Goal: Obtain resource: Obtain resource

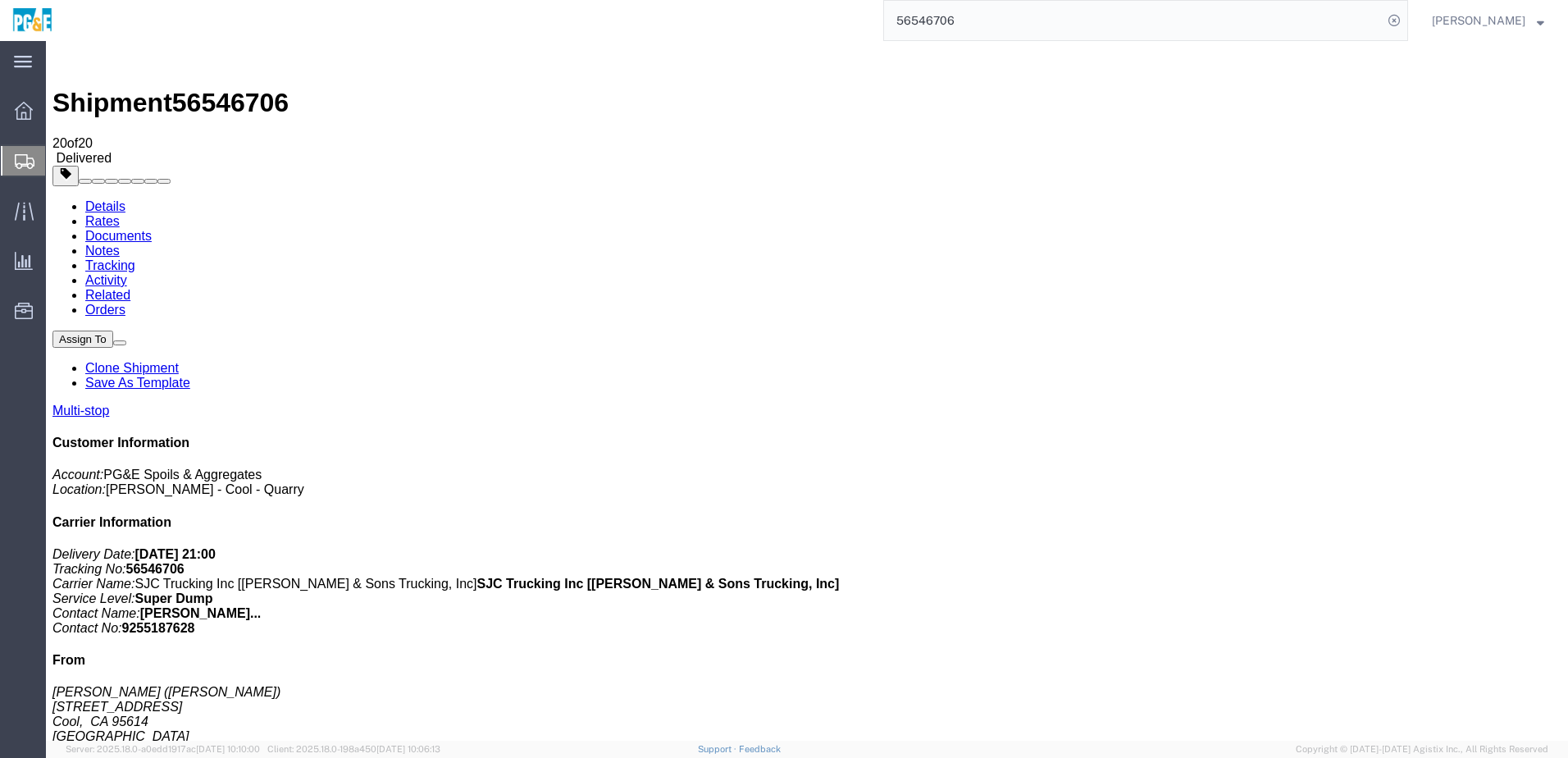
click at [954, 21] on input "56546706" at bounding box center [1133, 21] width 498 height 40
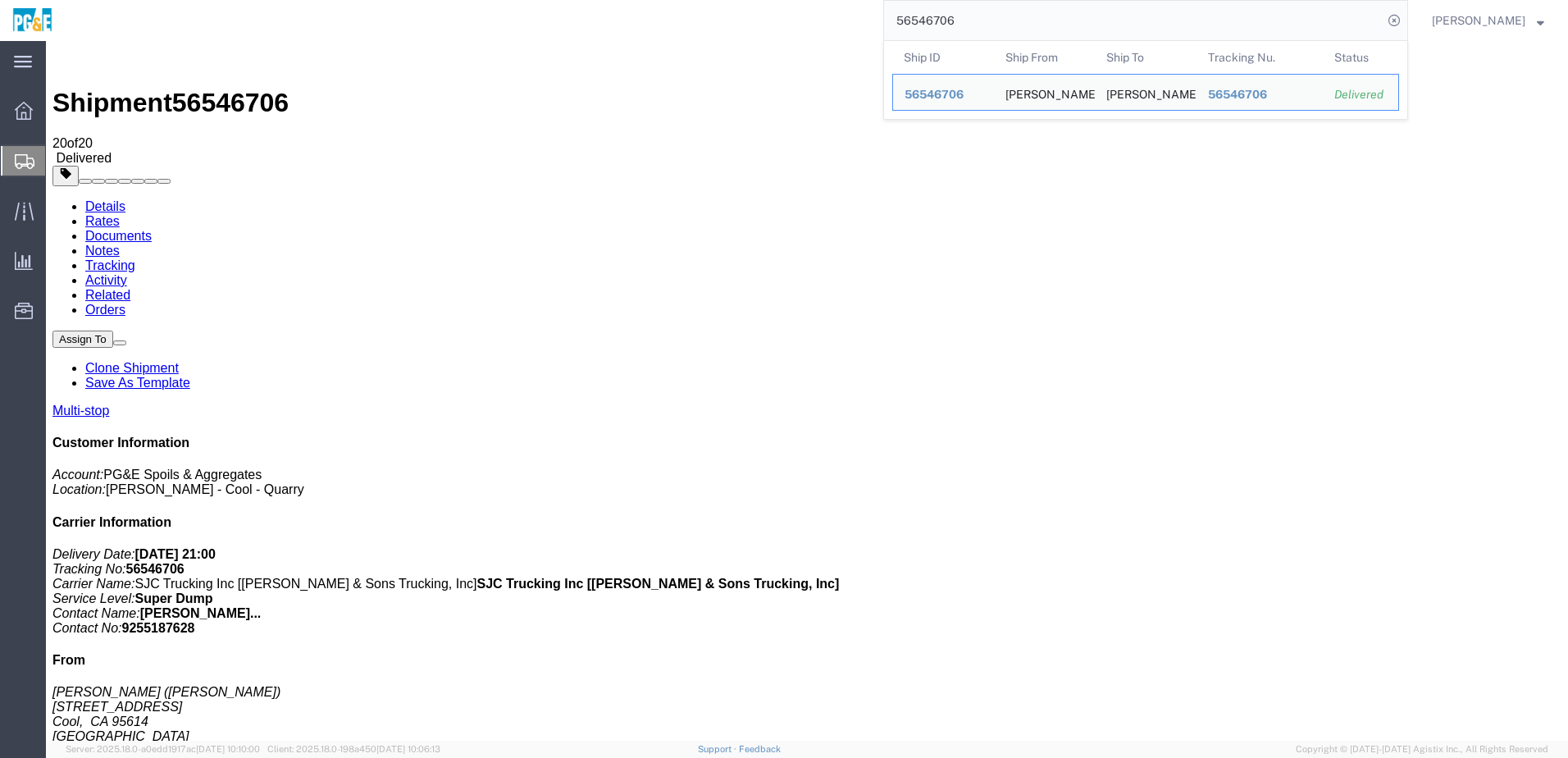
click at [954, 21] on input "56546706" at bounding box center [1133, 21] width 498 height 40
paste input "01935"
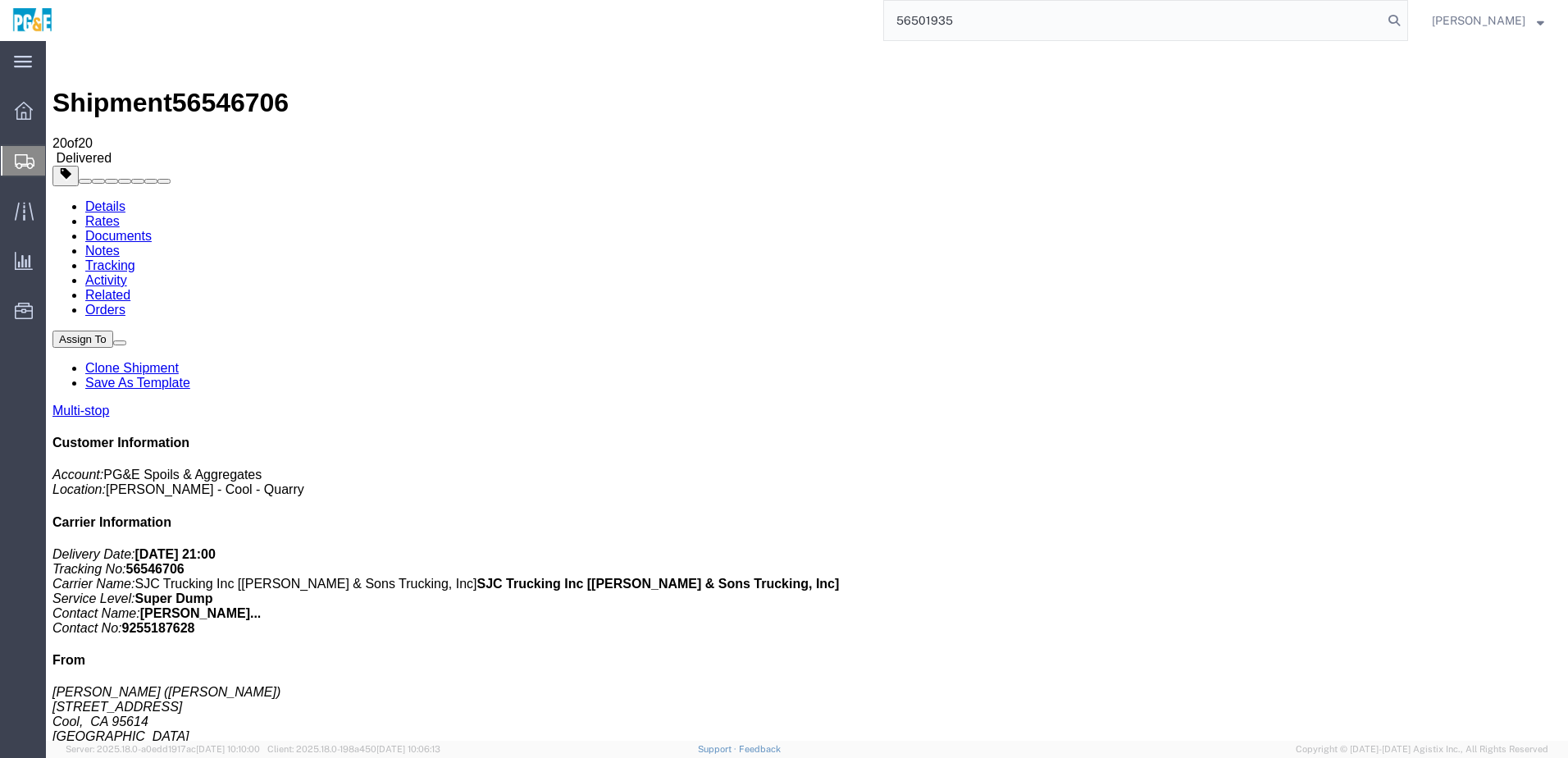
type input "56501935"
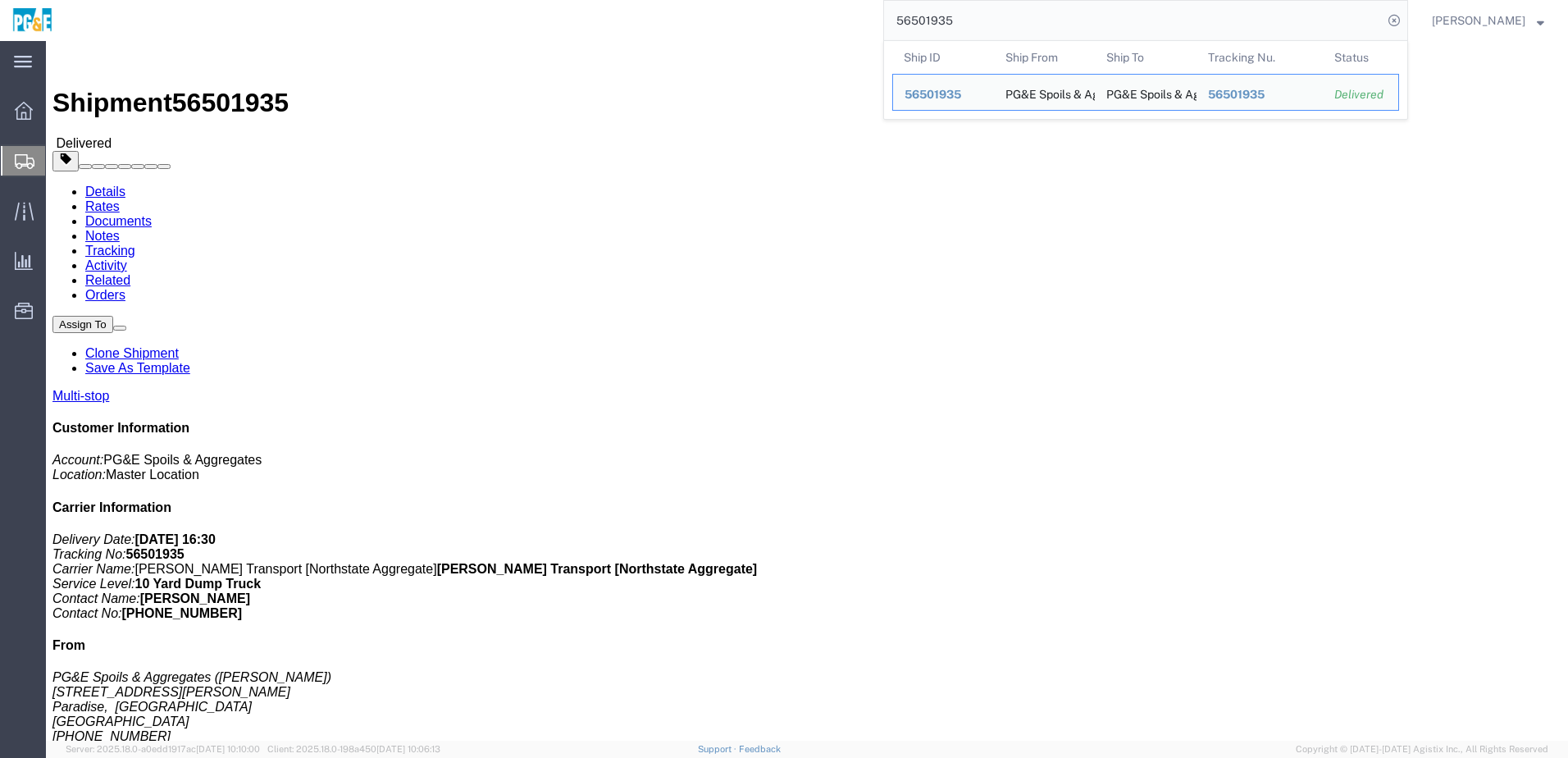
click div "Shipment Detail Multi-stop Ship From PG&E Spoils & Aggregates ([PERSON_NAME]) […"
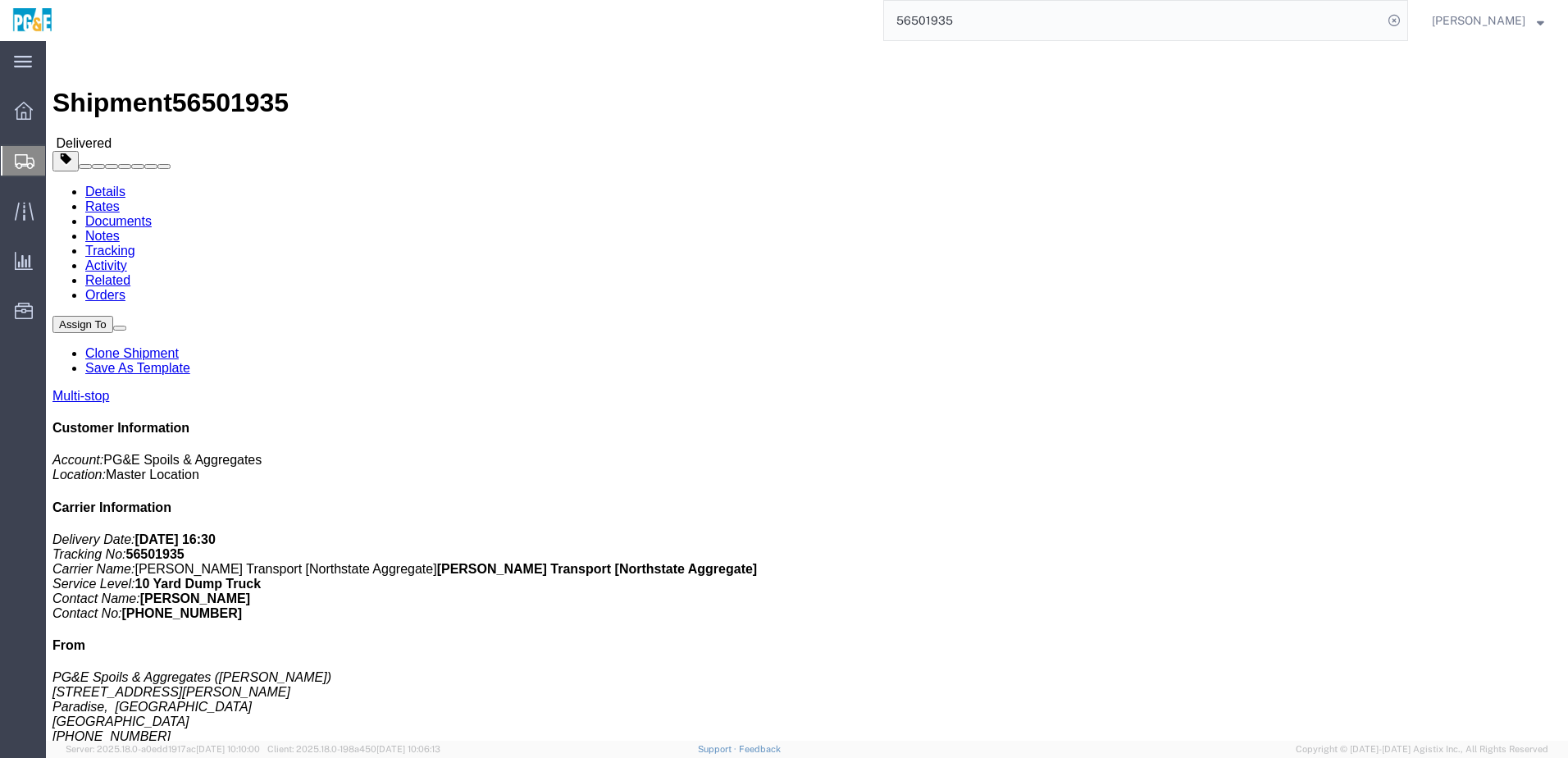
click link "Documents"
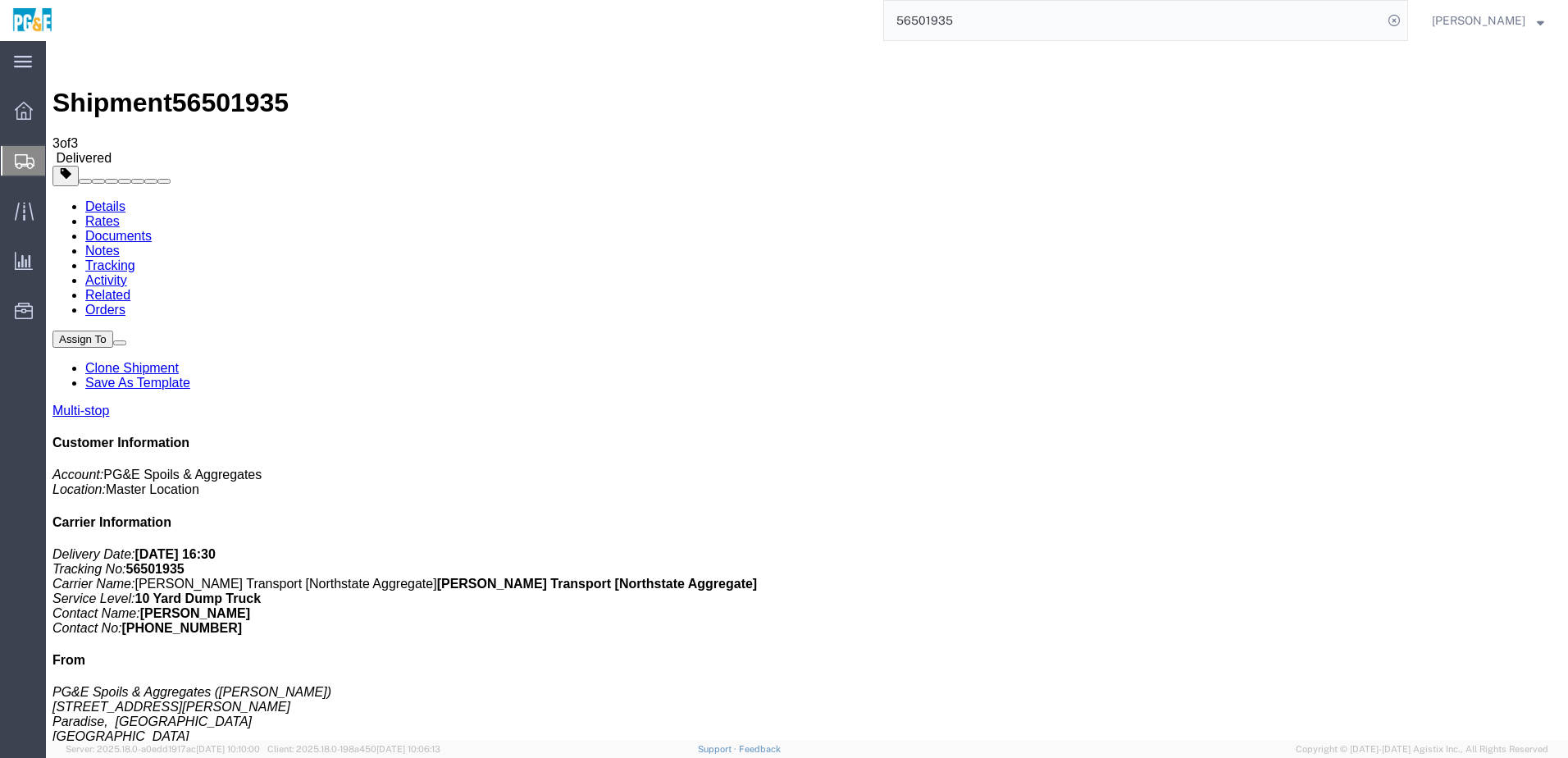
checkbox input "true"
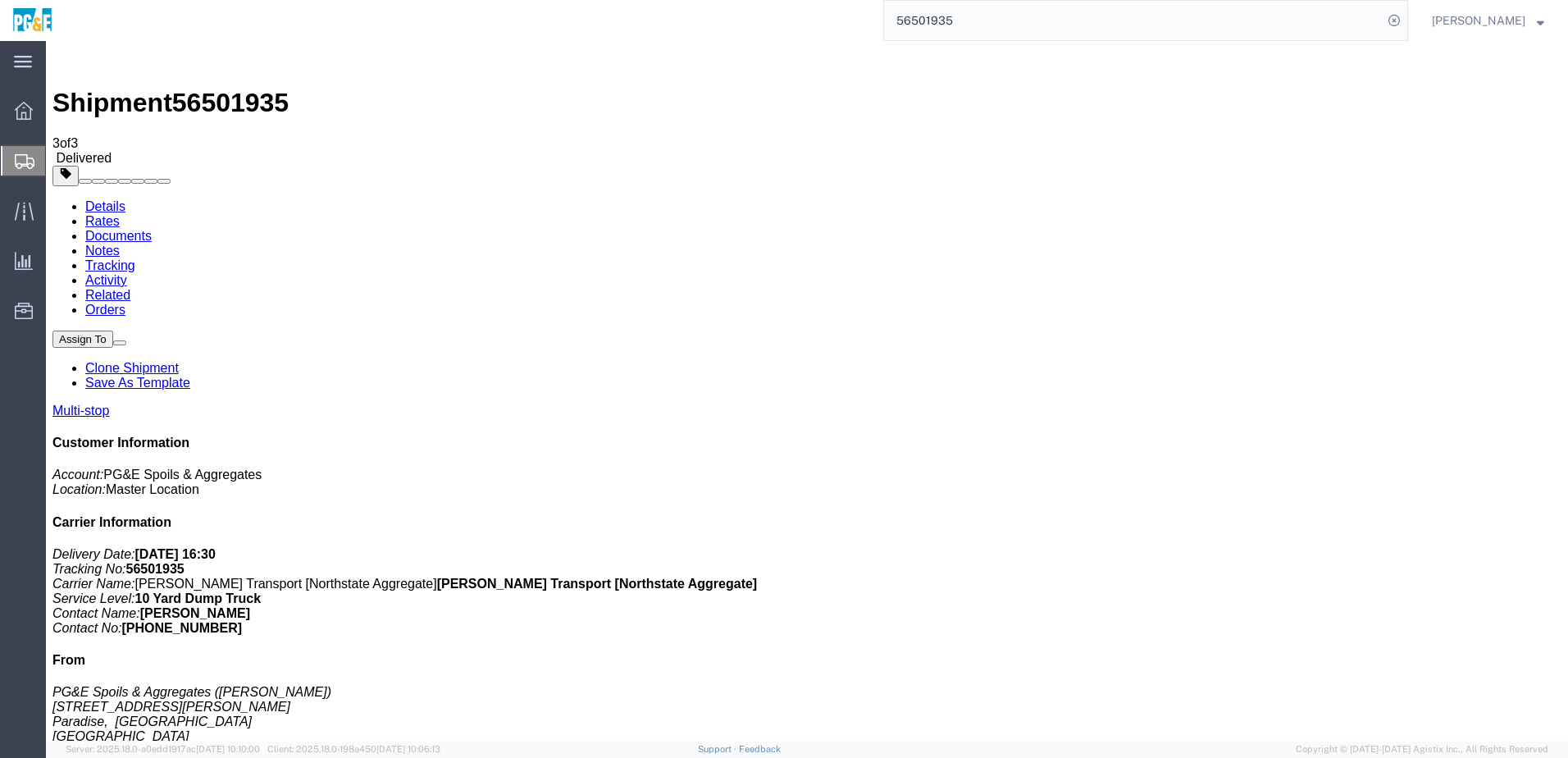
click at [136, 258] on link "Tracking" at bounding box center [111, 265] width 50 height 14
click at [930, 18] on input "56501935" at bounding box center [1133, 21] width 498 height 40
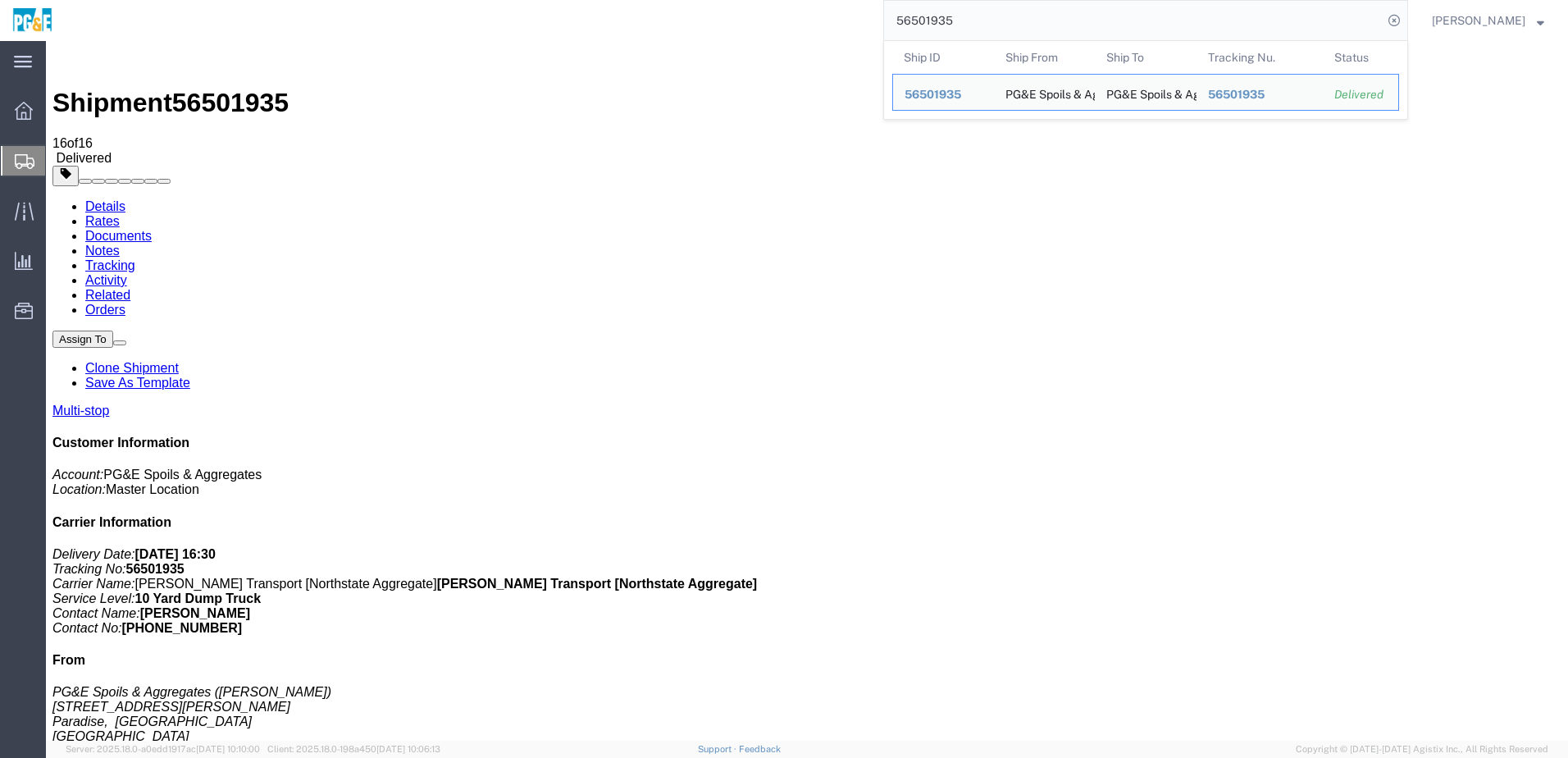
click at [930, 18] on input "56501935" at bounding box center [1133, 21] width 498 height 40
paste input "8"
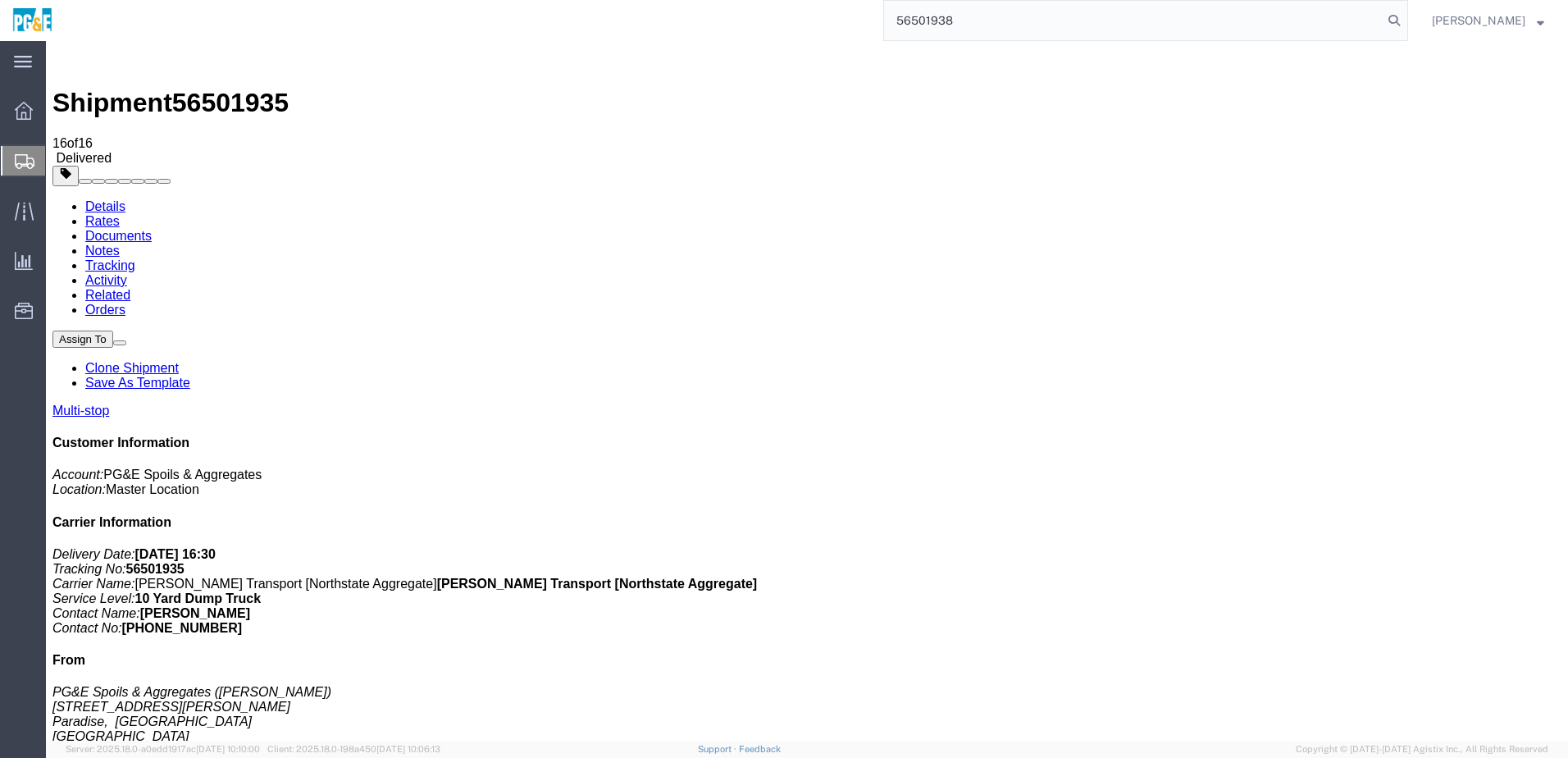
type input "56501938"
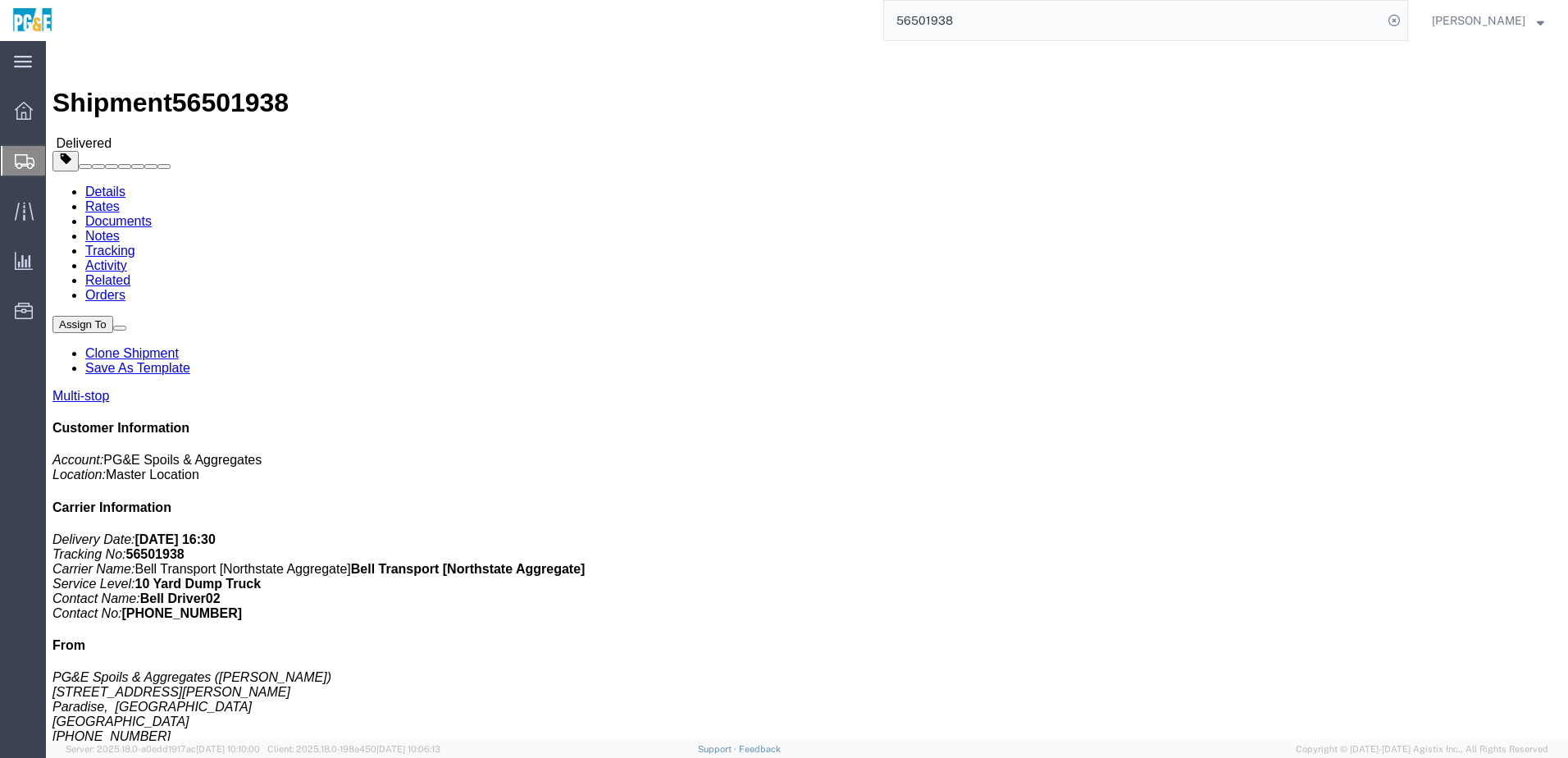
click link "Documents"
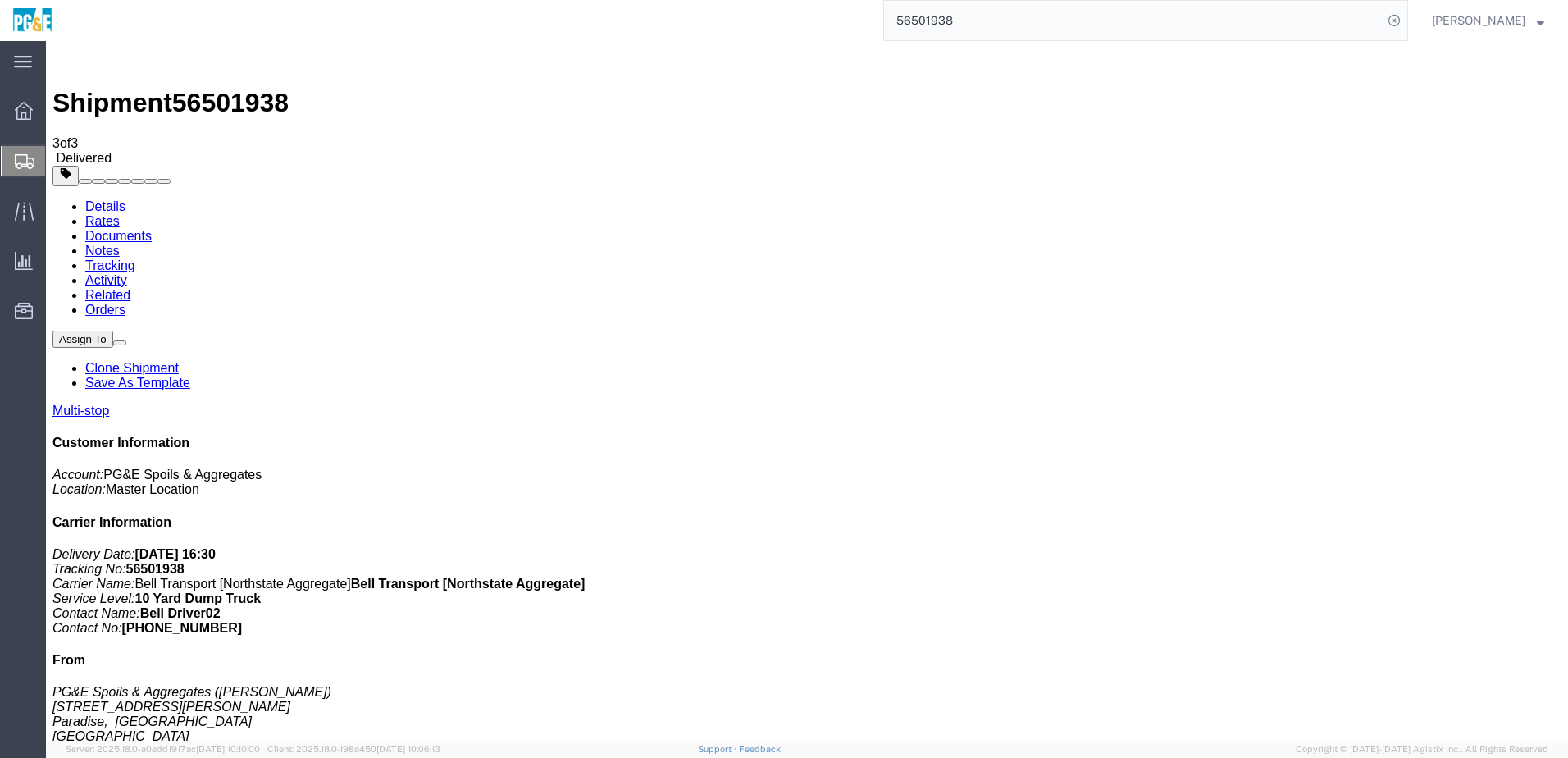
checkbox input "true"
drag, startPoint x: 997, startPoint y: 187, endPoint x: 1009, endPoint y: 186, distance: 12.0
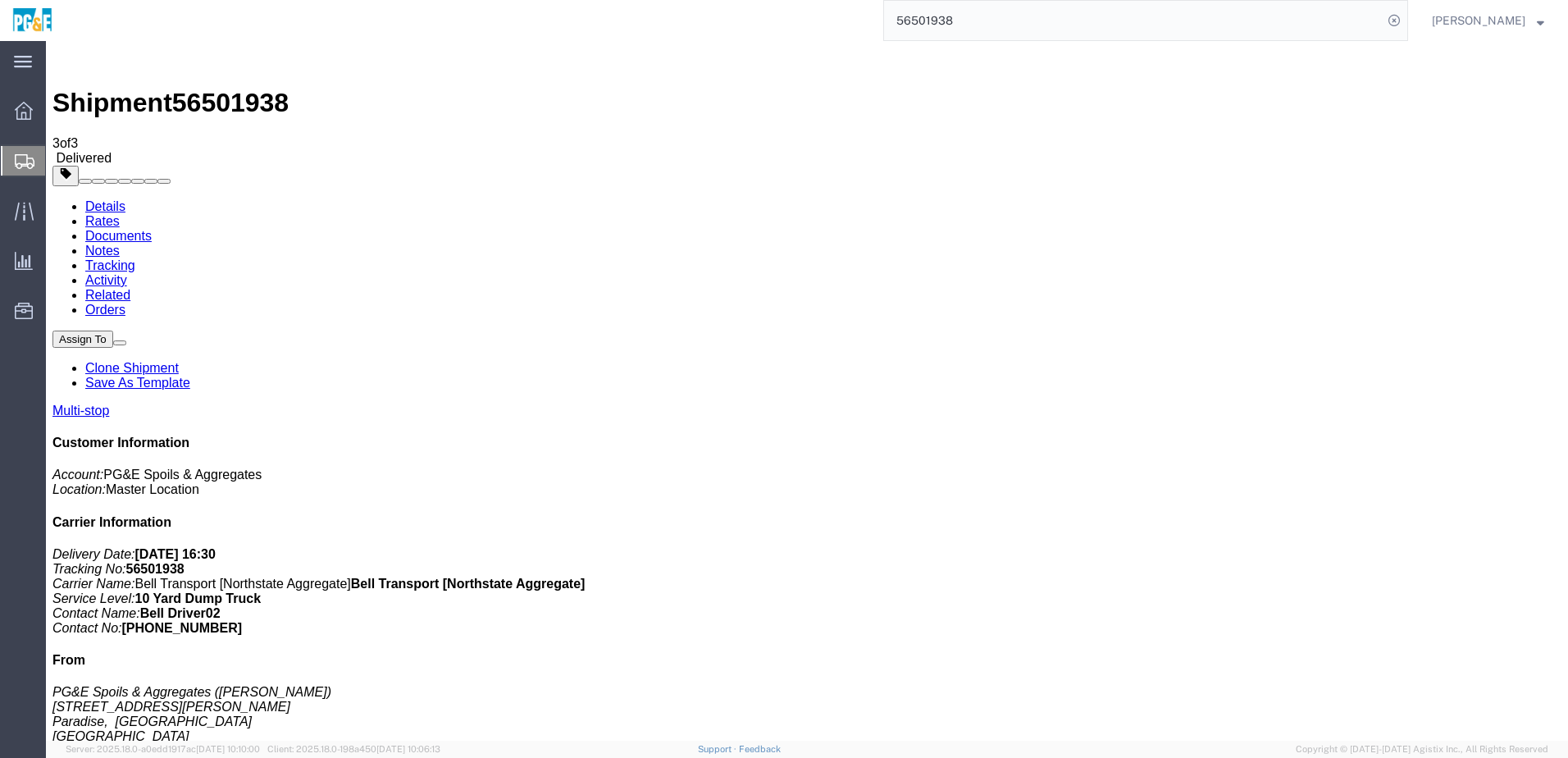
click at [136, 258] on link "Tracking" at bounding box center [111, 265] width 50 height 14
drag, startPoint x: 568, startPoint y: 169, endPoint x: 584, endPoint y: 170, distance: 16.0
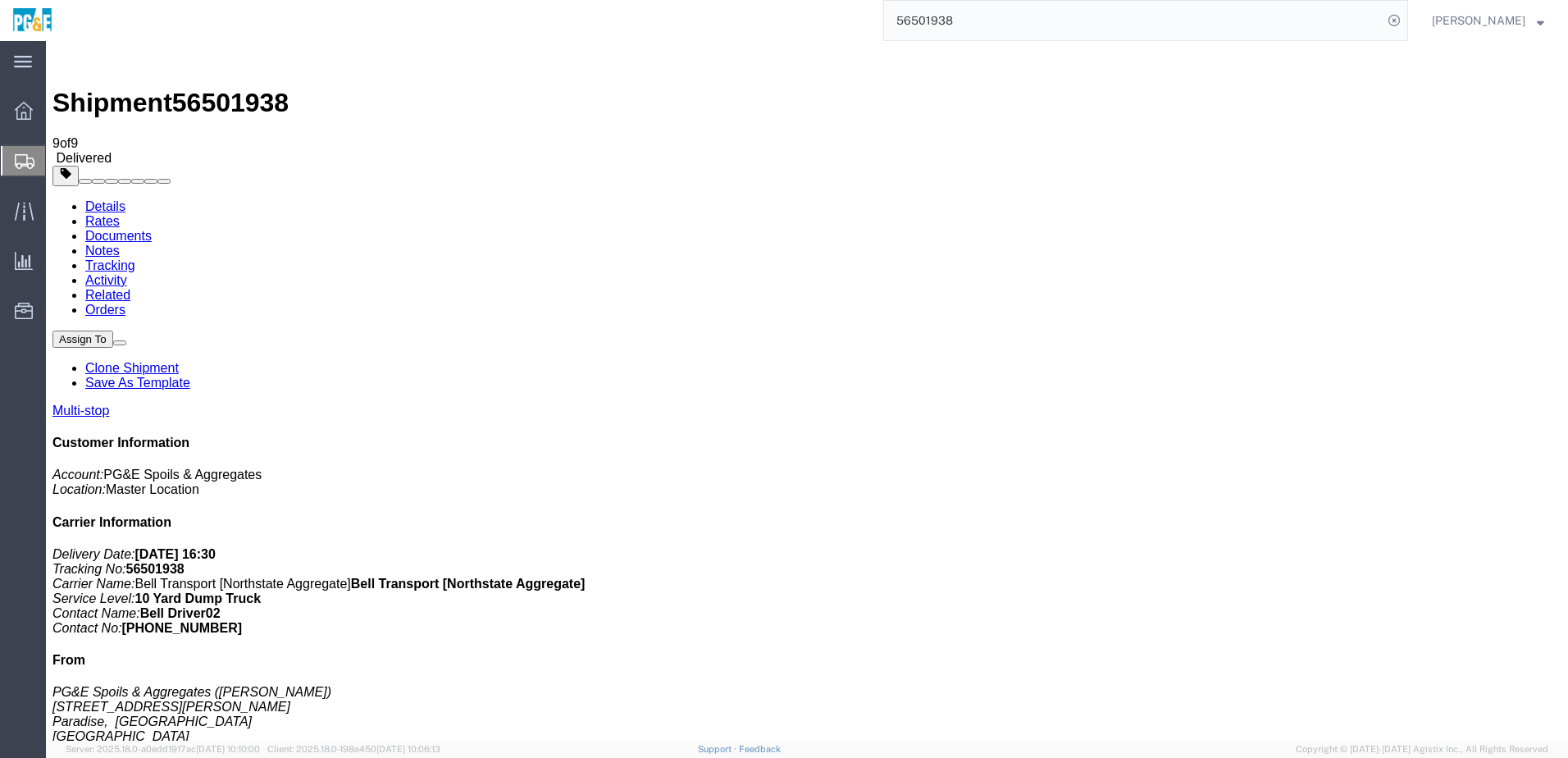
click at [946, 18] on input "56501938" at bounding box center [1133, 21] width 498 height 40
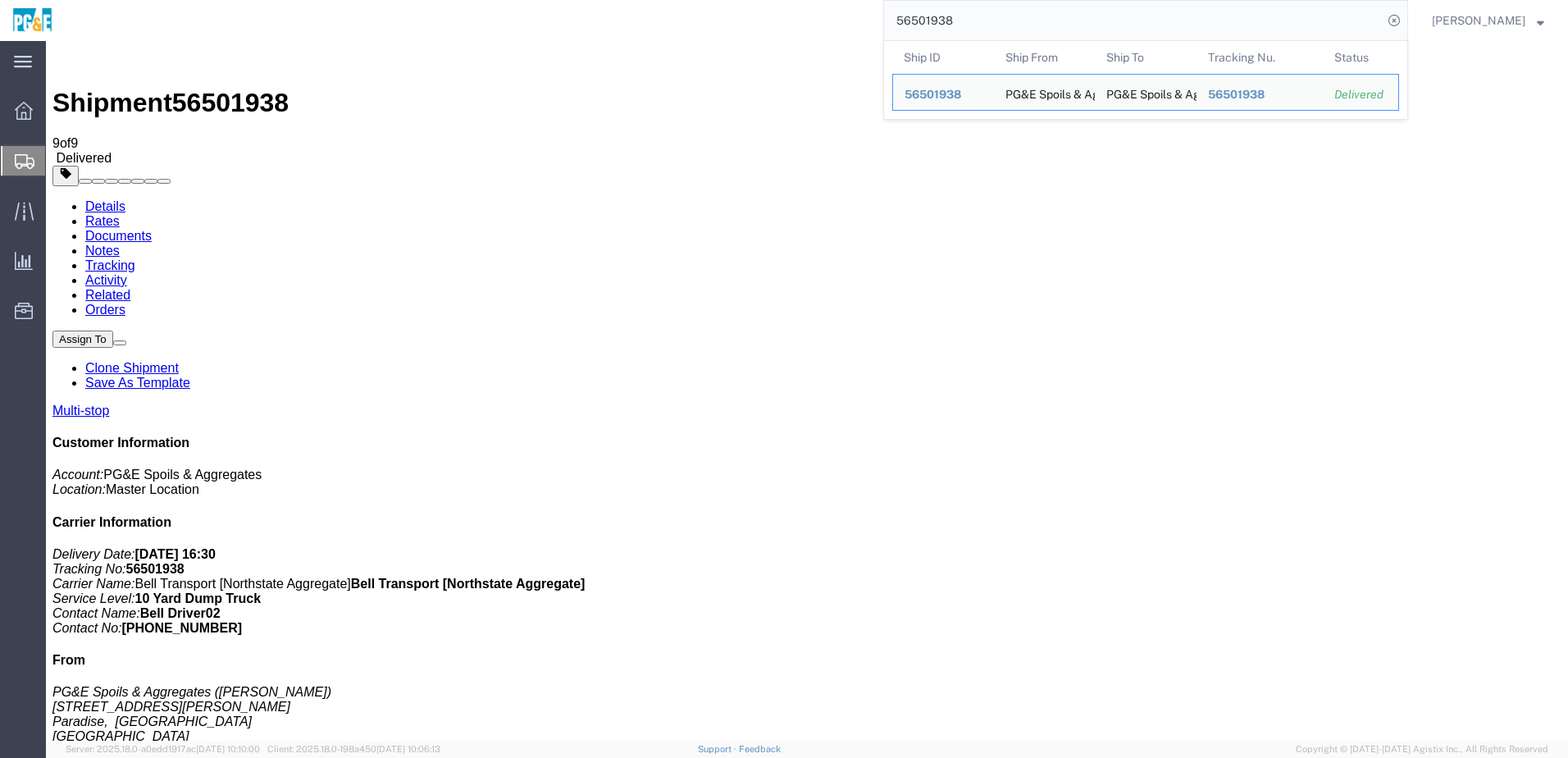
click at [946, 18] on input "56501938" at bounding box center [1133, 21] width 498 height 40
paste input "131352"
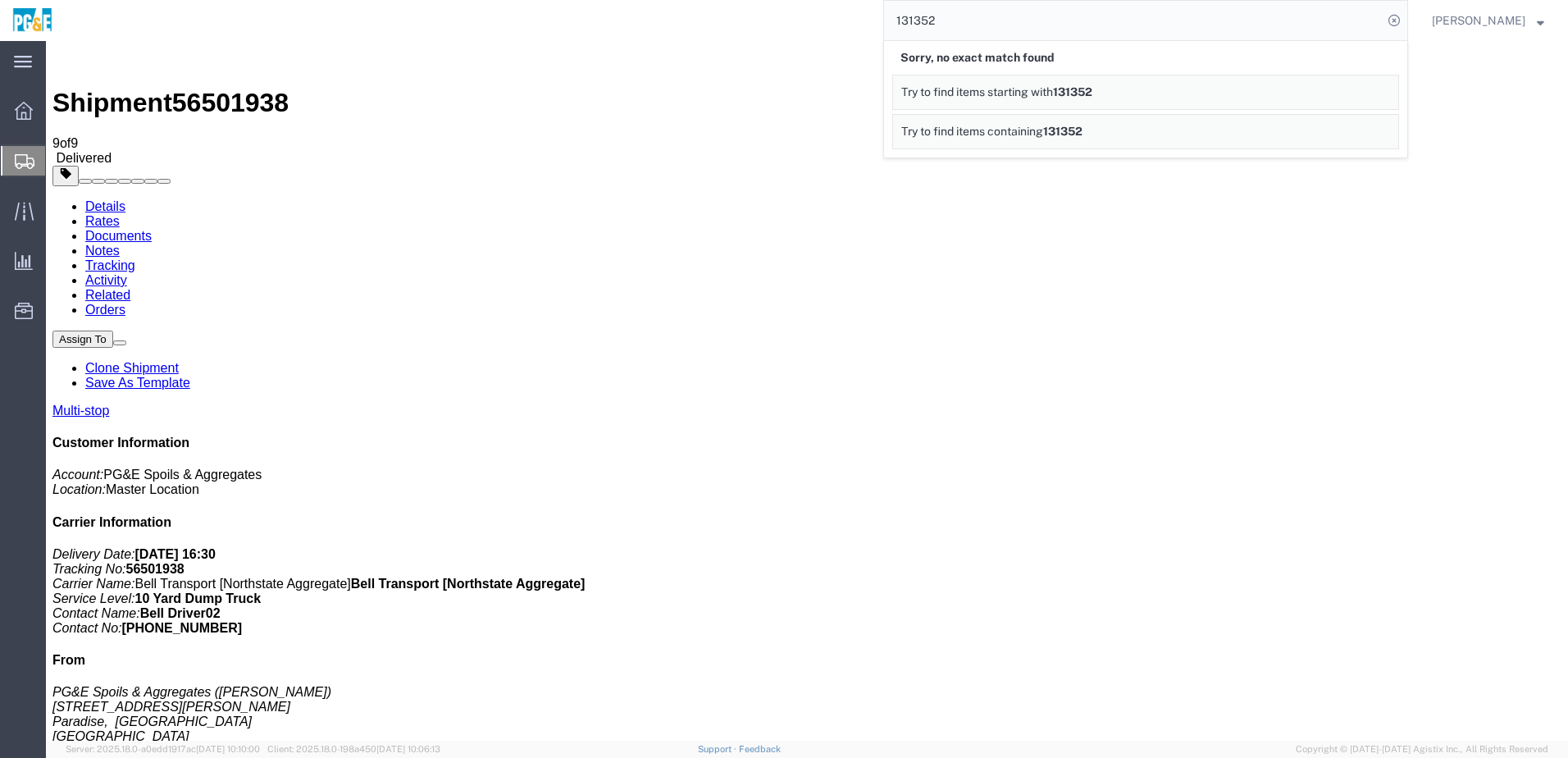
click at [943, 17] on input "131352" at bounding box center [1133, 21] width 498 height 40
paste input "56501939"
type input "56501939"
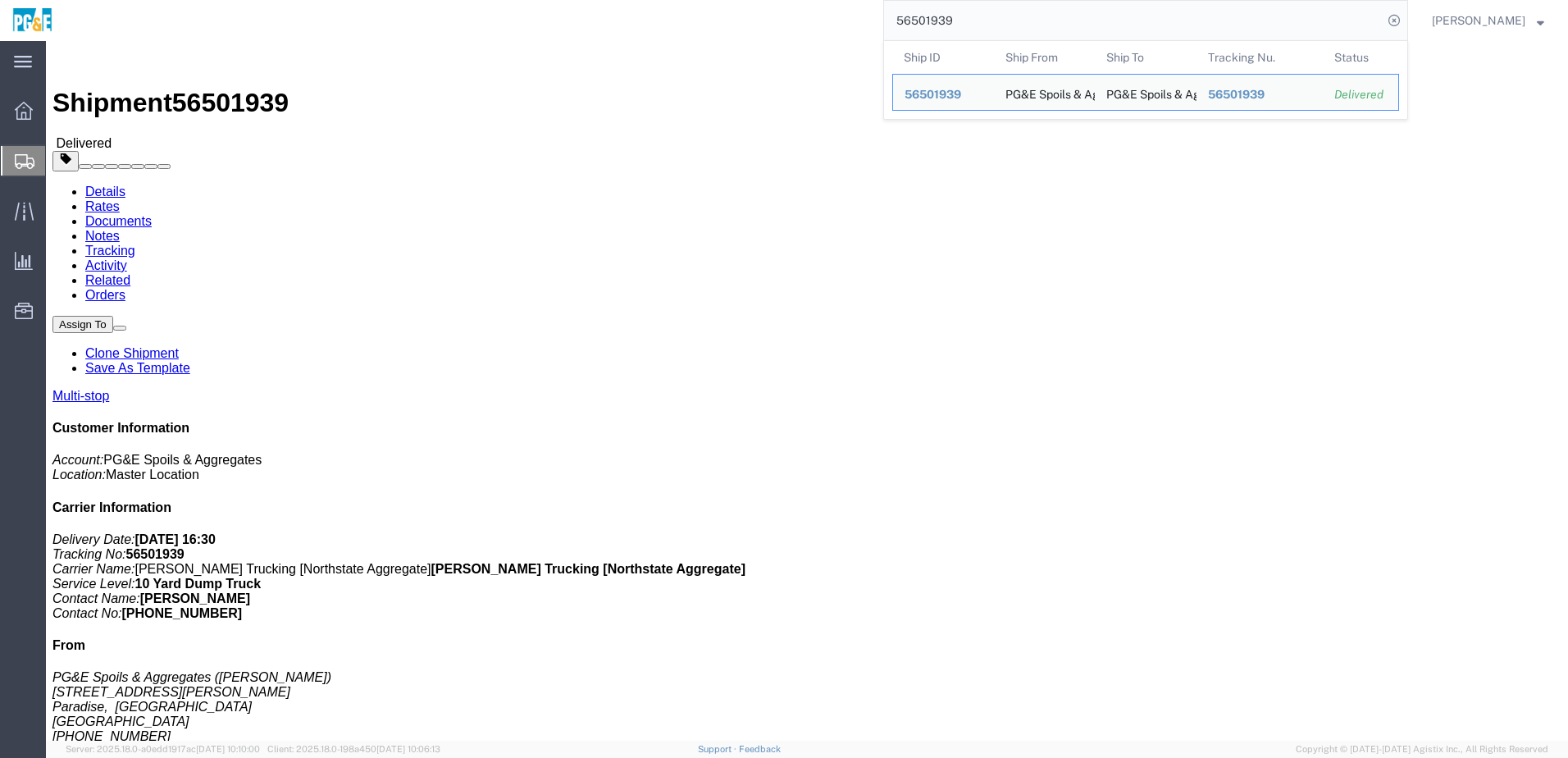
click link "Documents"
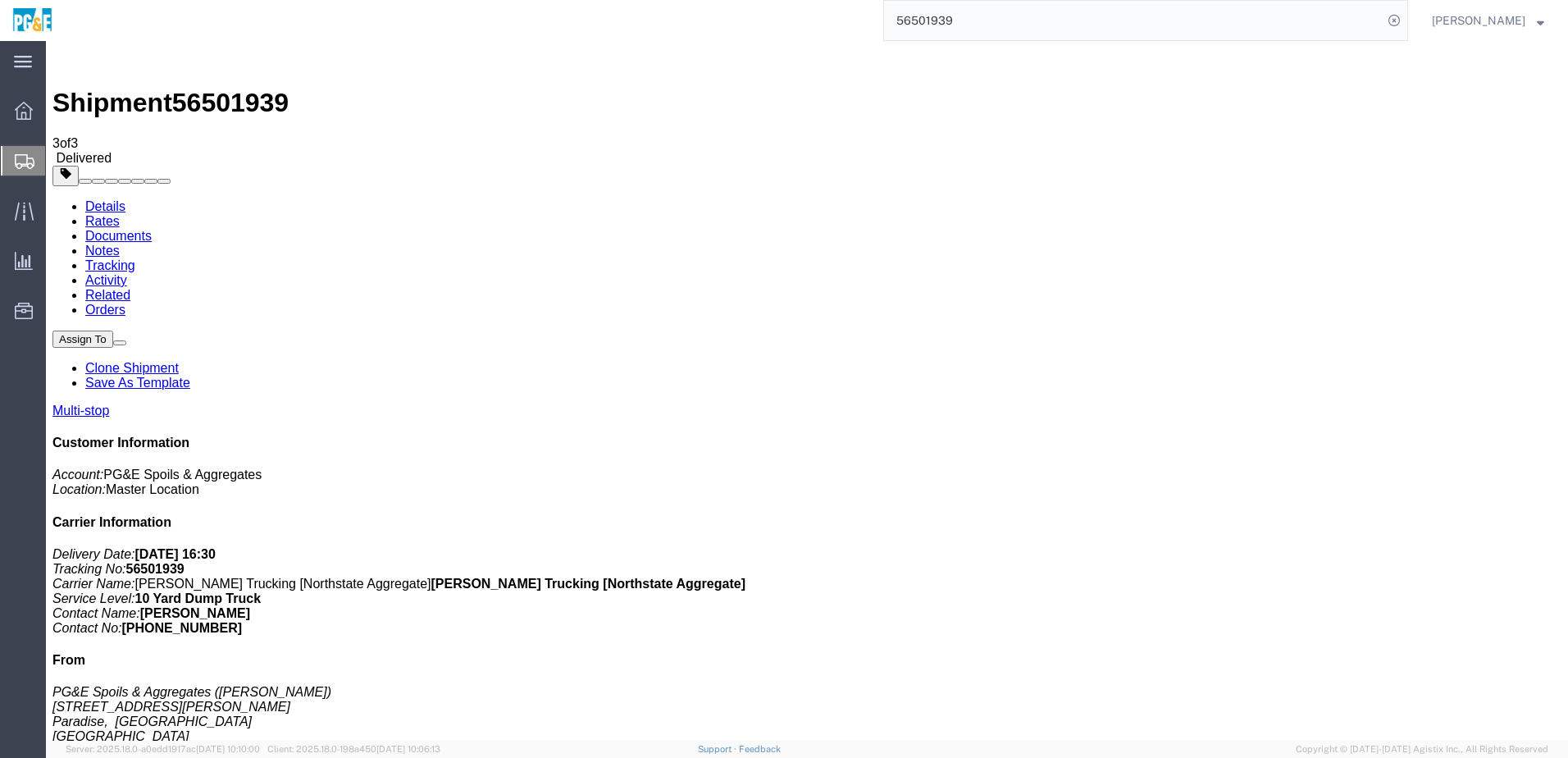
checkbox input "true"
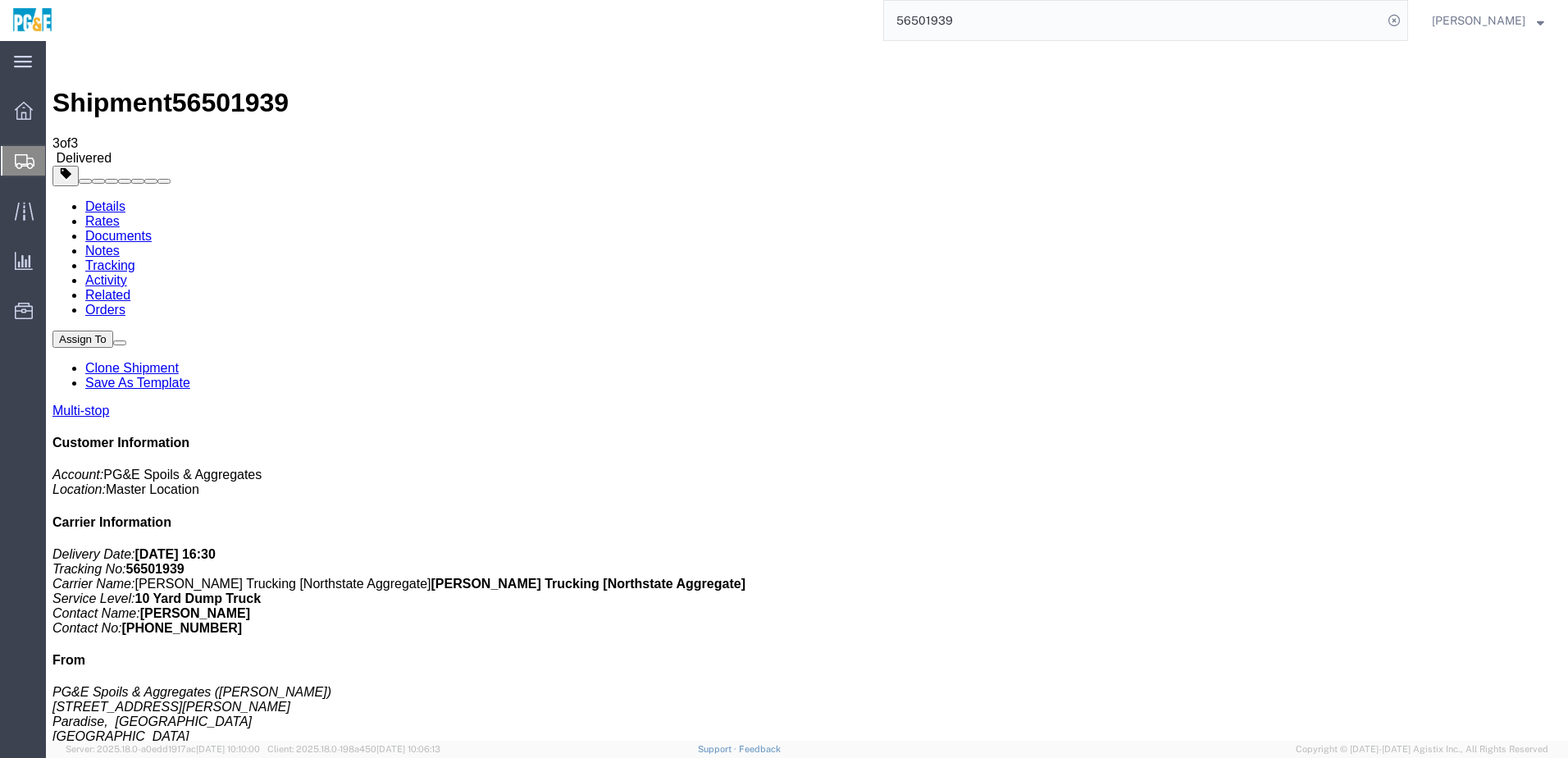
click at [136, 258] on link "Tracking" at bounding box center [111, 265] width 50 height 14
click at [955, 15] on input "56501939" at bounding box center [1133, 21] width 498 height 40
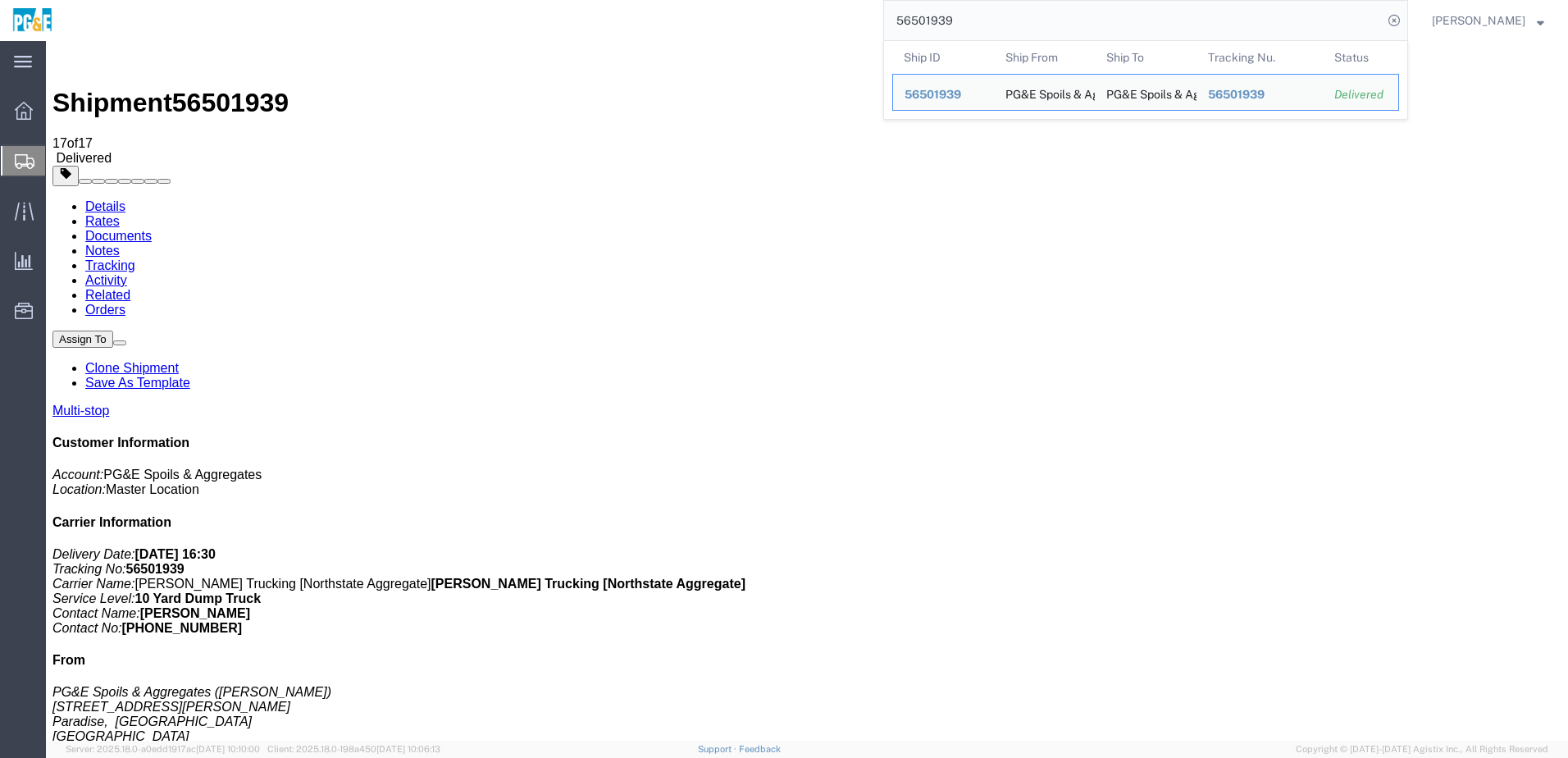
click at [955, 15] on input "56501939" at bounding box center [1133, 21] width 498 height 40
paste input "43"
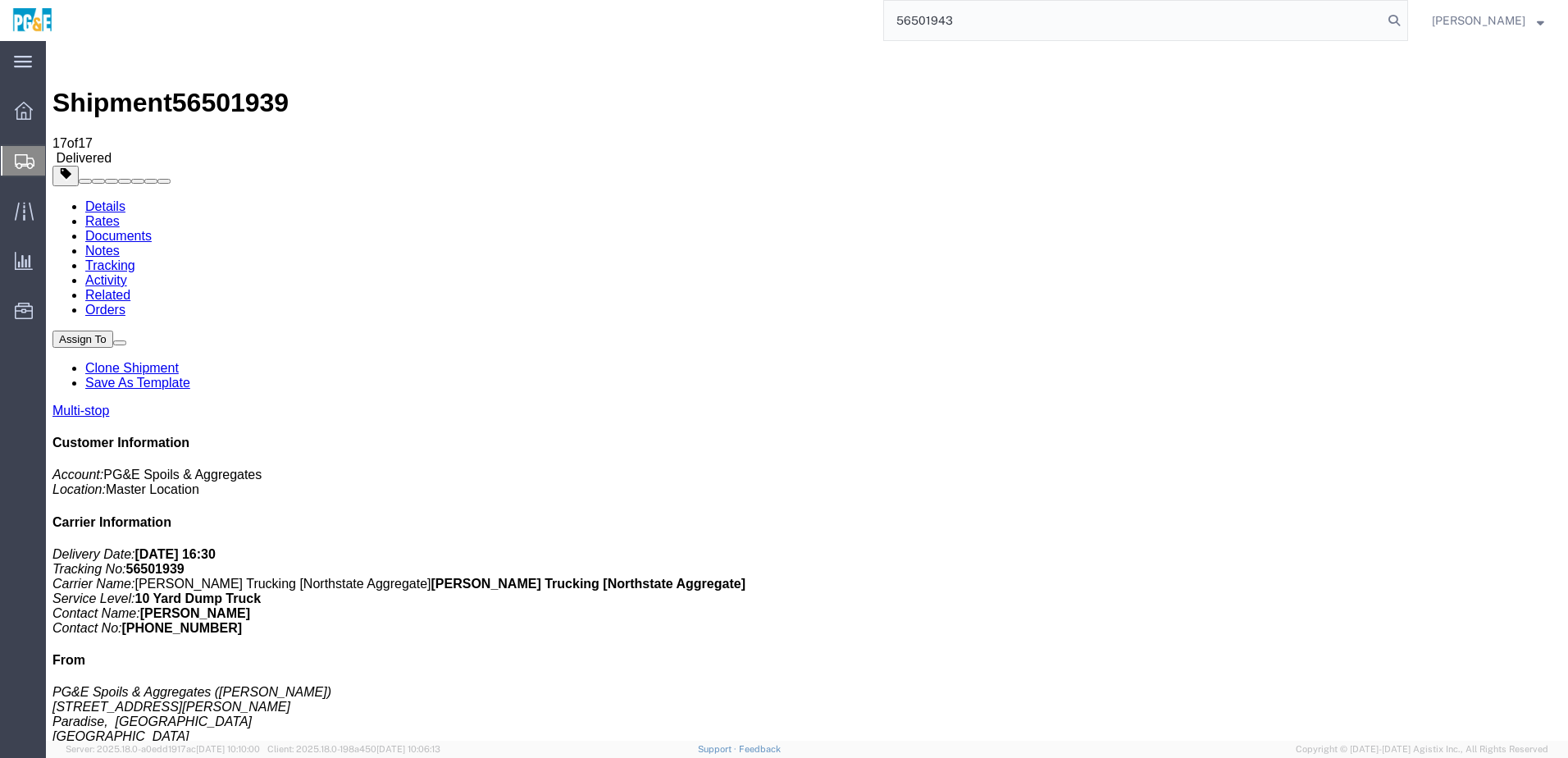
type input "56501943"
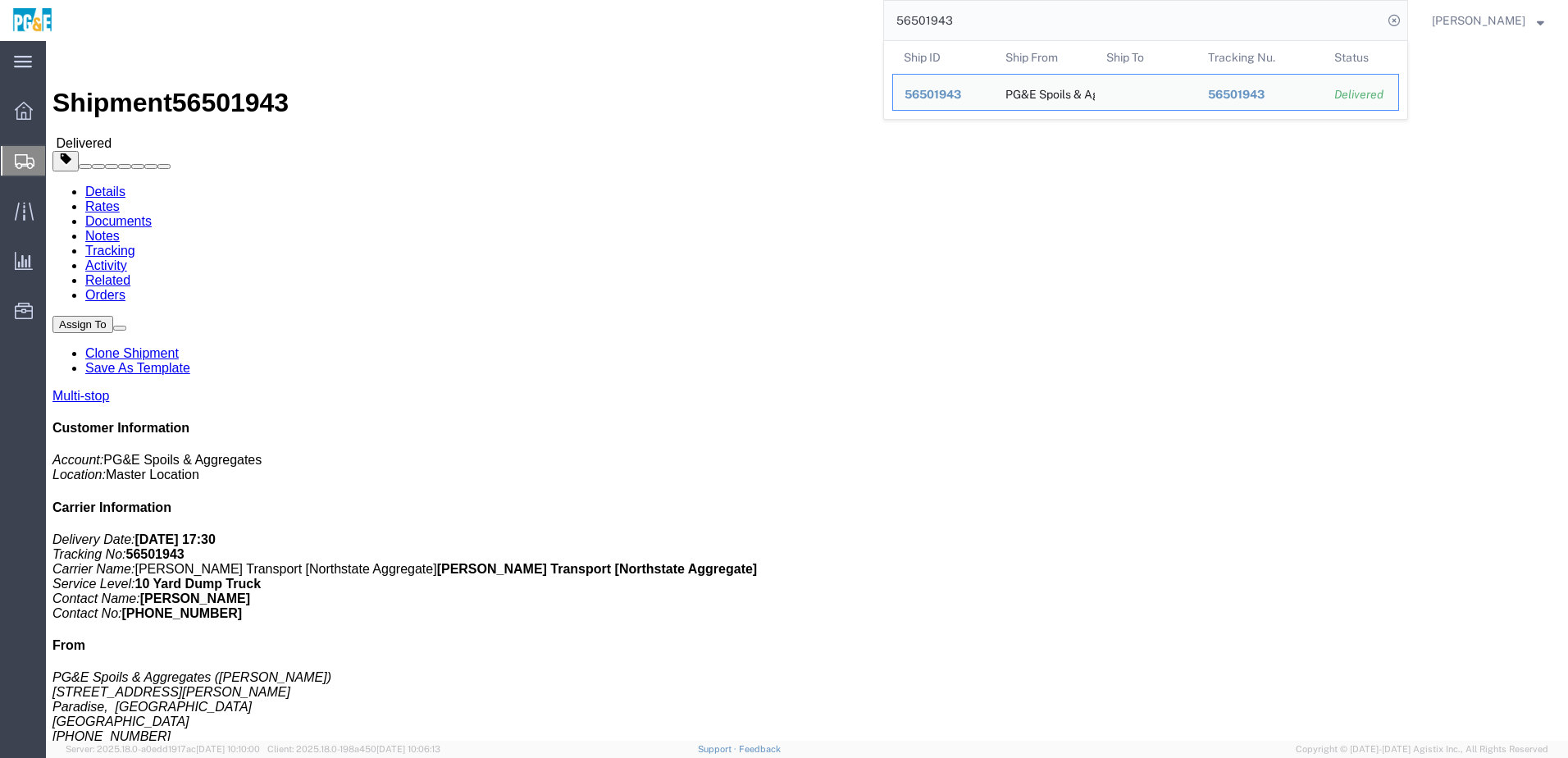
click link "Documents"
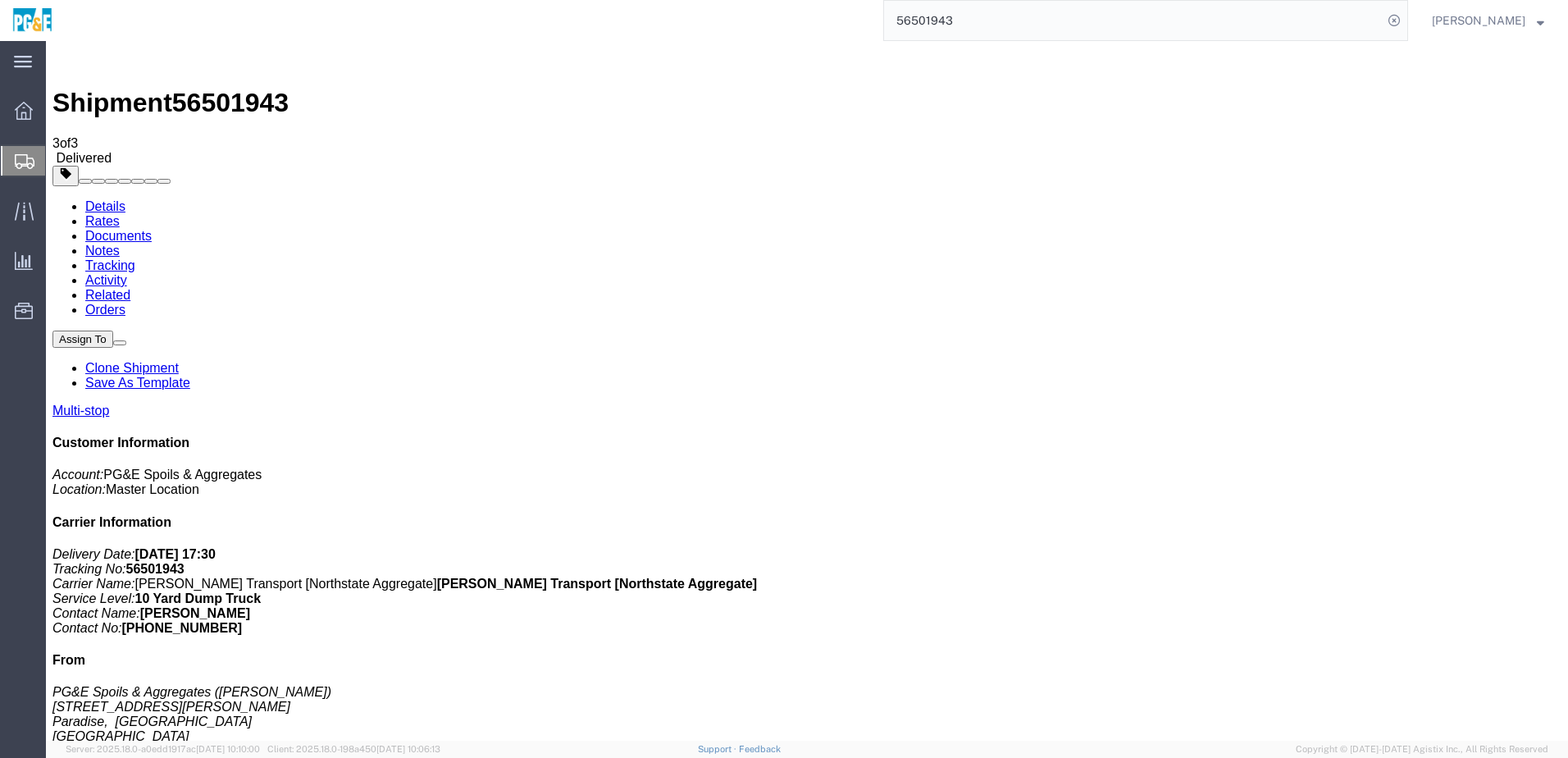
checkbox input "true"
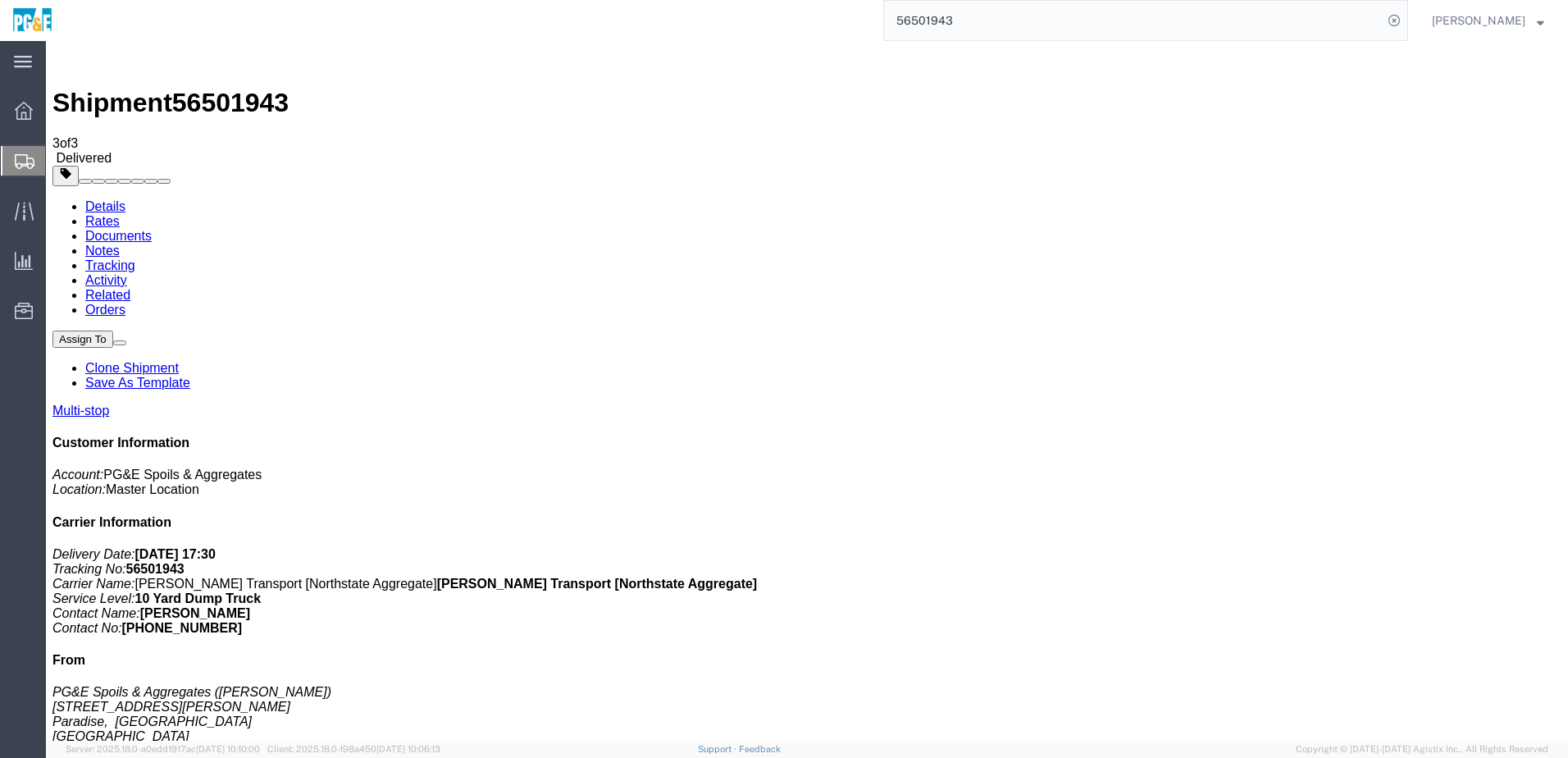
click at [136, 258] on link "Tracking" at bounding box center [111, 265] width 50 height 14
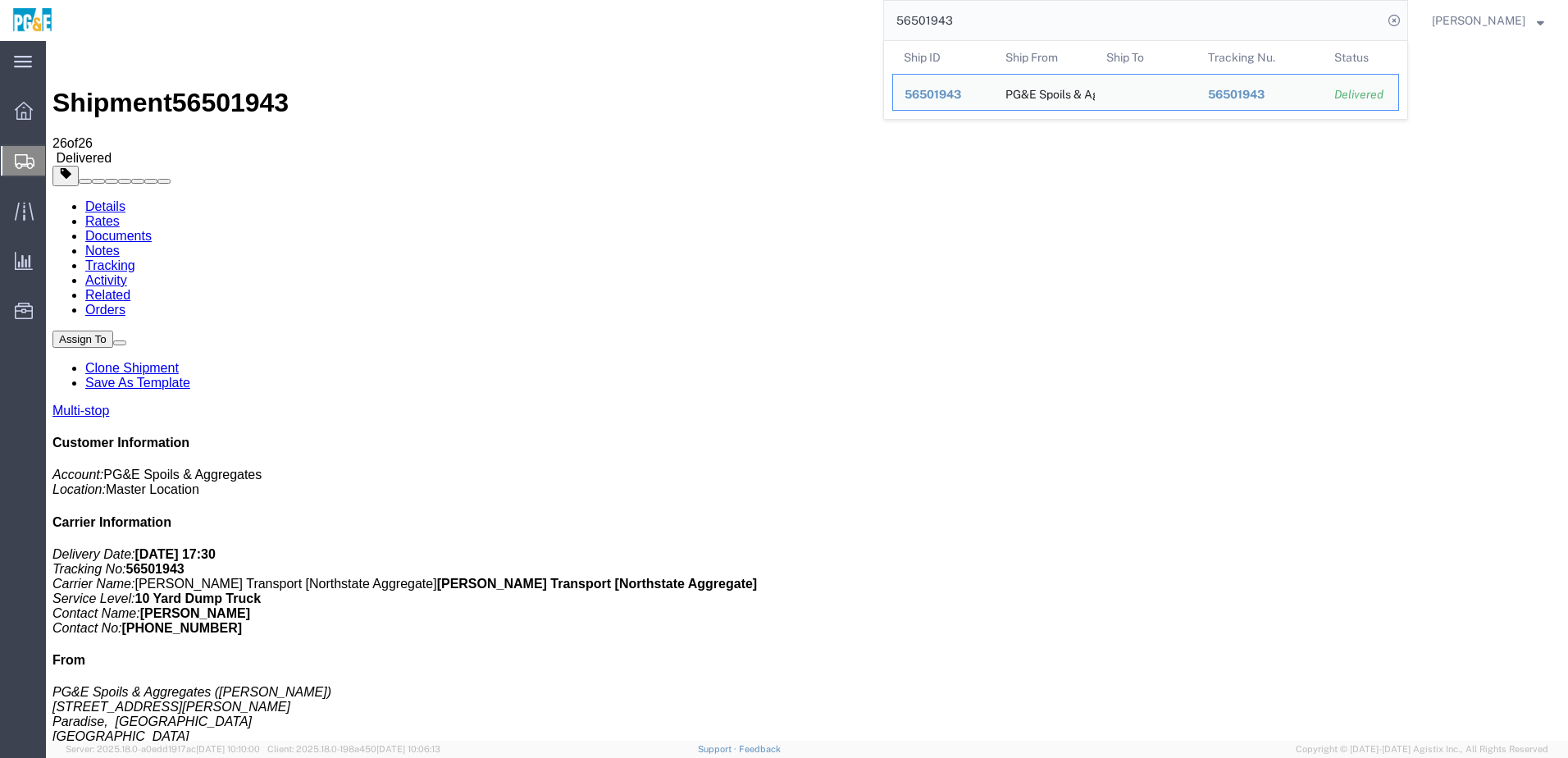
click at [943, 17] on input "56501943" at bounding box center [1133, 21] width 498 height 40
paste input "129502"
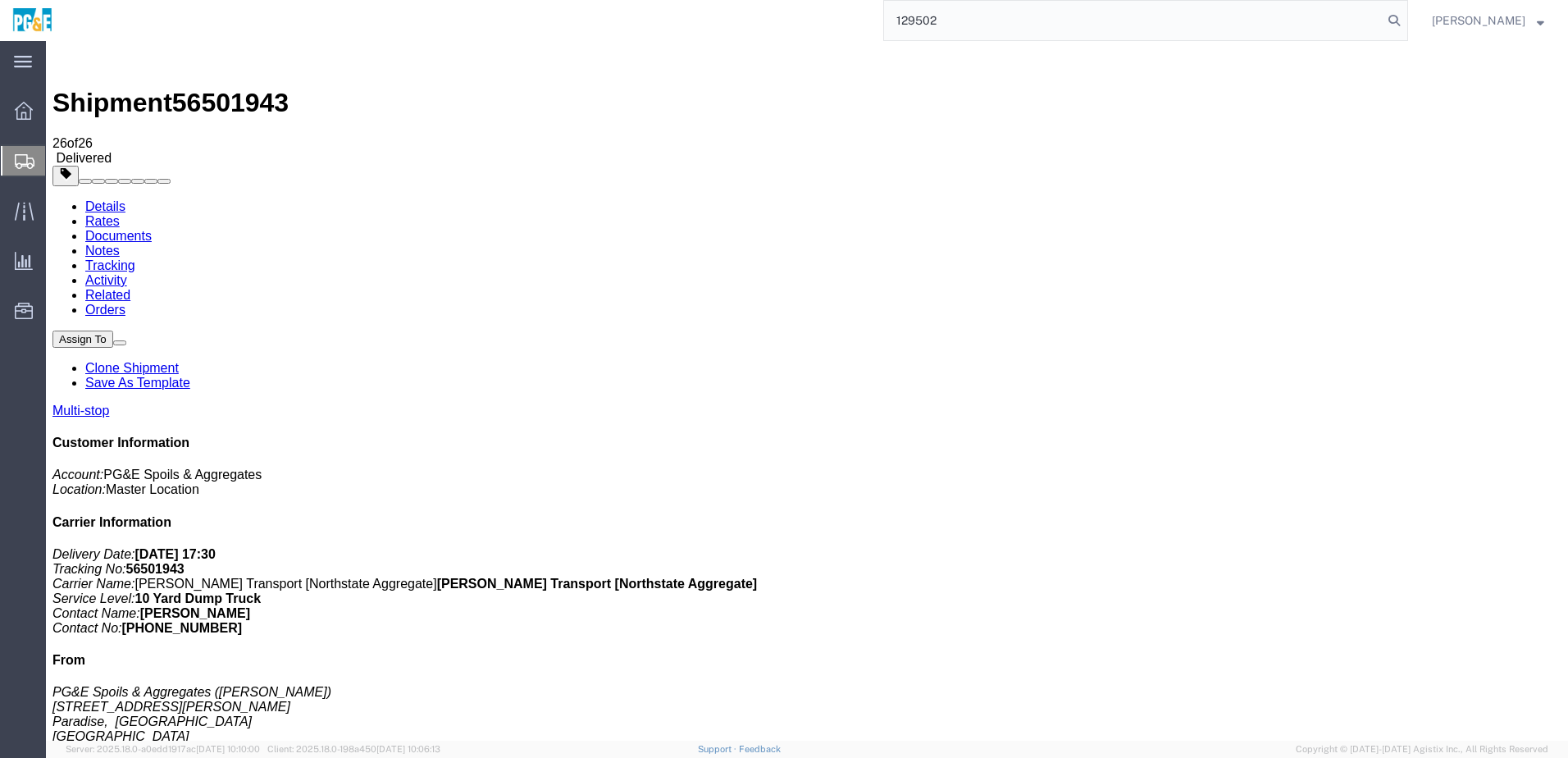
click at [949, 21] on input "129502" at bounding box center [1133, 21] width 498 height 40
paste input "56501945"
type input "56501945"
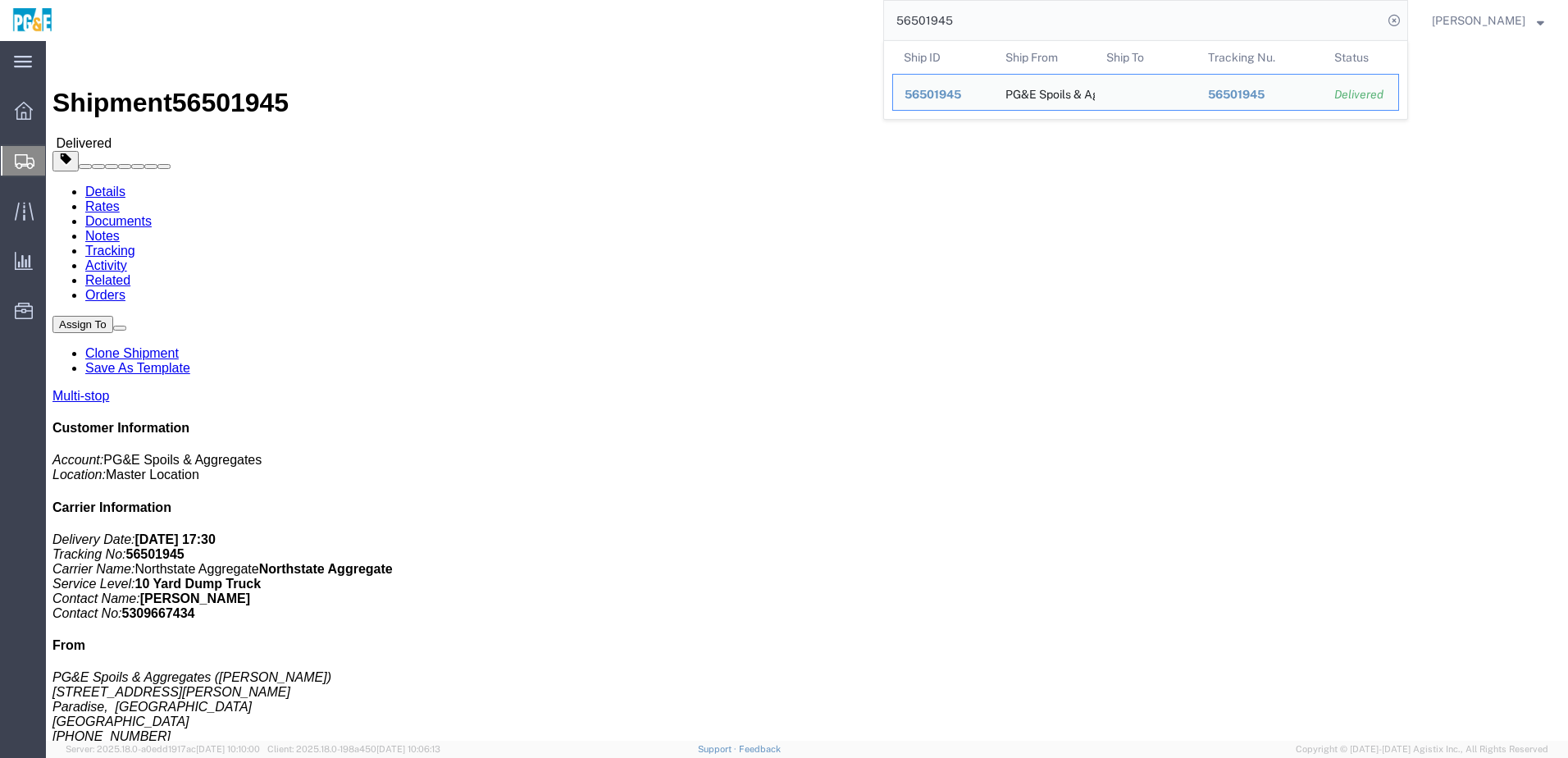
click link "Documents"
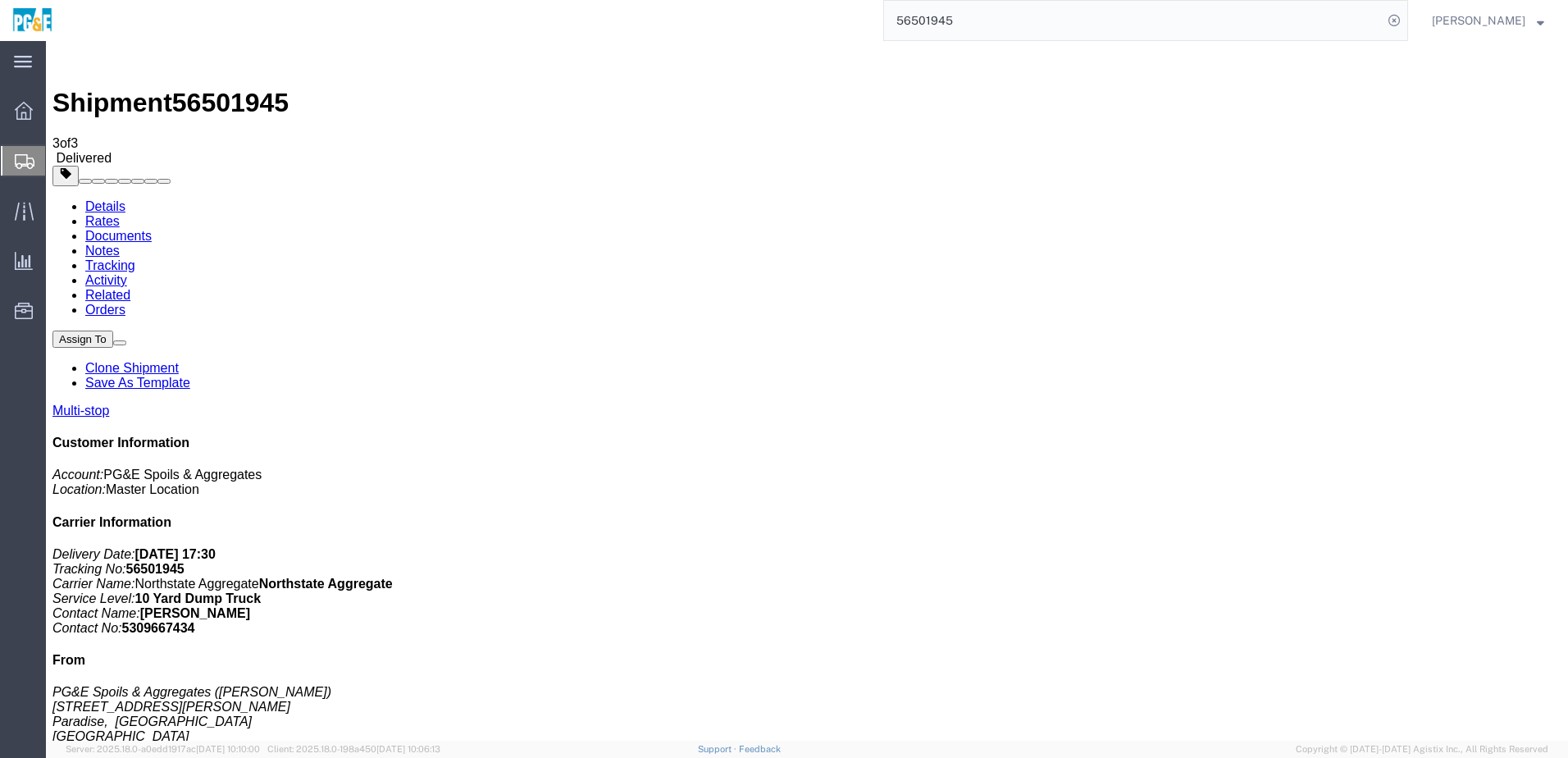
checkbox input "true"
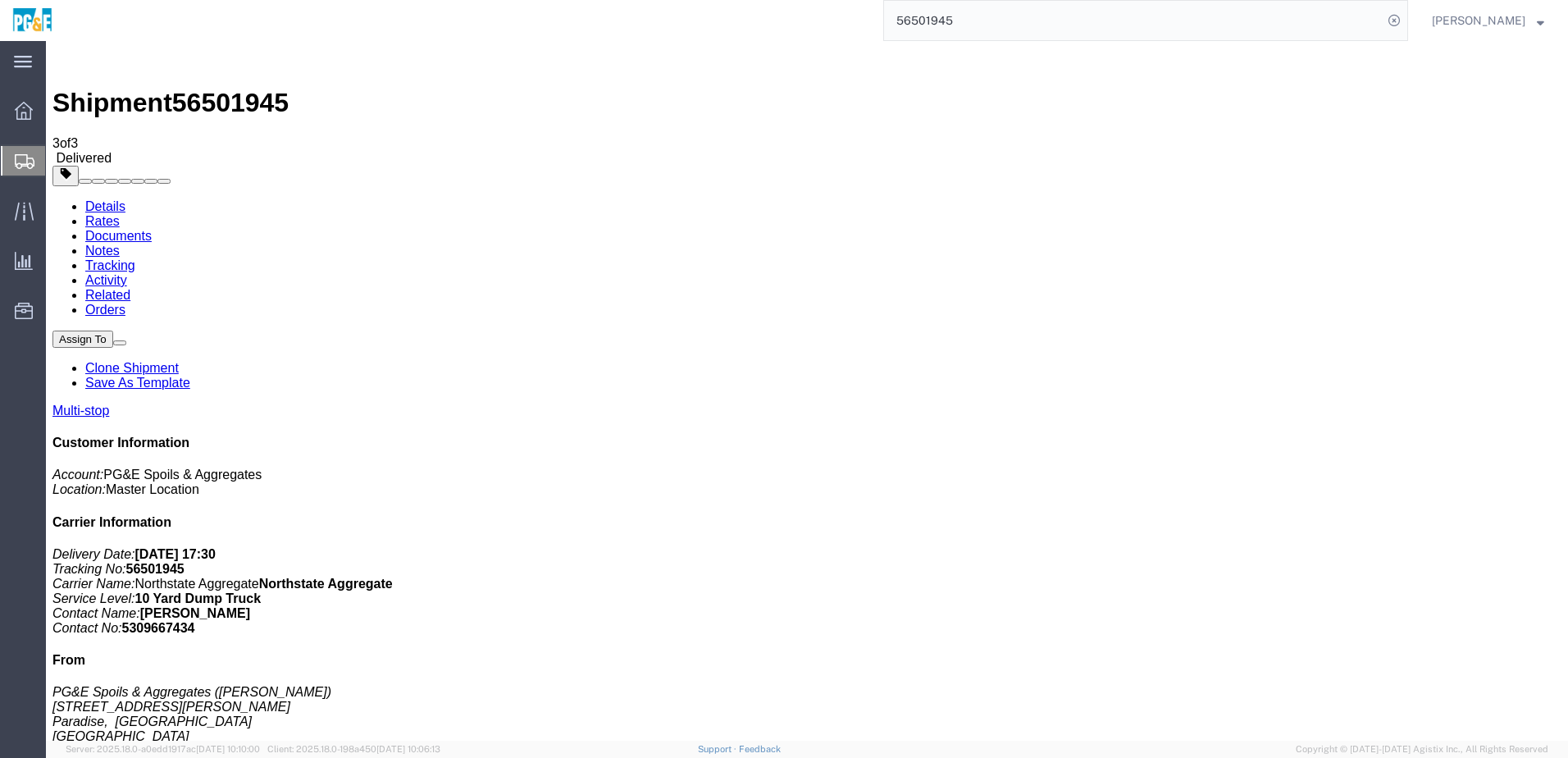
drag, startPoint x: 353, startPoint y: 111, endPoint x: 75, endPoint y: 252, distance: 311.7
click at [136, 258] on link "Tracking" at bounding box center [111, 265] width 50 height 14
click at [953, 17] on input "56501945" at bounding box center [1133, 21] width 498 height 40
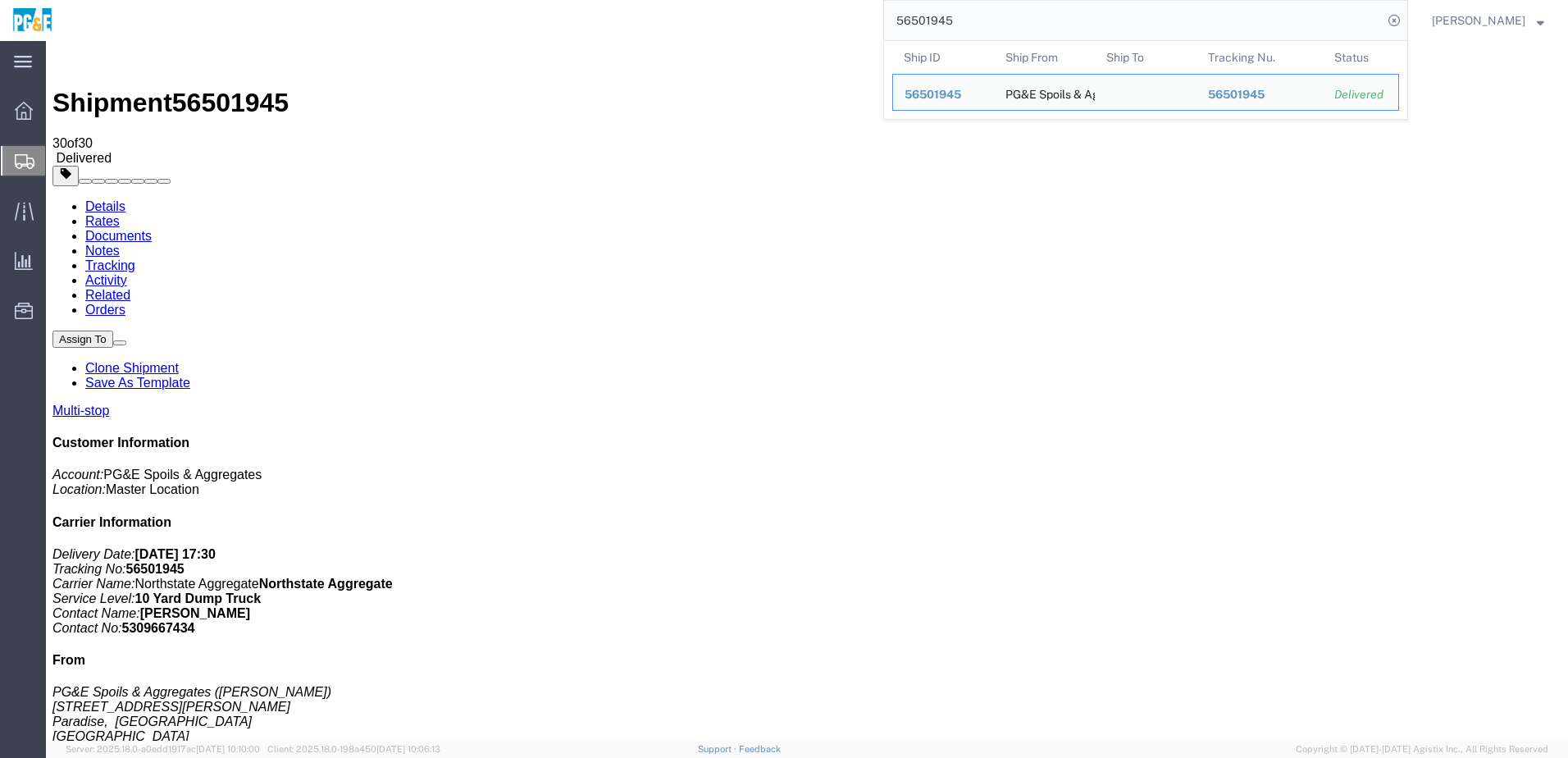
click at [953, 17] on input "56501945" at bounding box center [1133, 21] width 498 height 40
paste input "7"
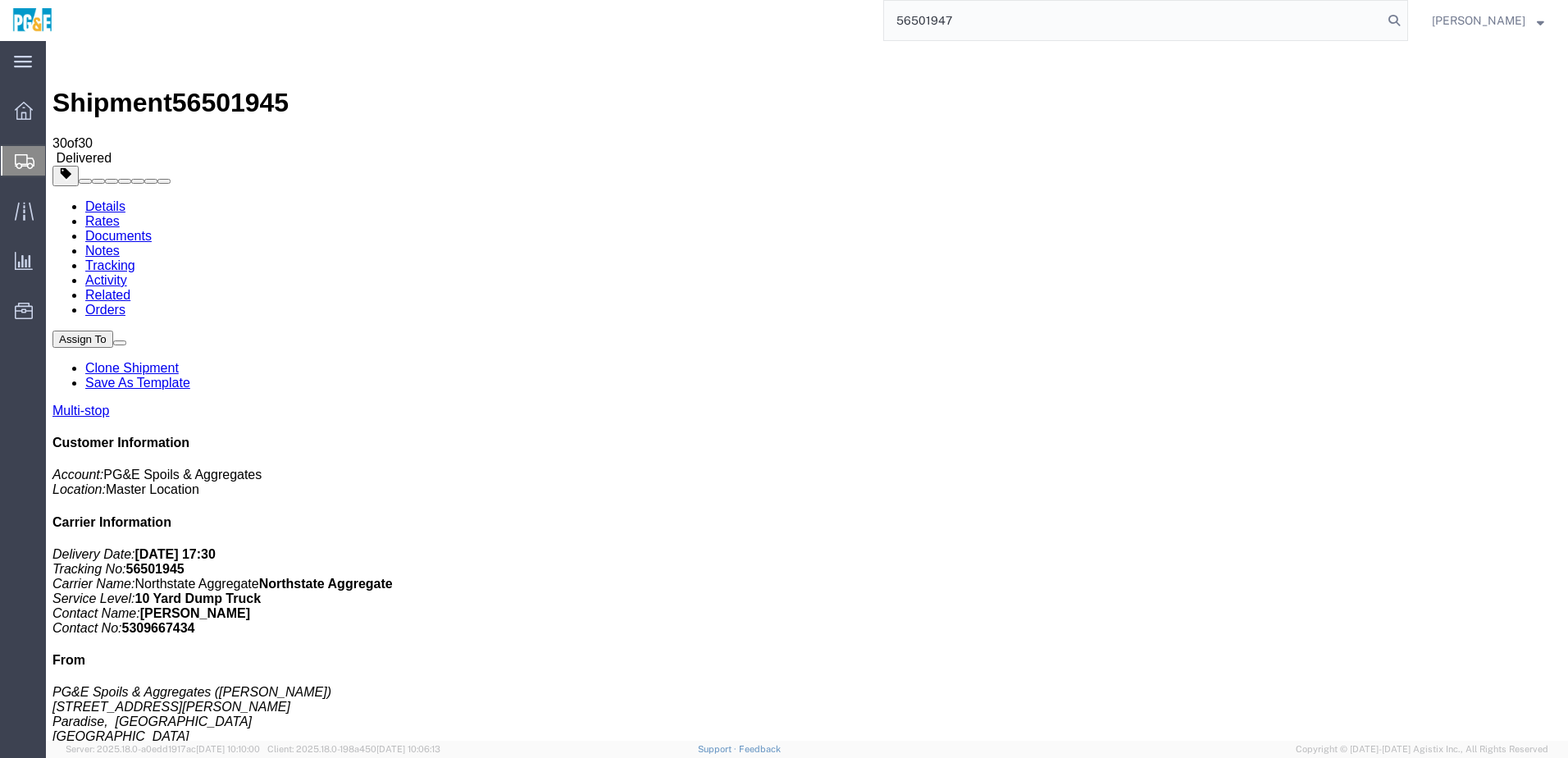
type input "56501947"
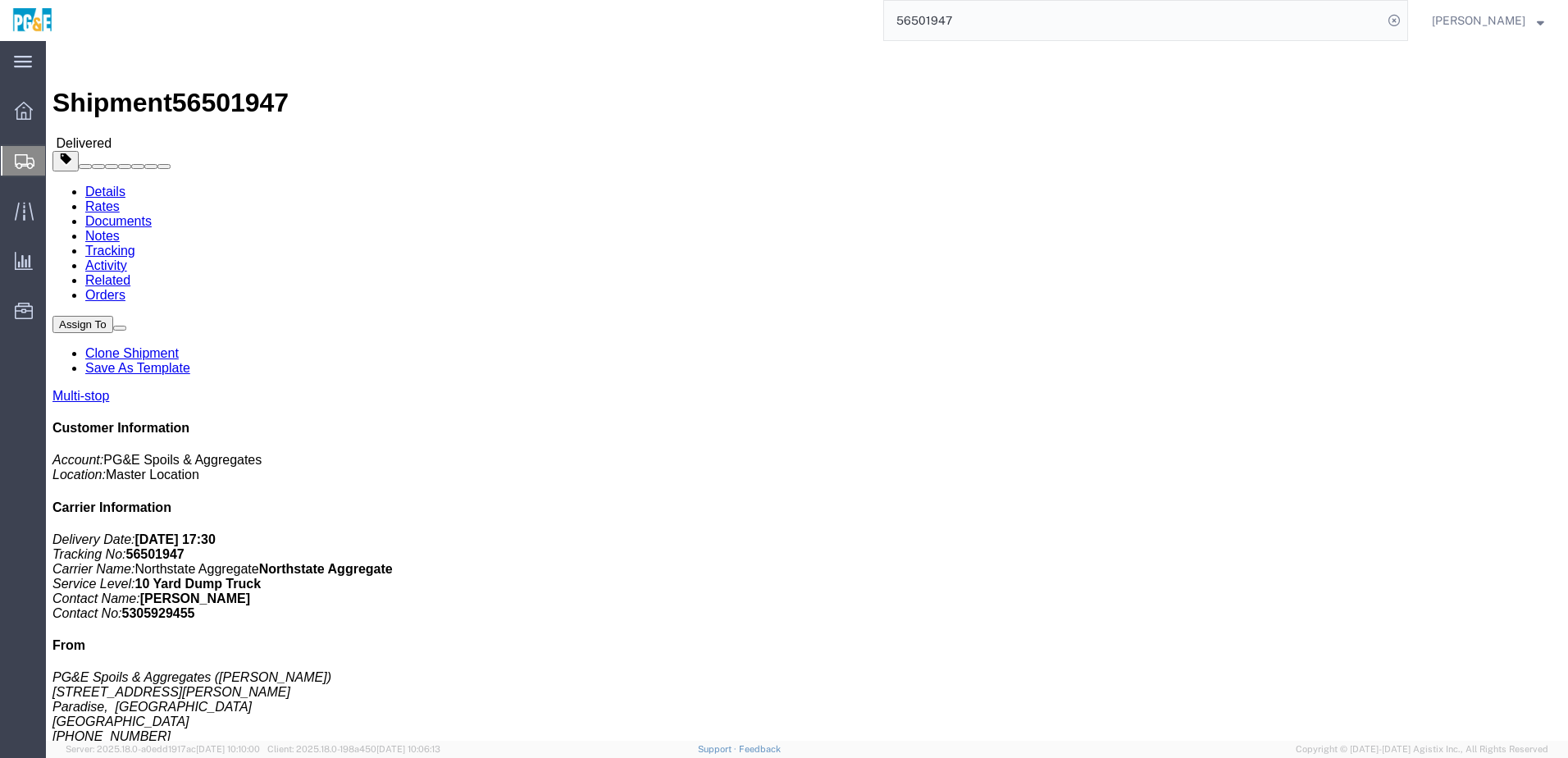
click link "Documents"
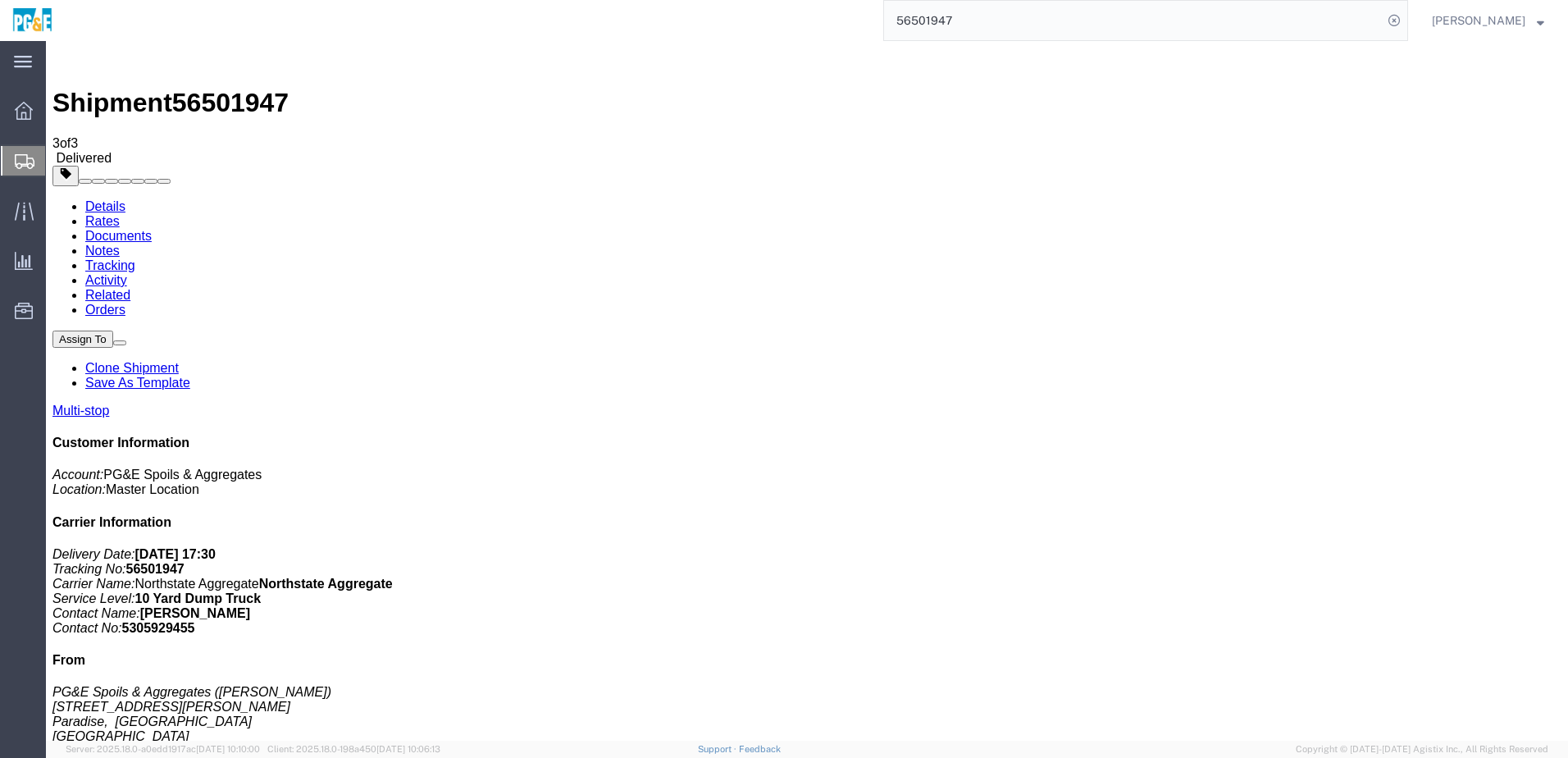
drag, startPoint x: 70, startPoint y: 293, endPoint x: 70, endPoint y: 271, distance: 22.0
checkbox input "true"
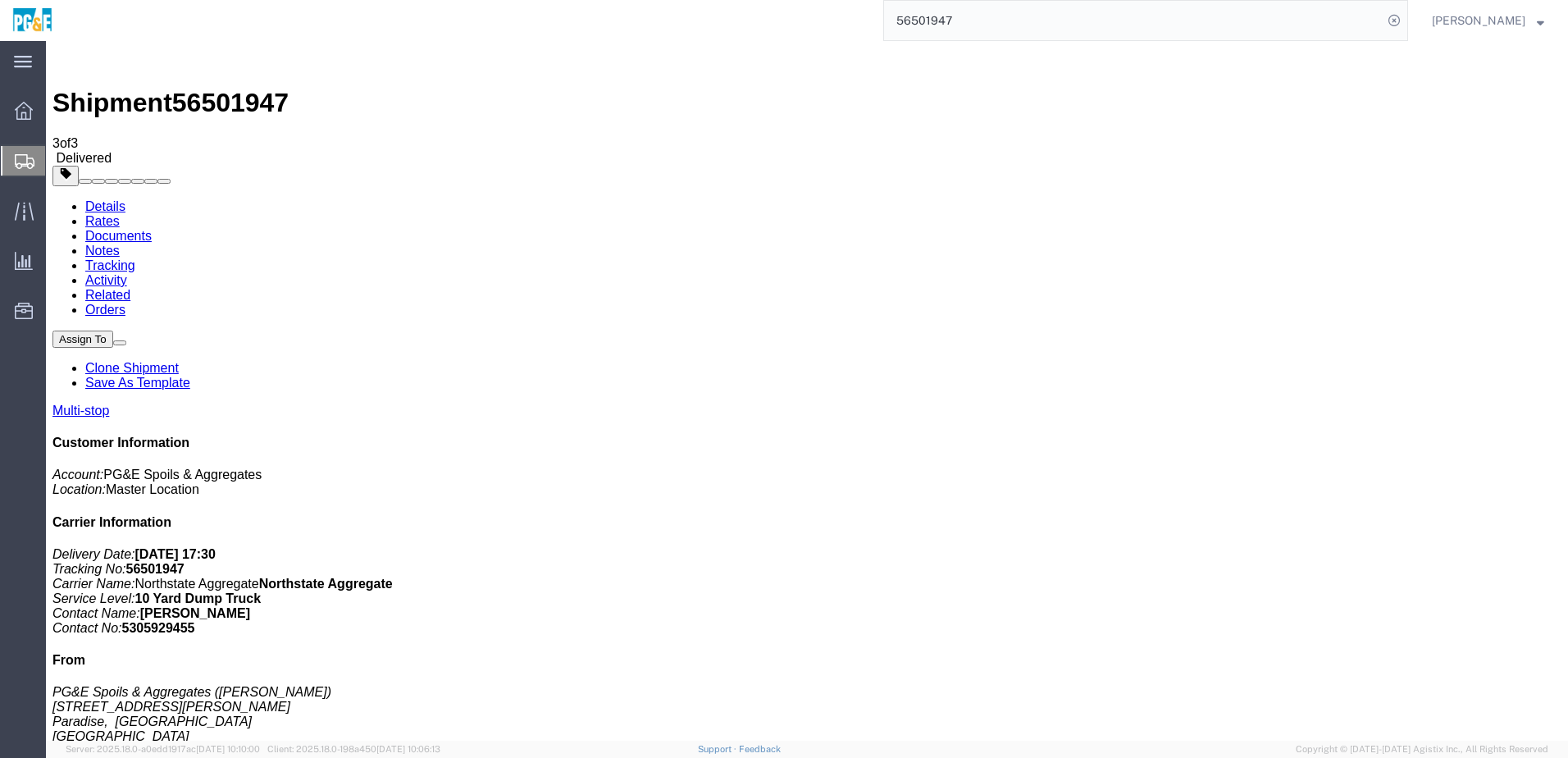
click at [136, 258] on link "Tracking" at bounding box center [111, 265] width 50 height 14
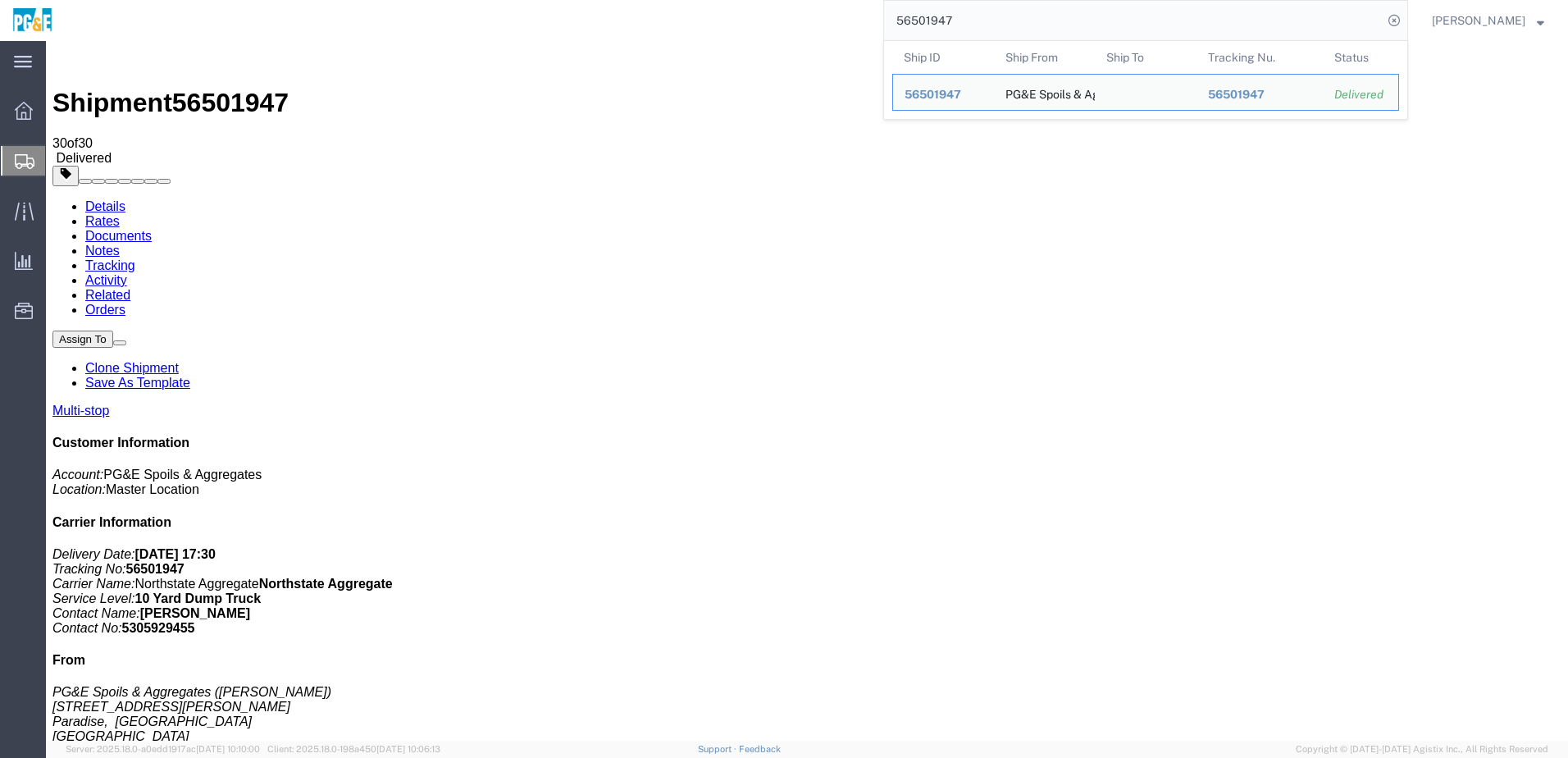
click at [924, 24] on input "56501947" at bounding box center [1133, 21] width 498 height 40
paste input "894"
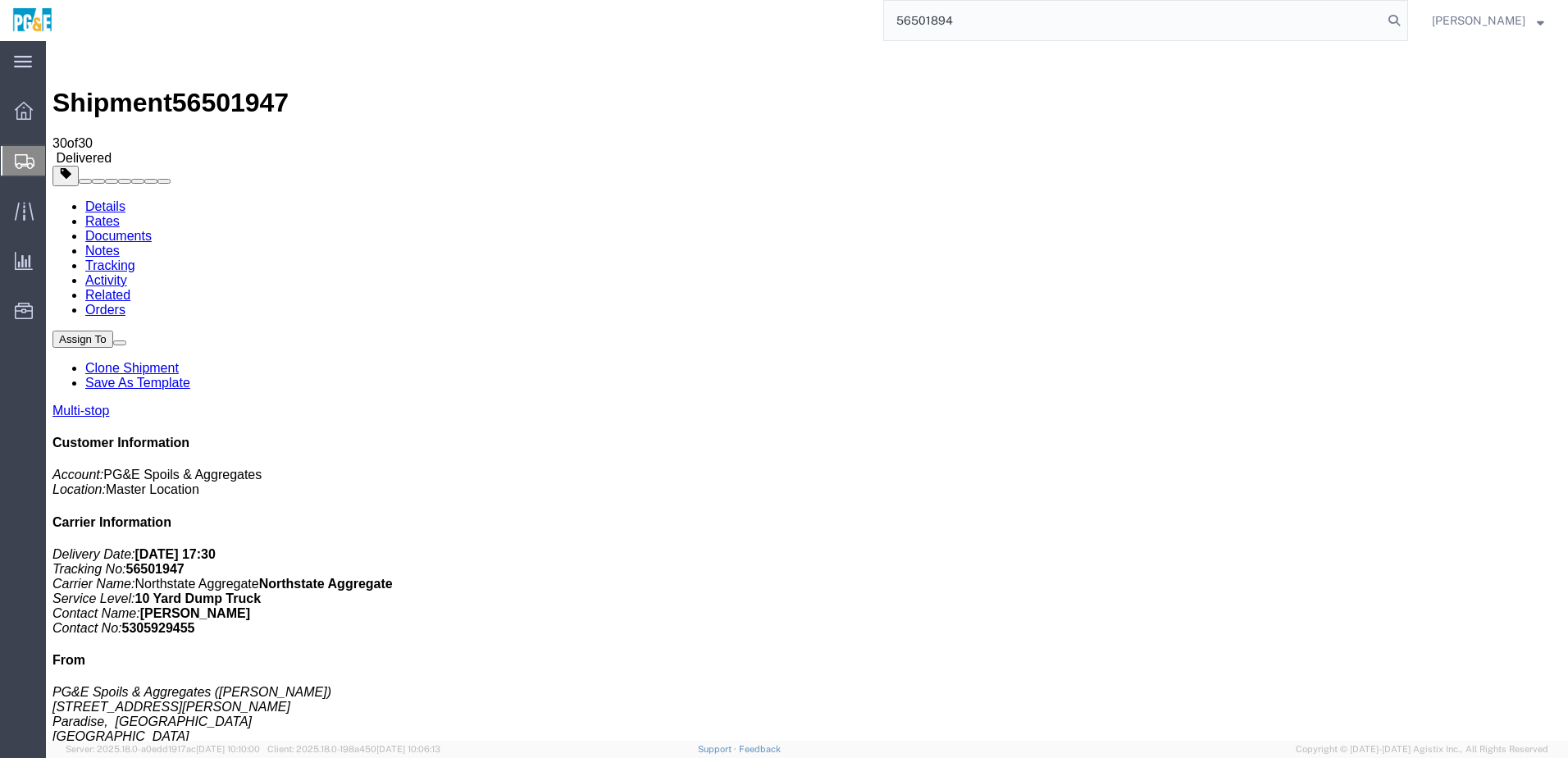
type input "56501894"
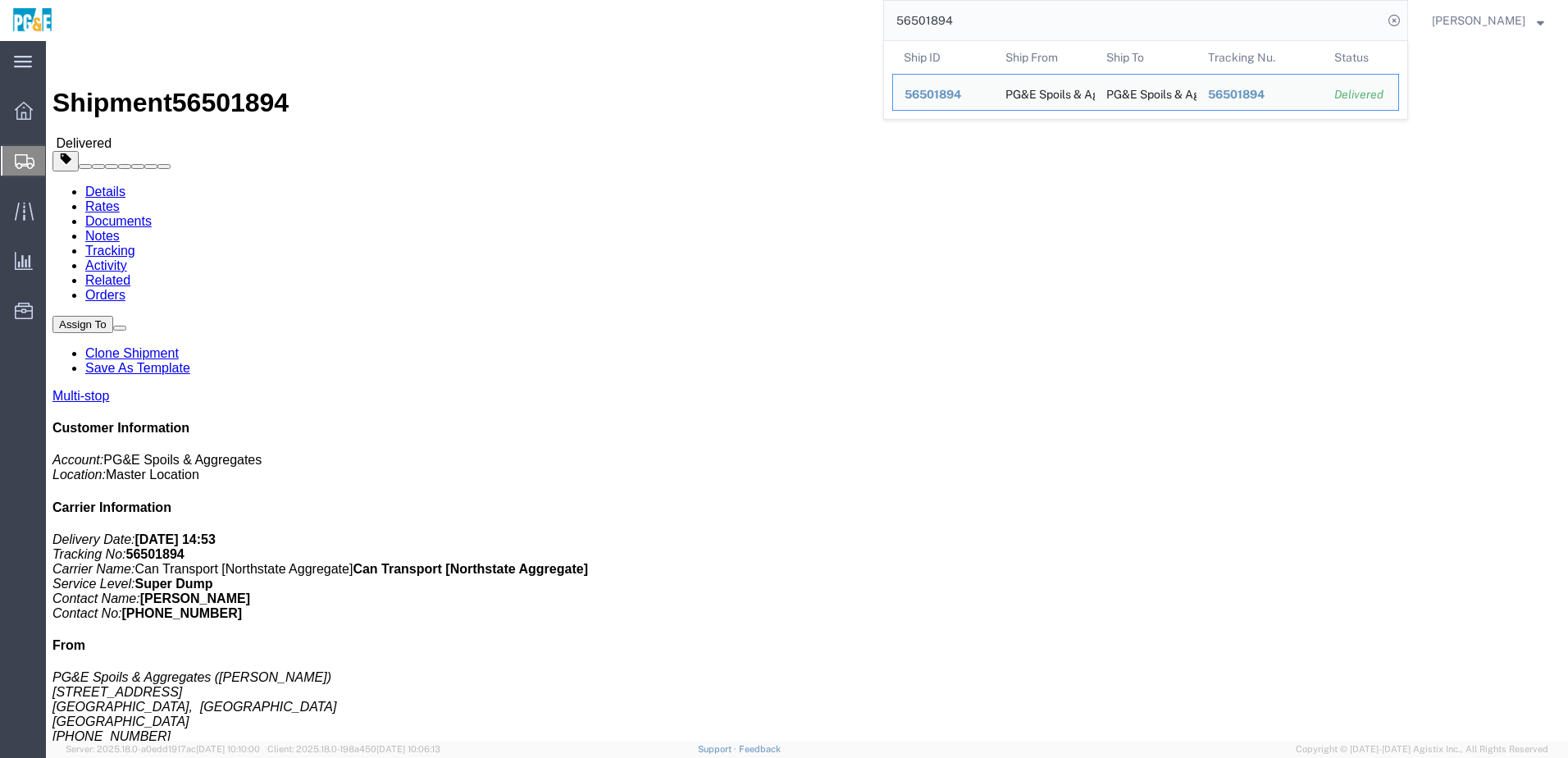
click div "Leg 1 - Truckload Vehicle 1: Super Dump Number of trucks: 1"
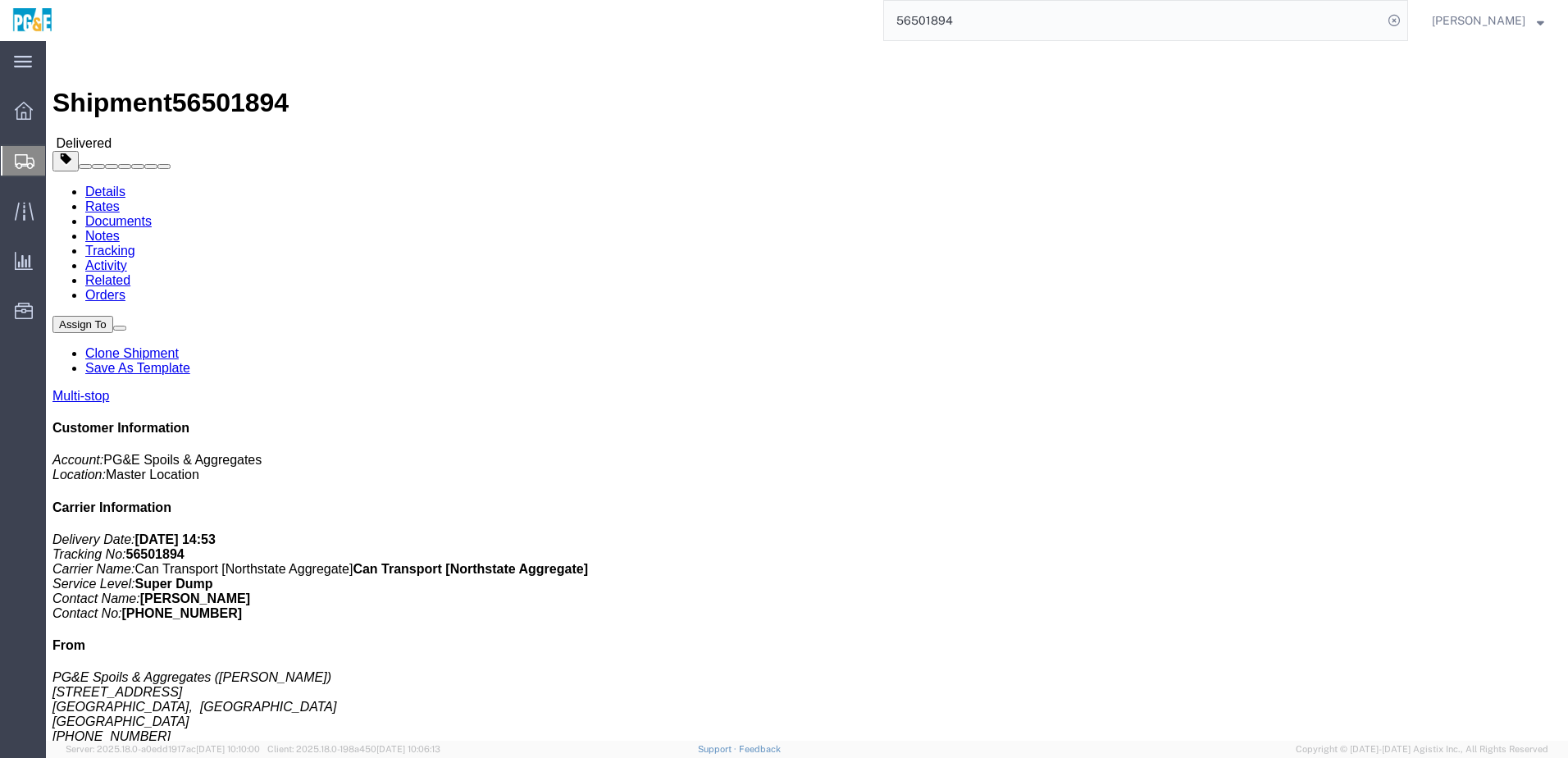
click link "Documents"
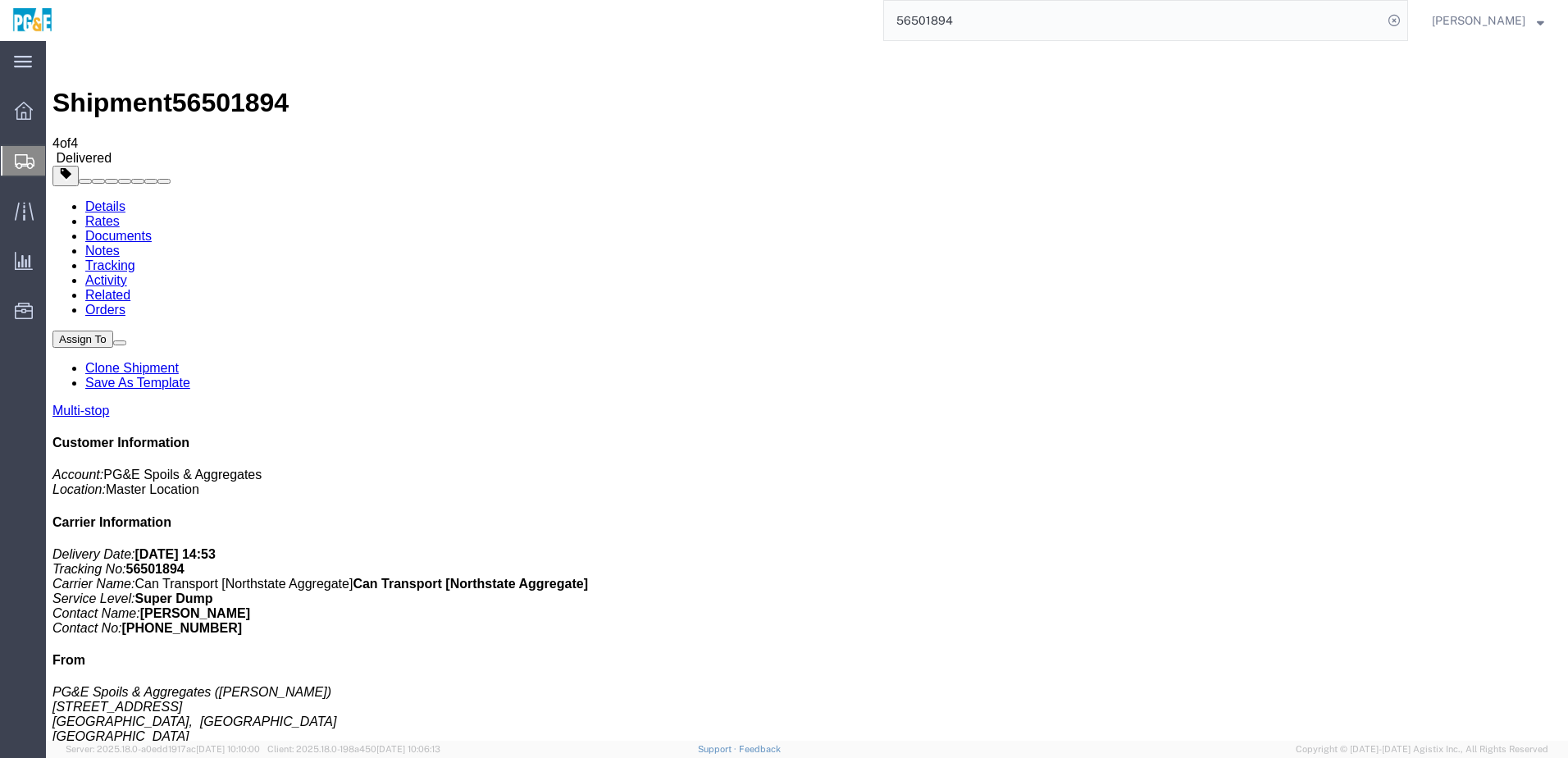
checkbox input "true"
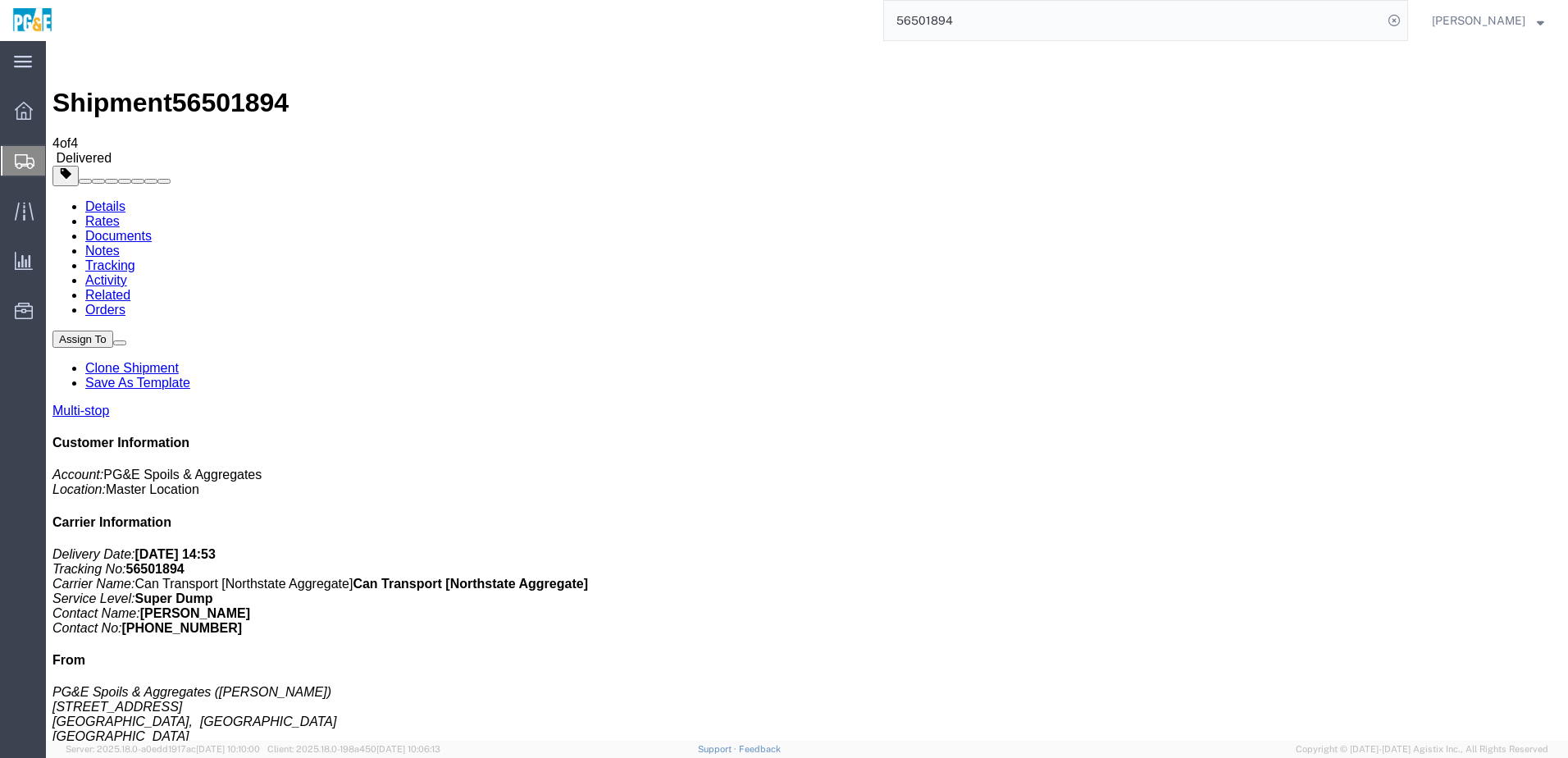
click at [136, 258] on link "Tracking" at bounding box center [111, 265] width 50 height 14
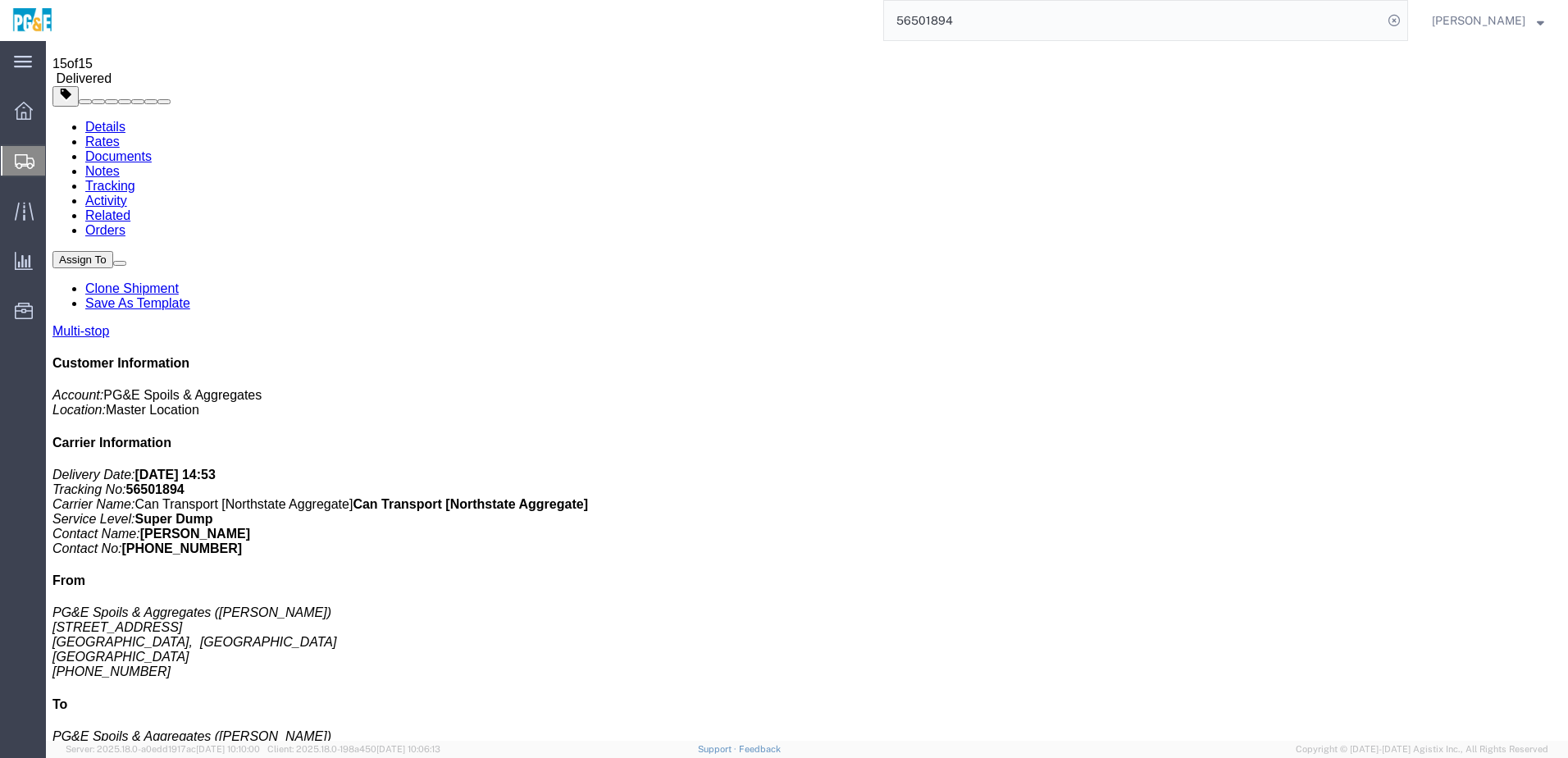
scroll to position [305, 0]
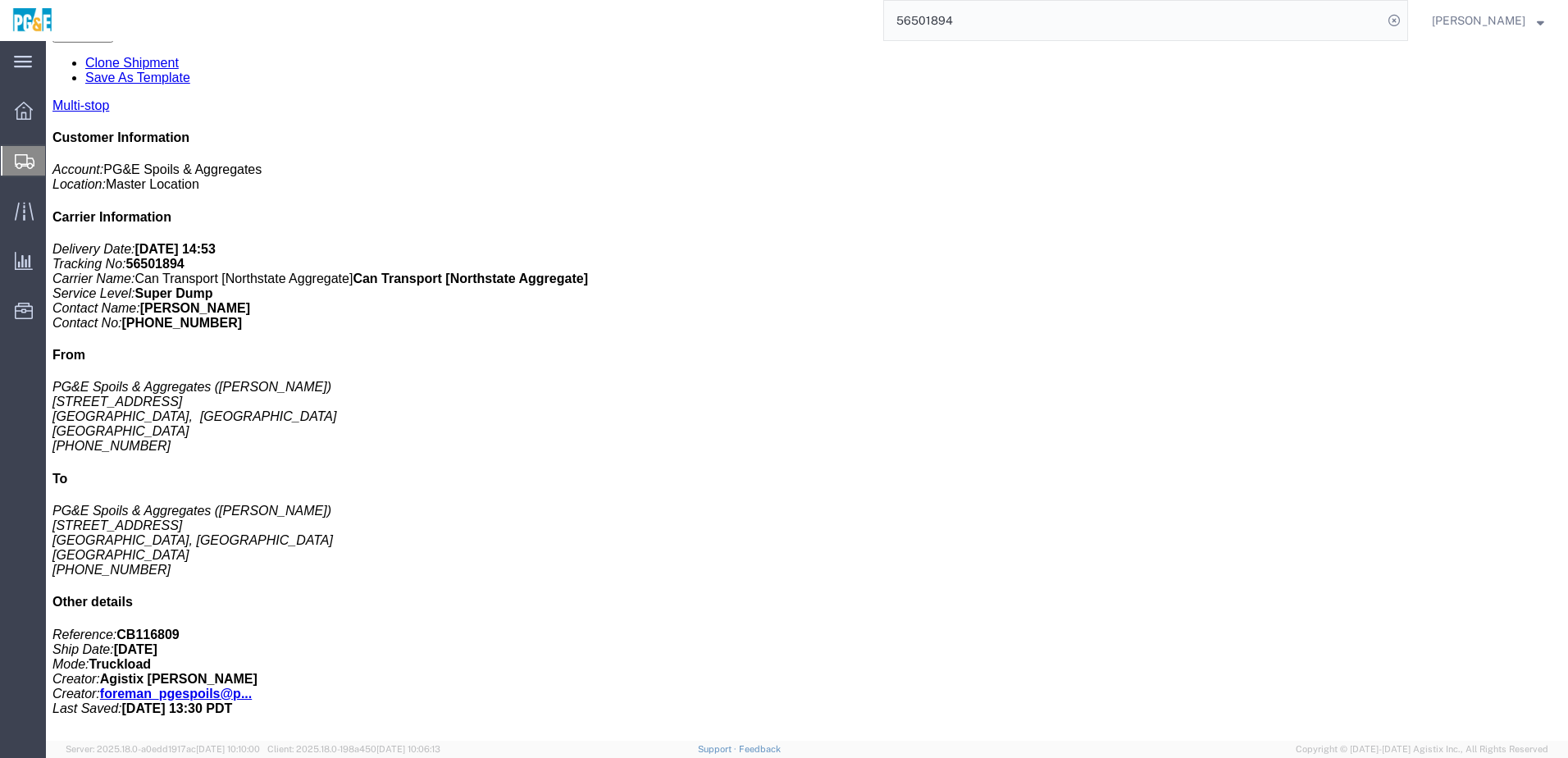
click at [962, 19] on input "56501894" at bounding box center [1133, 21] width 498 height 40
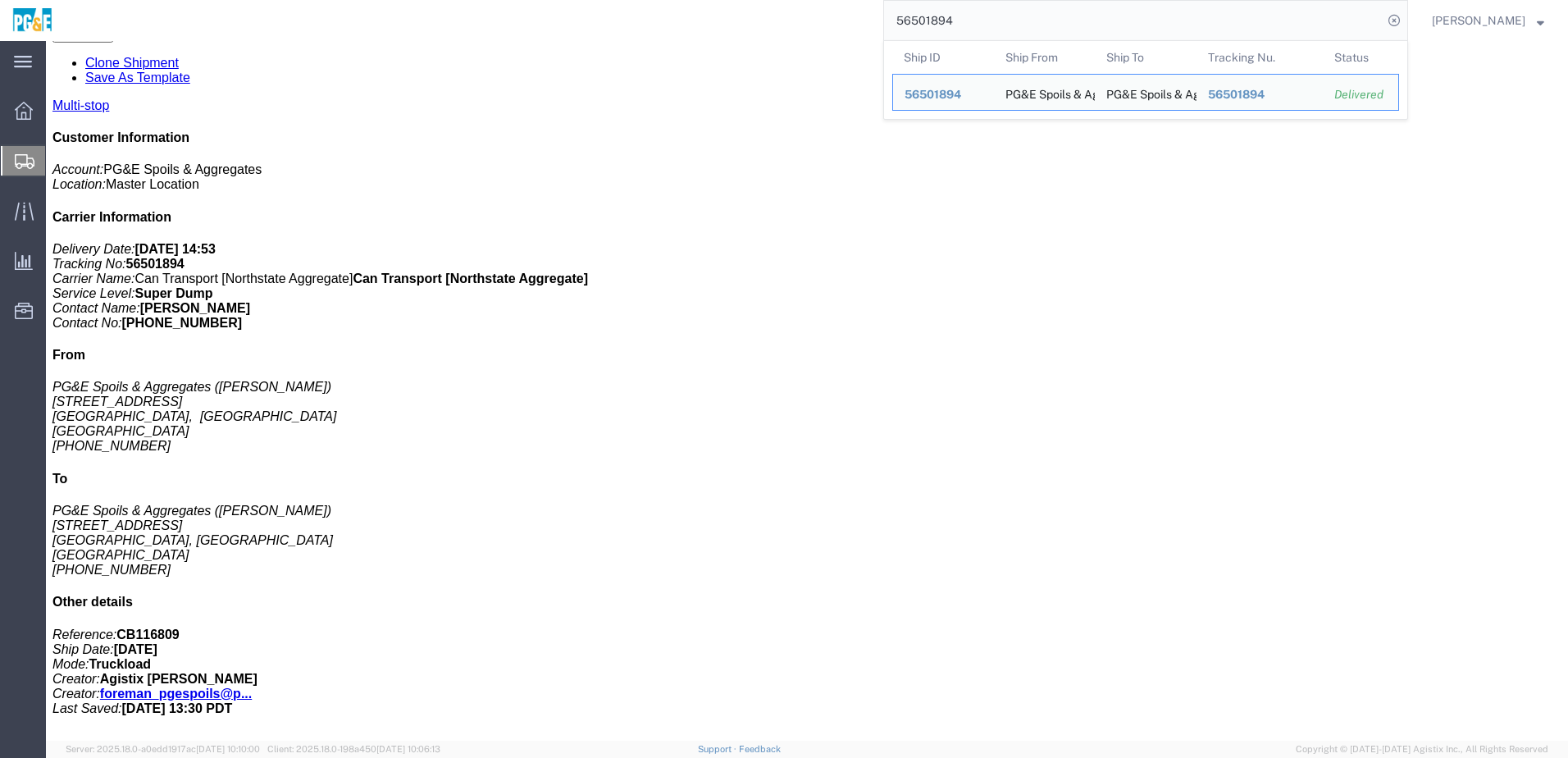
click at [962, 19] on input "56501894" at bounding box center [1133, 21] width 498 height 40
paste input "2"
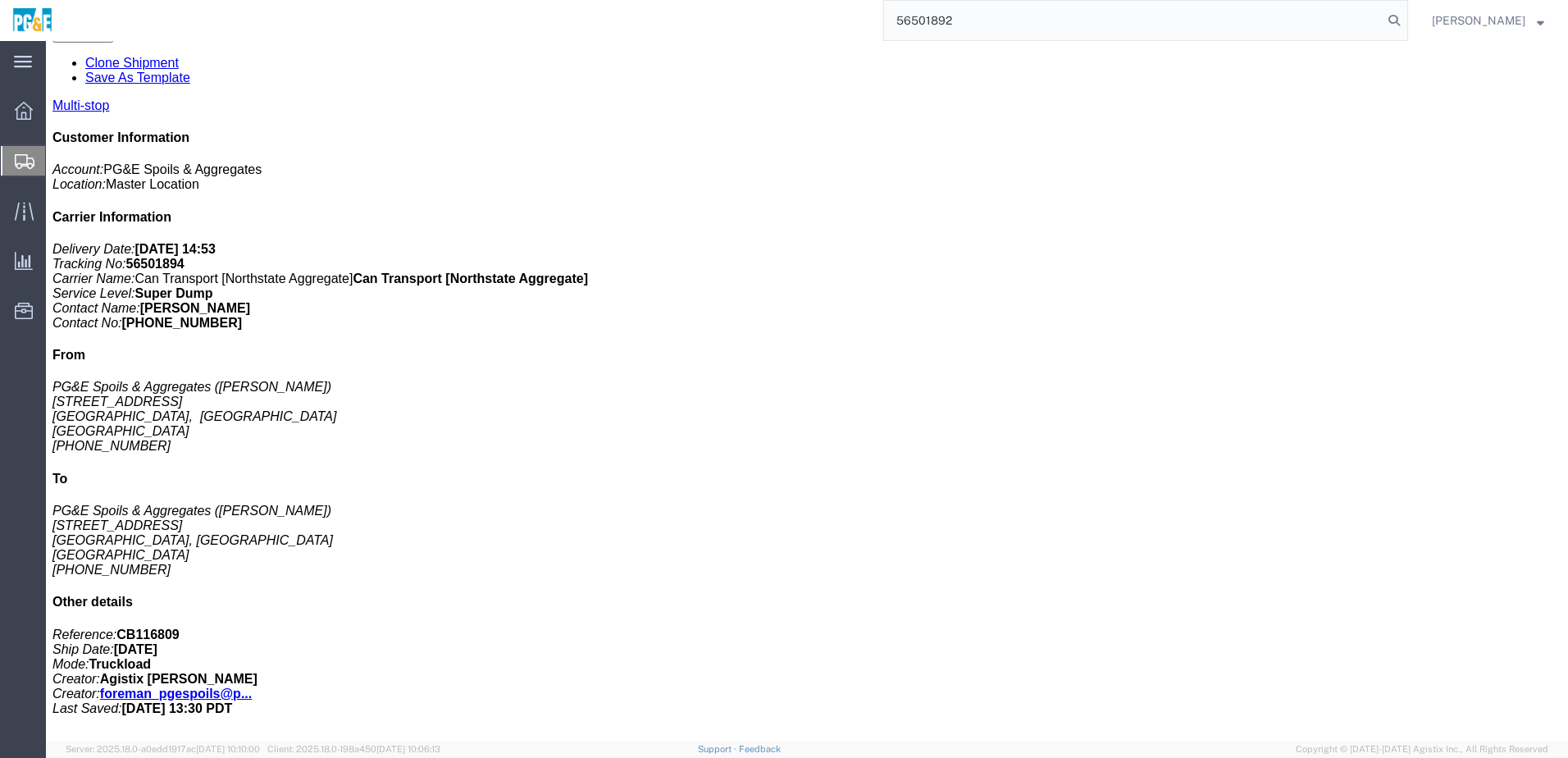
type input "56501892"
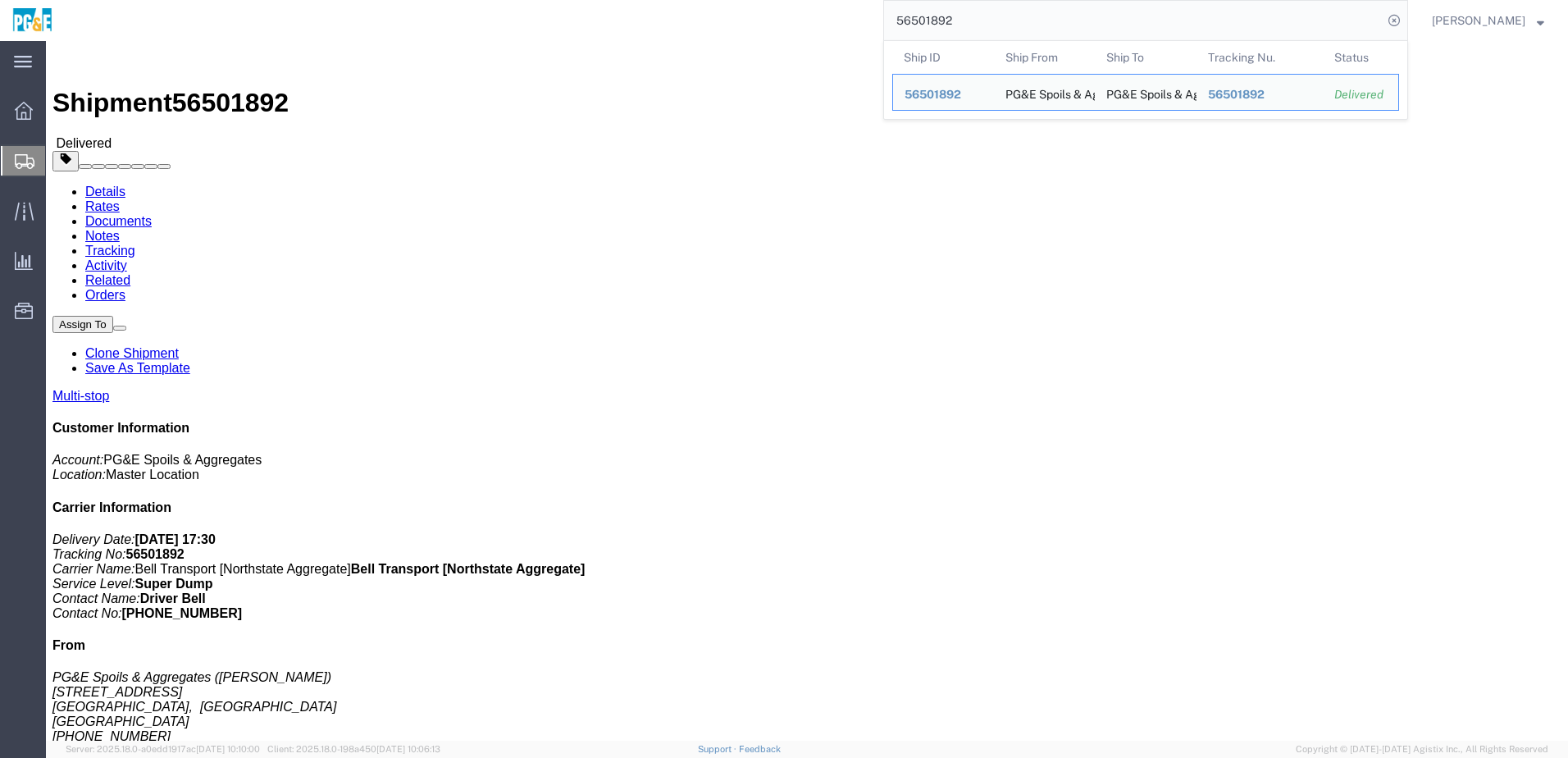
click link "Documents"
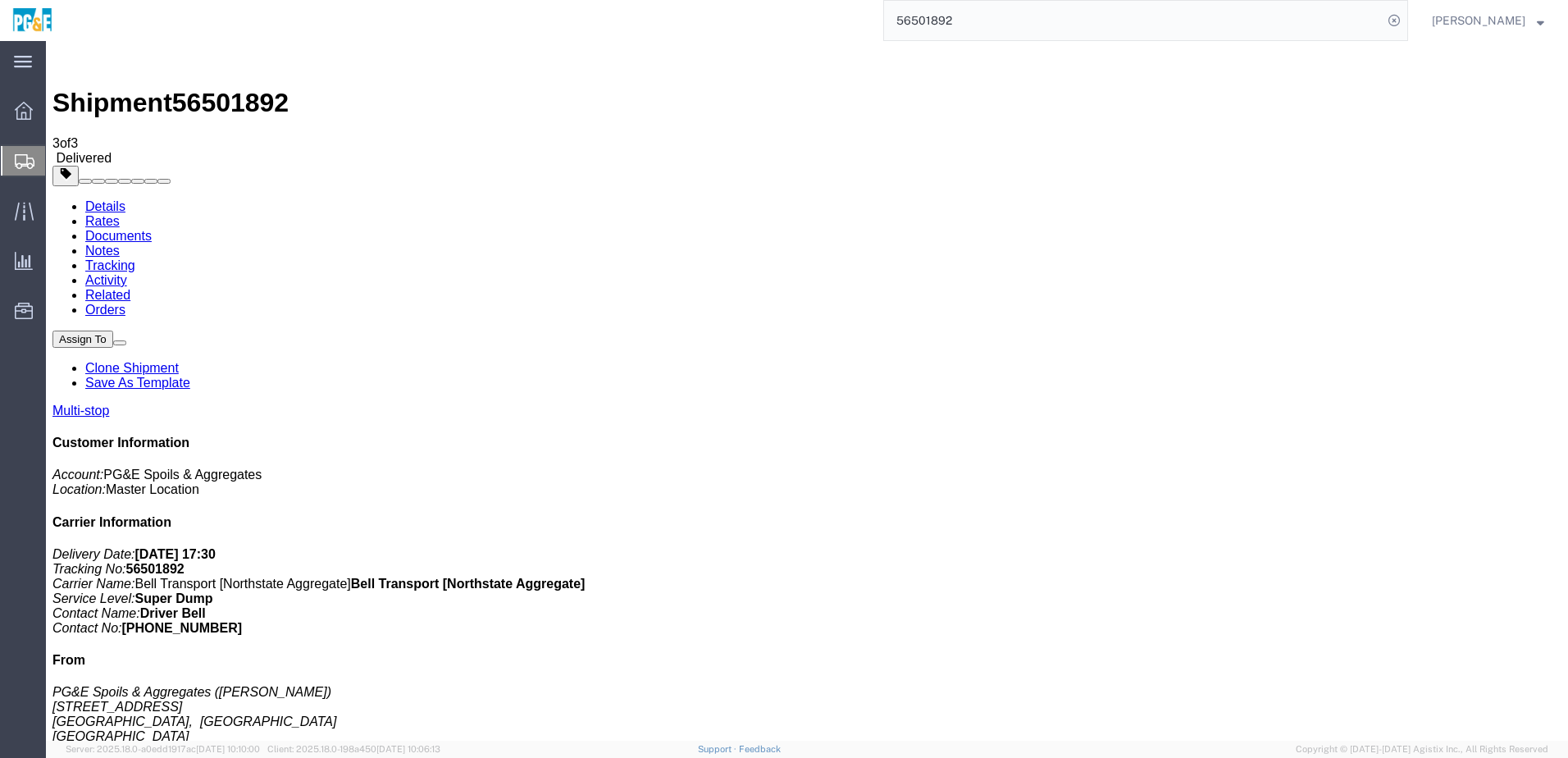
checkbox input "true"
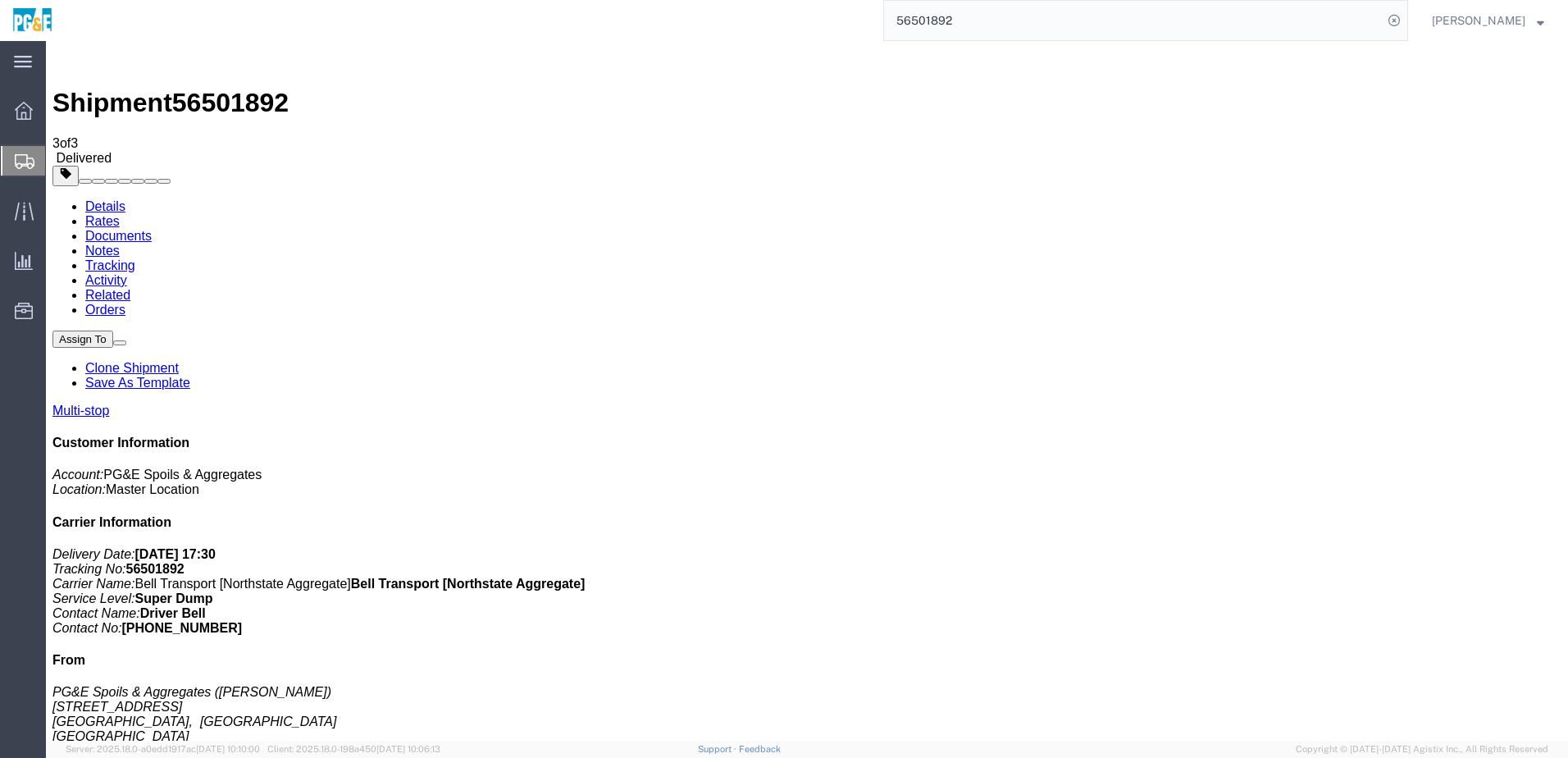
click at [136, 258] on link "Tracking" at bounding box center [111, 265] width 50 height 14
click at [949, 8] on input "56501892" at bounding box center [1133, 21] width 498 height 40
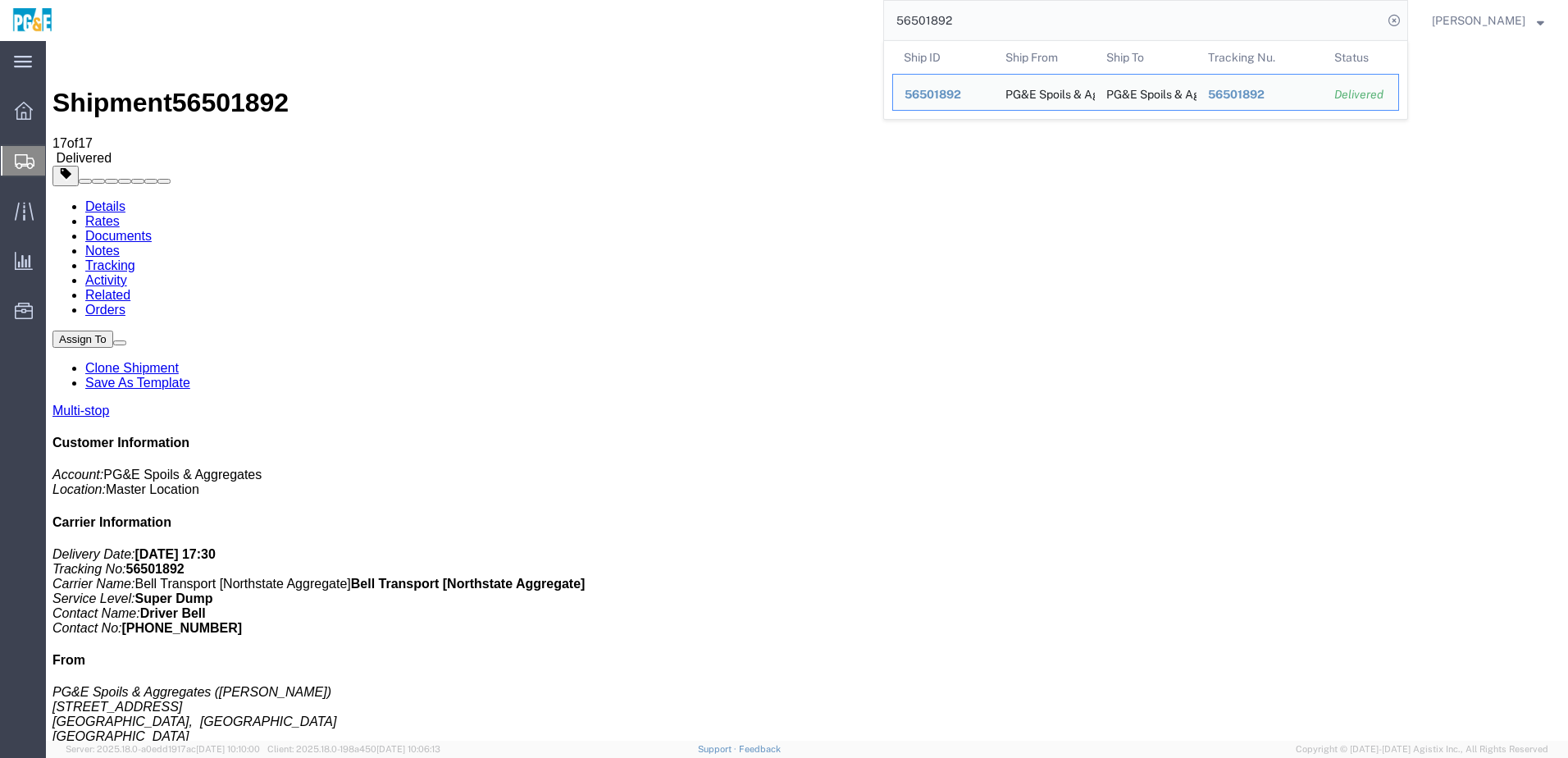
click at [949, 8] on input "56501892" at bounding box center [1133, 21] width 498 height 40
paste input "23704"
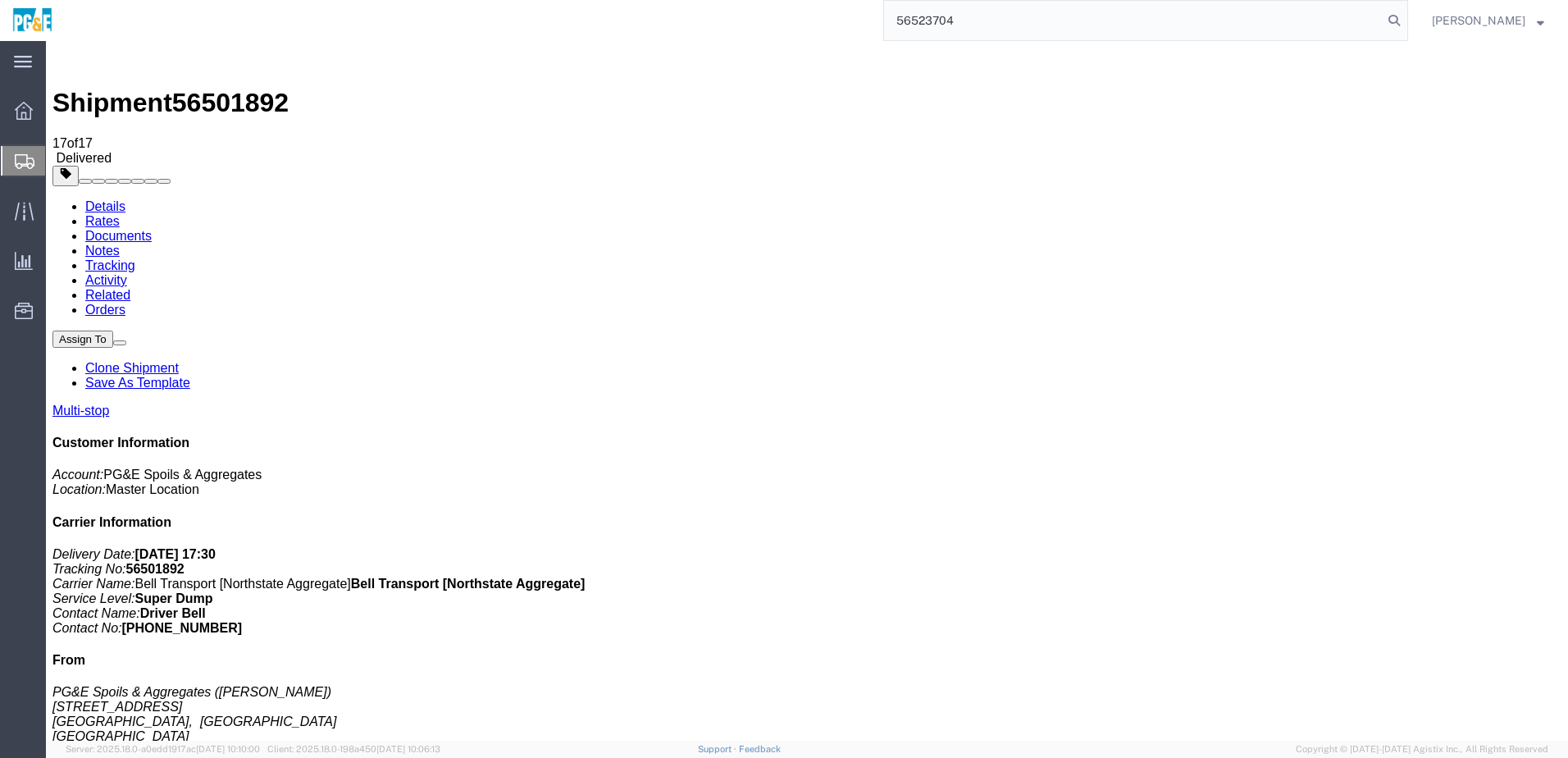
type input "56523704"
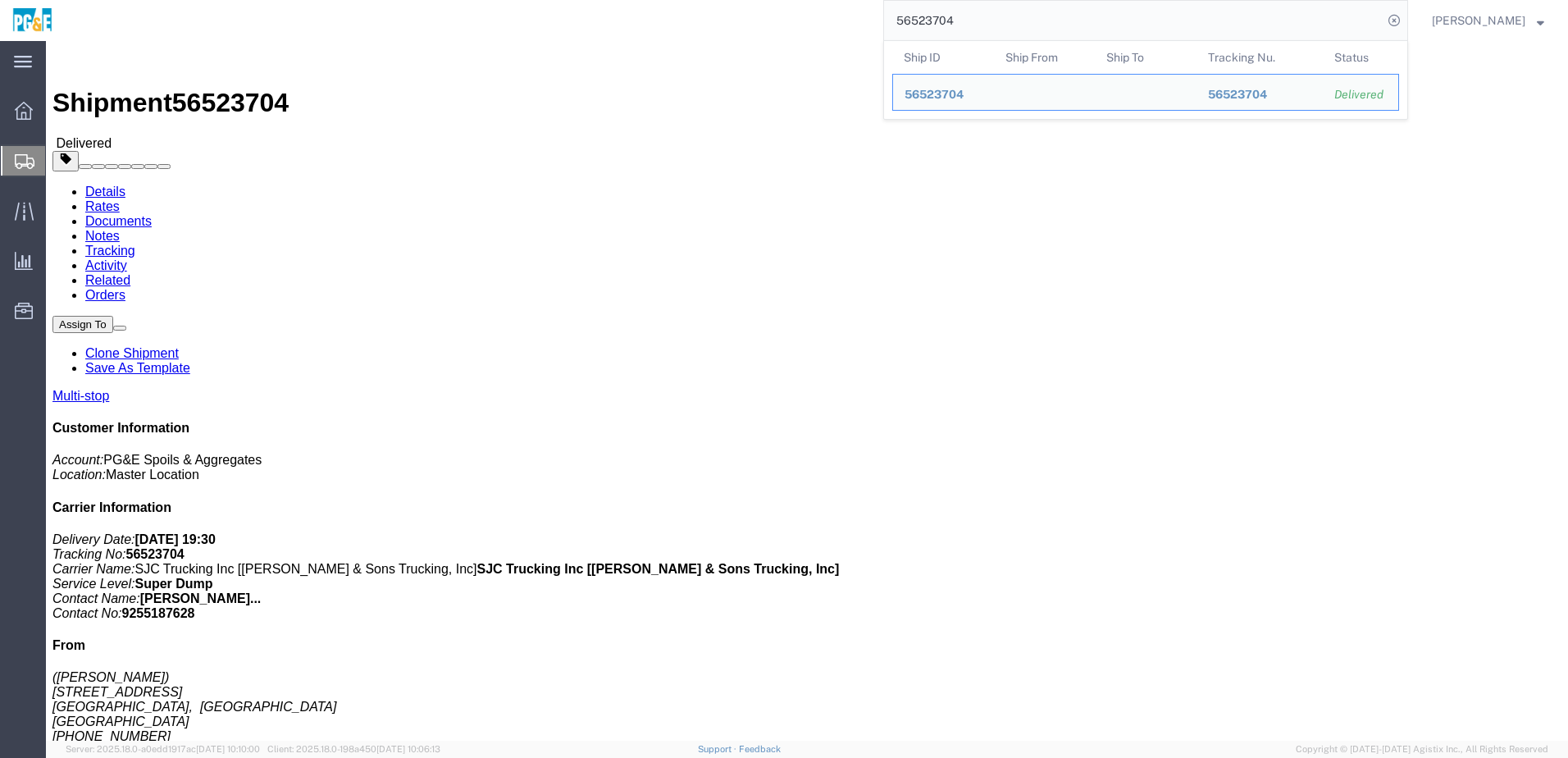
click link "Documents"
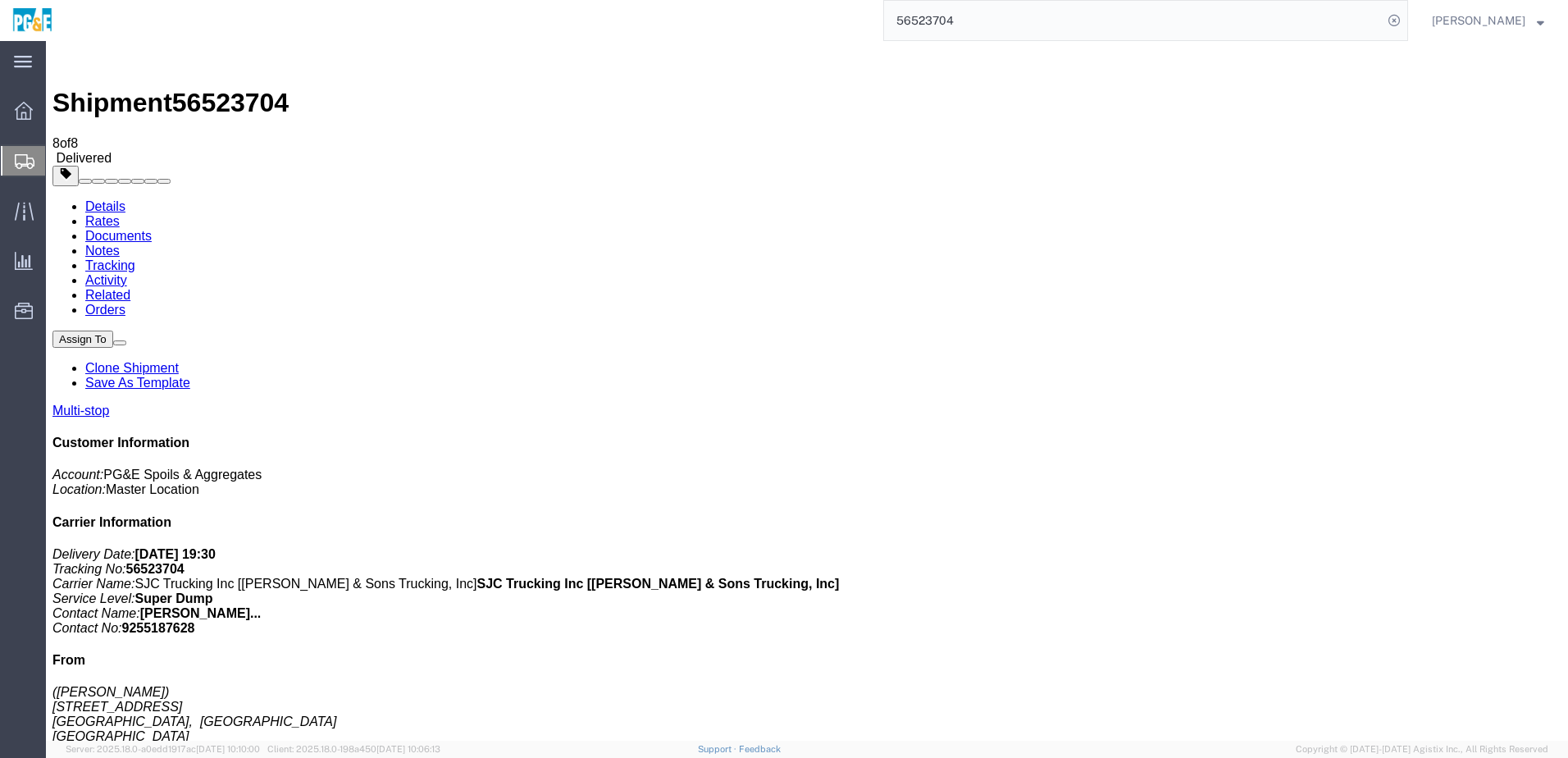
checkbox input "true"
drag, startPoint x: 68, startPoint y: 386, endPoint x: 67, endPoint y: 374, distance: 12.0
checkbox input "true"
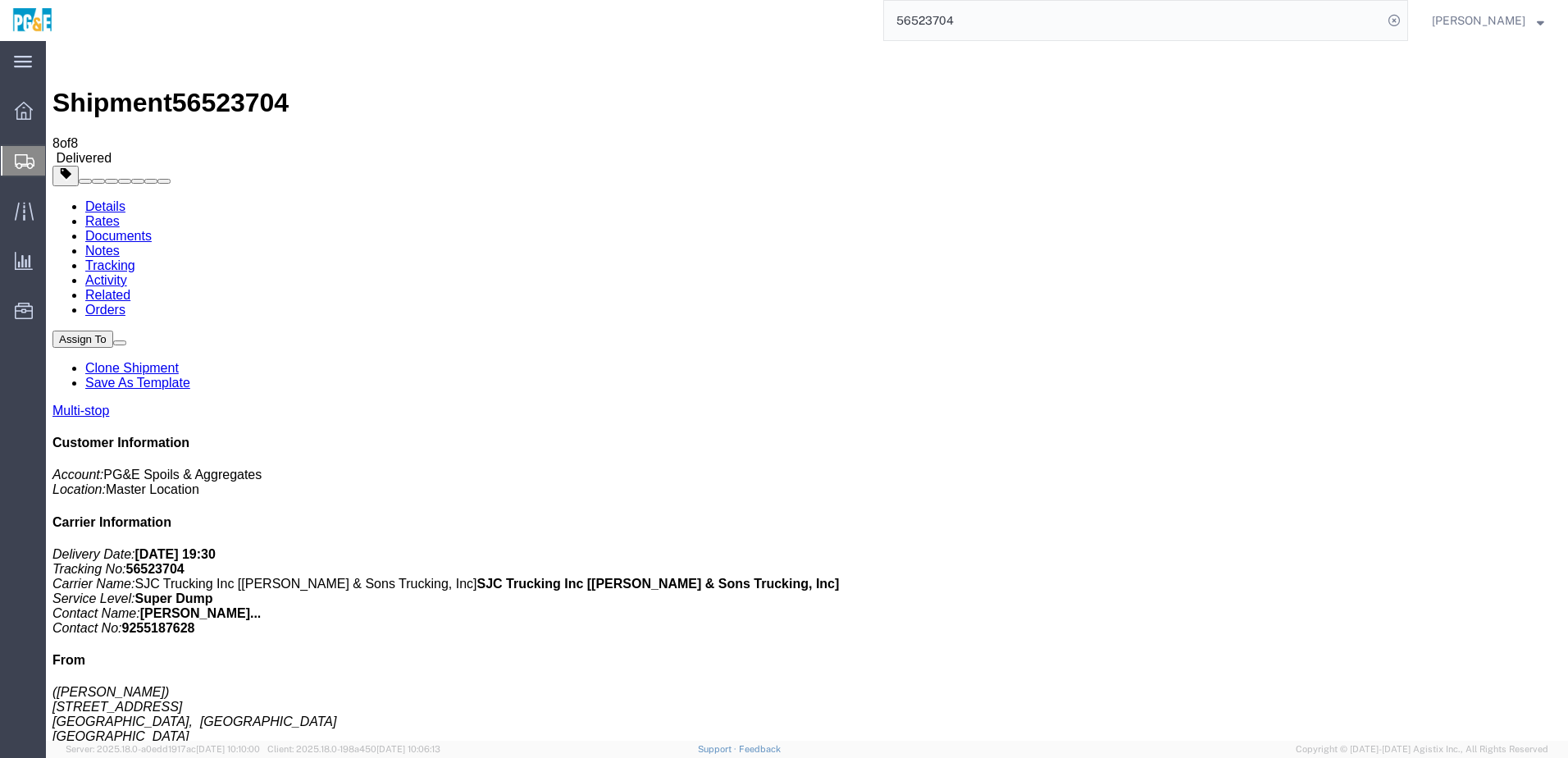
checkbox input "true"
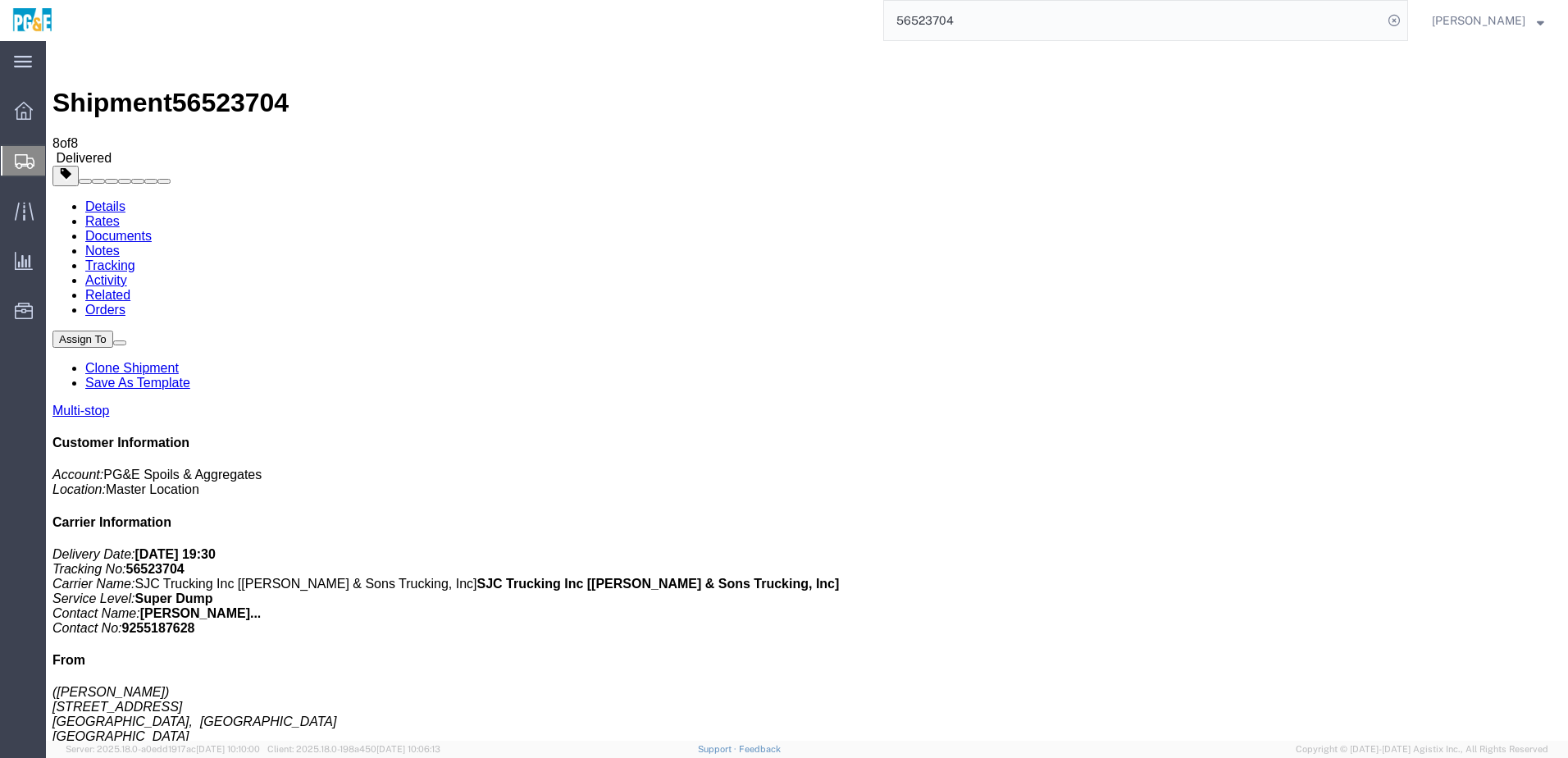
checkbox input "true"
click at [136, 258] on link "Tracking" at bounding box center [111, 265] width 50 height 14
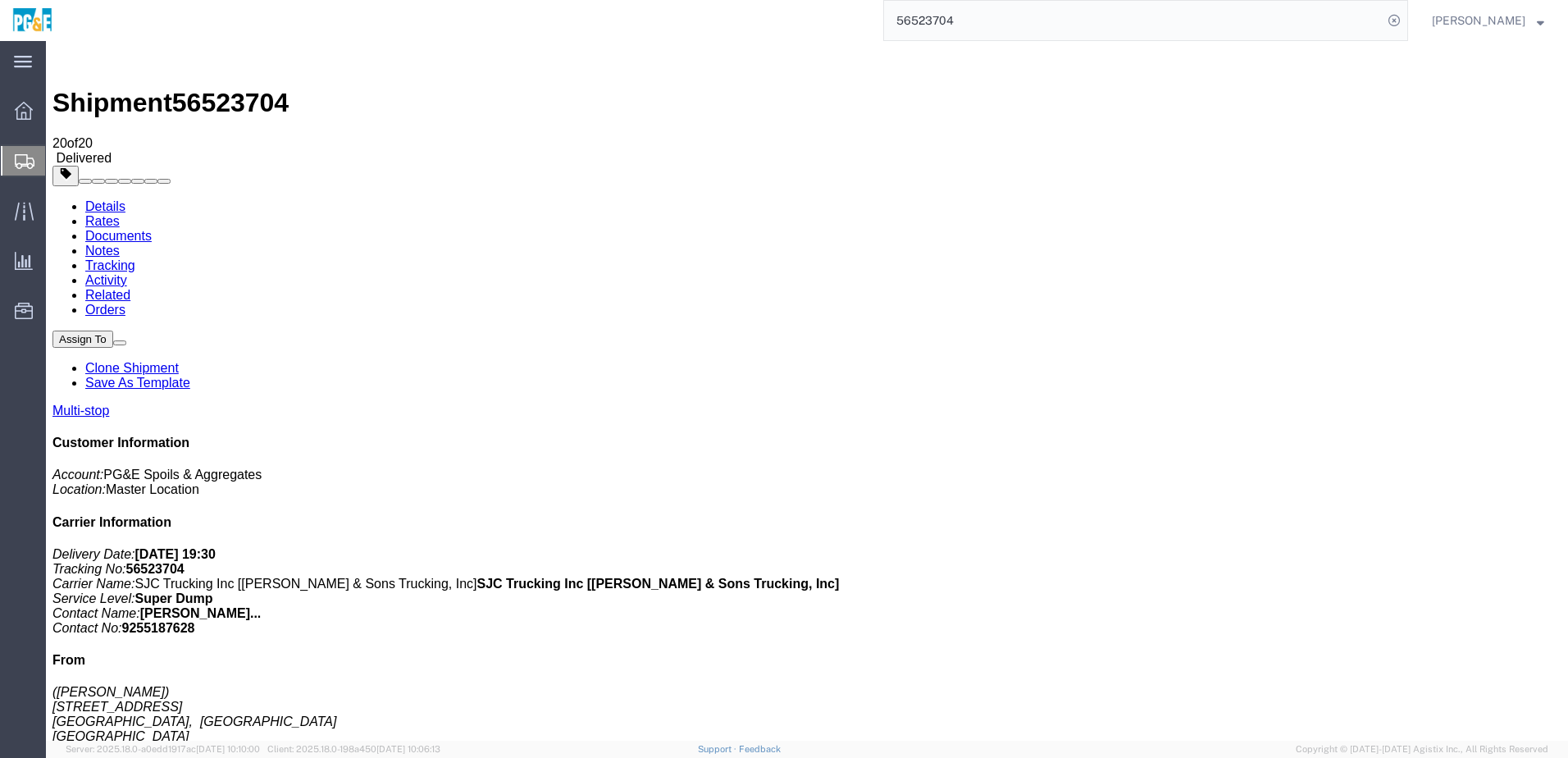
click at [938, 18] on input "56523704" at bounding box center [1133, 21] width 498 height 40
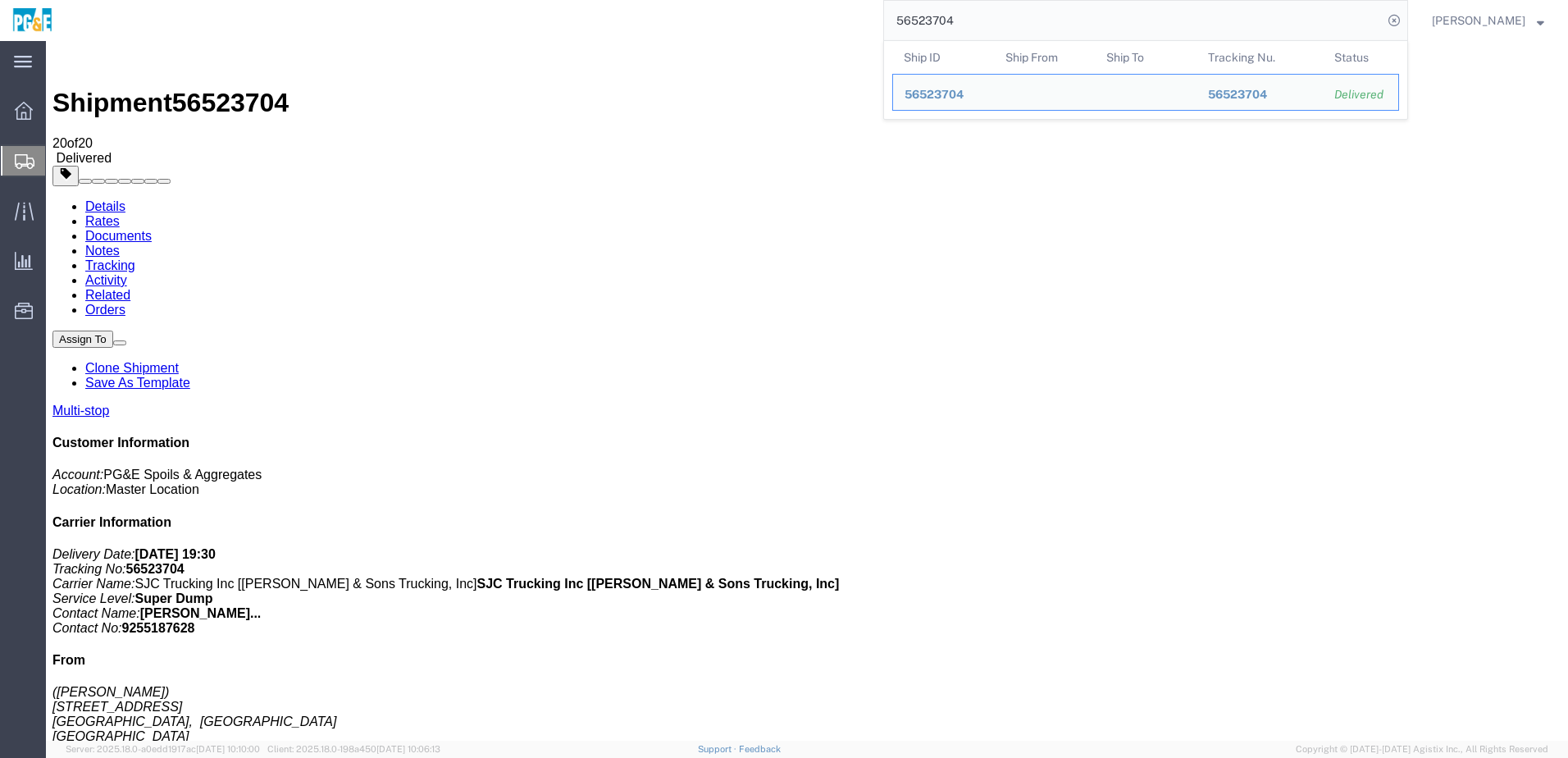
click at [938, 18] on input "56523704" at bounding box center [1133, 21] width 498 height 40
paste input "5"
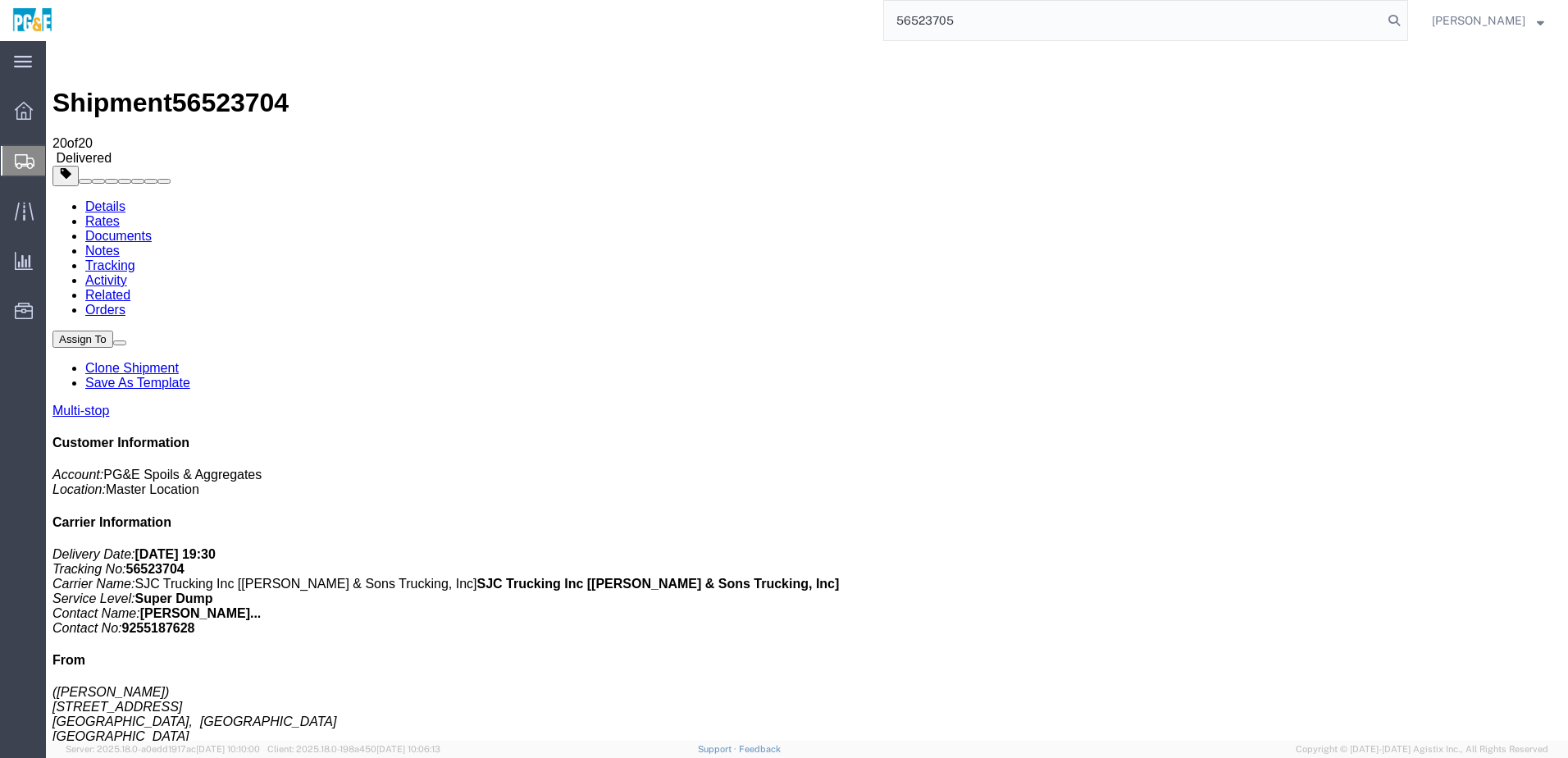
type input "56523705"
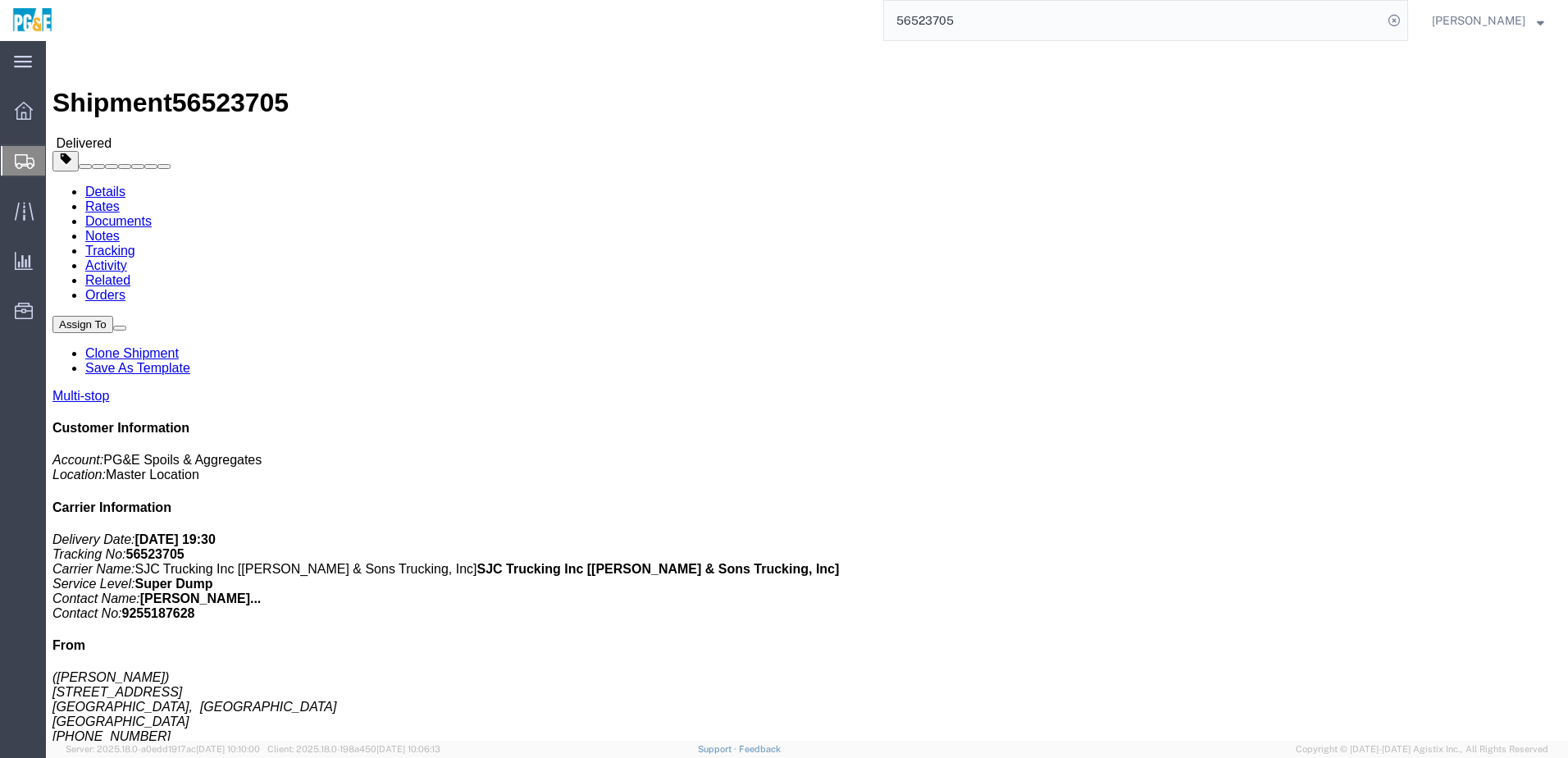
click link "Documents"
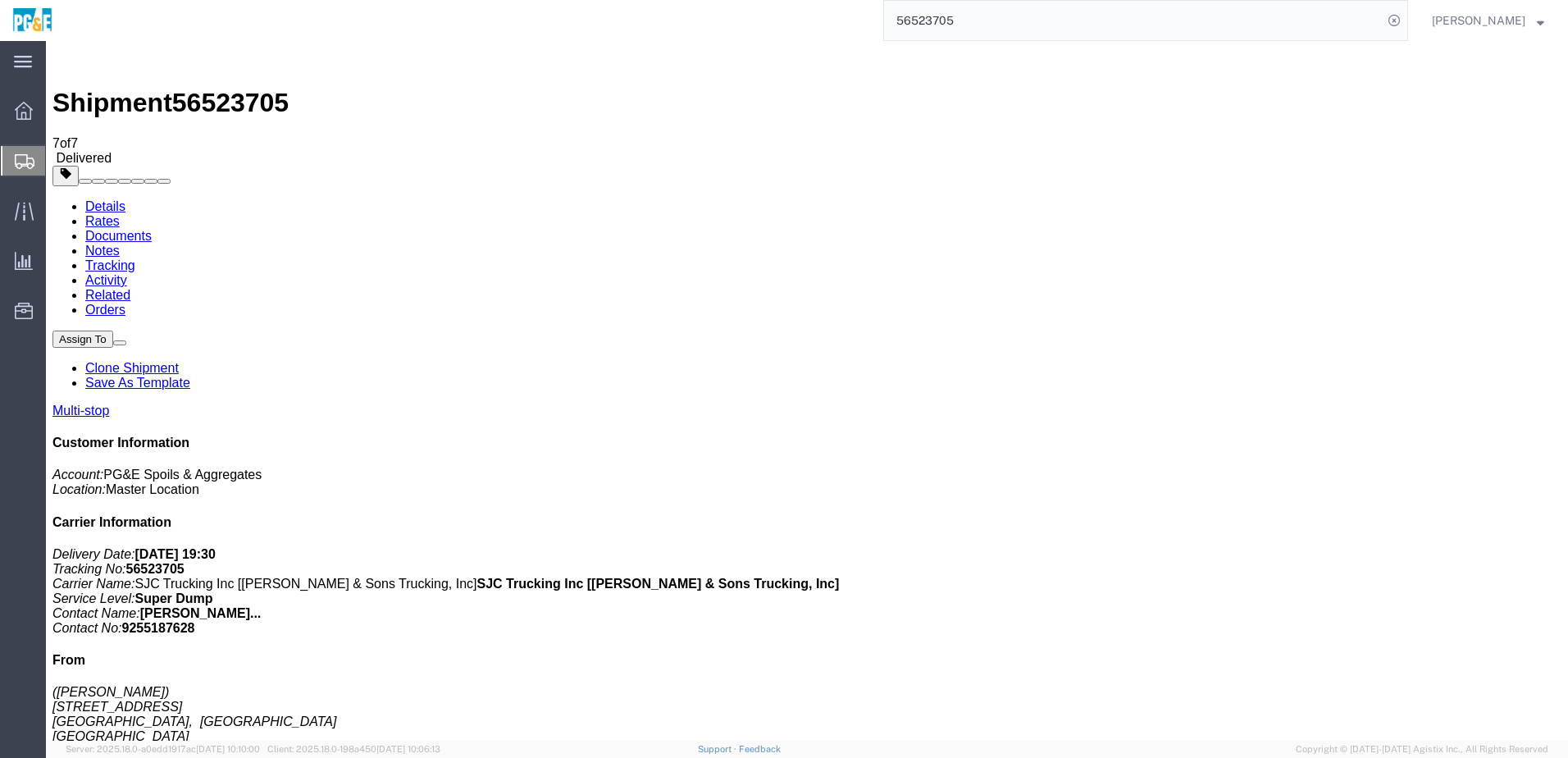
drag, startPoint x: 69, startPoint y: 420, endPoint x: 72, endPoint y: 410, distance: 10.4
checkbox input "true"
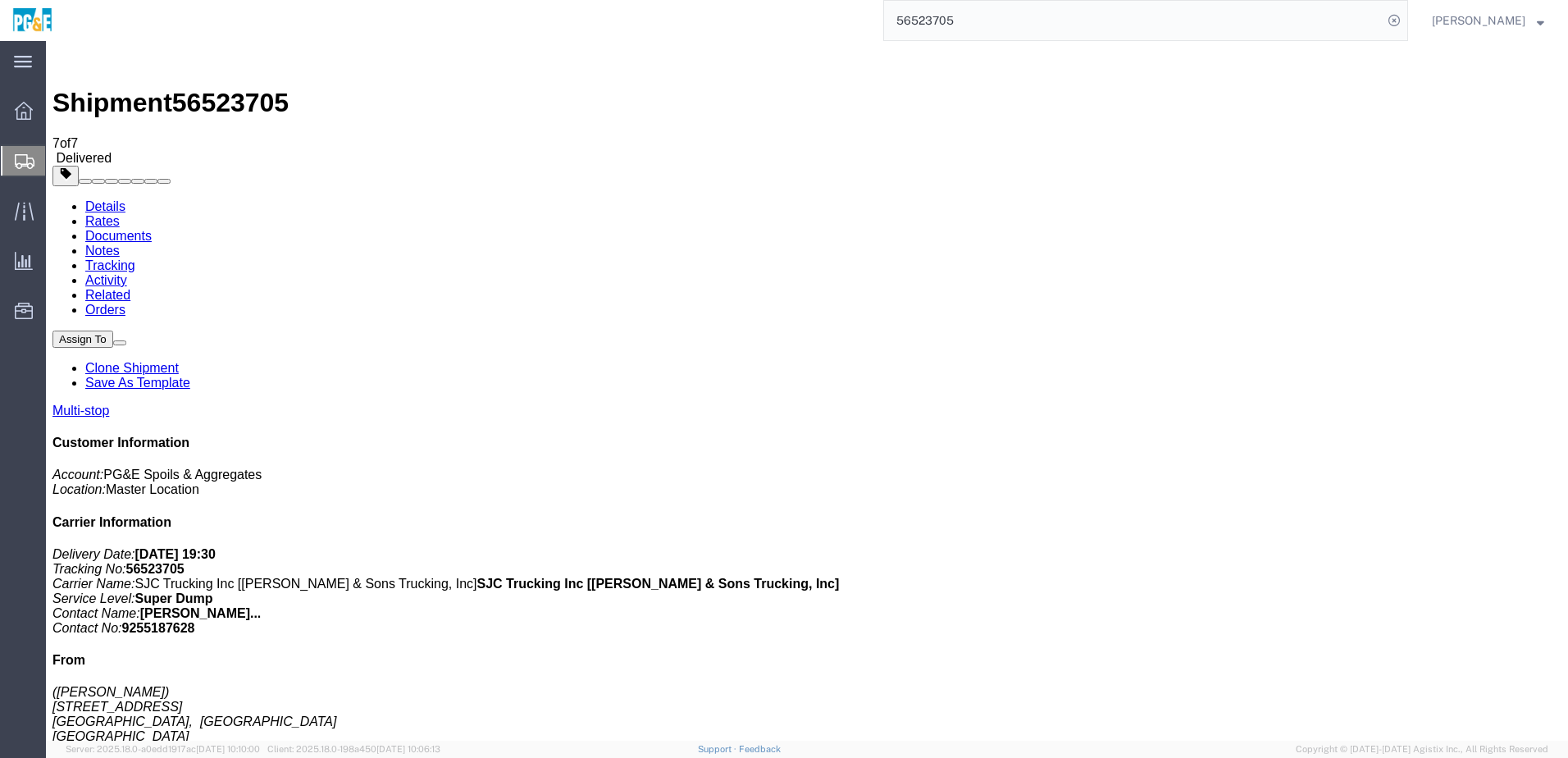
checkbox input "true"
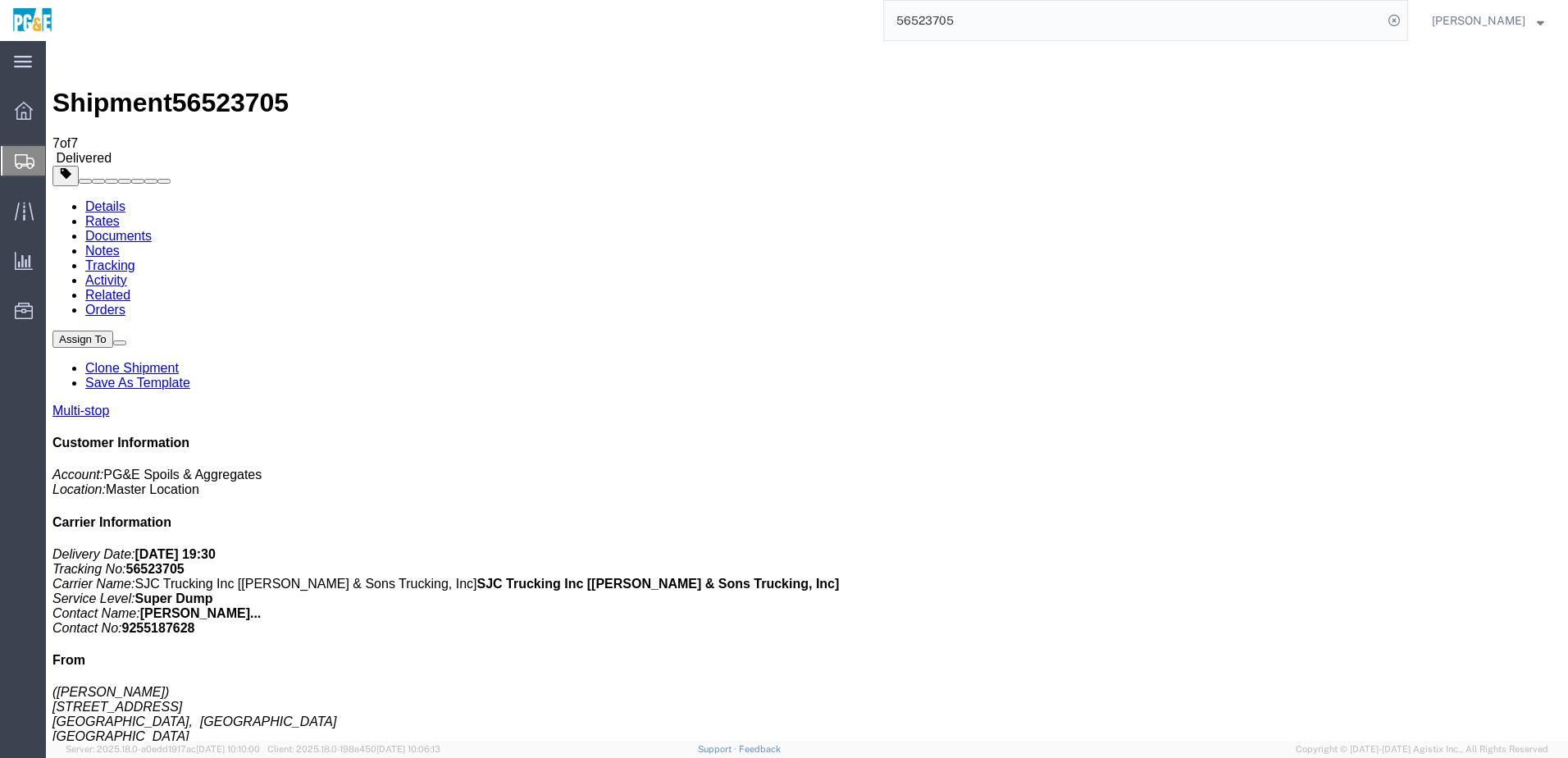
checkbox input "true"
click at [136, 258] on link "Tracking" at bounding box center [111, 265] width 50 height 14
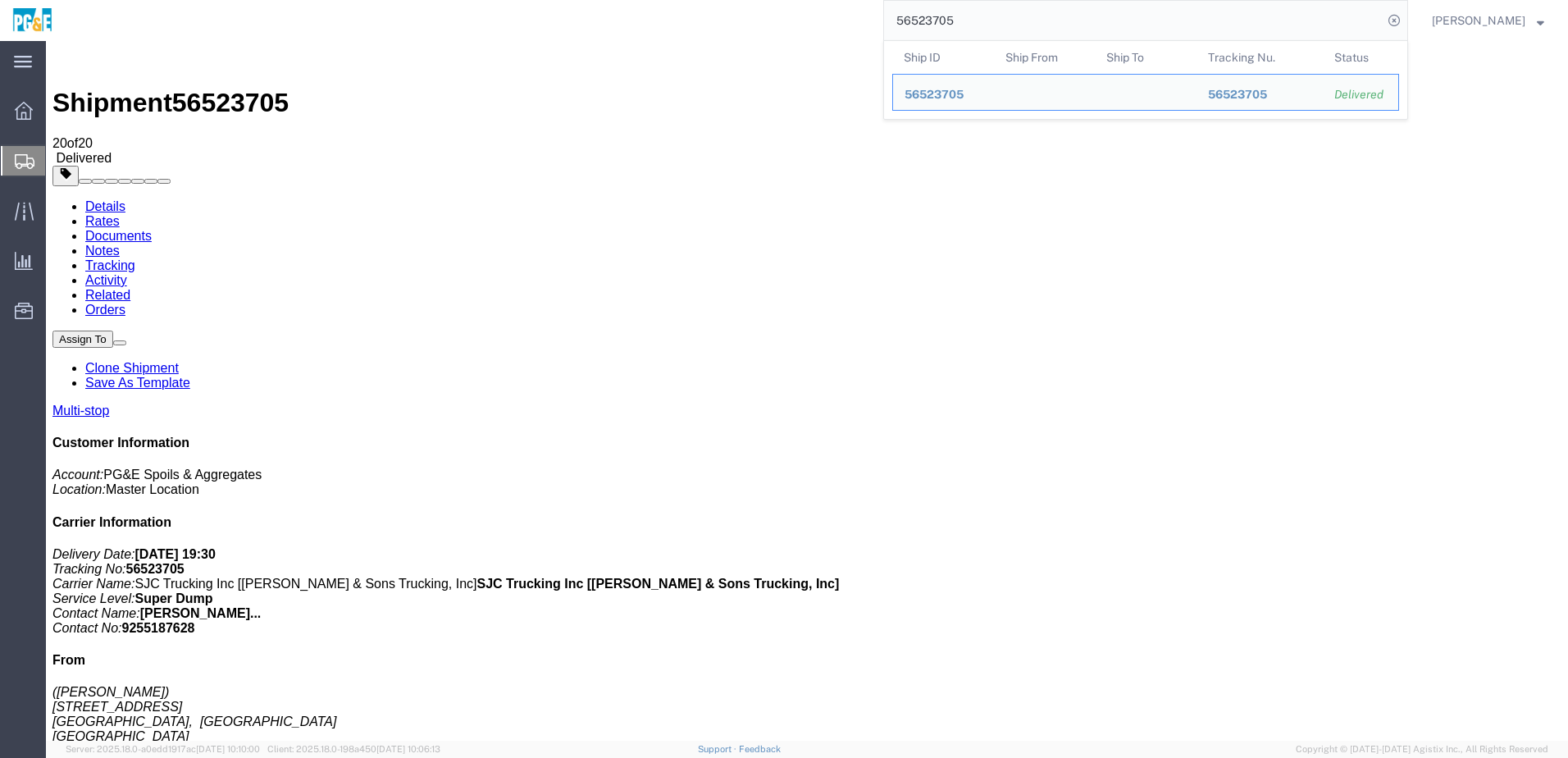
click at [949, 19] on input "56523705" at bounding box center [1133, 21] width 498 height 40
paste input "6"
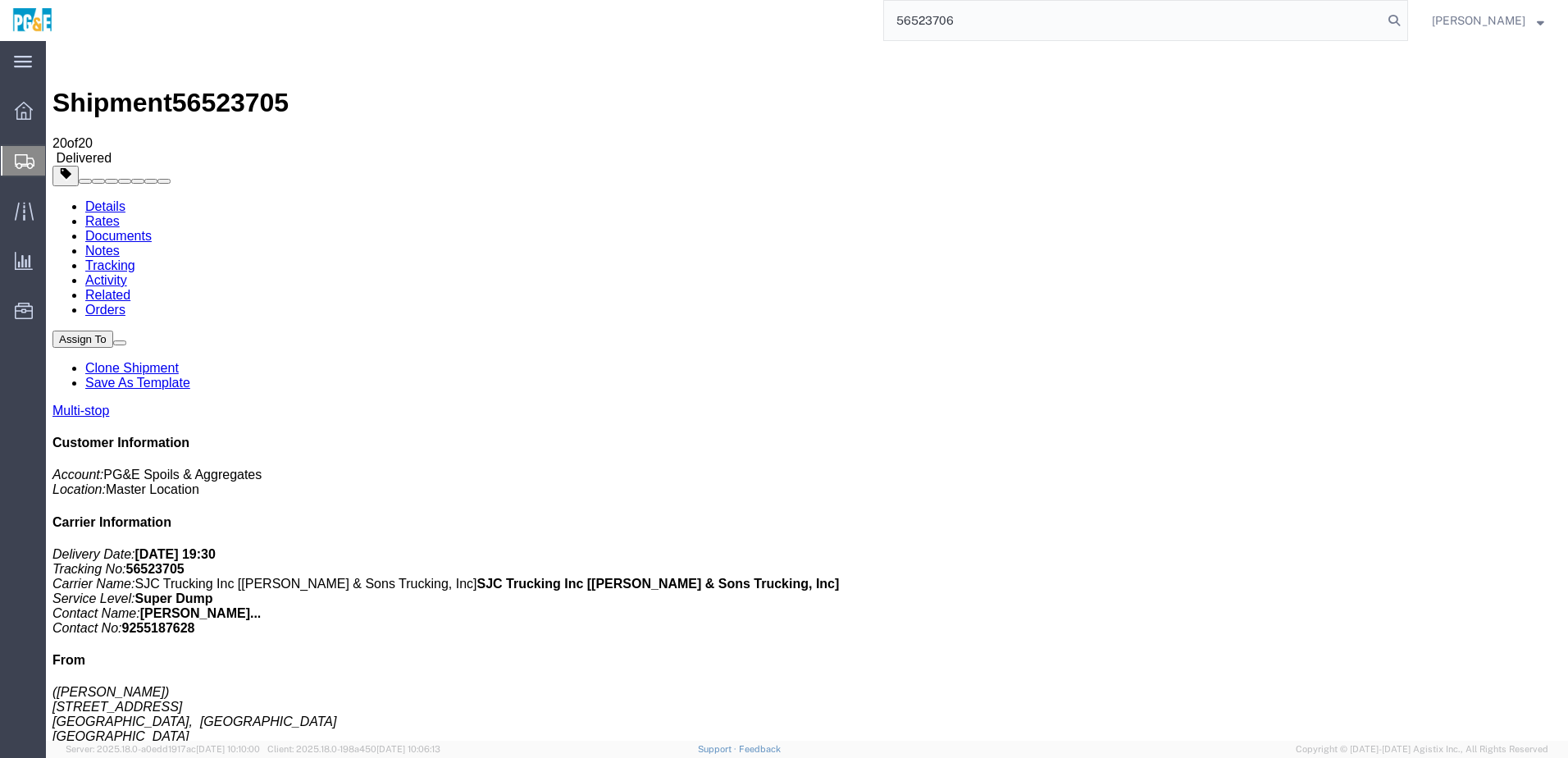
type input "56523706"
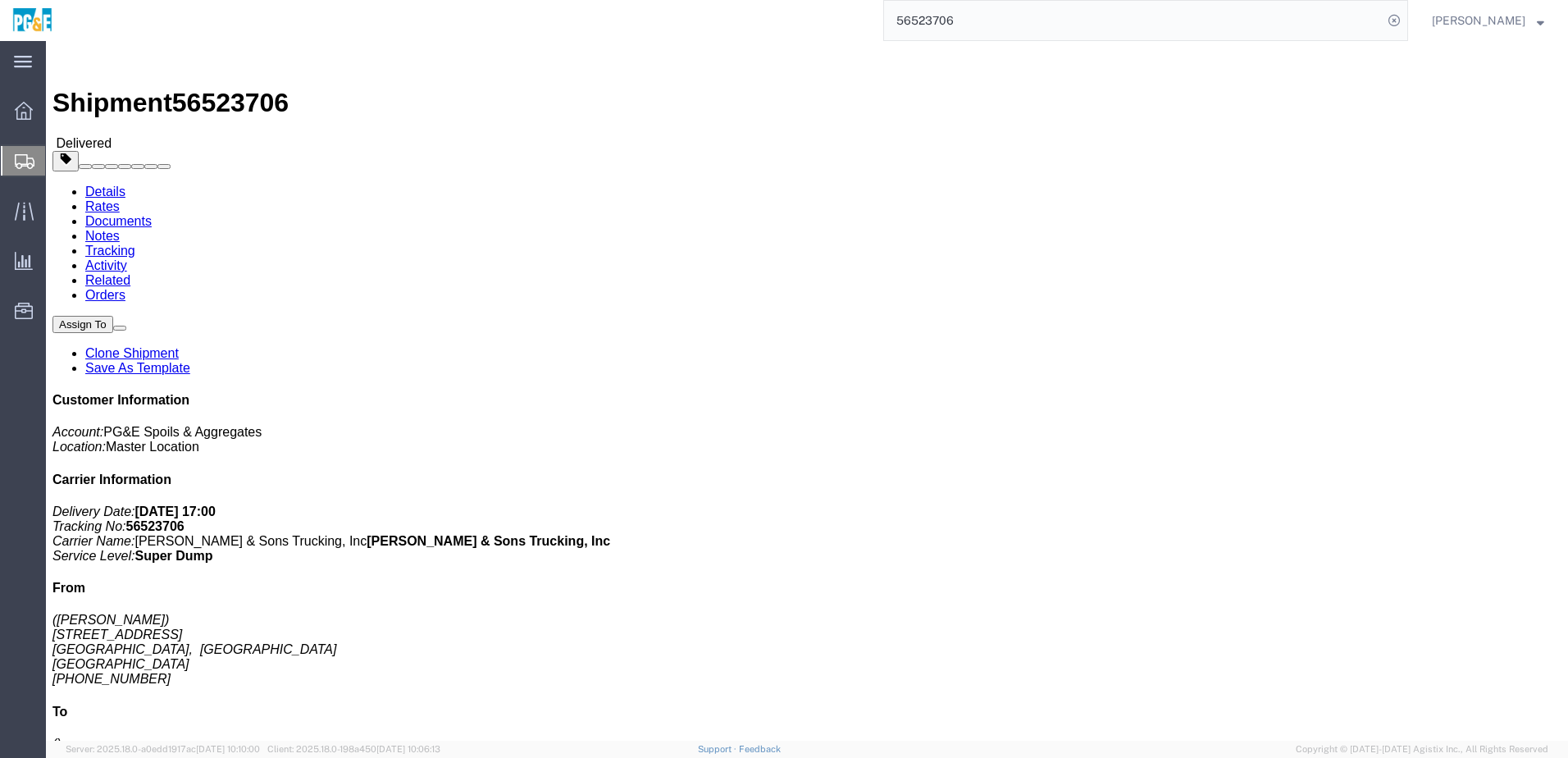
click link "Documents"
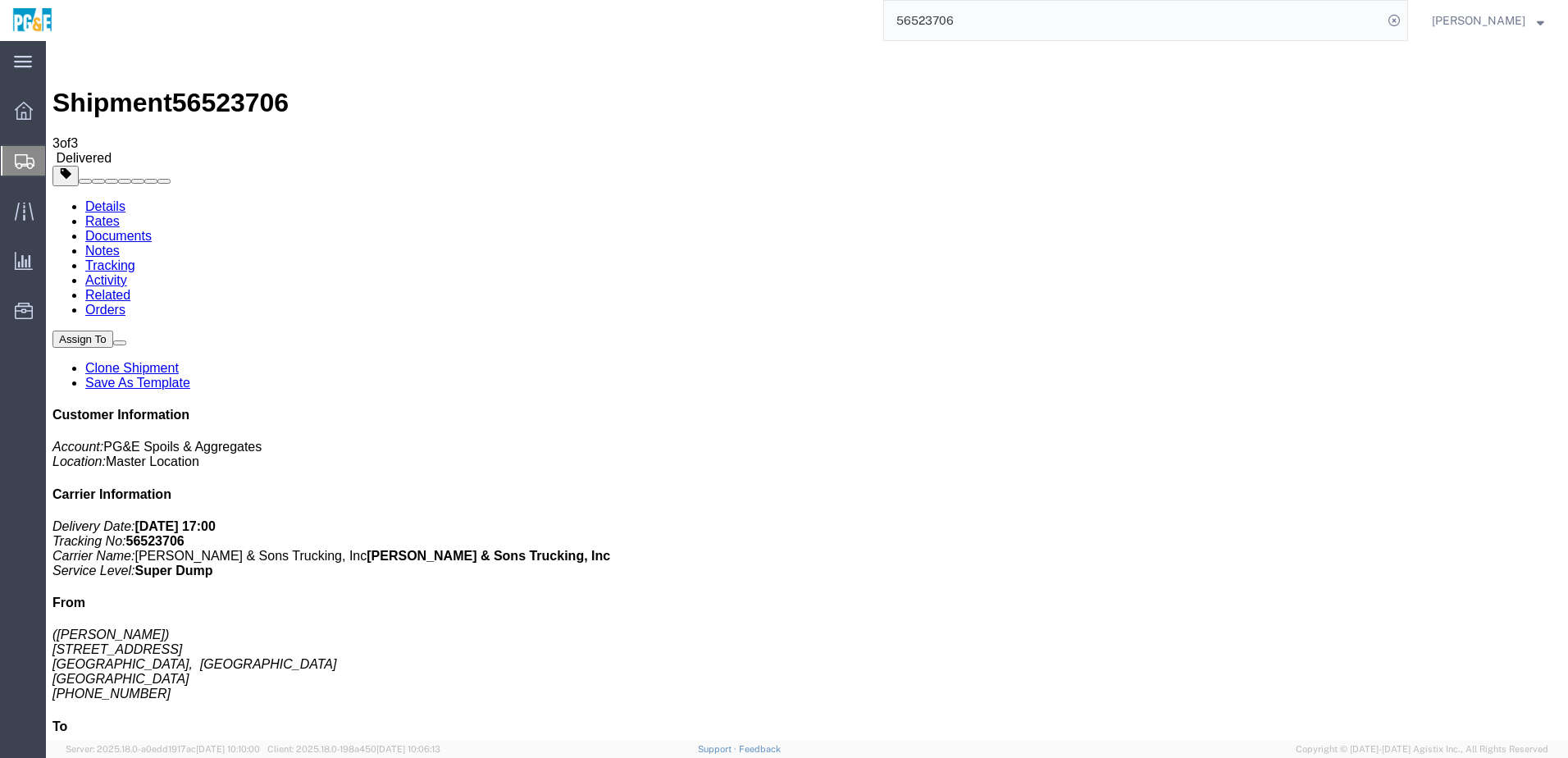
checkbox input "true"
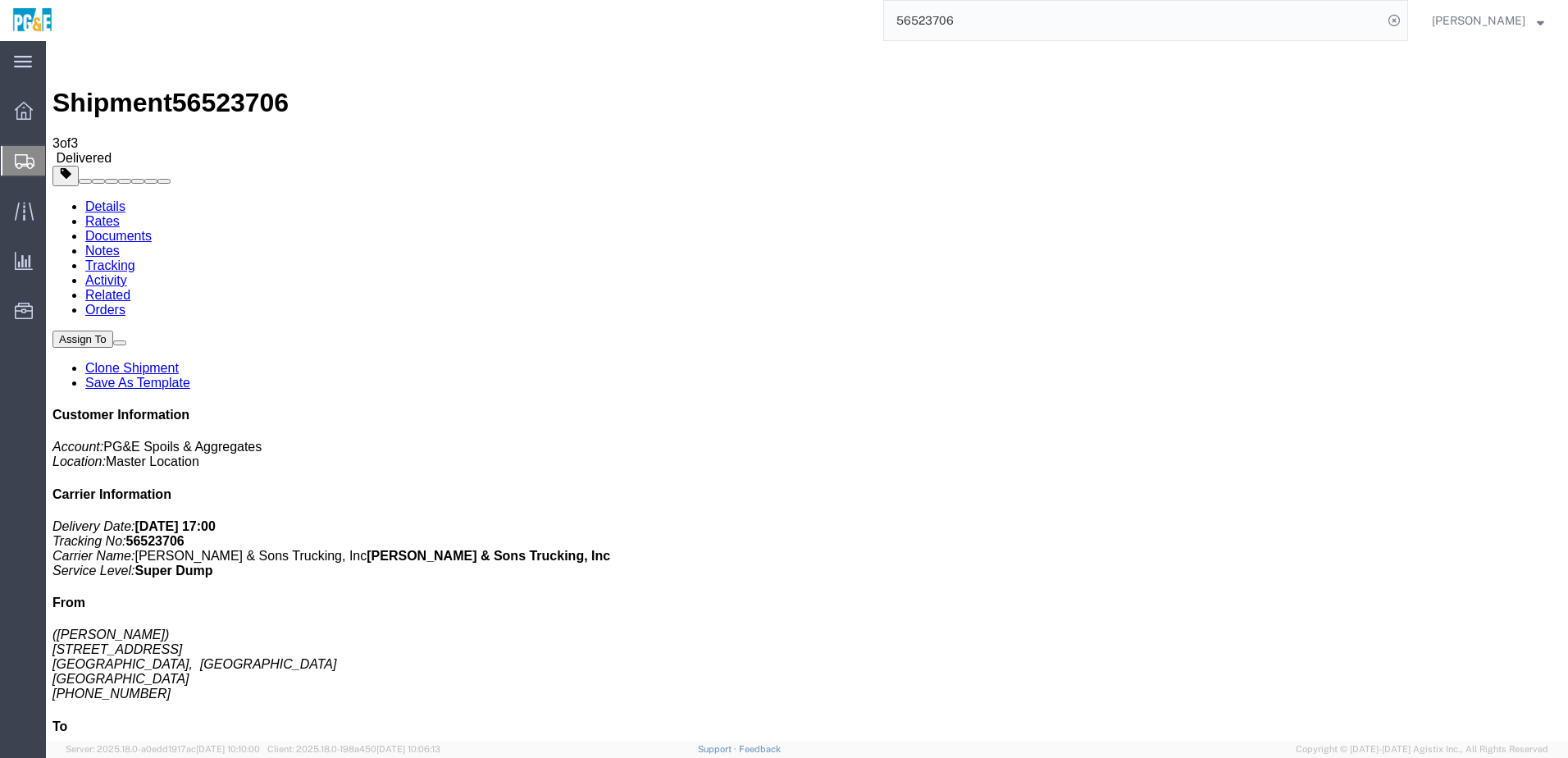
drag, startPoint x: 353, startPoint y: 487, endPoint x: 390, endPoint y: 481, distance: 37.5
click at [136, 258] on link "Tracking" at bounding box center [111, 265] width 50 height 14
click at [949, 22] on input "56523706" at bounding box center [1133, 21] width 498 height 40
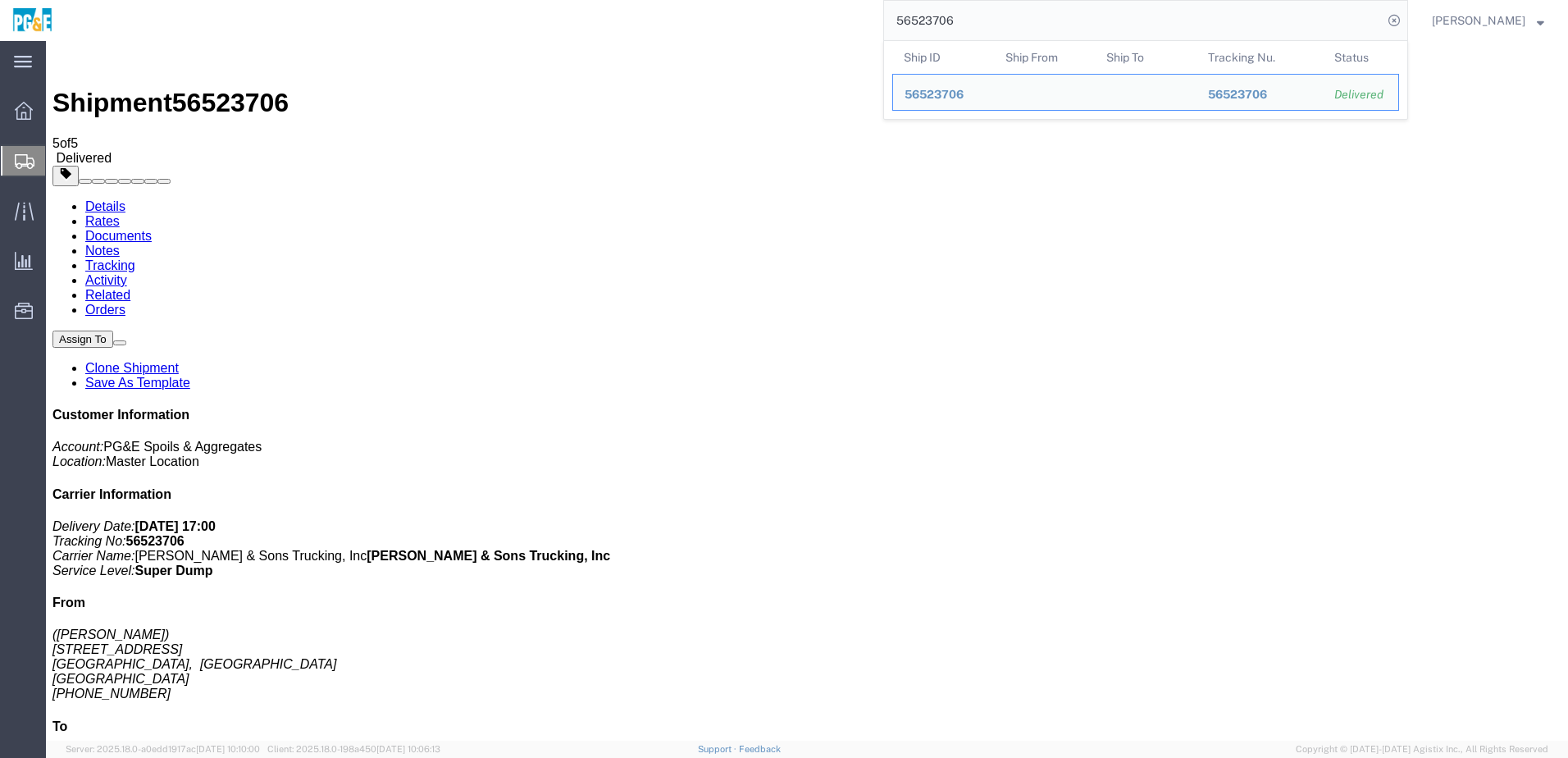
click at [949, 22] on input "56523706" at bounding box center [1133, 21] width 498 height 40
paste input "8"
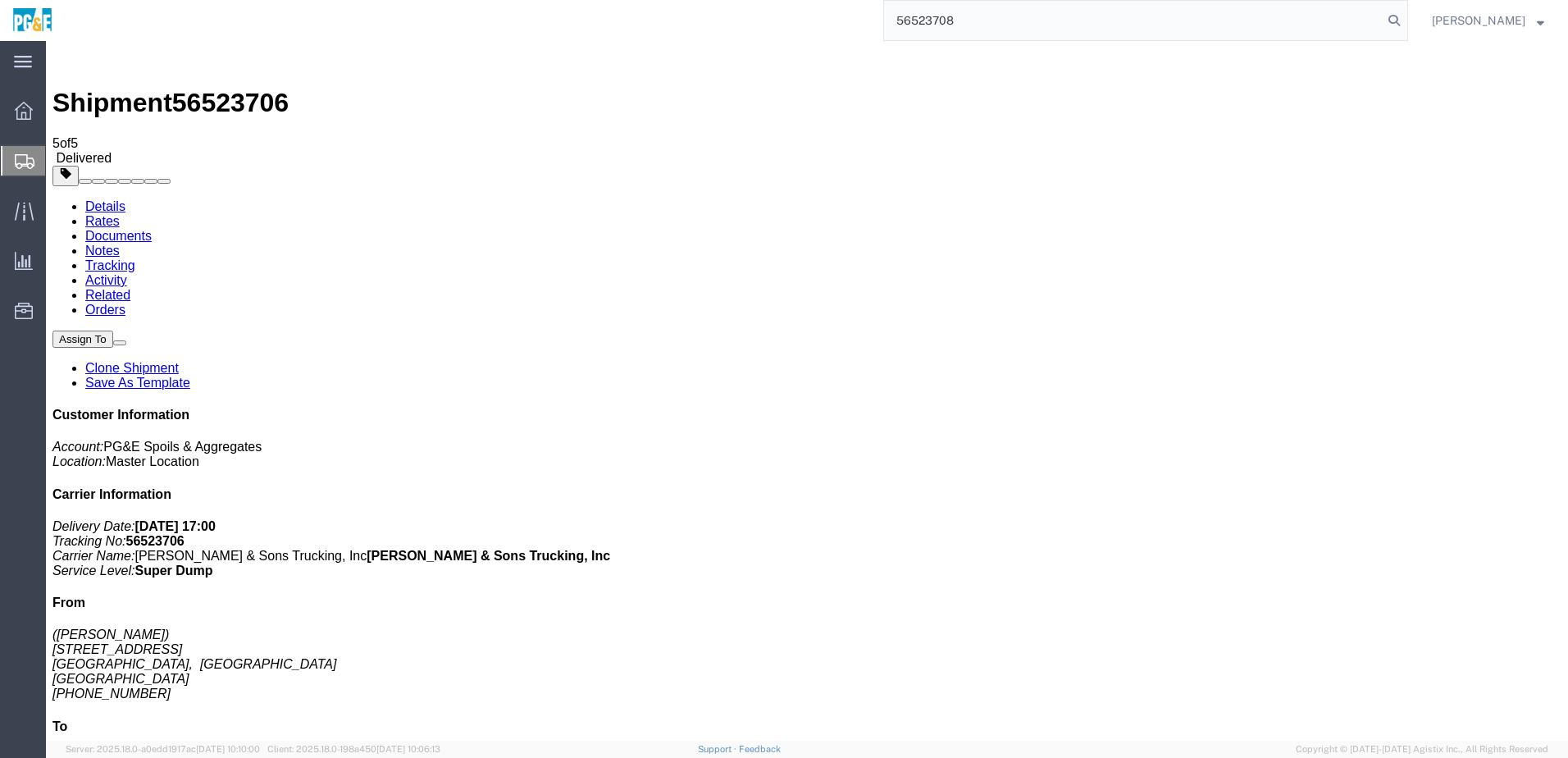
type input "56523708"
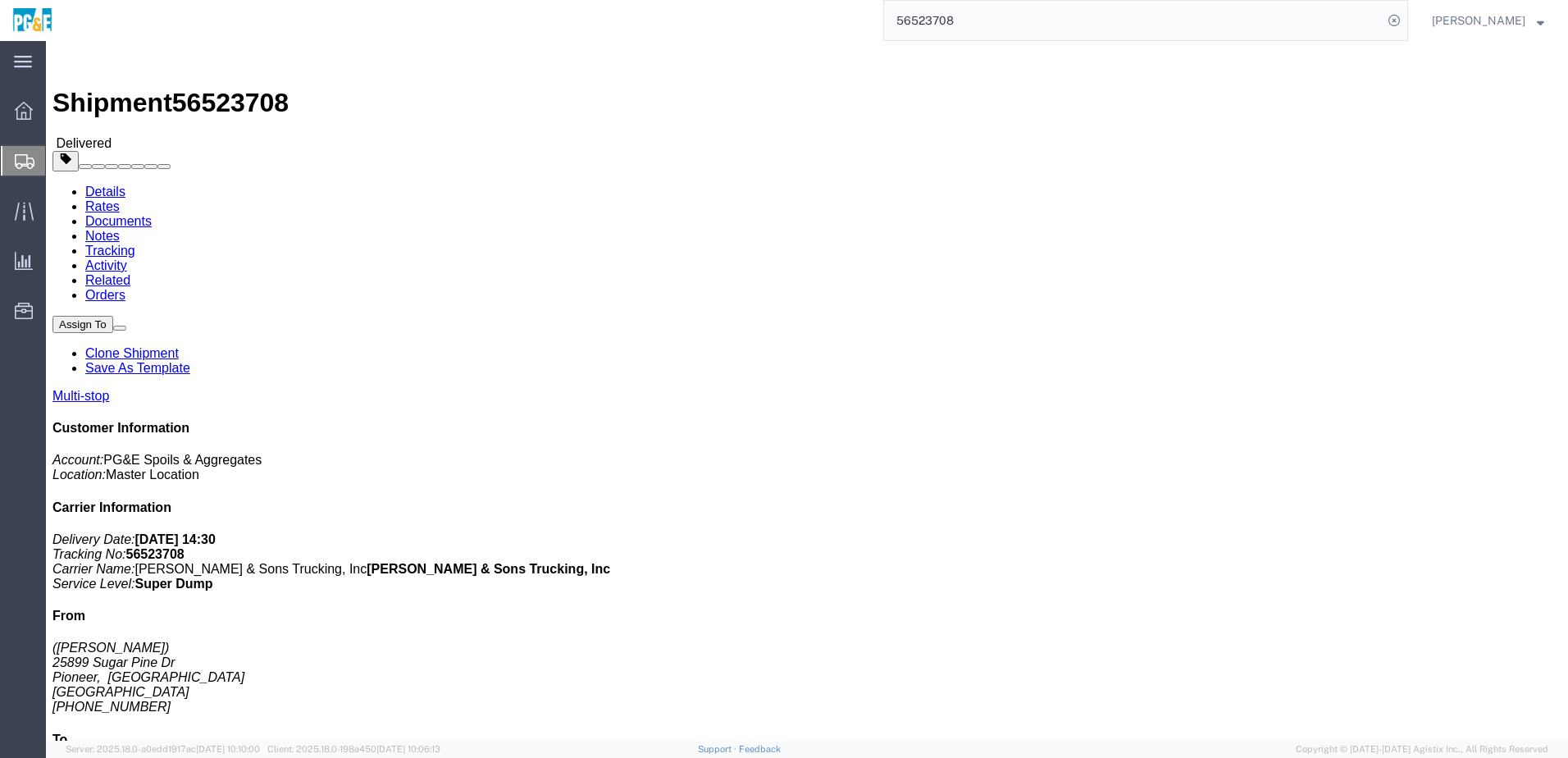
click link "Documents"
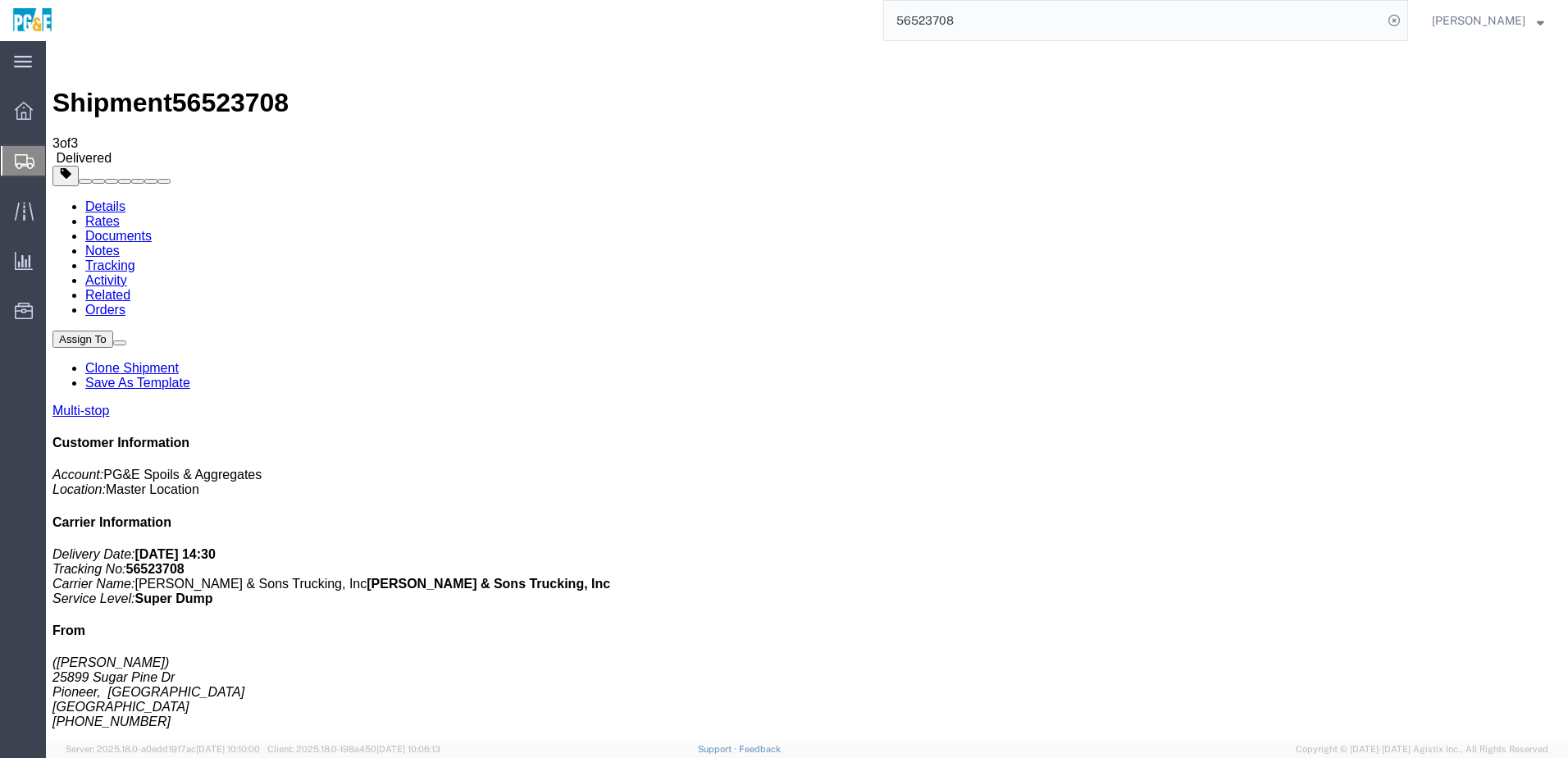
checkbox input "true"
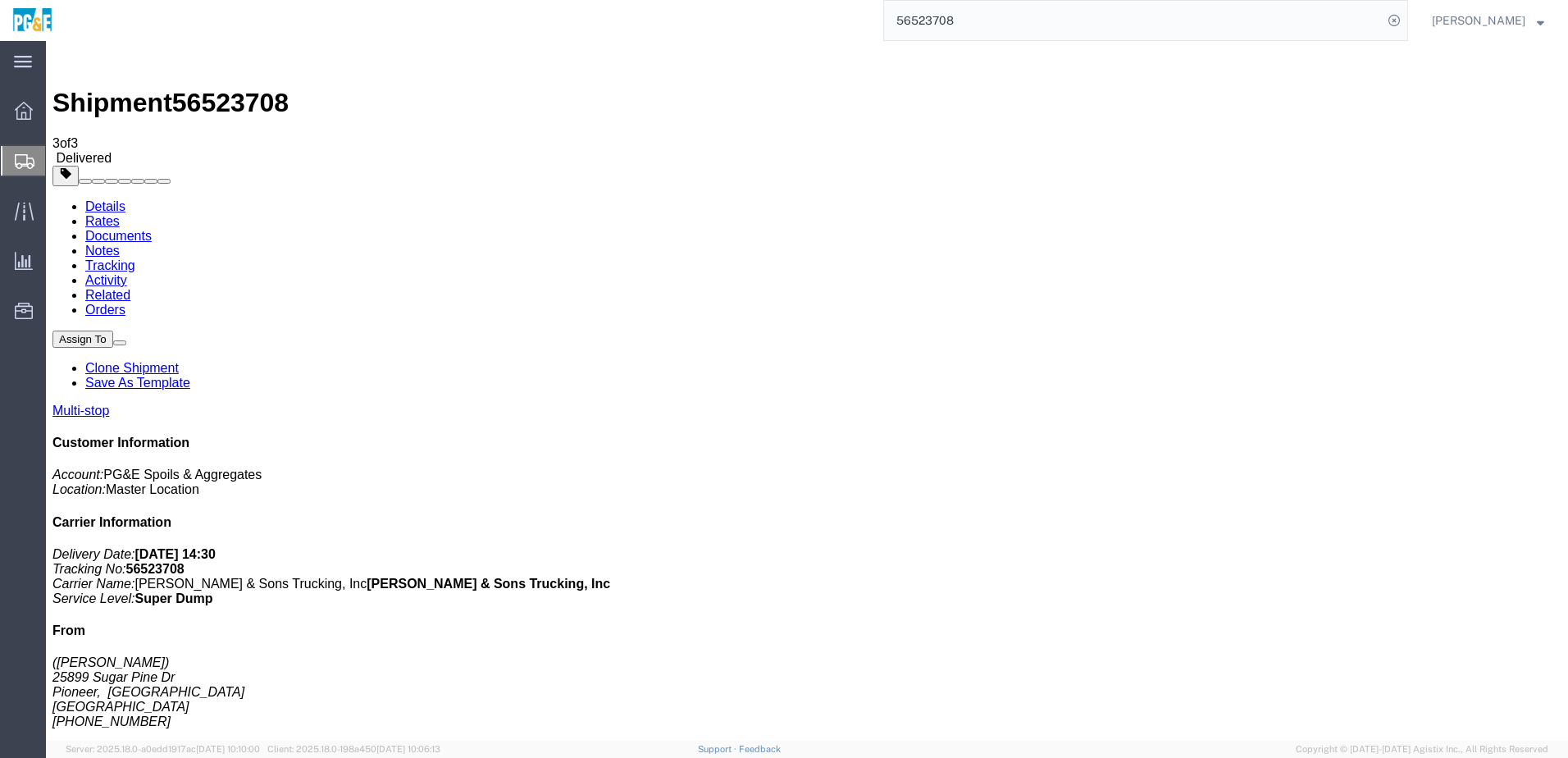
click at [136, 258] on link "Tracking" at bounding box center [111, 265] width 50 height 14
click at [963, 31] on input "56523708" at bounding box center [1133, 21] width 498 height 40
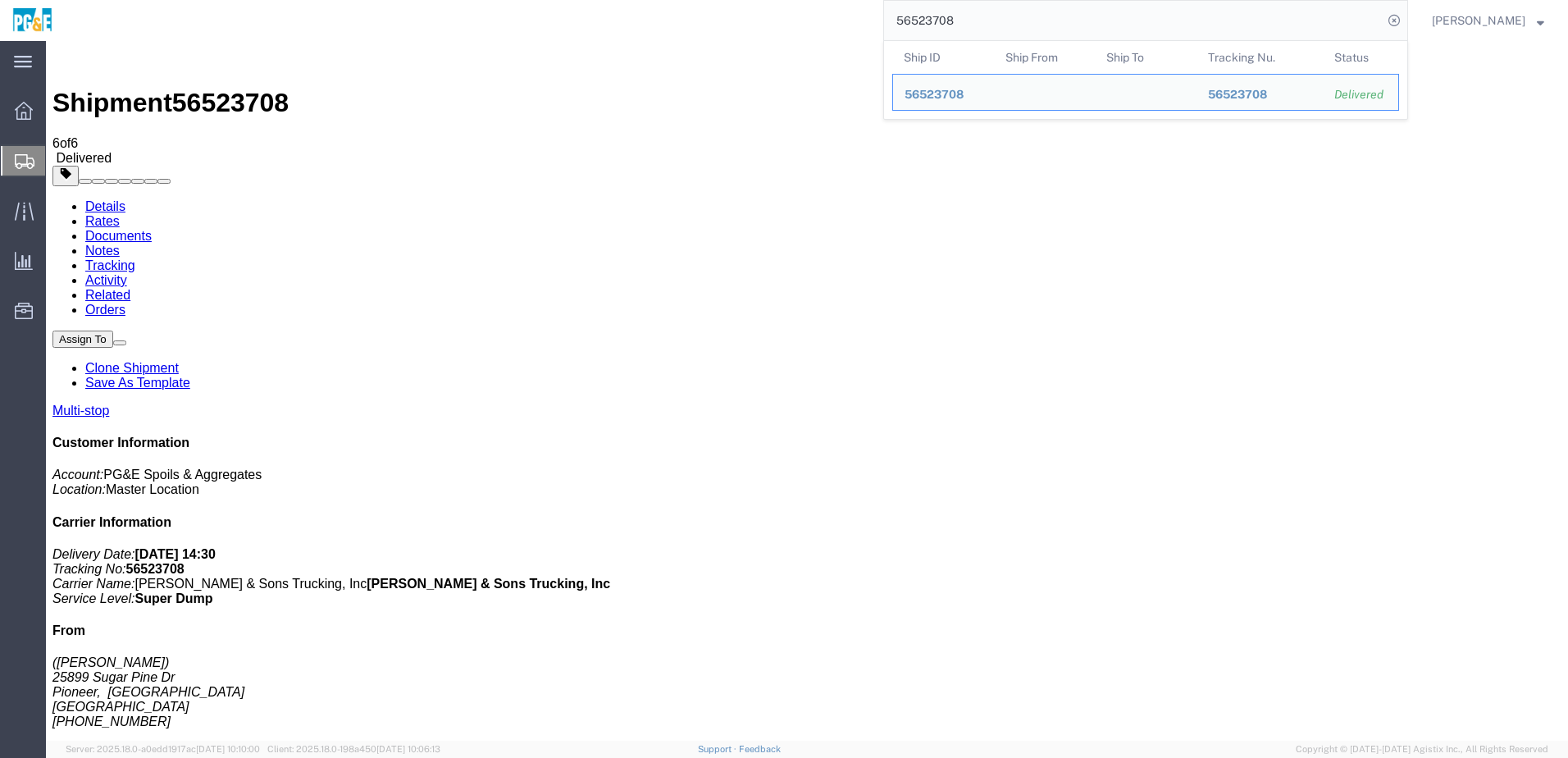
click at [963, 31] on input "56523708" at bounding box center [1133, 21] width 498 height 40
paste input "11"
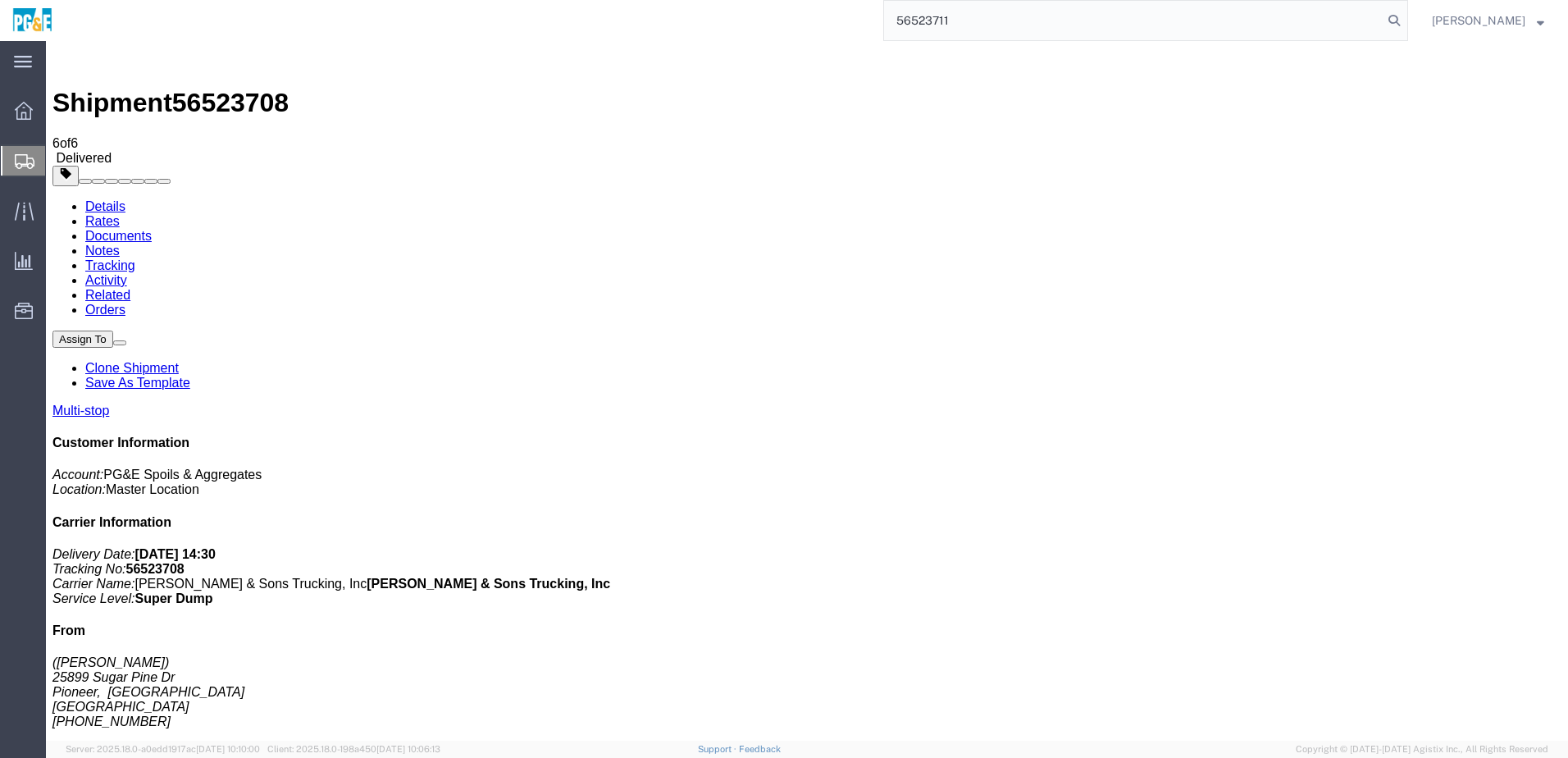
type input "56523711"
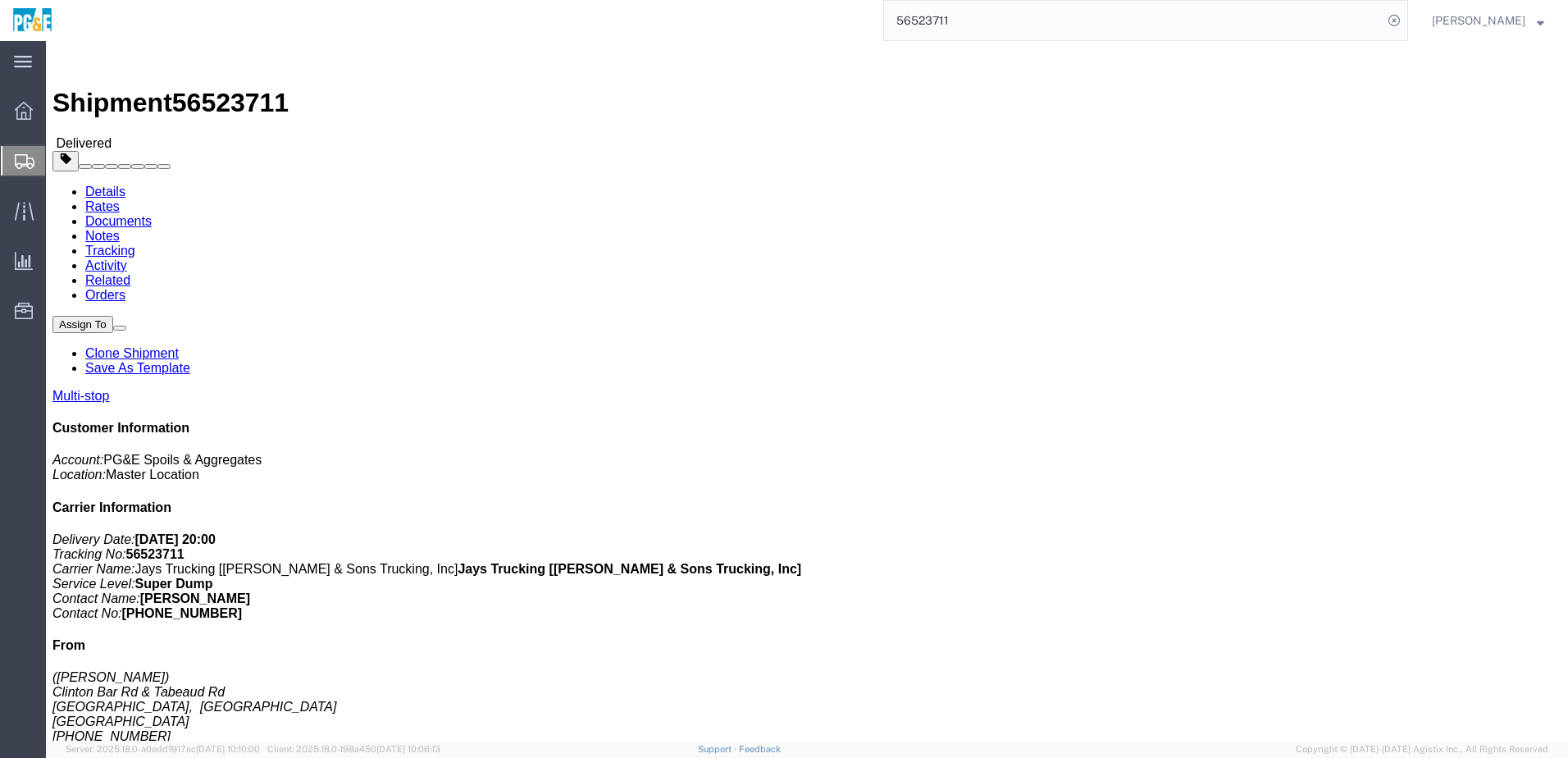
click link "Documents"
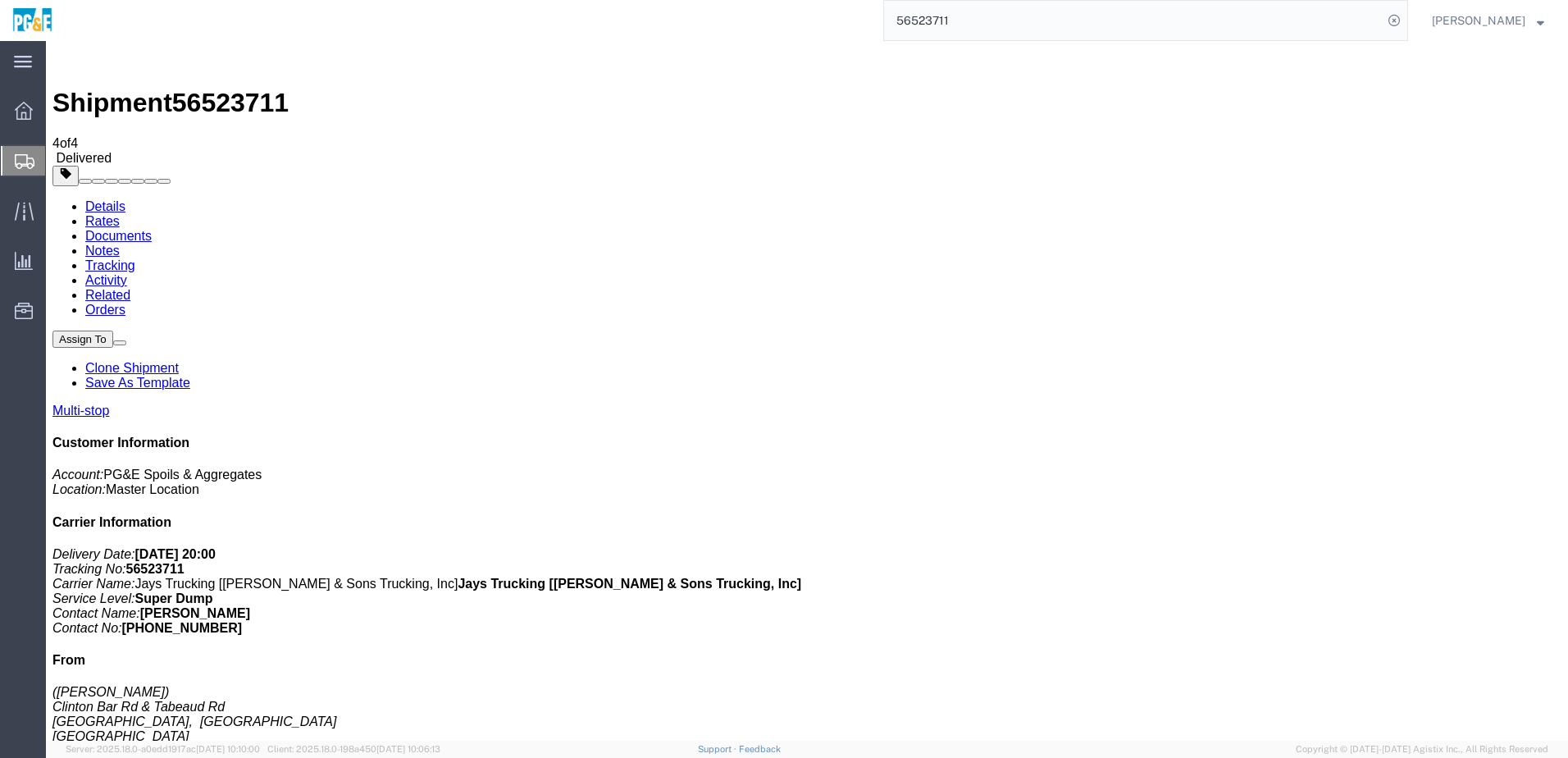
checkbox input "true"
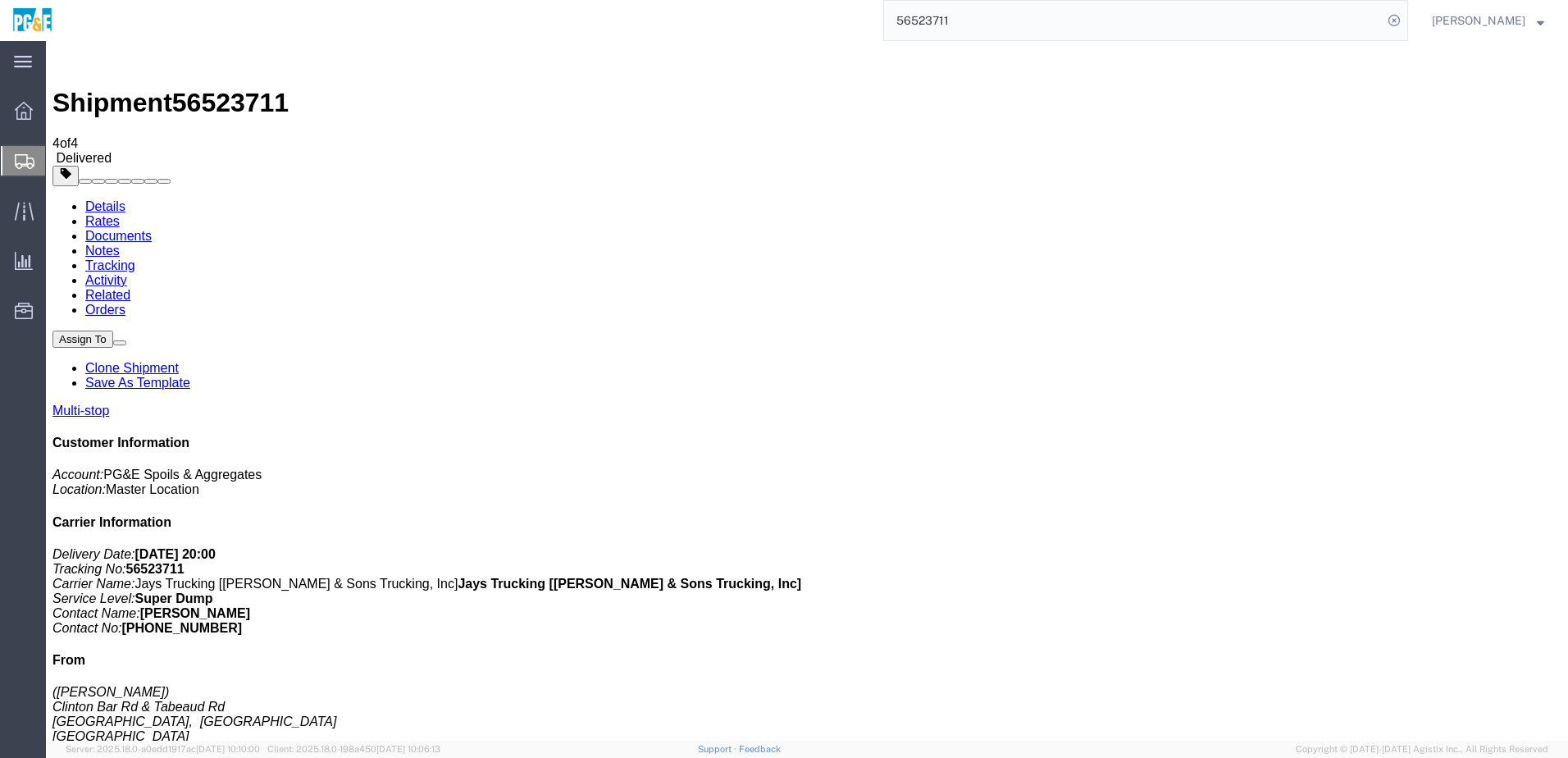
click at [136, 258] on link "Tracking" at bounding box center [111, 265] width 50 height 14
click at [946, 22] on input "56523711" at bounding box center [1133, 21] width 498 height 40
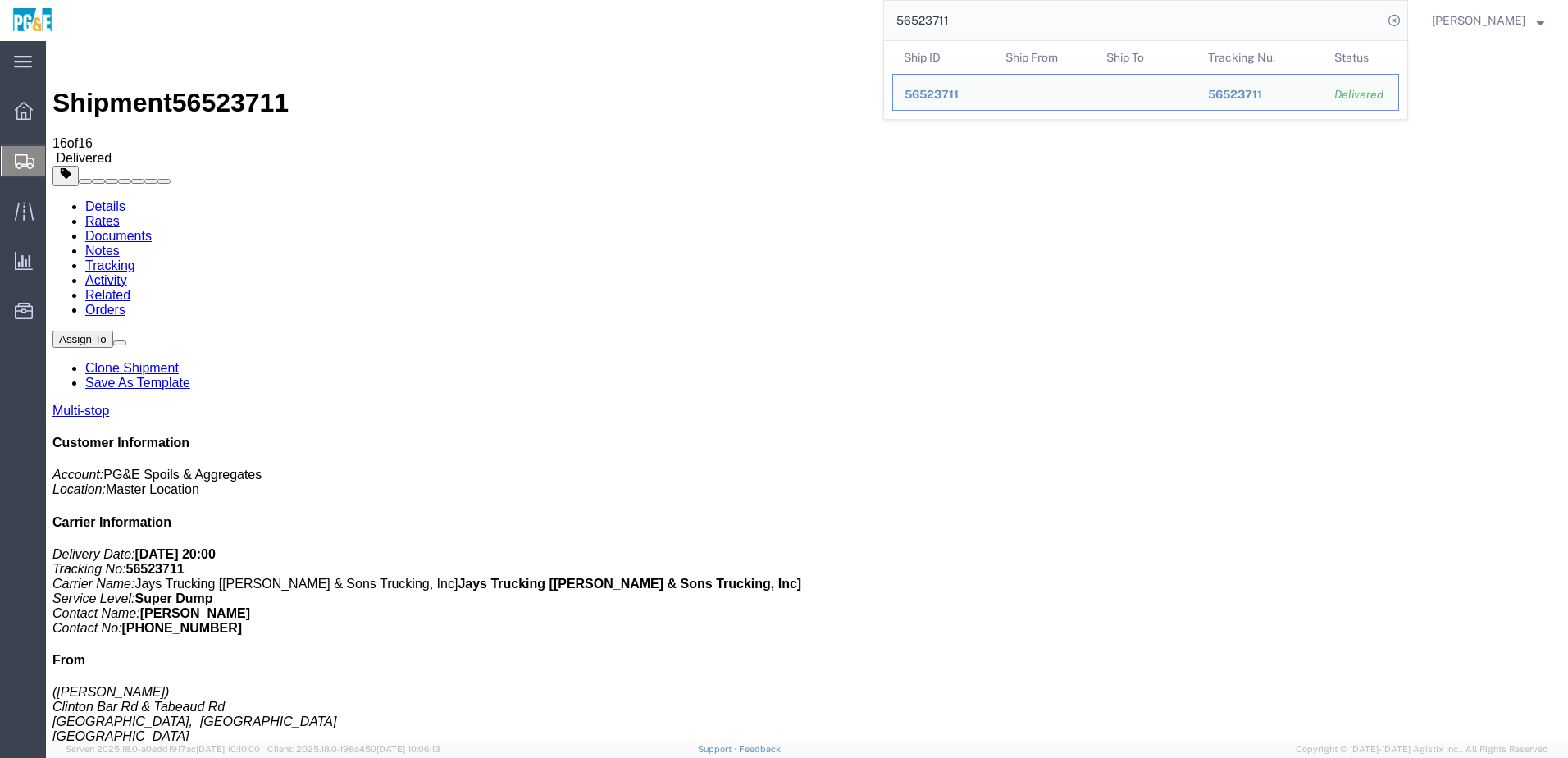
click at [946, 22] on input "56523711" at bounding box center [1133, 21] width 498 height 40
paste input "2"
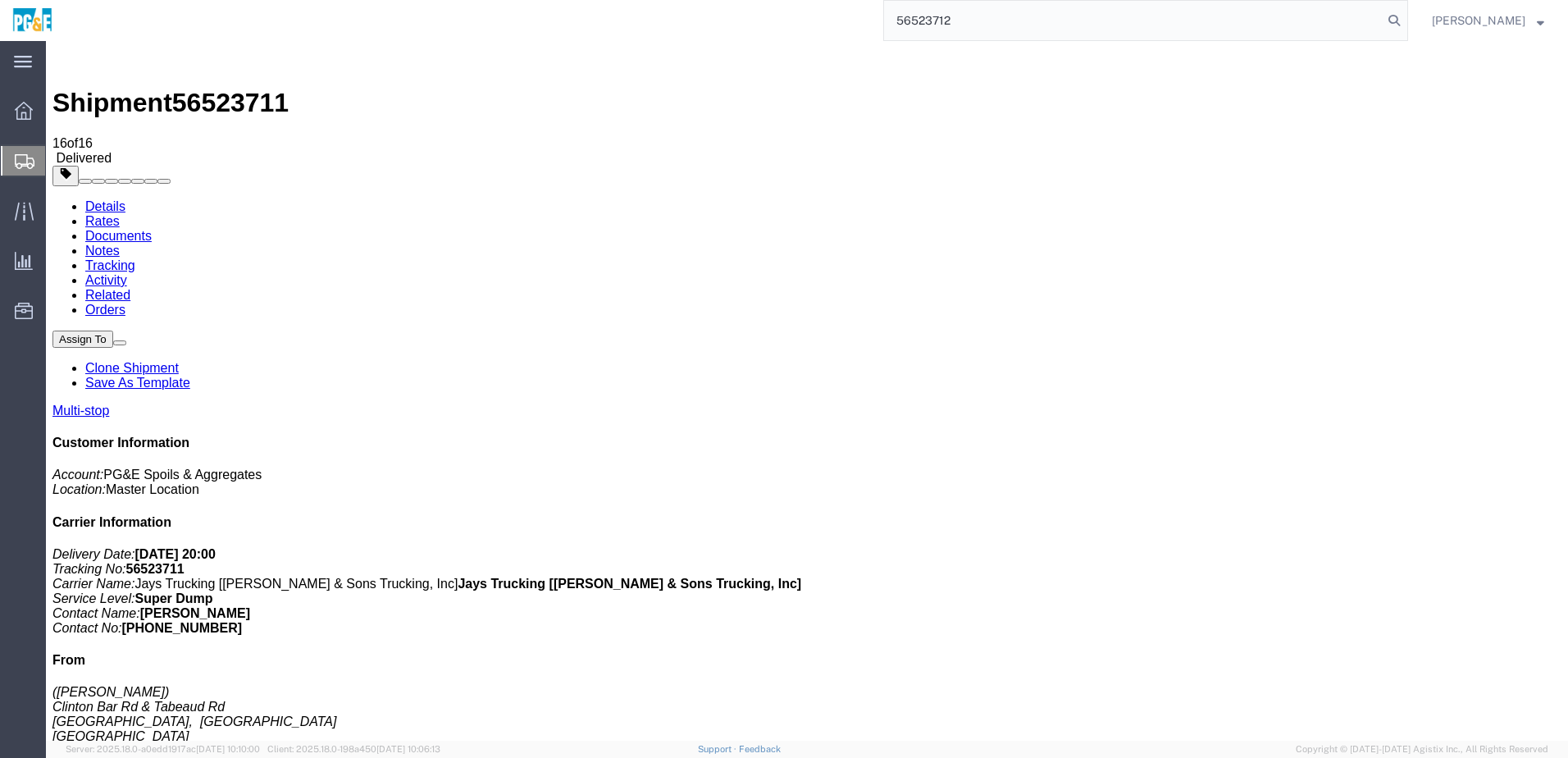
type input "56523712"
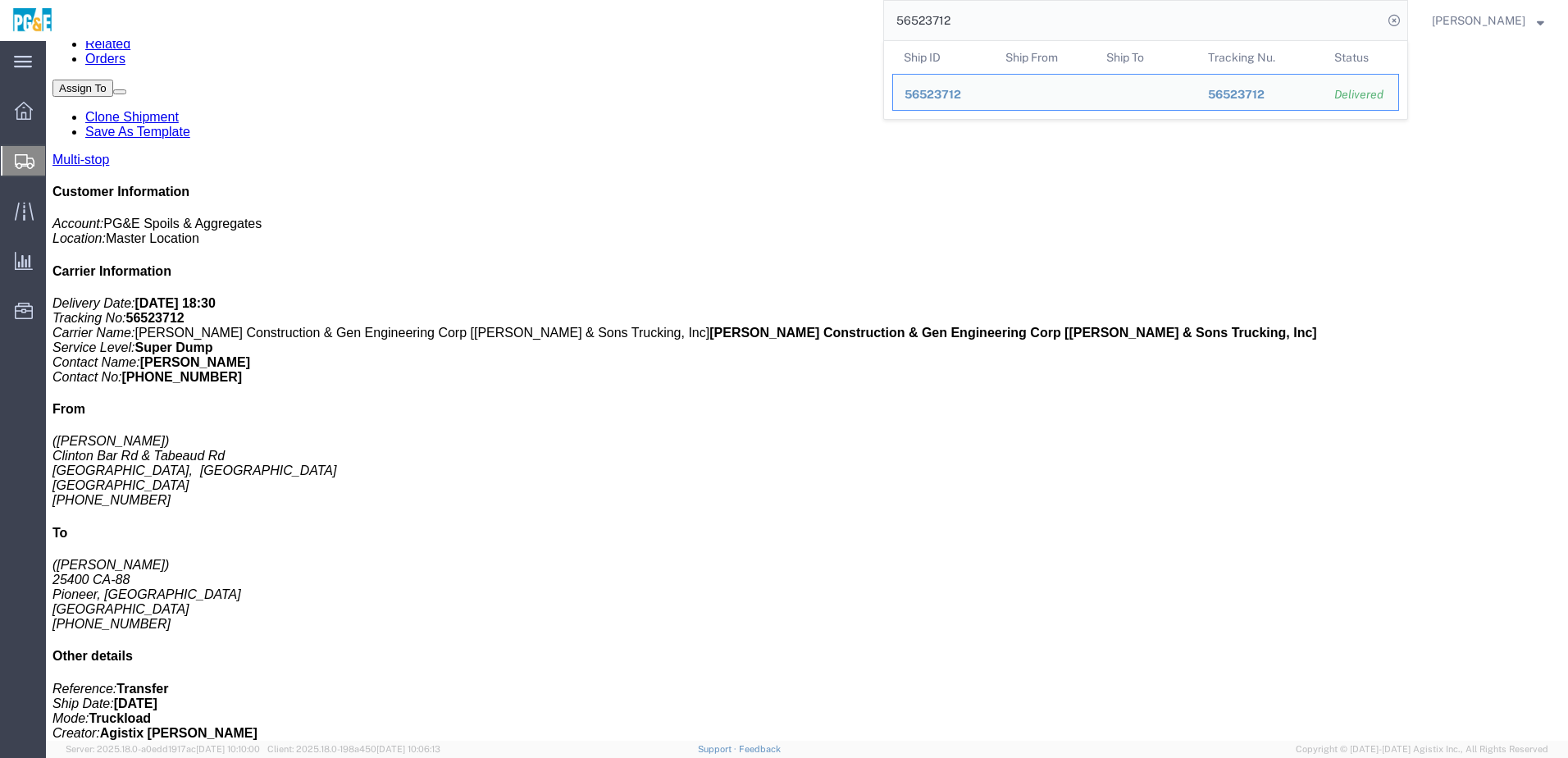
scroll to position [96, 0]
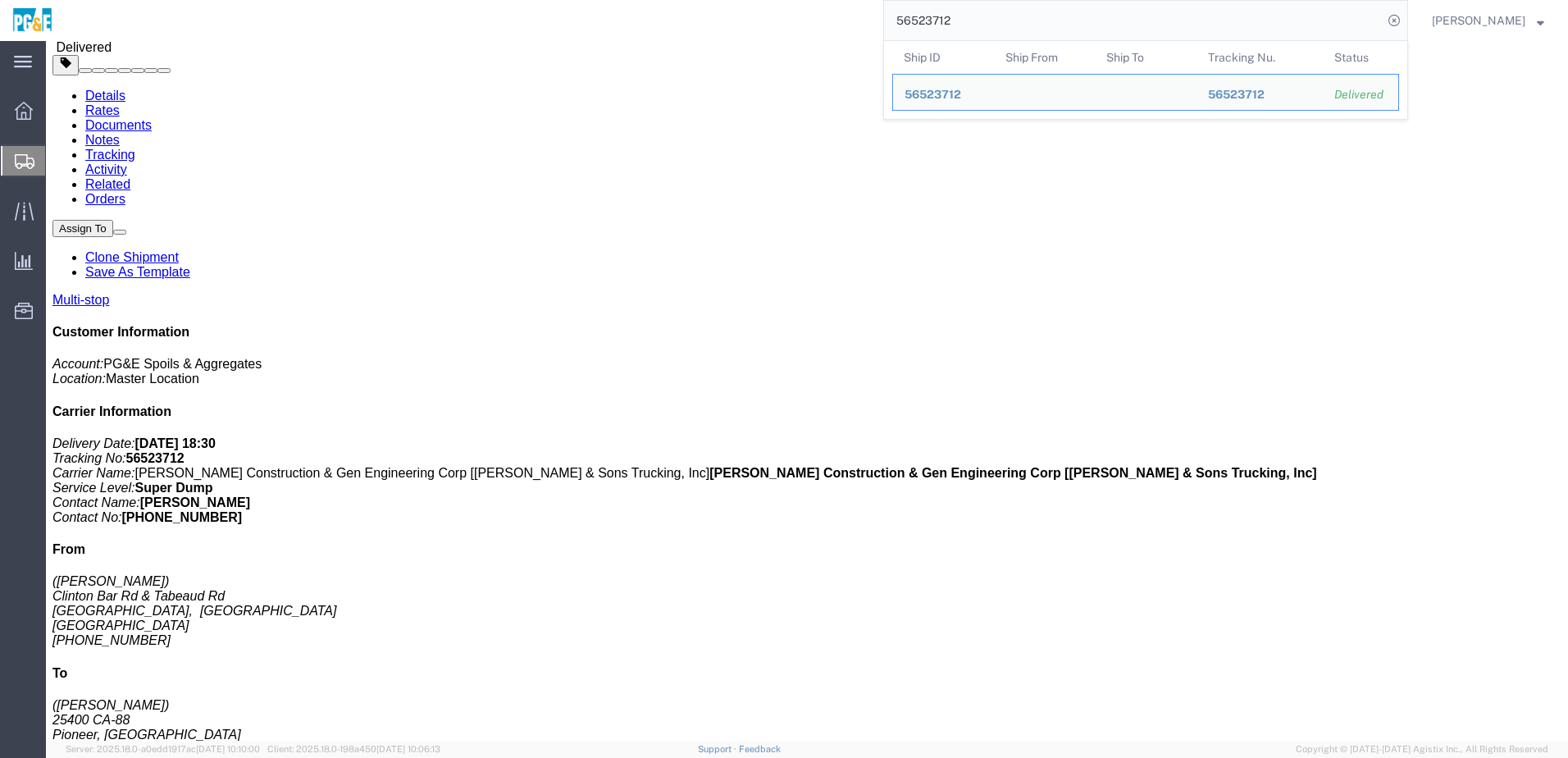
click link "Documents"
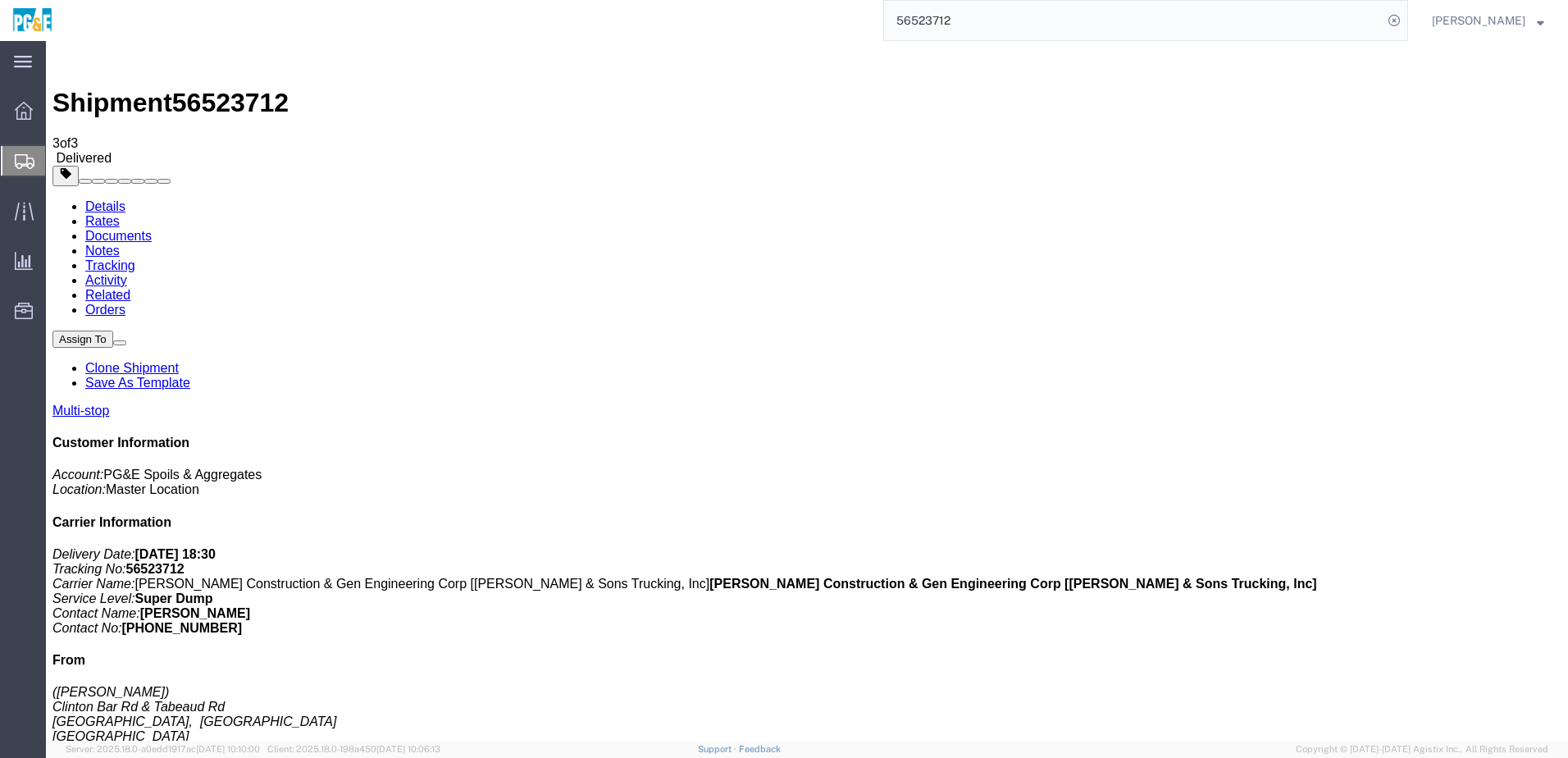
checkbox input "true"
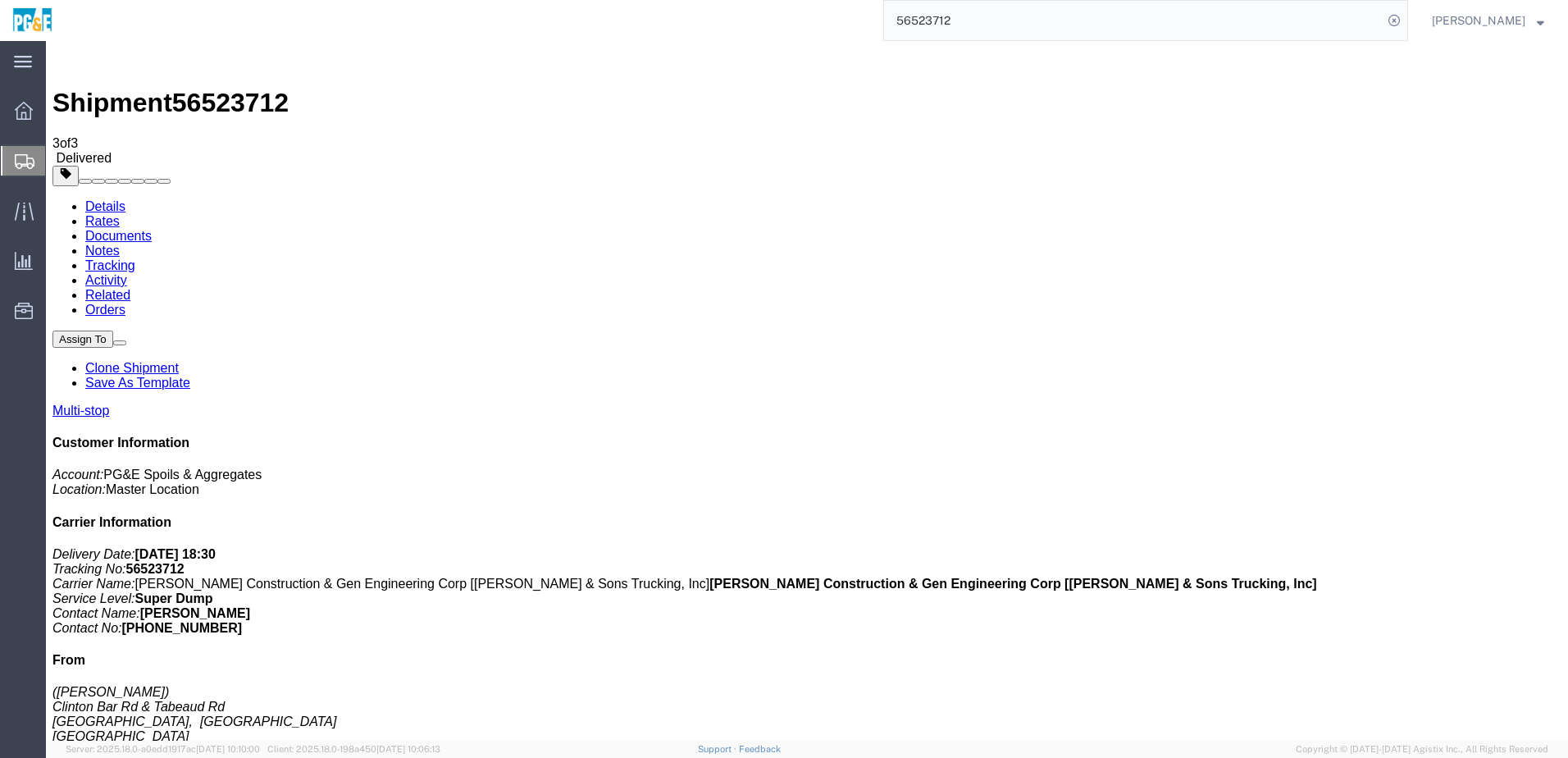
click at [136, 258] on link "Tracking" at bounding box center [111, 265] width 50 height 14
click at [938, 32] on input "56523712" at bounding box center [1133, 21] width 498 height 40
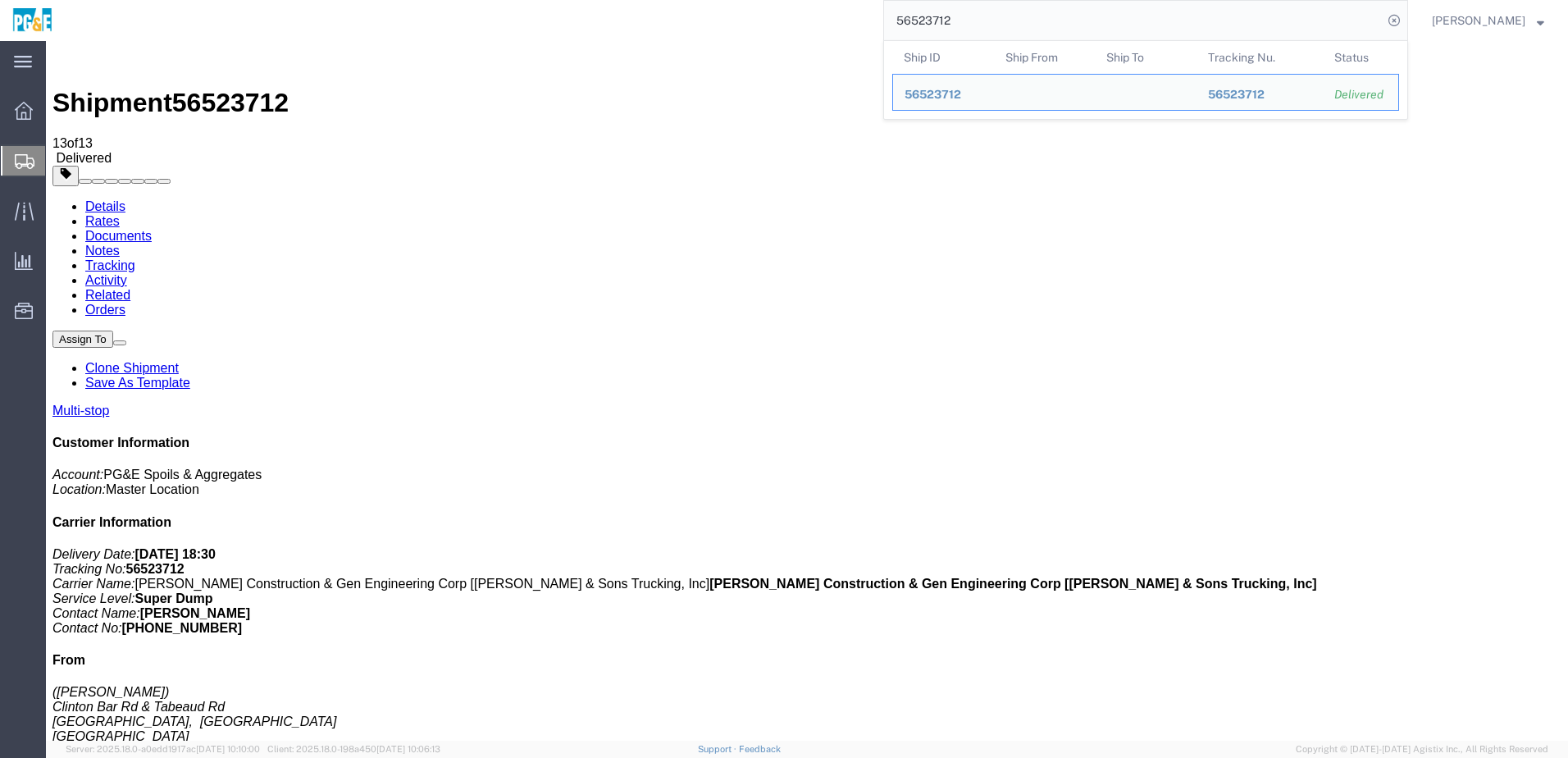
click at [938, 32] on input "56523712" at bounding box center [1133, 21] width 498 height 40
paste input "3"
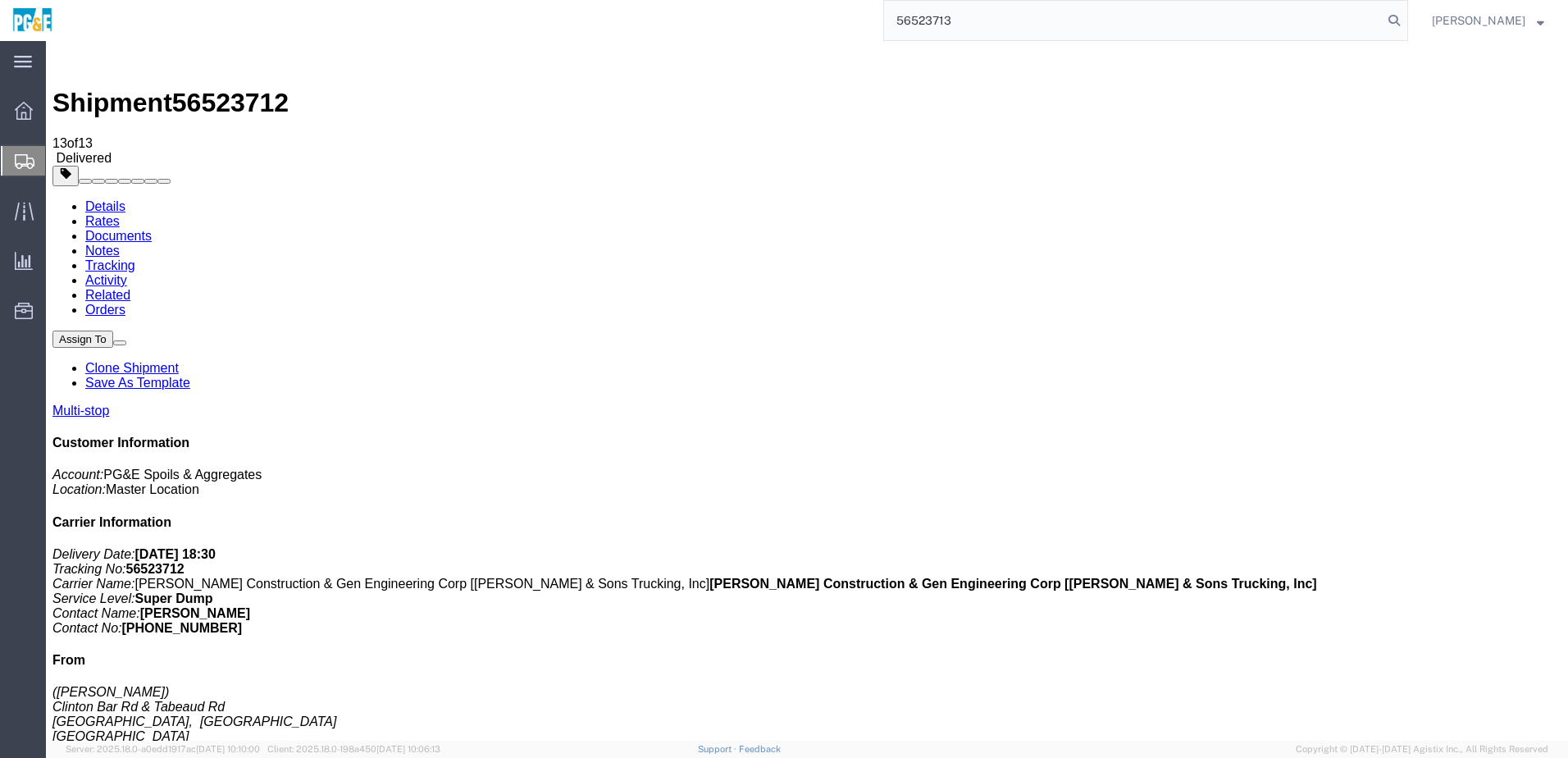
type input "56523713"
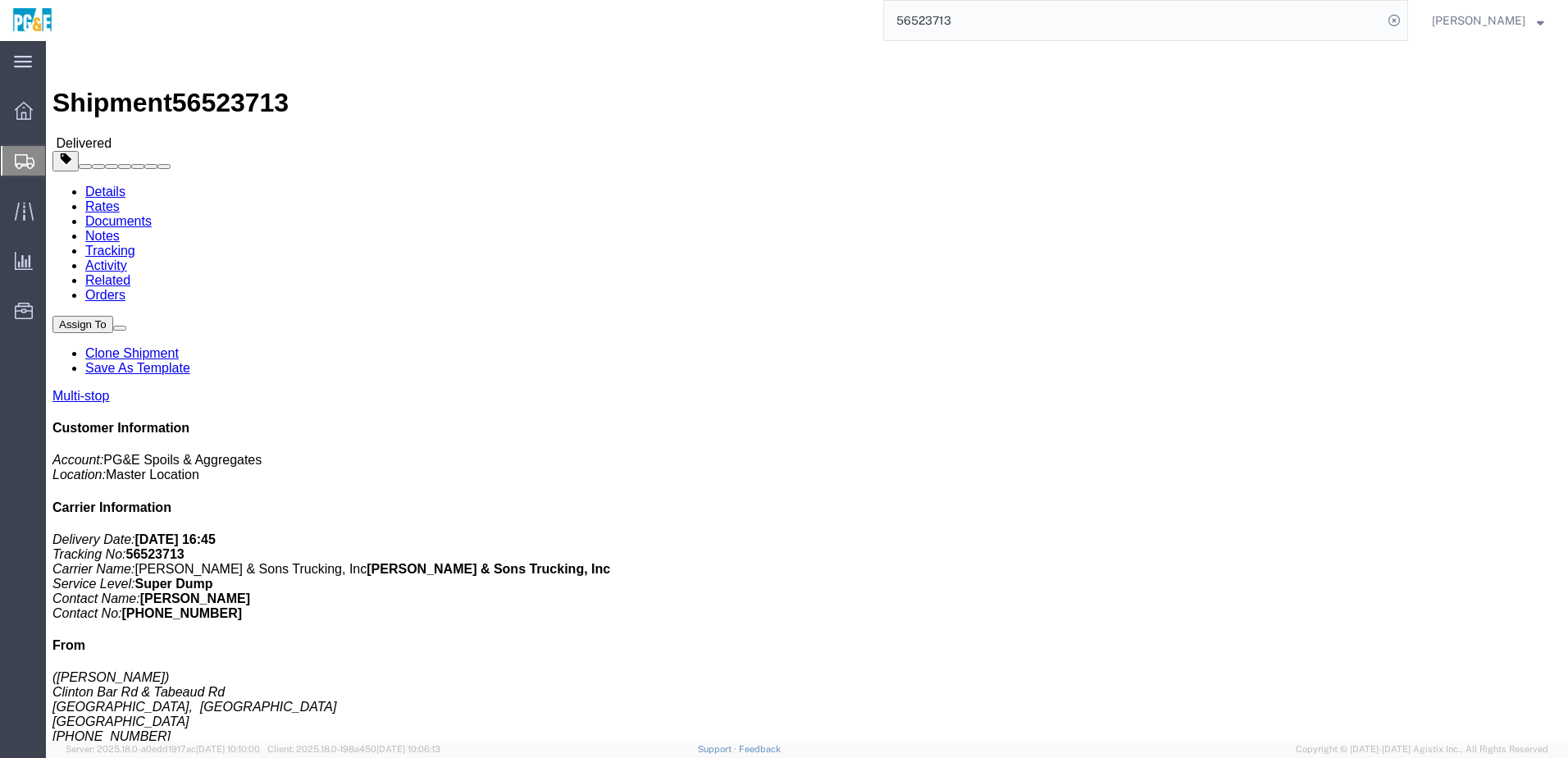
click link "Documents"
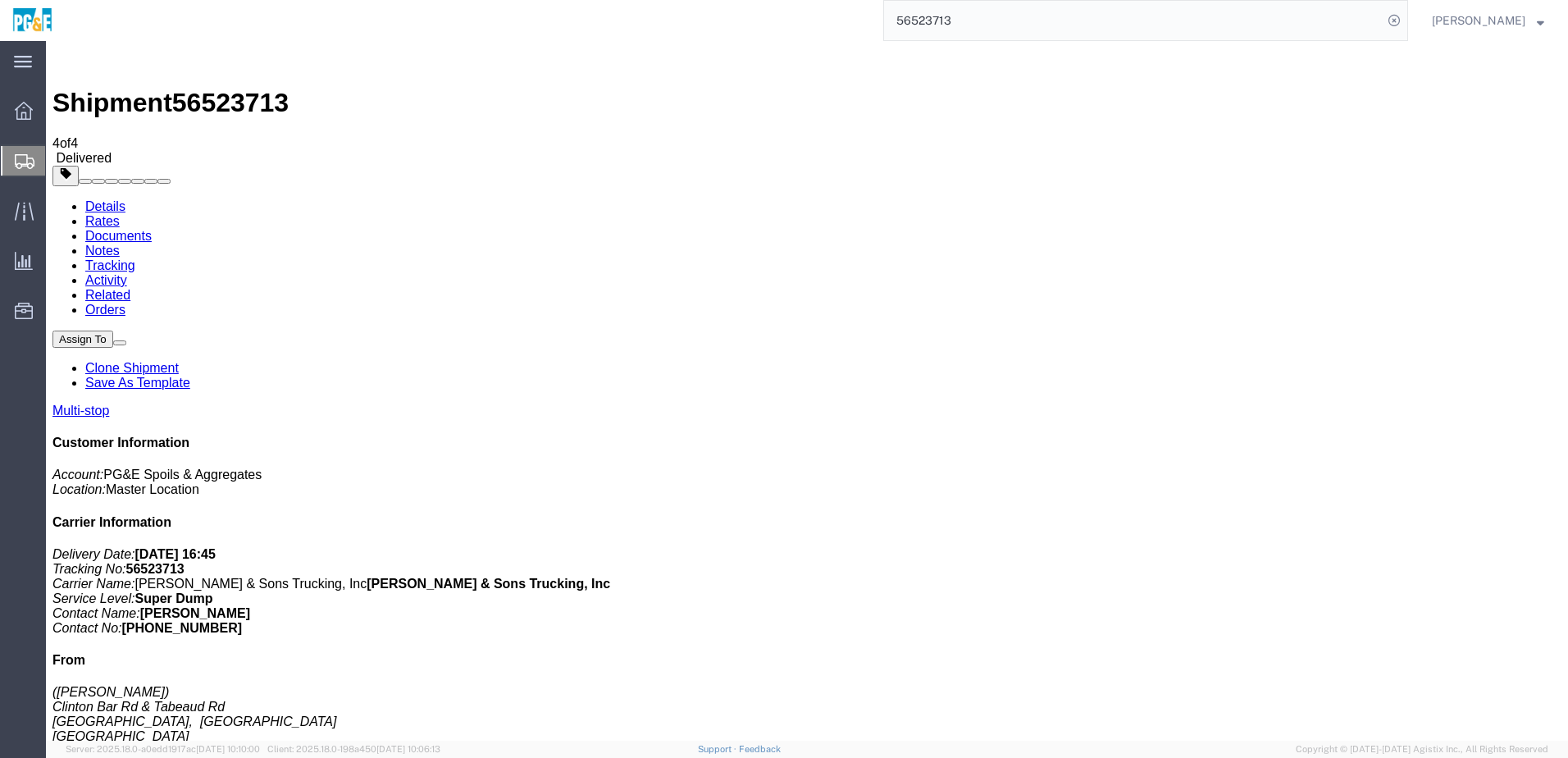
checkbox input "true"
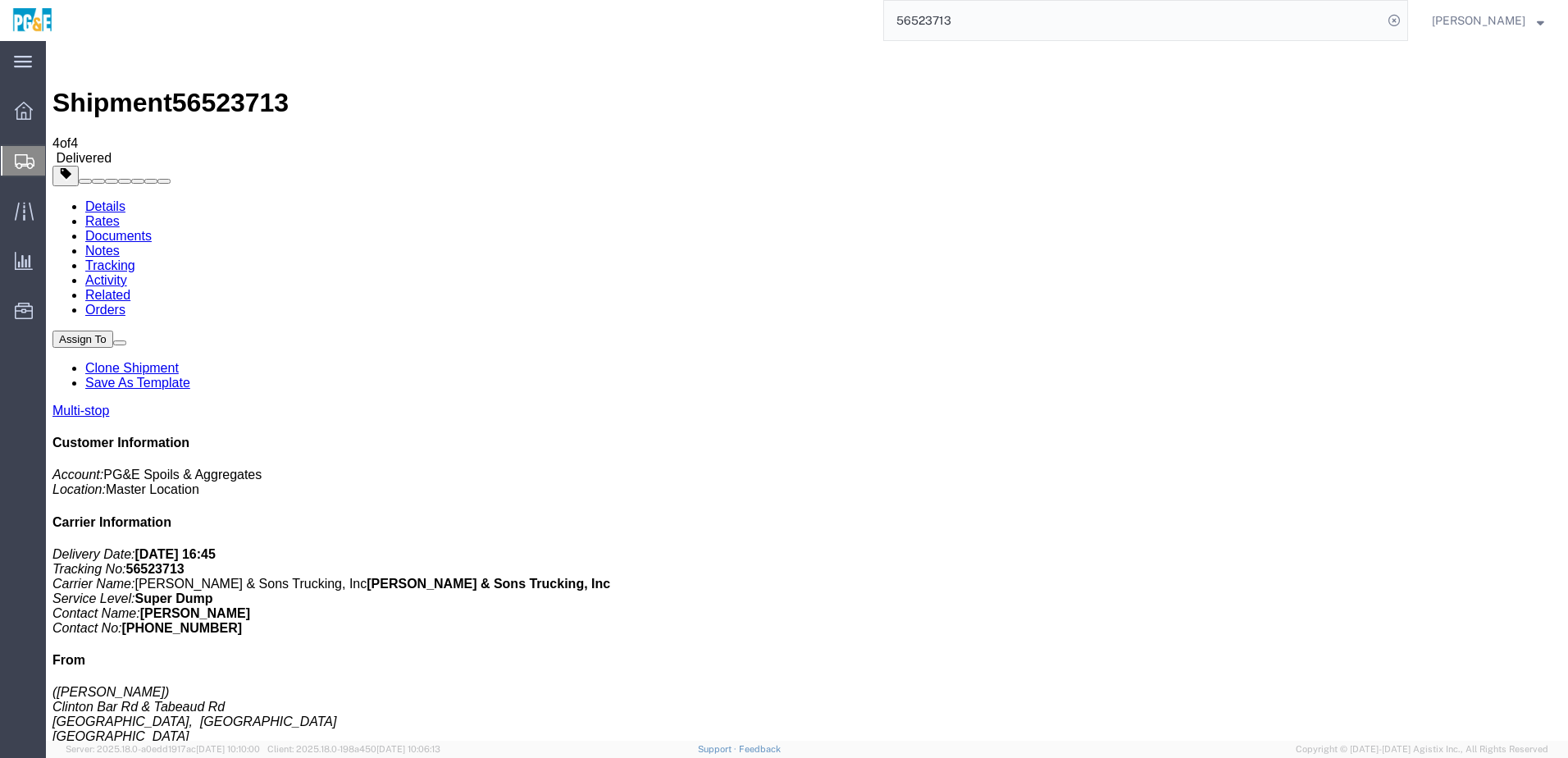
click at [136, 258] on link "Tracking" at bounding box center [111, 265] width 50 height 14
click at [963, 30] on input "56523713" at bounding box center [1133, 21] width 498 height 40
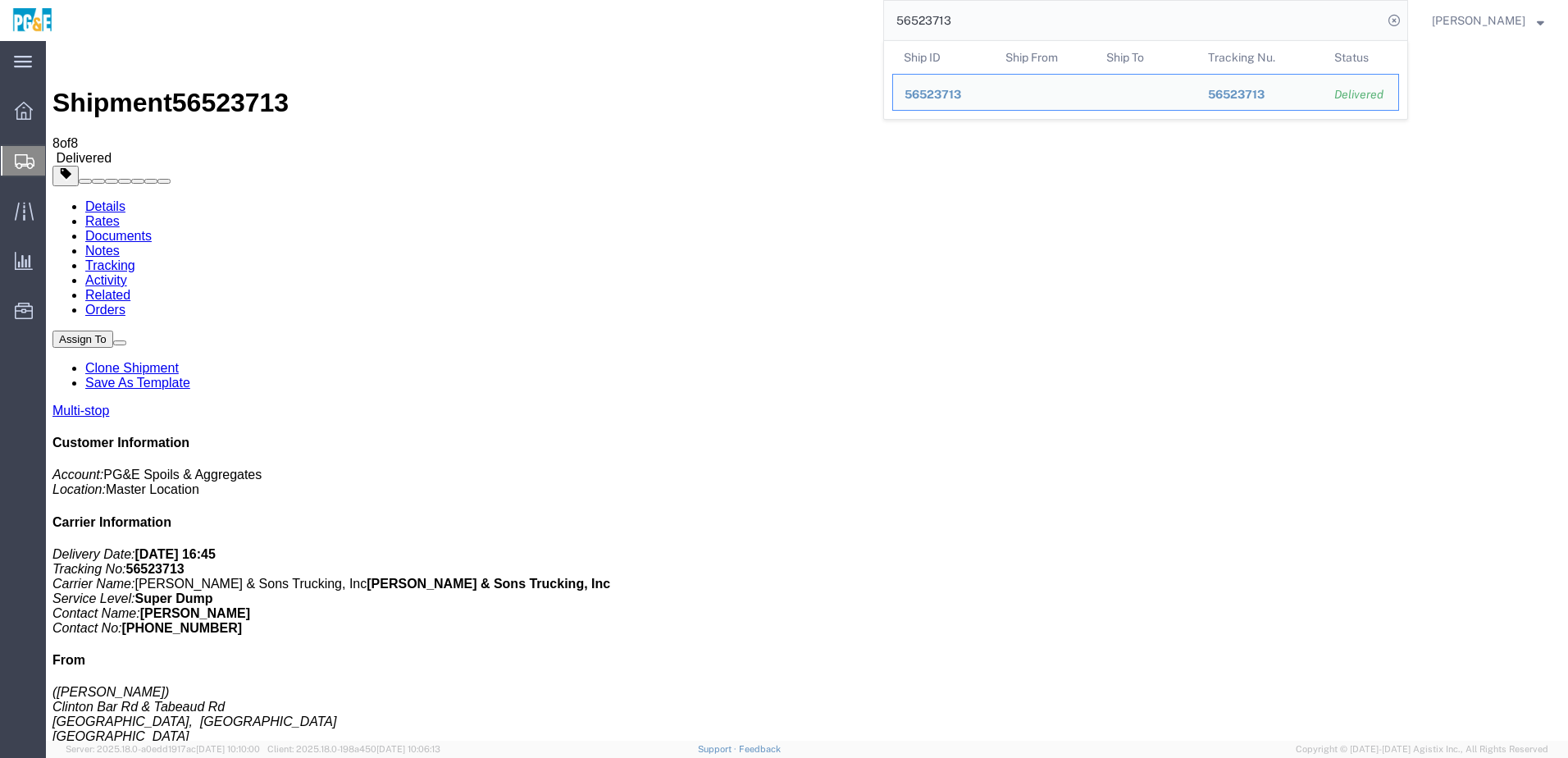
click at [963, 30] on input "56523713" at bounding box center [1133, 21] width 498 height 40
paste input "4"
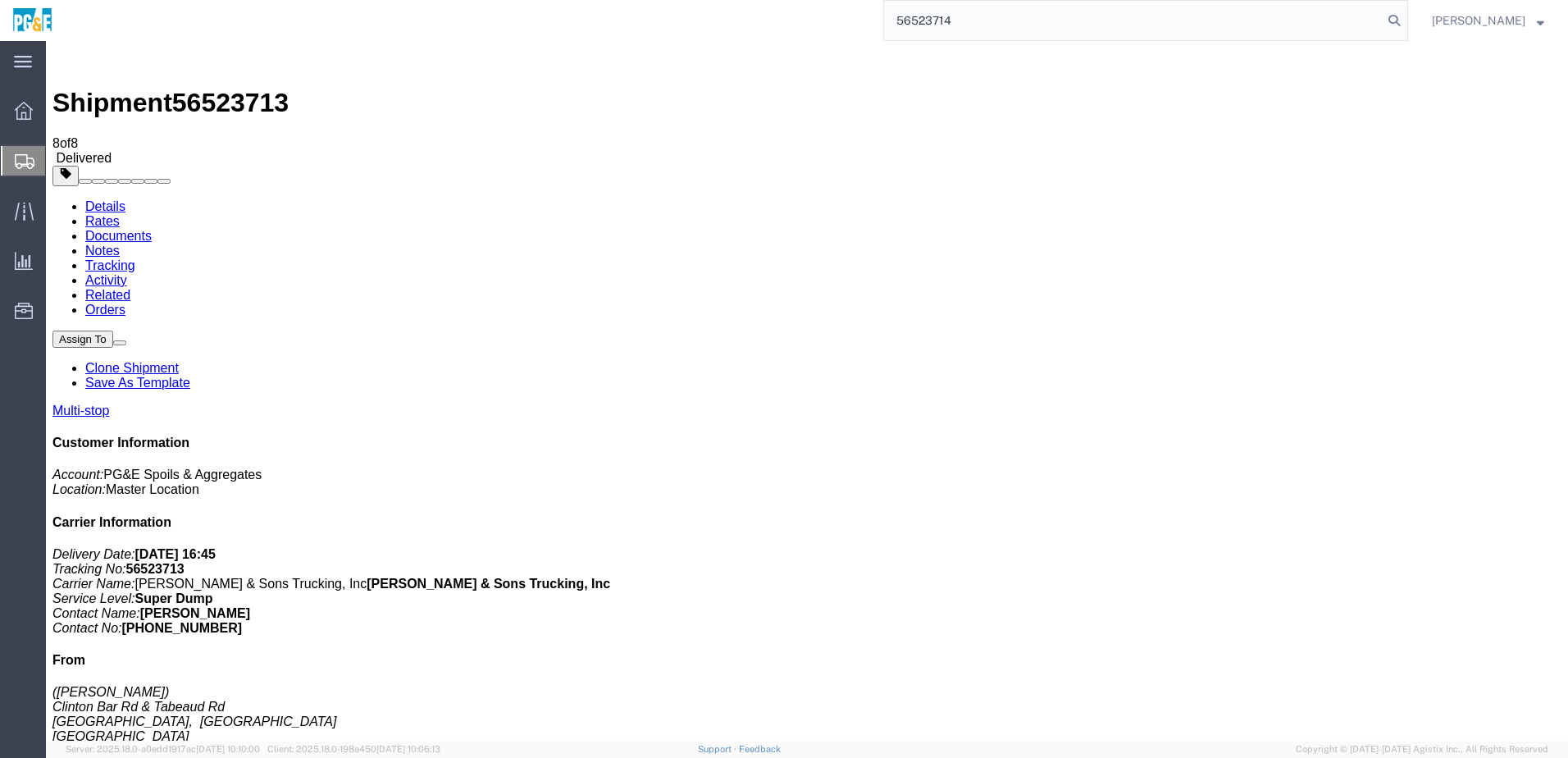
type input "56523714"
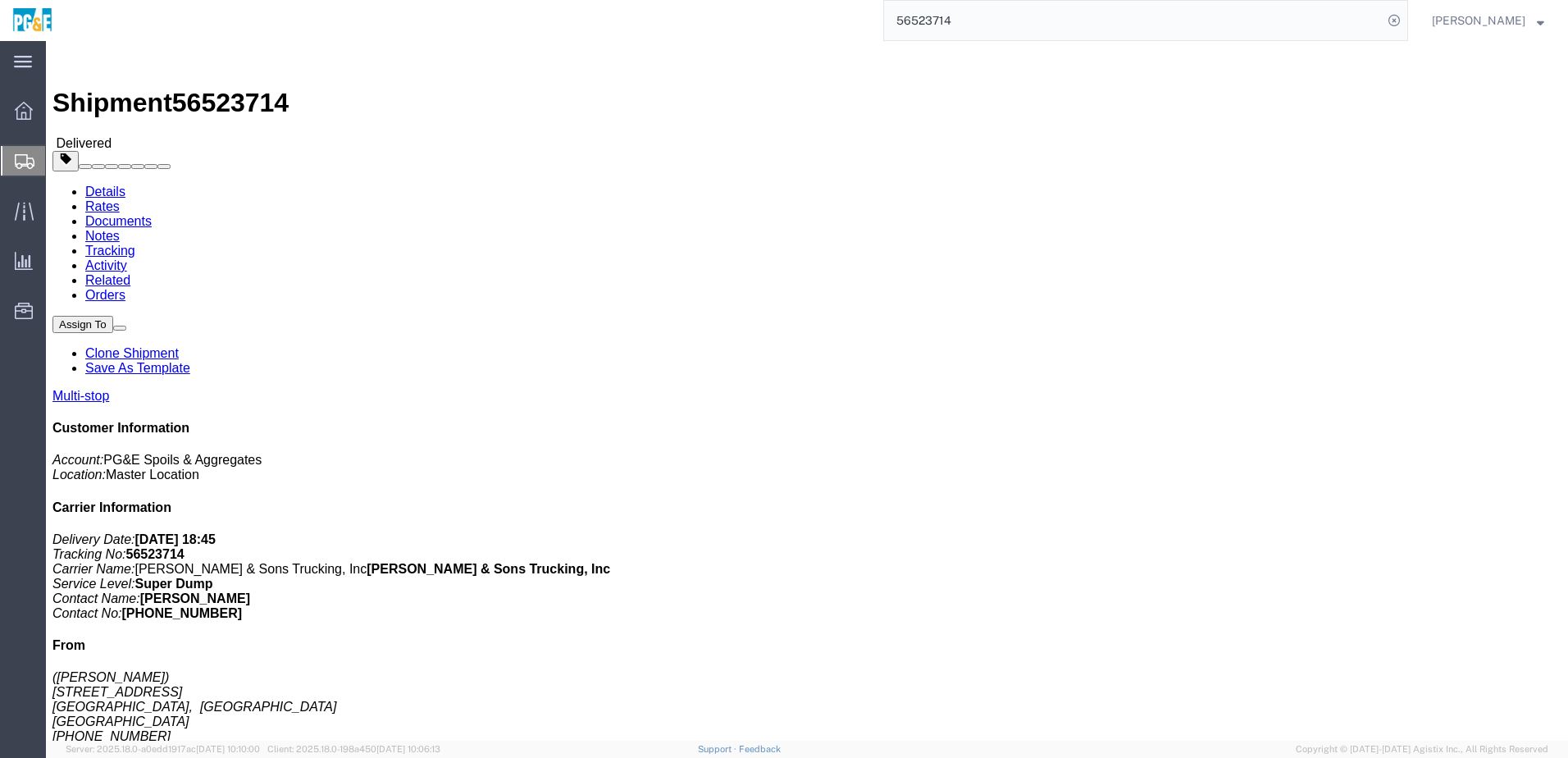
click div "Shipment Detail Multi-stop Ship From ([PERSON_NAME]) [STREET_ADDRESS] [PHONE_NU…"
click link "Documents"
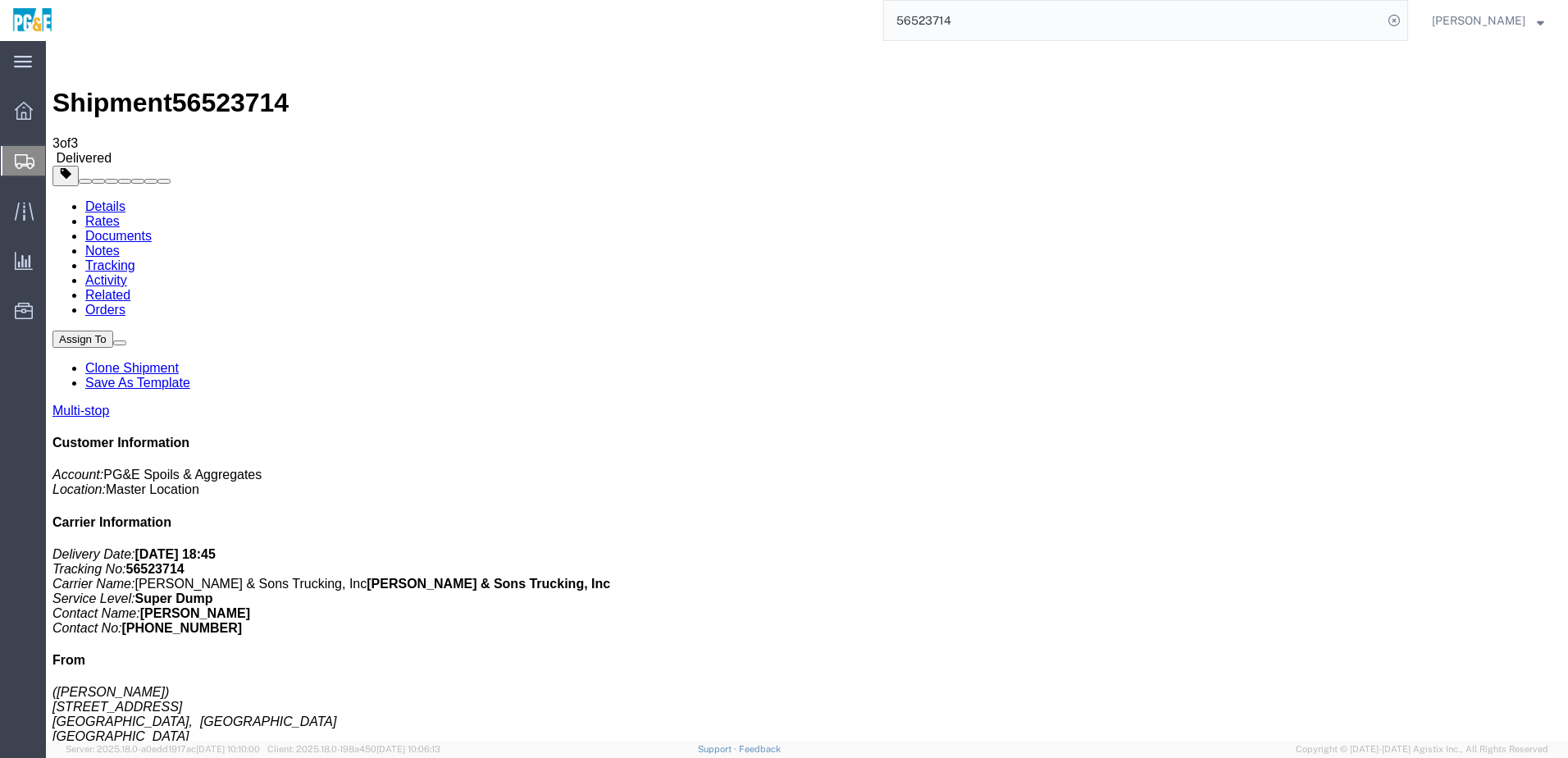
checkbox input "true"
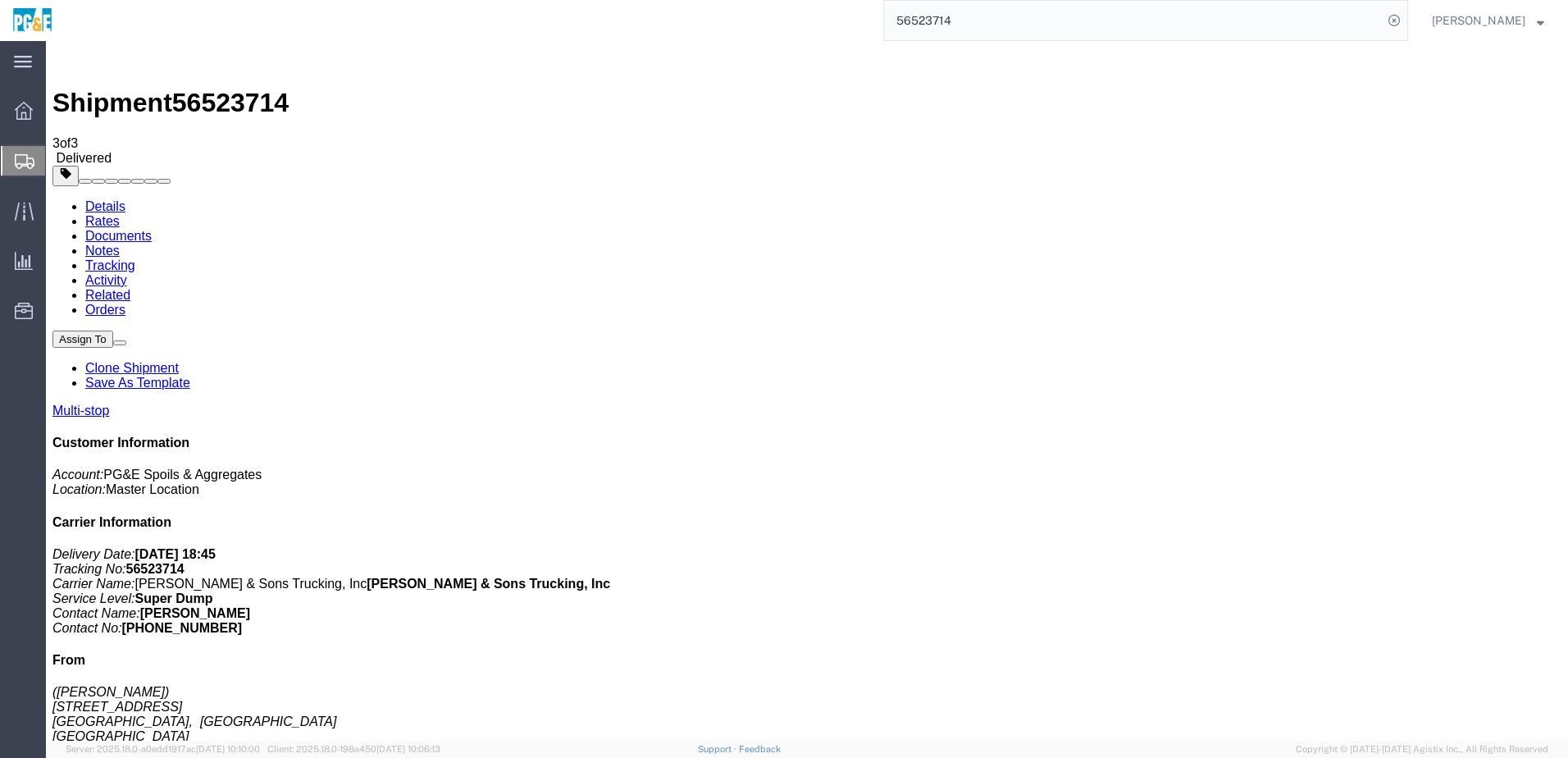
checkbox input "true"
click at [136, 258] on link "Tracking" at bounding box center [111, 265] width 50 height 14
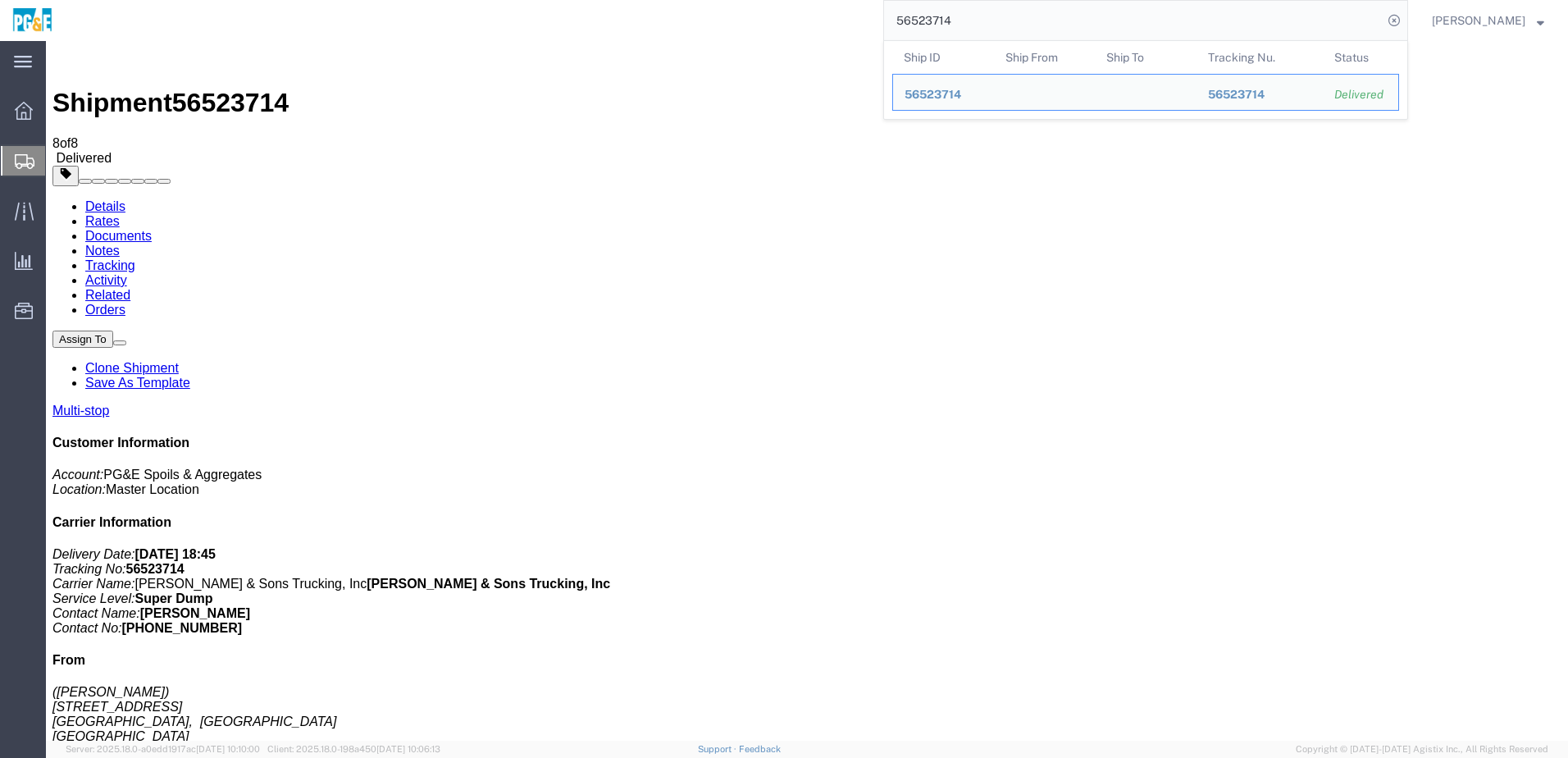
click at [949, 17] on input "56523714" at bounding box center [1133, 21] width 498 height 40
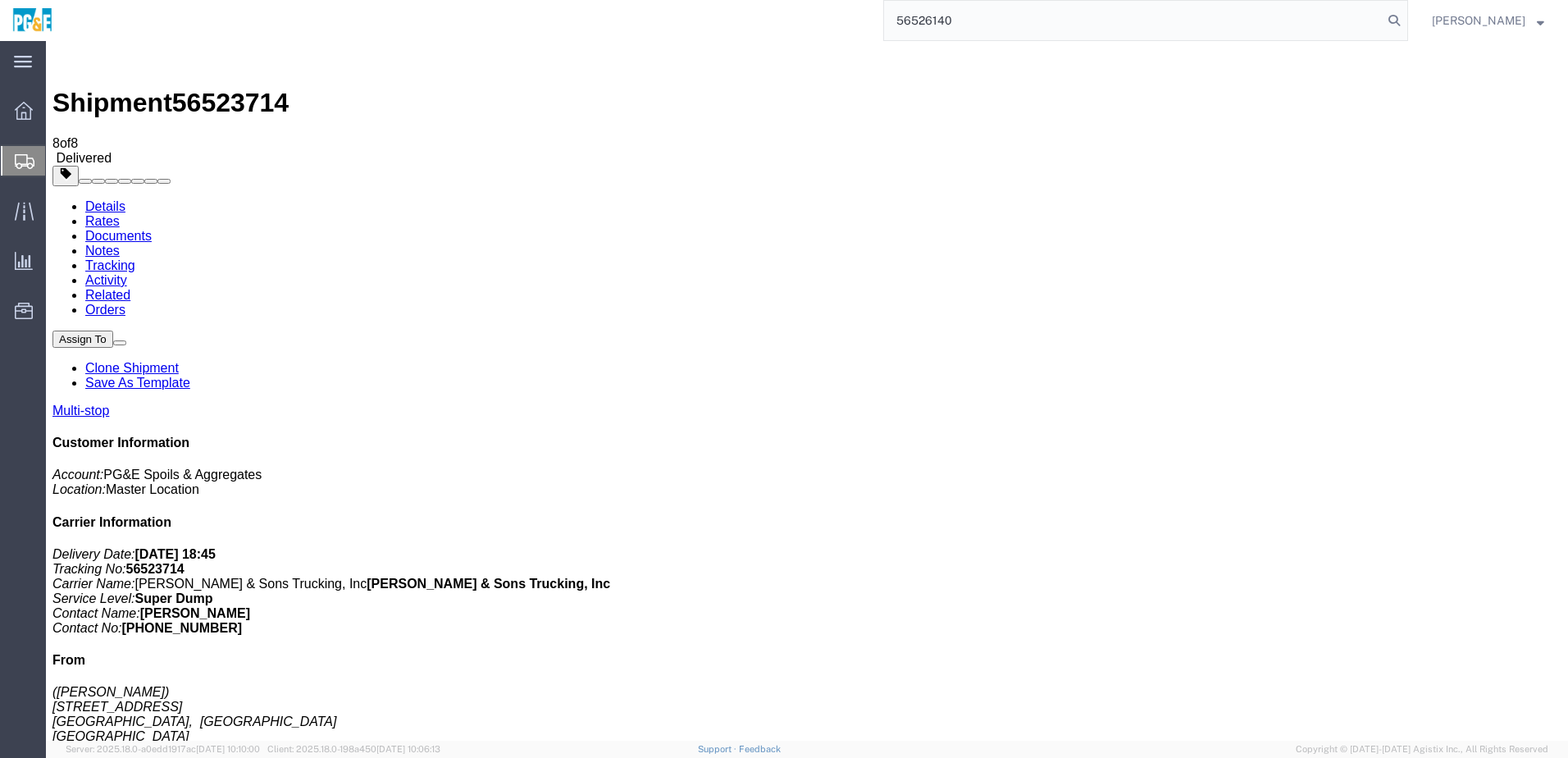
type input "56526140"
click at [152, 229] on link "Documents" at bounding box center [118, 236] width 67 height 14
click at [109, 200] on link "Details" at bounding box center [105, 207] width 41 height 14
click link "Documents"
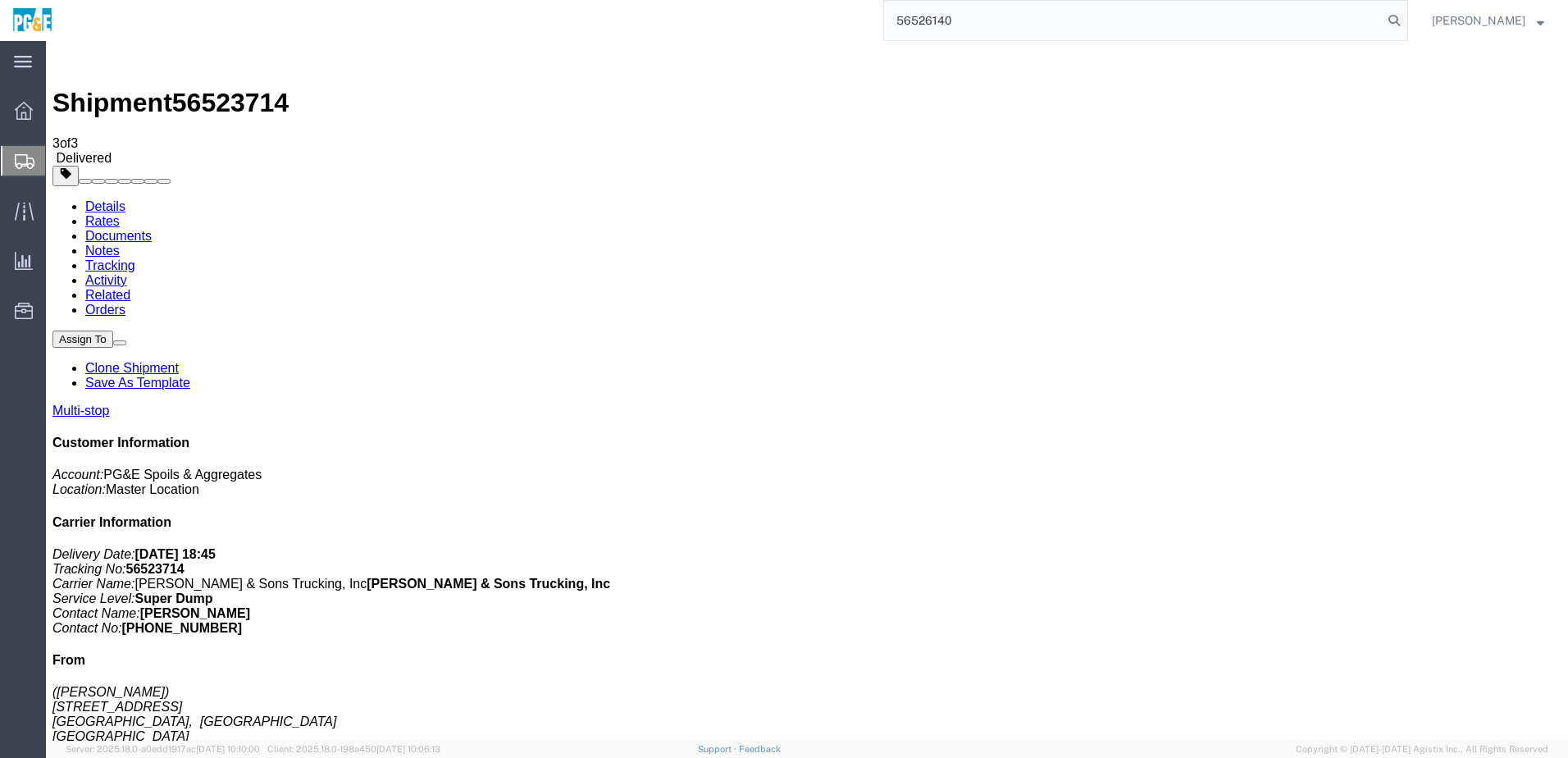
checkbox input "true"
click at [136, 258] on link "Tracking" at bounding box center [111, 265] width 50 height 14
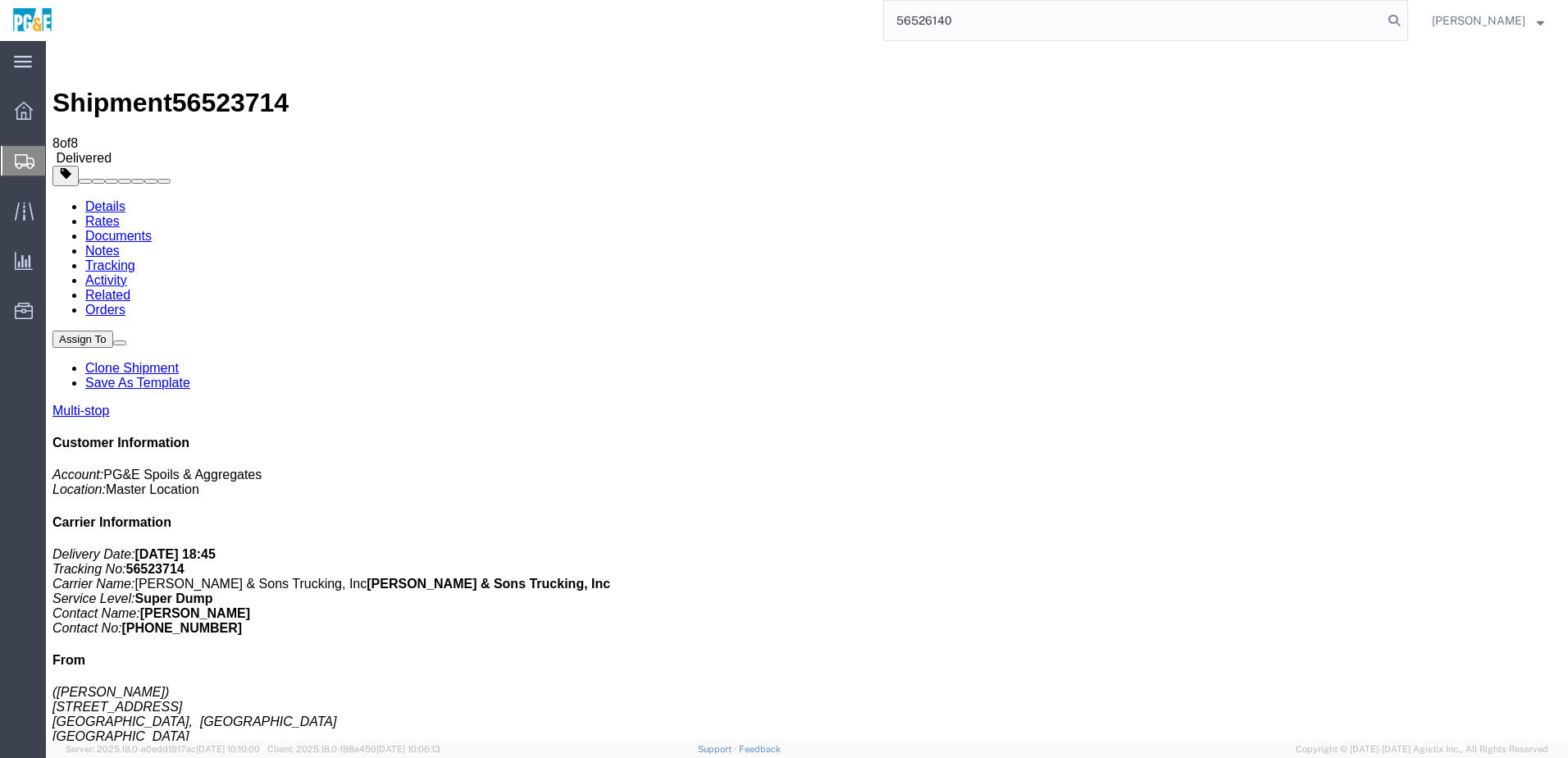
click at [943, 8] on input "56526140" at bounding box center [1133, 21] width 498 height 40
type input "56526140"
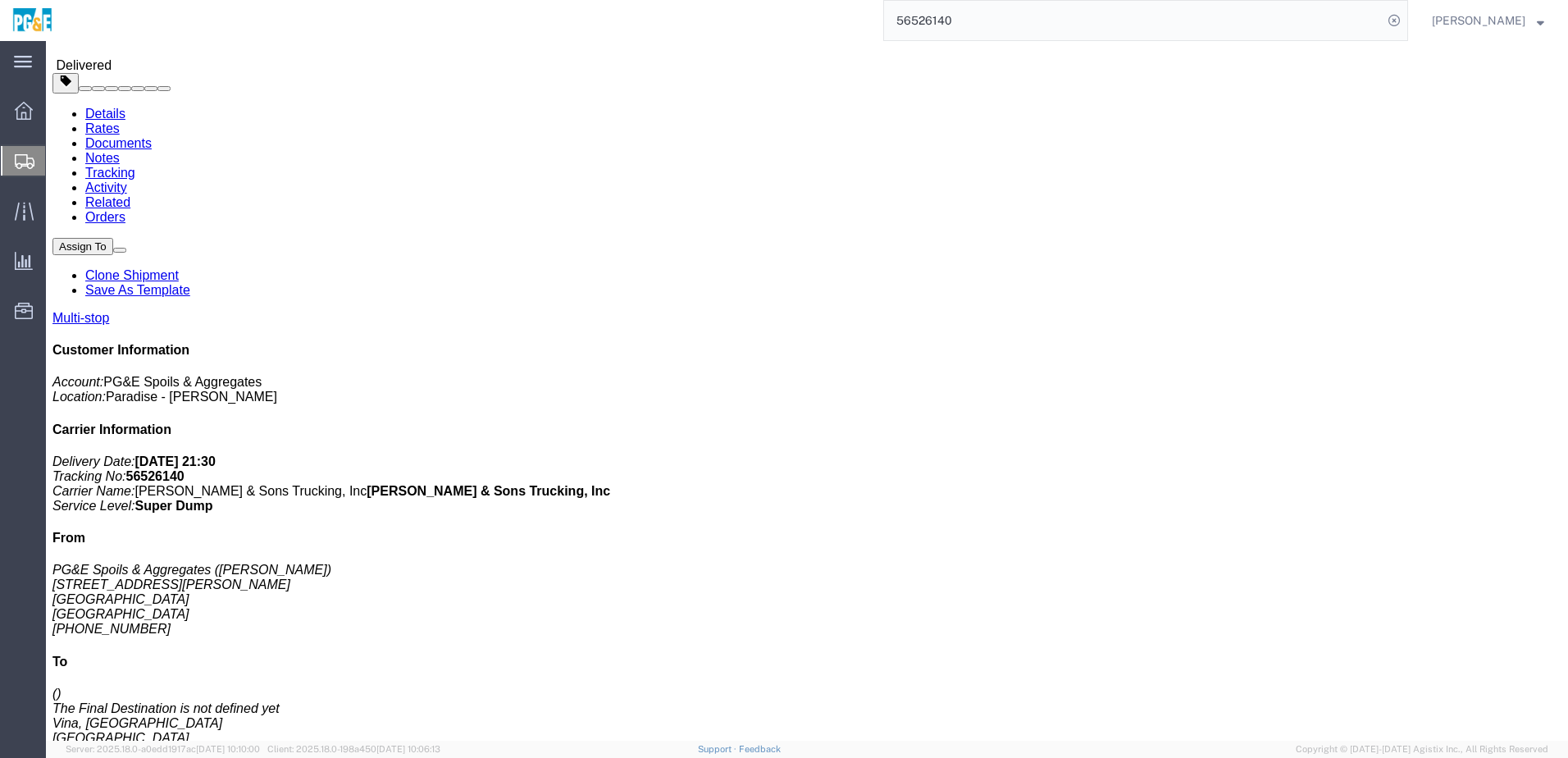
scroll to position [82, 0]
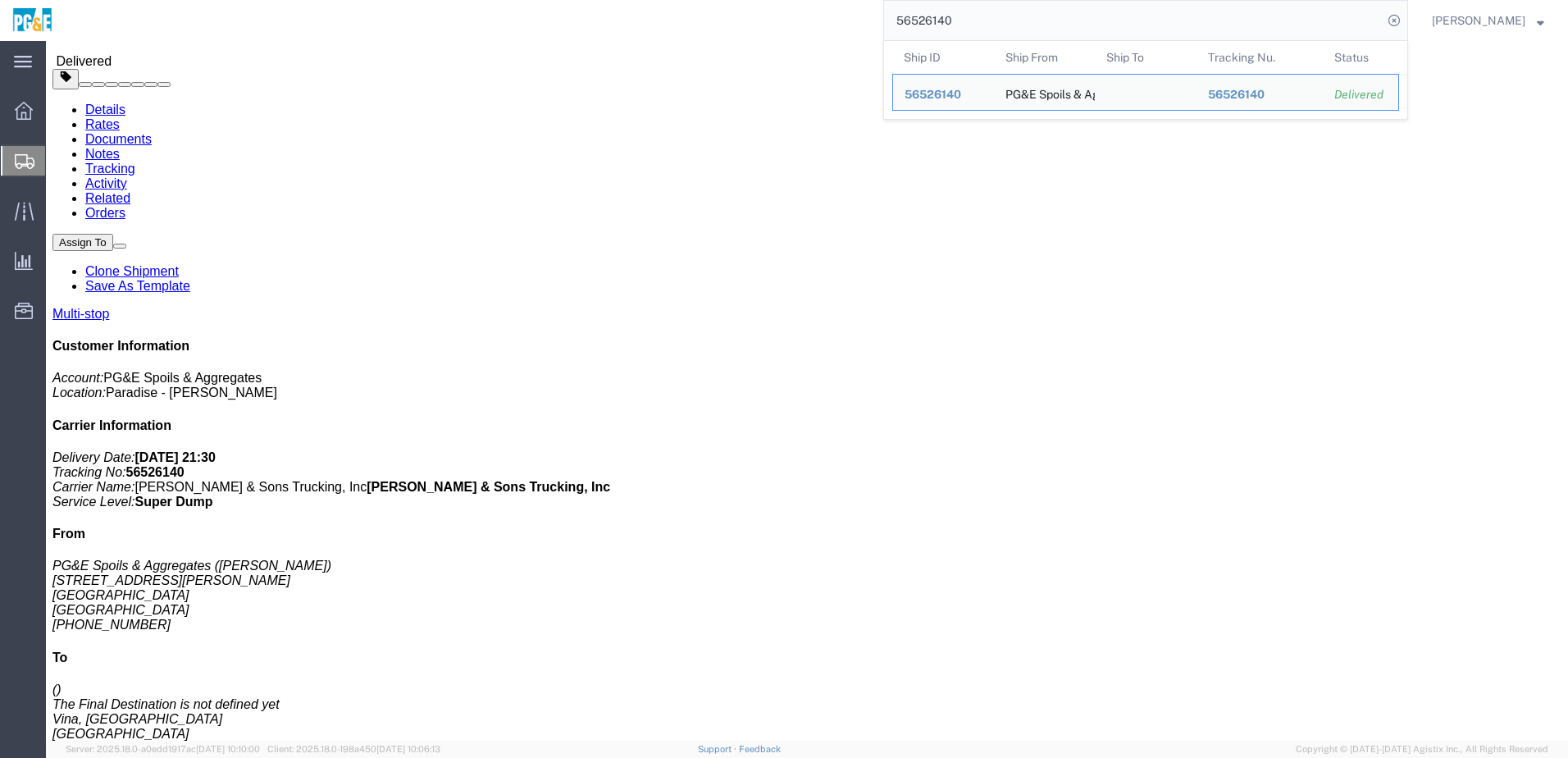
drag, startPoint x: 264, startPoint y: 358, endPoint x: 456, endPoint y: 354, distance: 192.0
click td "PG&E Spoils & Aggregates [STREET_ADDRESS][PERSON_NAME]"
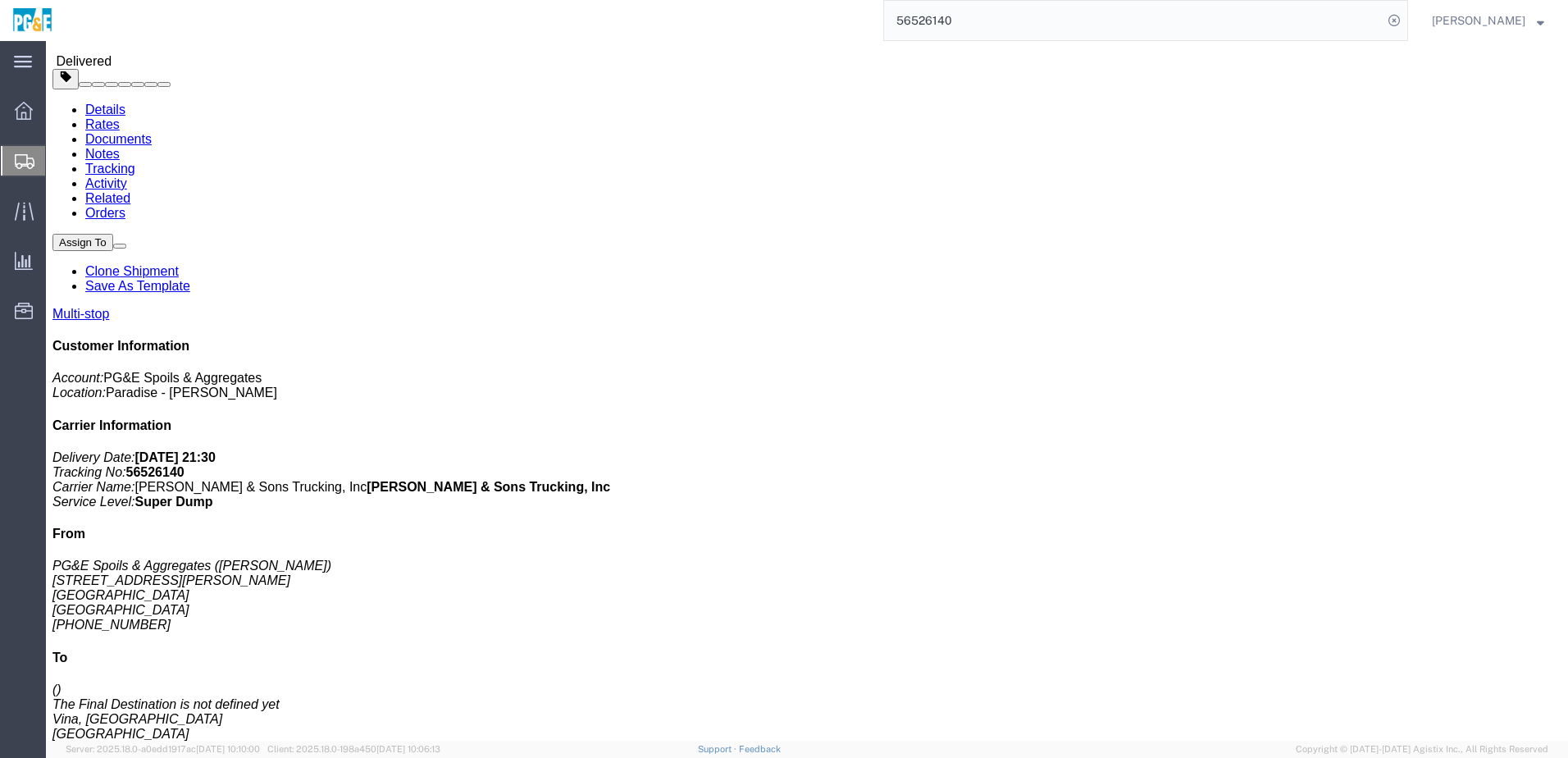
copy div "[STREET_ADDRESS][PERSON_NAME]"
drag, startPoint x: 263, startPoint y: 392, endPoint x: 416, endPoint y: 396, distance: 153.1
click td "PG&E Spoils & Aggregates Vina Rd, Vina, [GEOGRAPHIC_DATA], 96092, [GEOGRAPHIC_D…"
copy div "Vina Rd, Vina, [GEOGRAPHIC_DATA], 96092, [GEOGRAPHIC_DATA]"
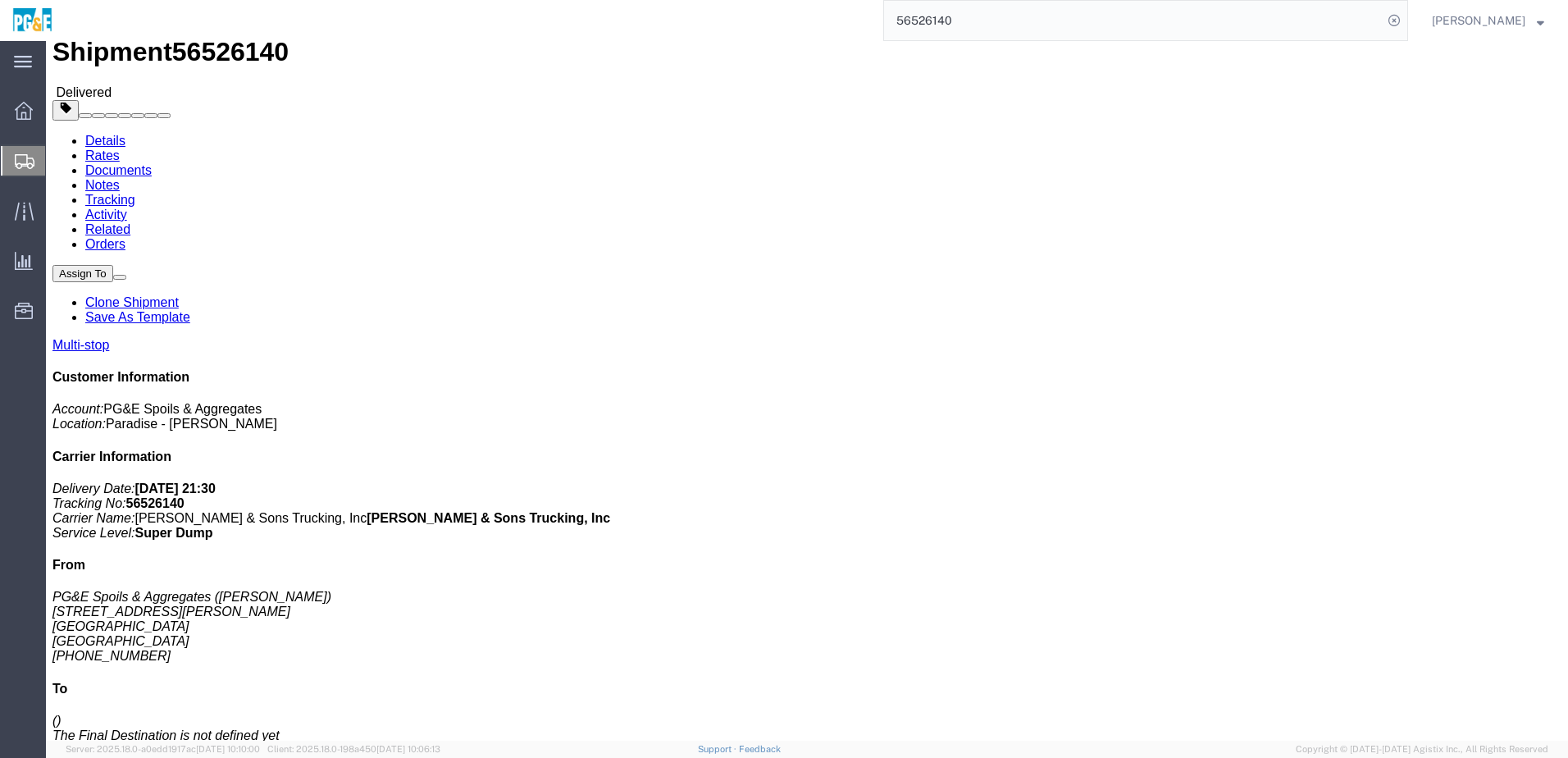
scroll to position [0, 0]
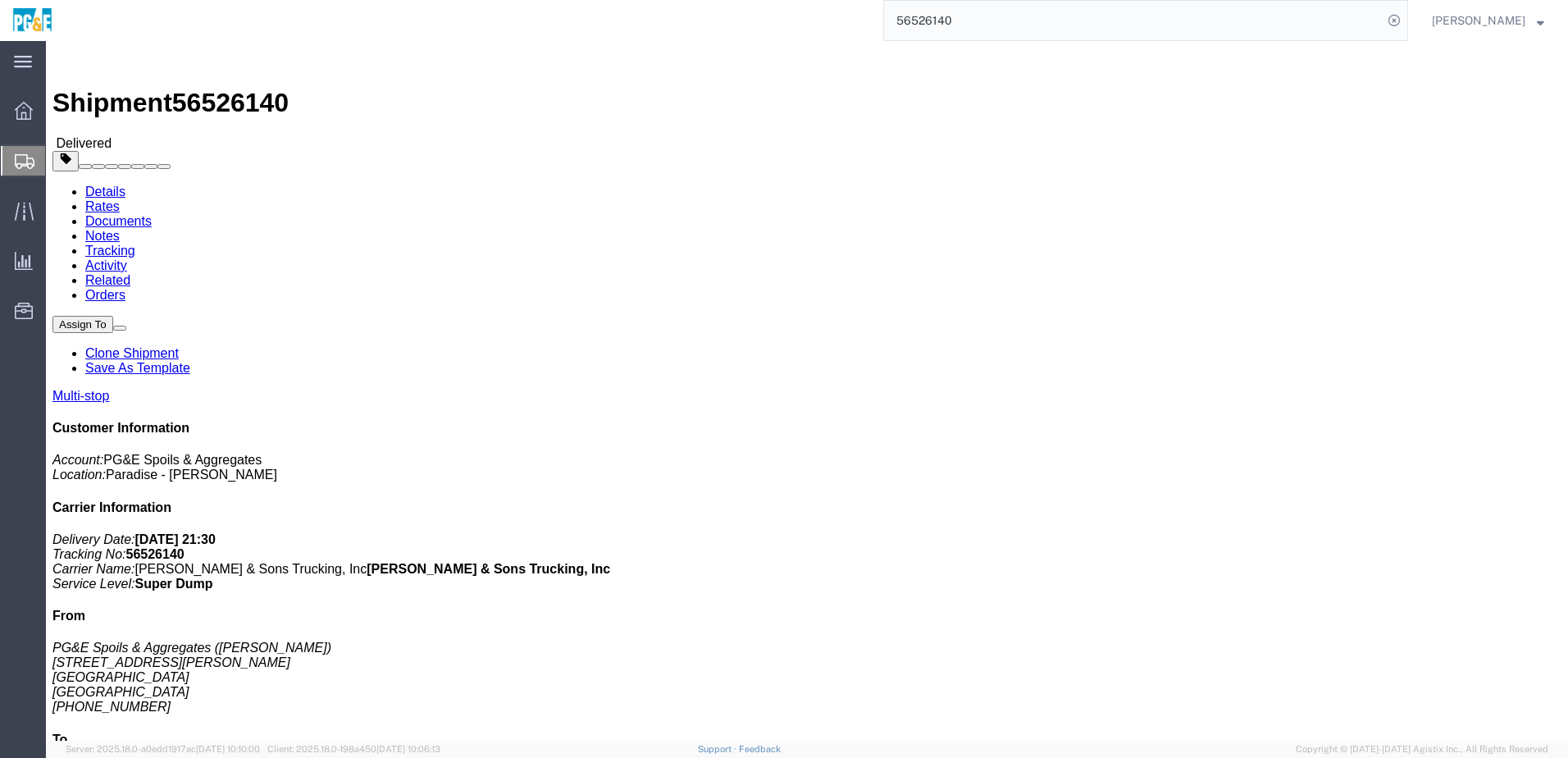
click div "Leg 1 - Truckload Vehicle 1: Super Dump Number of trucks: 1"
click link "Documents"
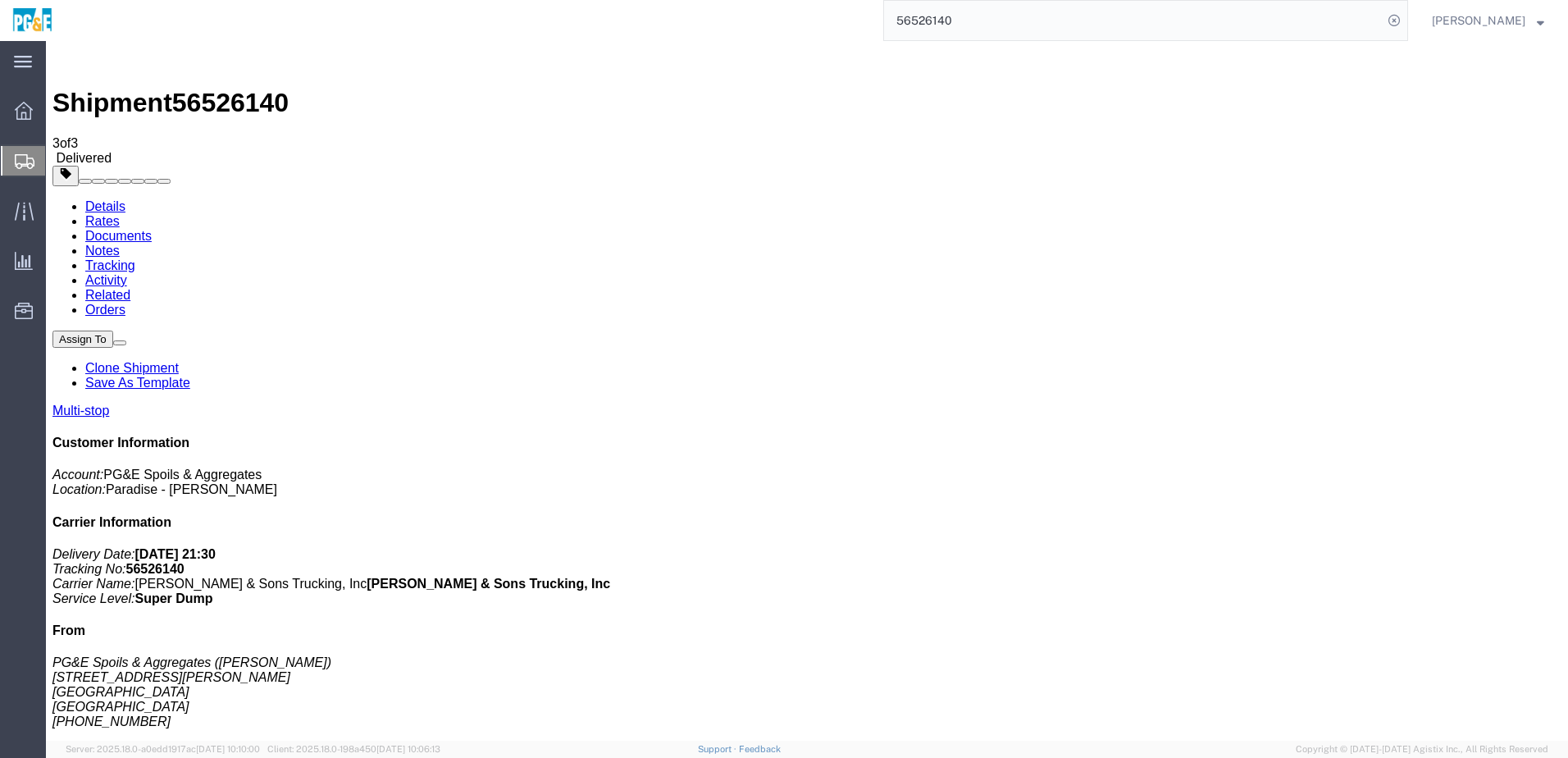
checkbox input "true"
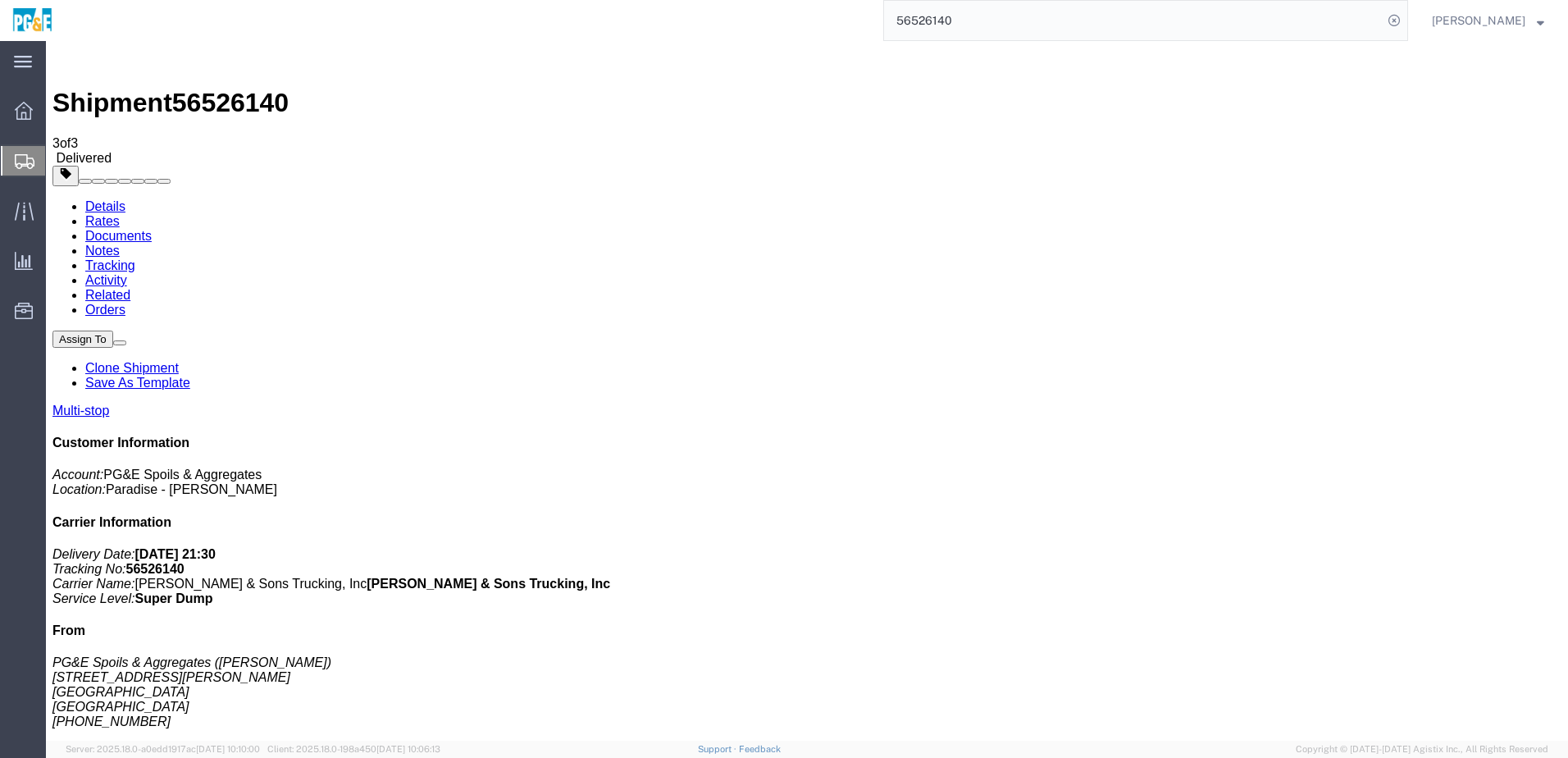
click at [110, 200] on link "Details" at bounding box center [105, 207] width 41 height 14
click link "Tracking"
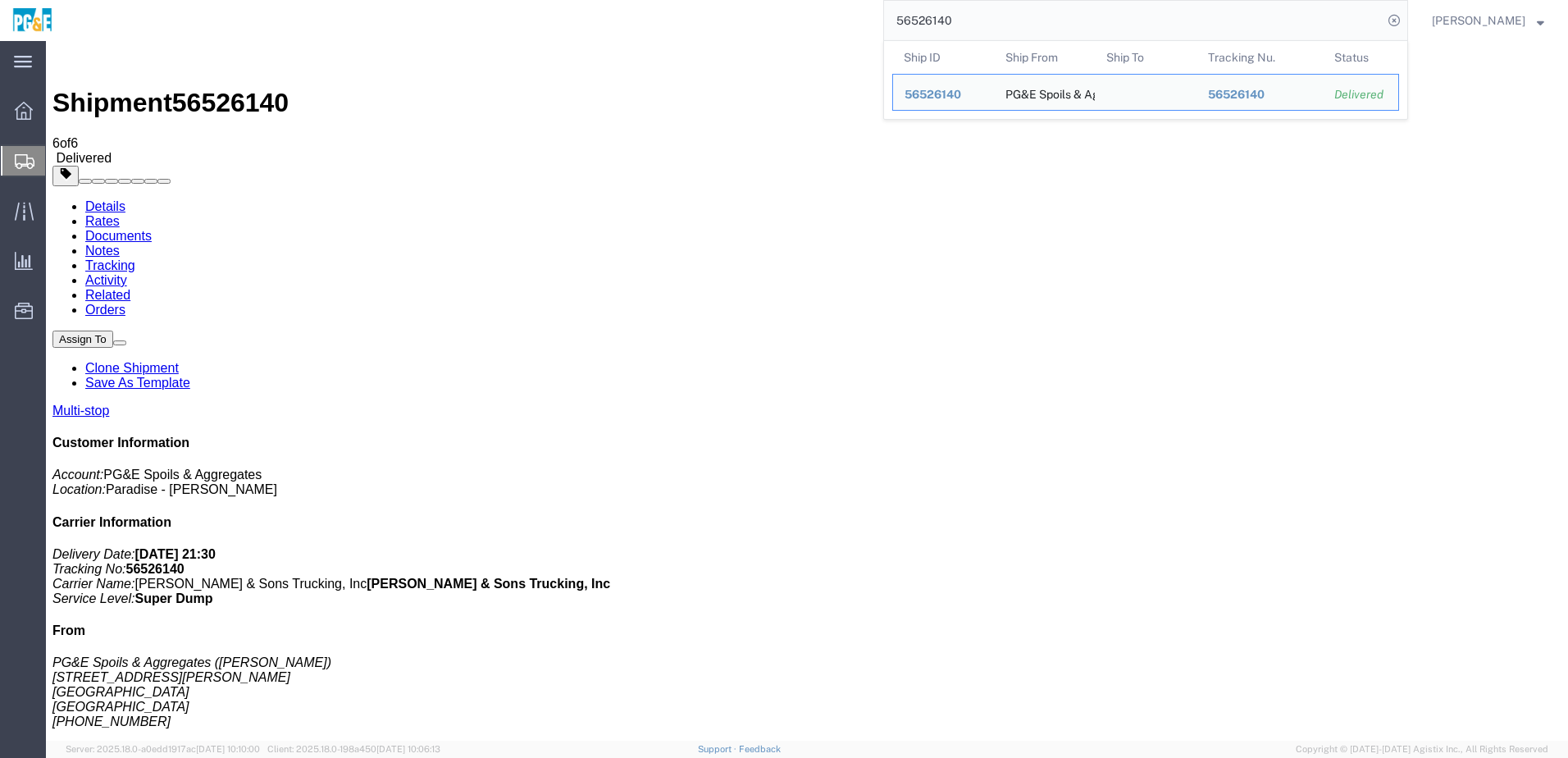
click at [950, 29] on input "56526140" at bounding box center [1133, 21] width 498 height 40
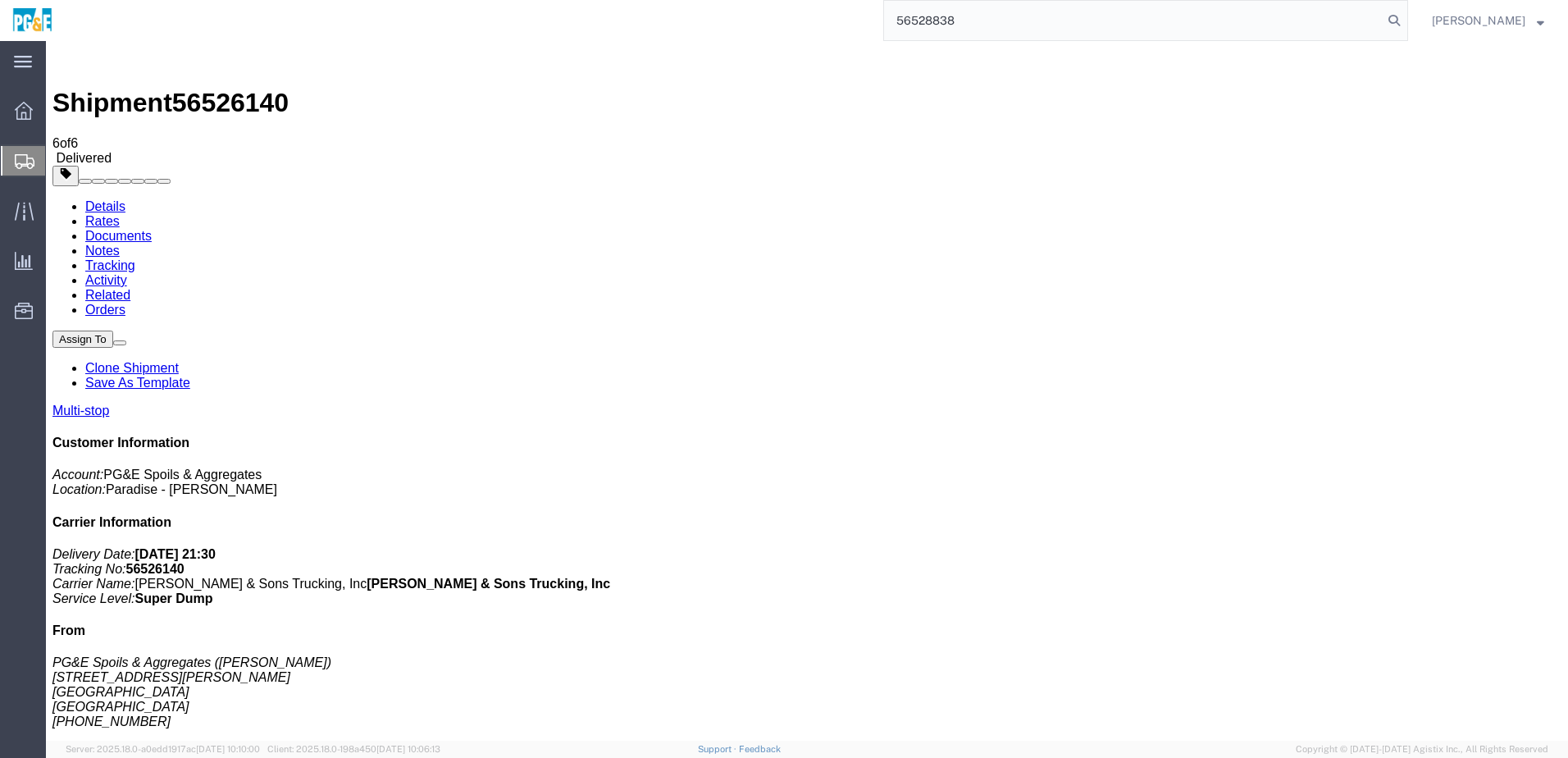
type input "56528838"
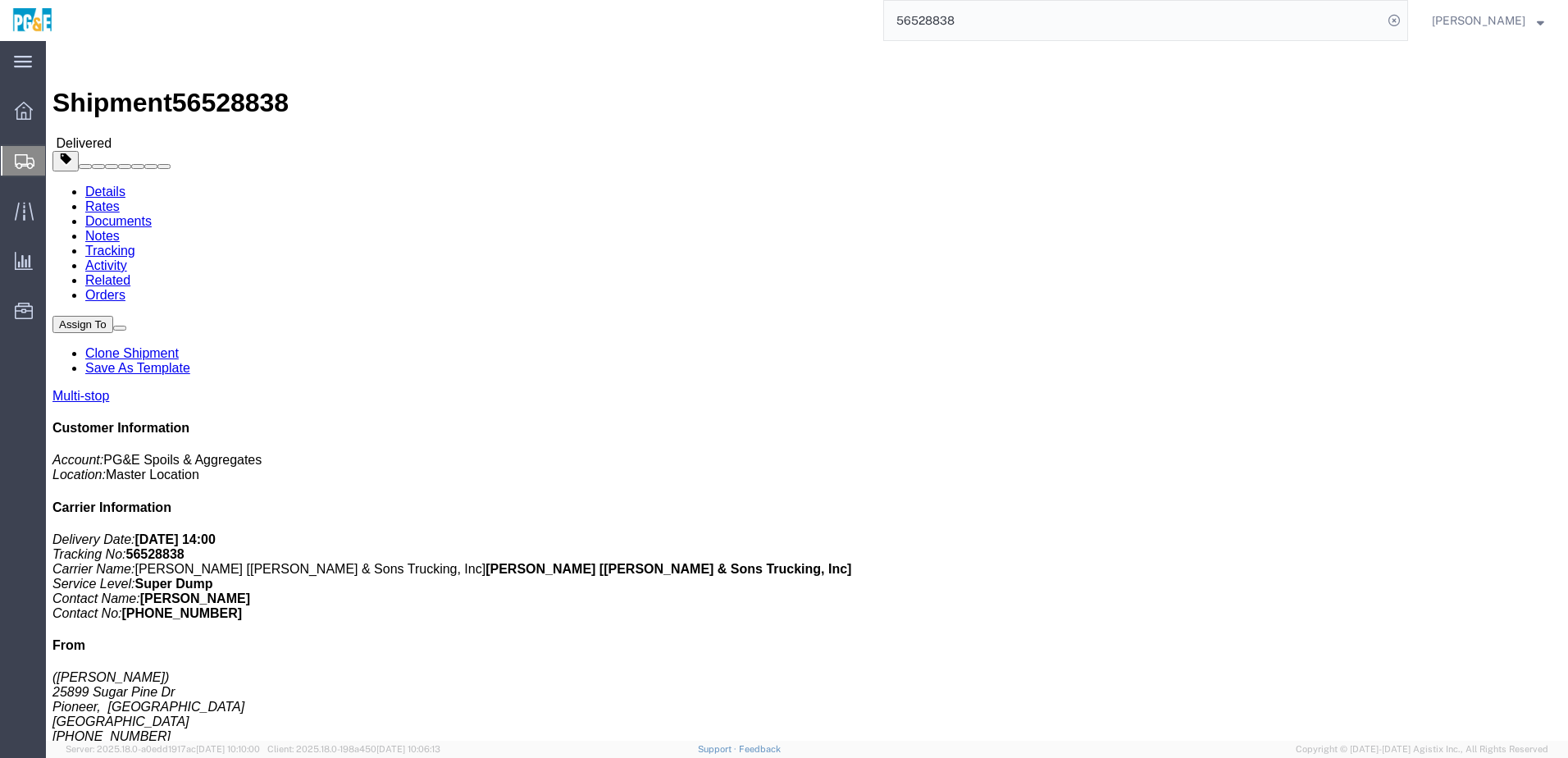
click div "Leg 1 - Truckload Vehicle 1: Super Dump Number of trucks: 1"
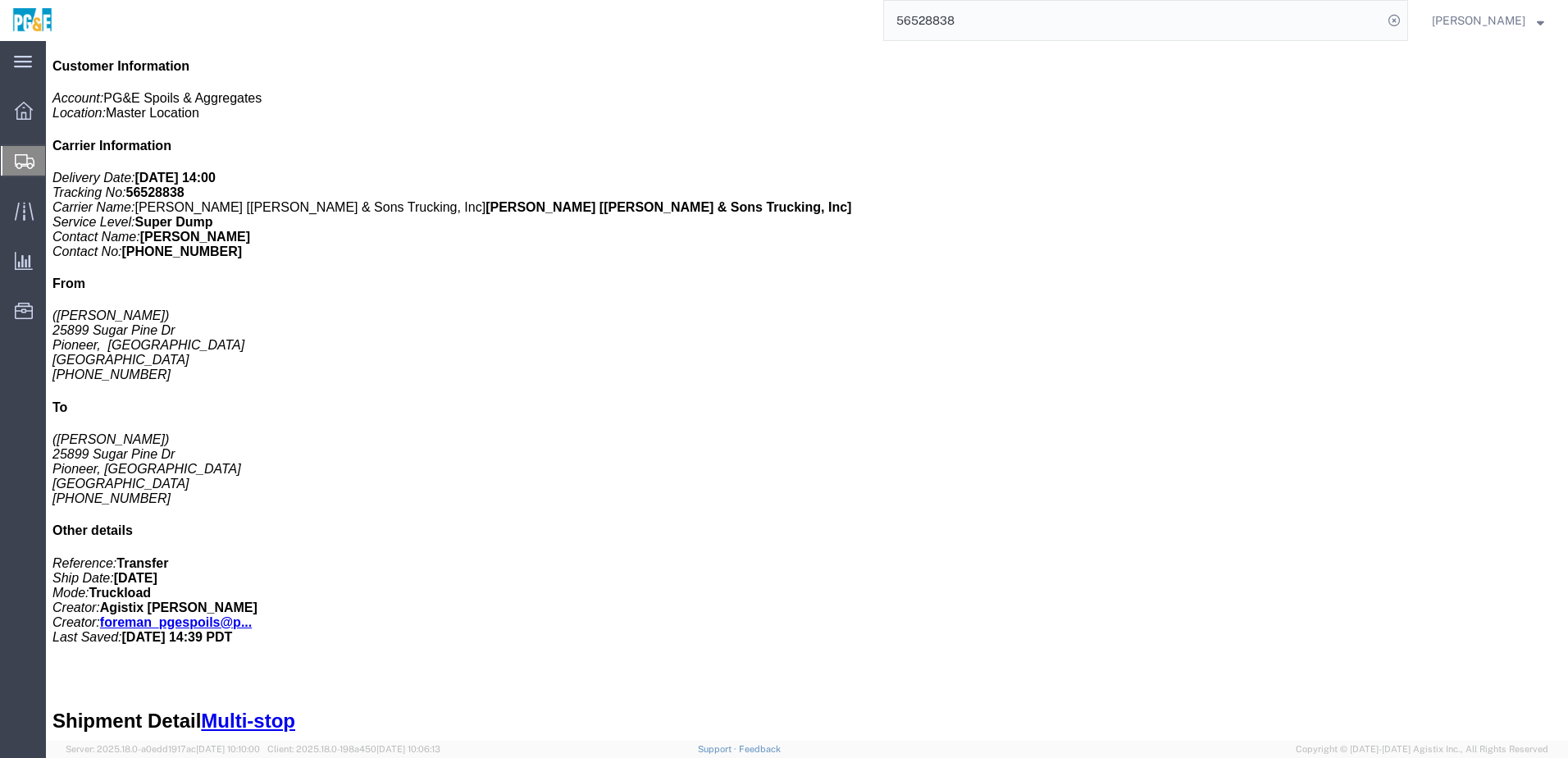
scroll to position [116, 0]
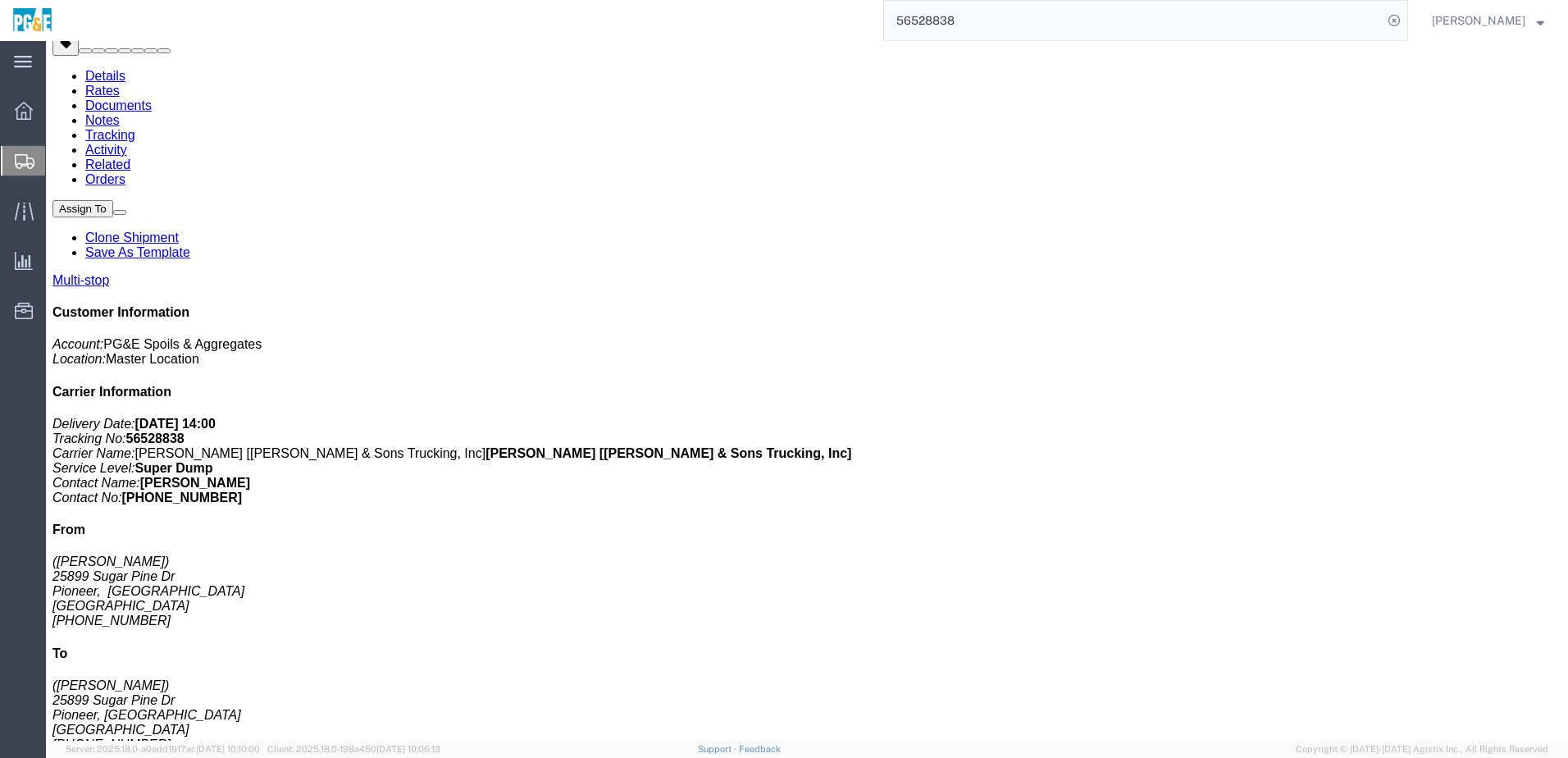
drag, startPoint x: 293, startPoint y: 300, endPoint x: 481, endPoint y: 309, distance: 188.2
click td "[STREET_ADDRESS]"
copy div "[STREET_ADDRESS]"
drag, startPoint x: 292, startPoint y: 328, endPoint x: 454, endPoint y: 331, distance: 162.0
click td "25400 CA-88, Pioneer, [GEOGRAPHIC_DATA], [GEOGRAPHIC_DATA]"
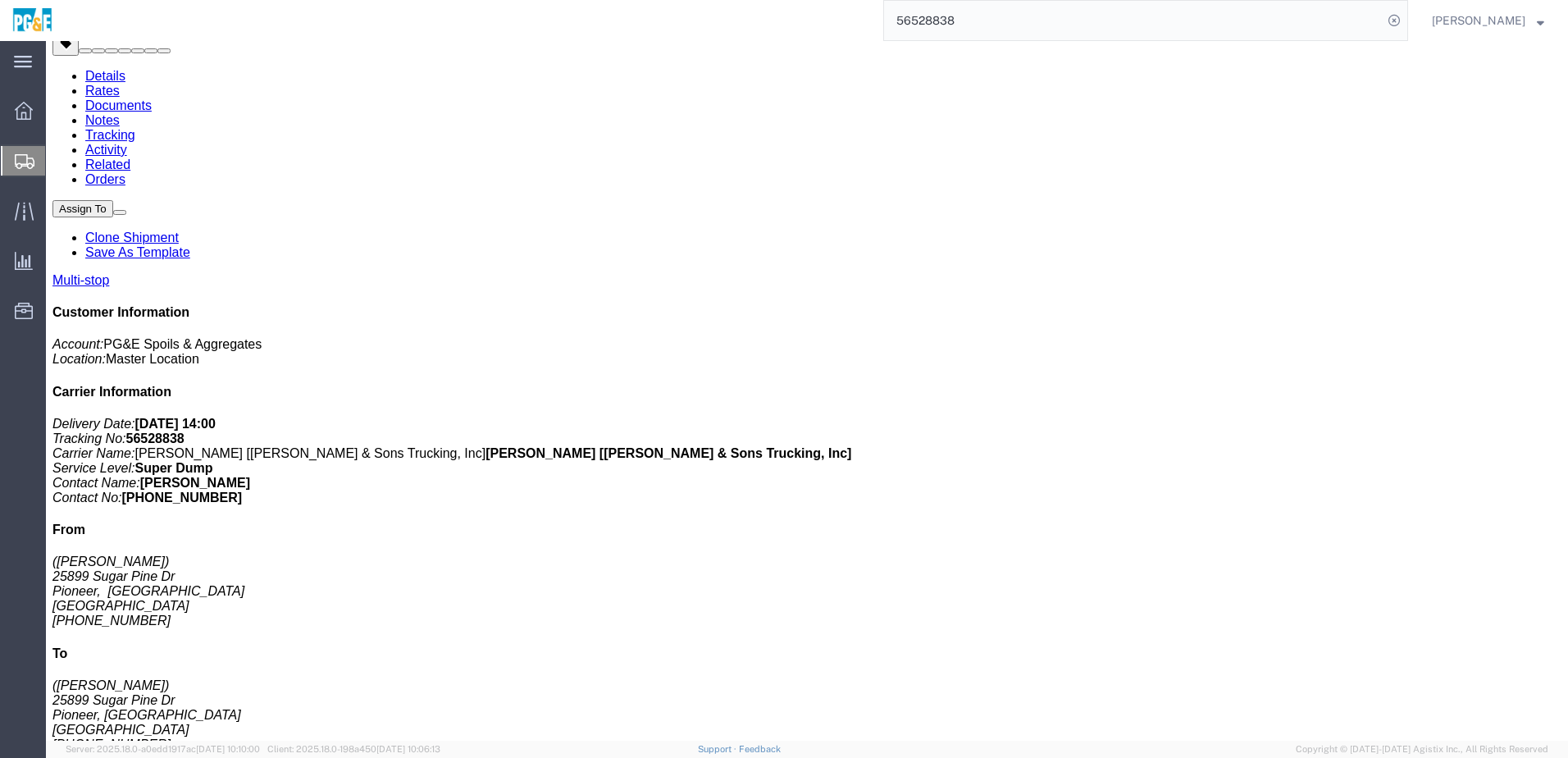
drag, startPoint x: 293, startPoint y: 369, endPoint x: 454, endPoint y: 361, distance: 161.2
click div "[STREET_ADDRESS]"
copy div "[STREET_ADDRESS]"
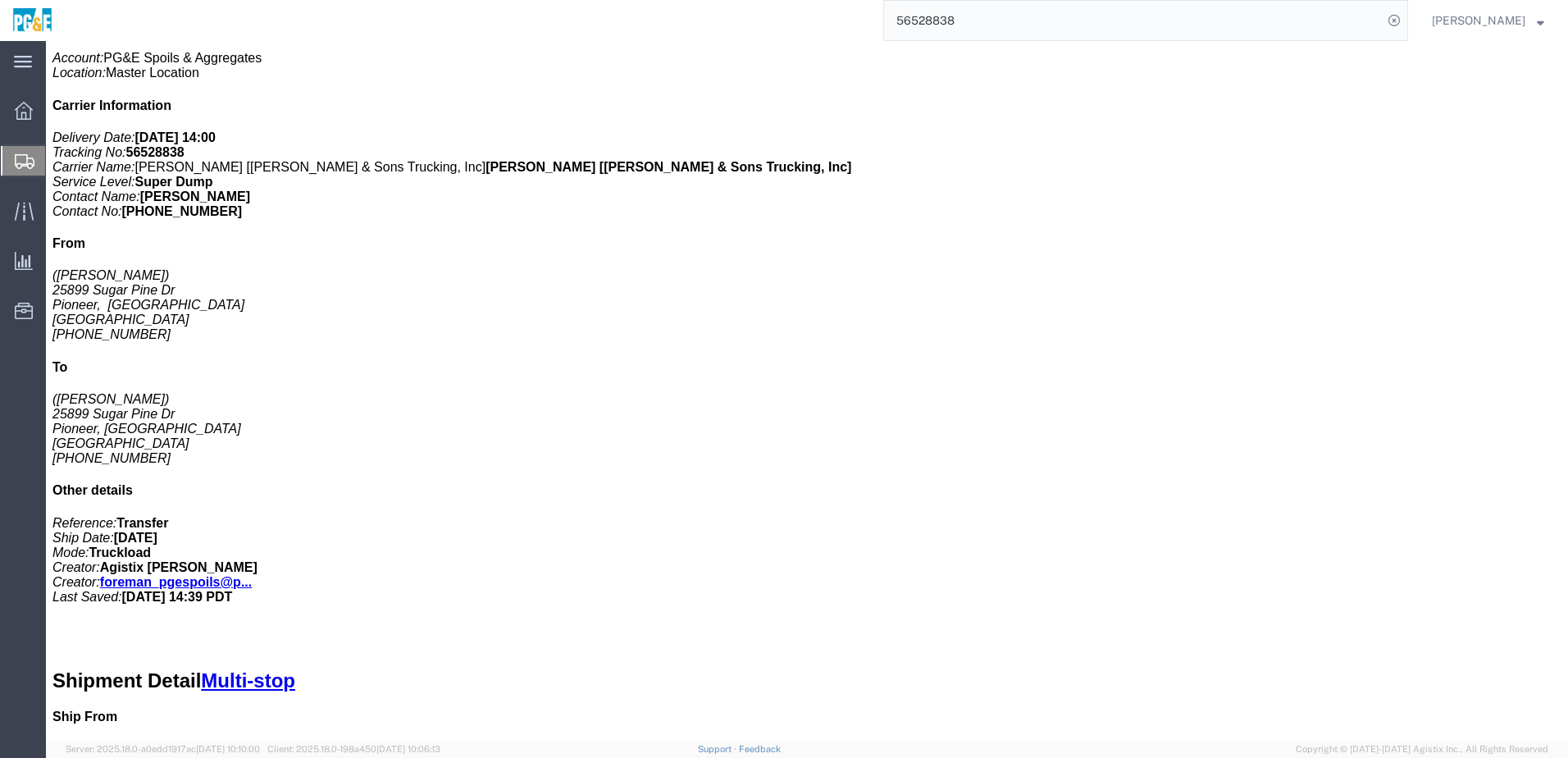
scroll to position [280, 0]
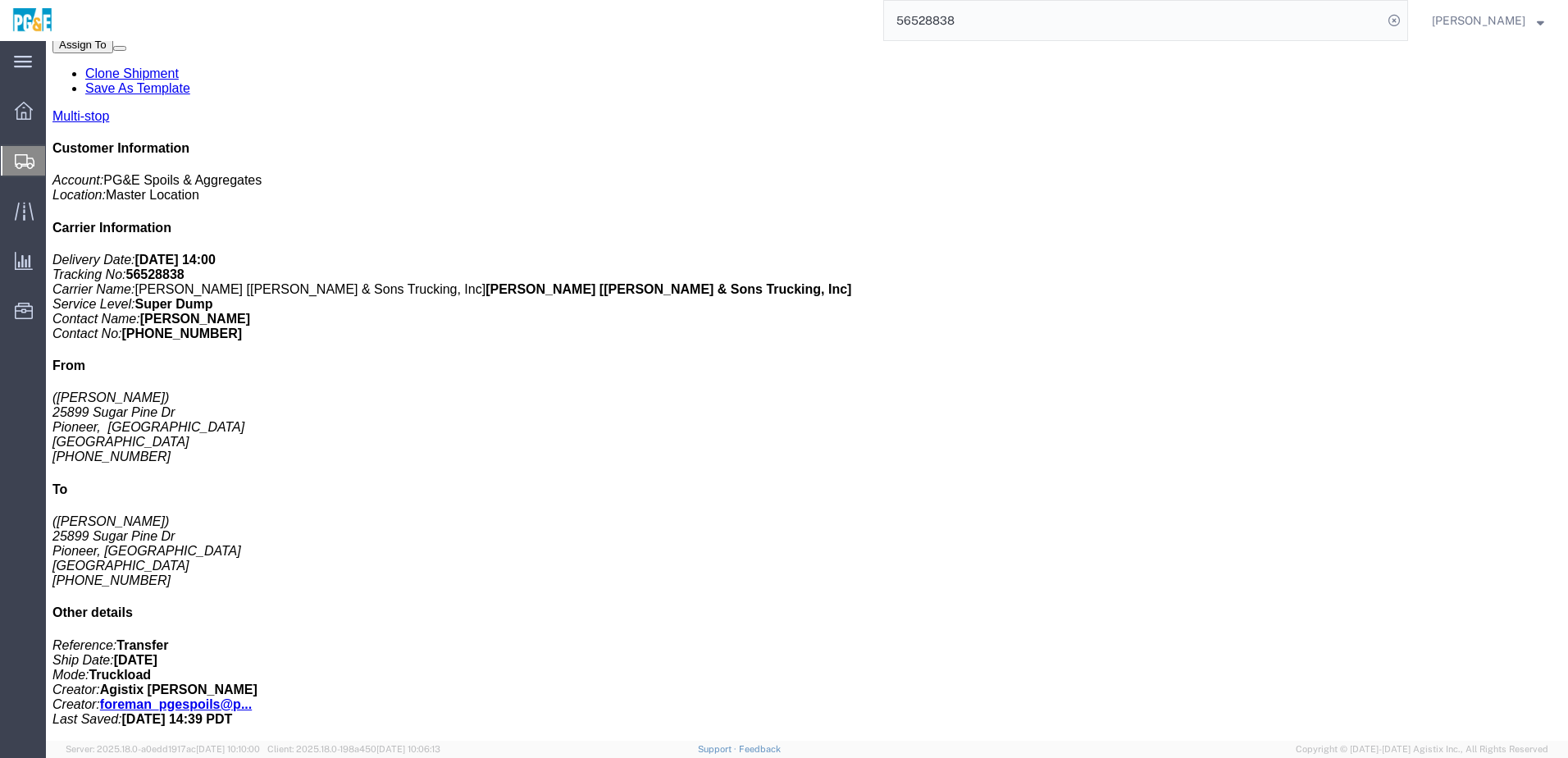
click link "Documents"
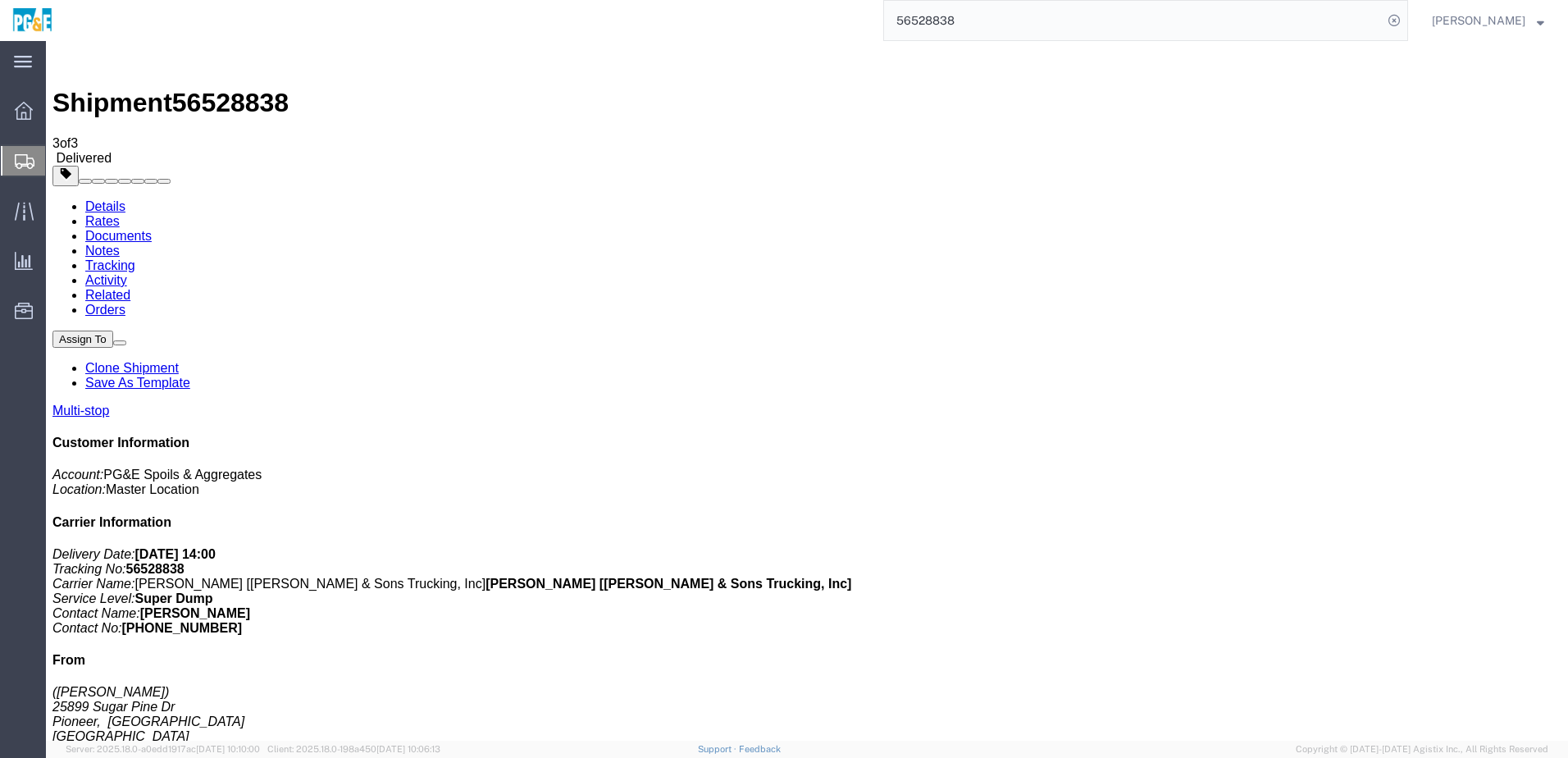
drag, startPoint x: 70, startPoint y: 257, endPoint x: 67, endPoint y: 247, distance: 10.4
checkbox input "true"
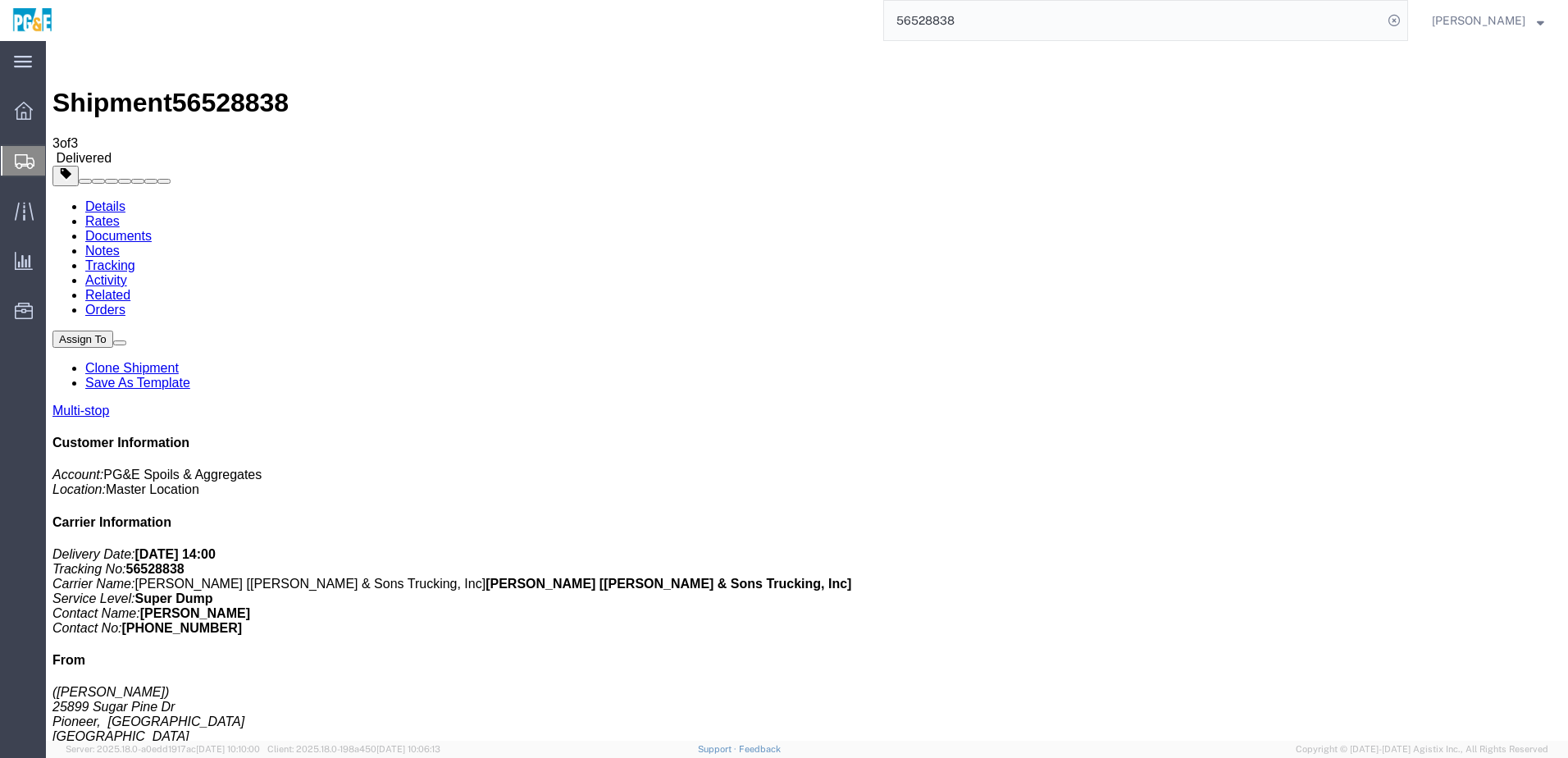
checkbox input "true"
drag, startPoint x: 383, startPoint y: 419, endPoint x: 360, endPoint y: 182, distance: 238.1
click at [136, 258] on link "Tracking" at bounding box center [111, 265] width 50 height 14
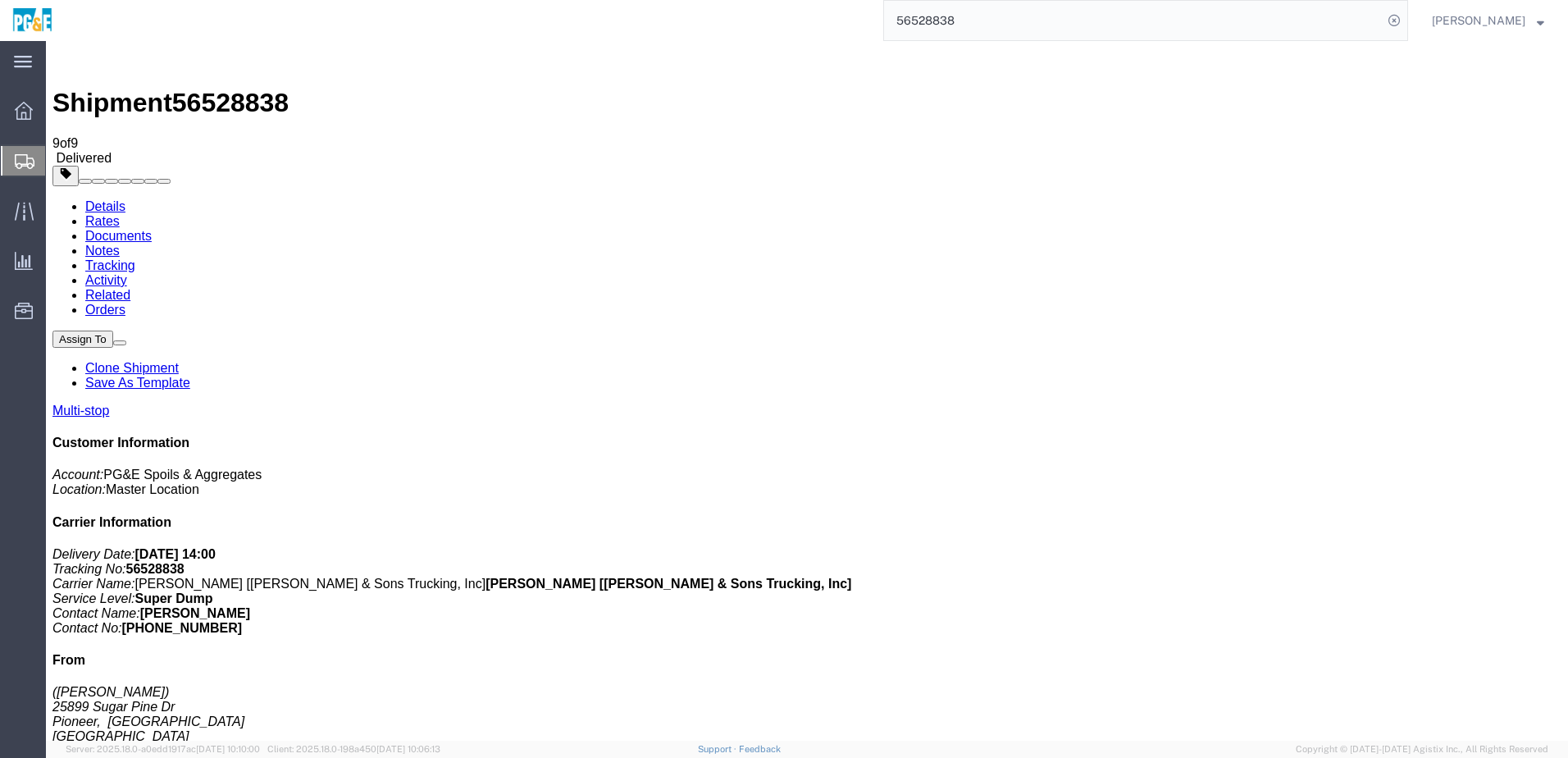
click at [947, 14] on input "56528838" at bounding box center [1133, 21] width 498 height 40
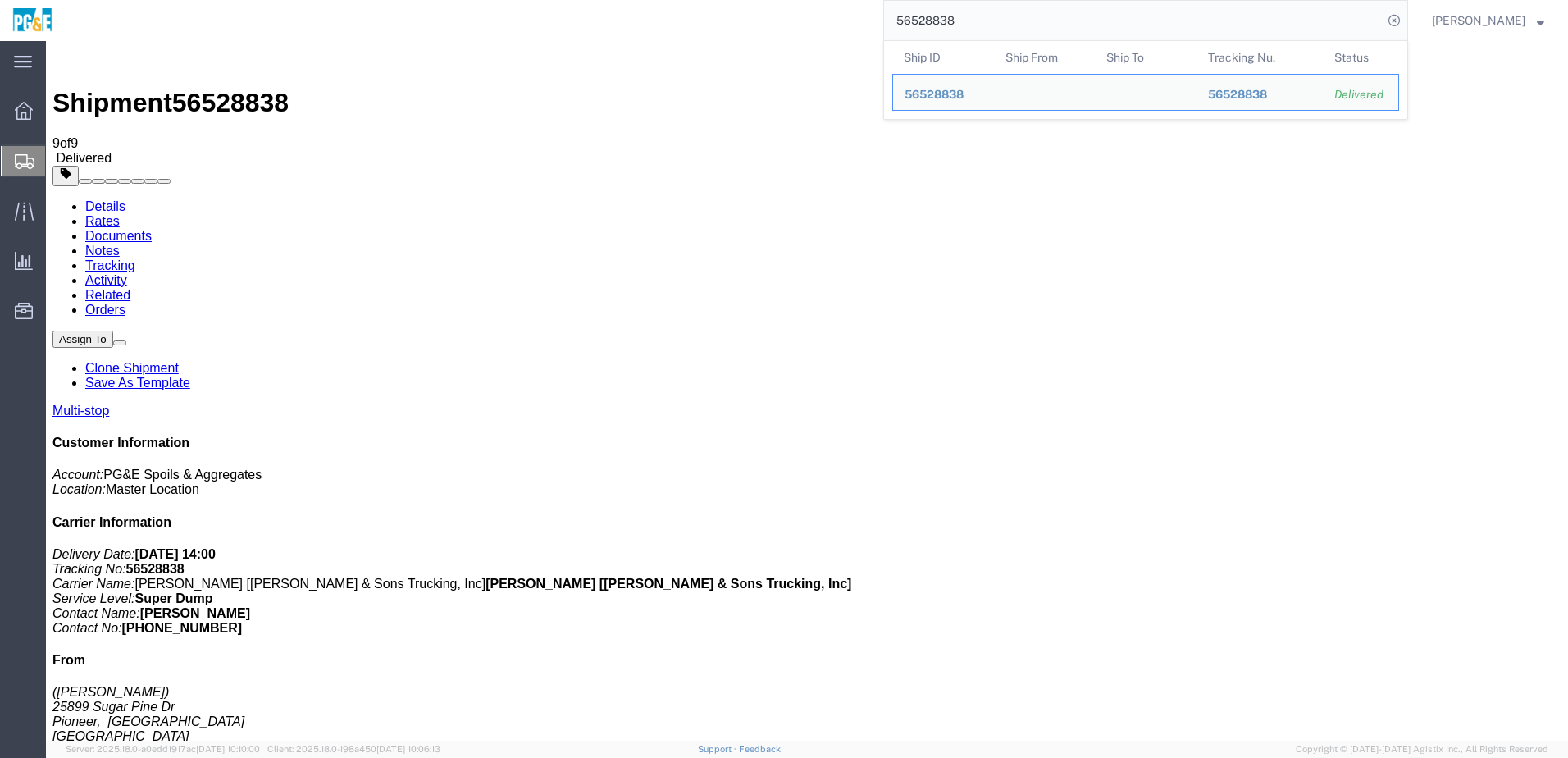
click at [947, 14] on input "56528838" at bounding box center [1133, 21] width 498 height 40
paste input "40"
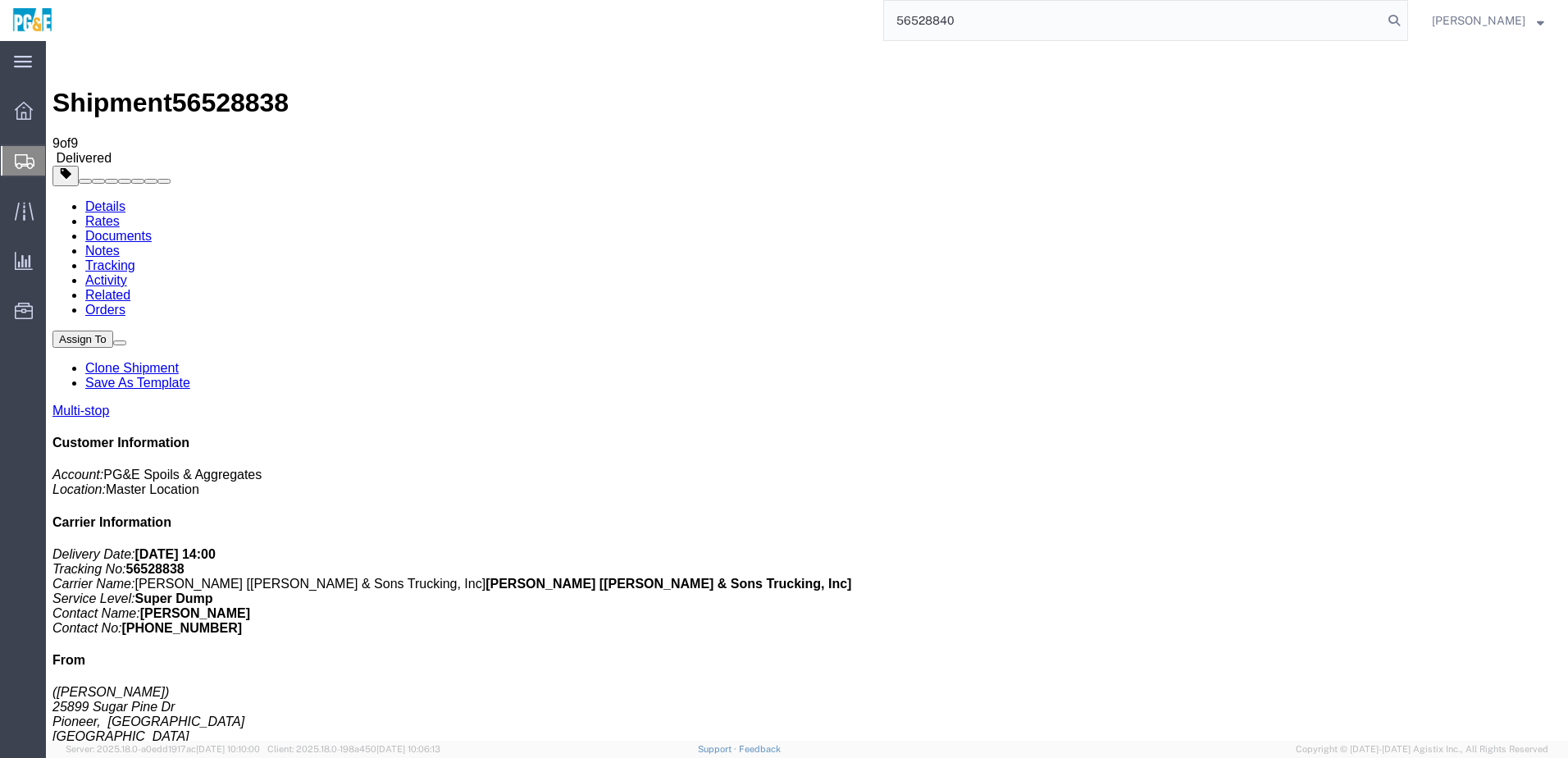
type input "56528840"
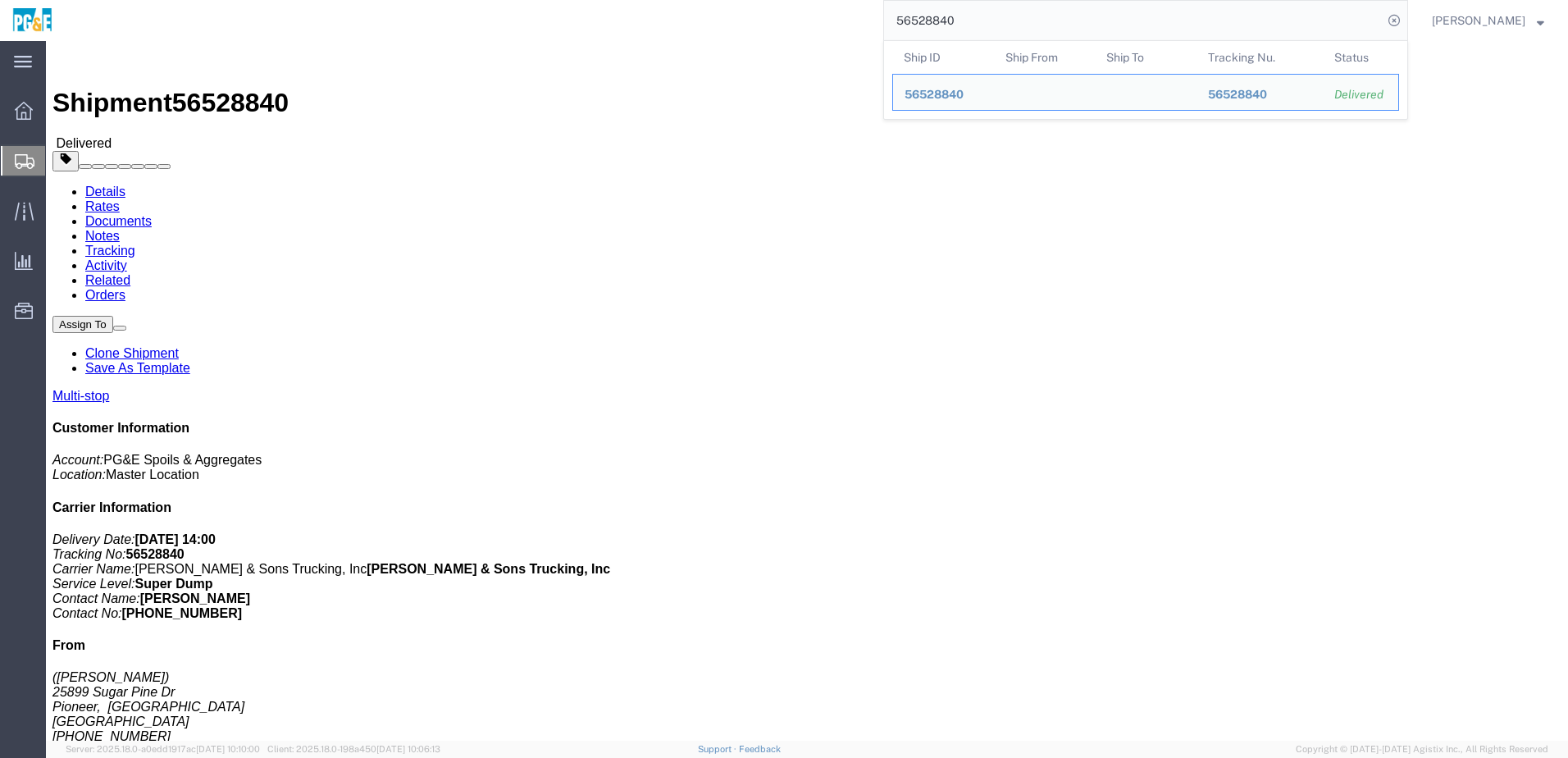
drag, startPoint x: 536, startPoint y: 267, endPoint x: 547, endPoint y: 271, distance: 11.7
click h4 "Routing & Vehicle Information"
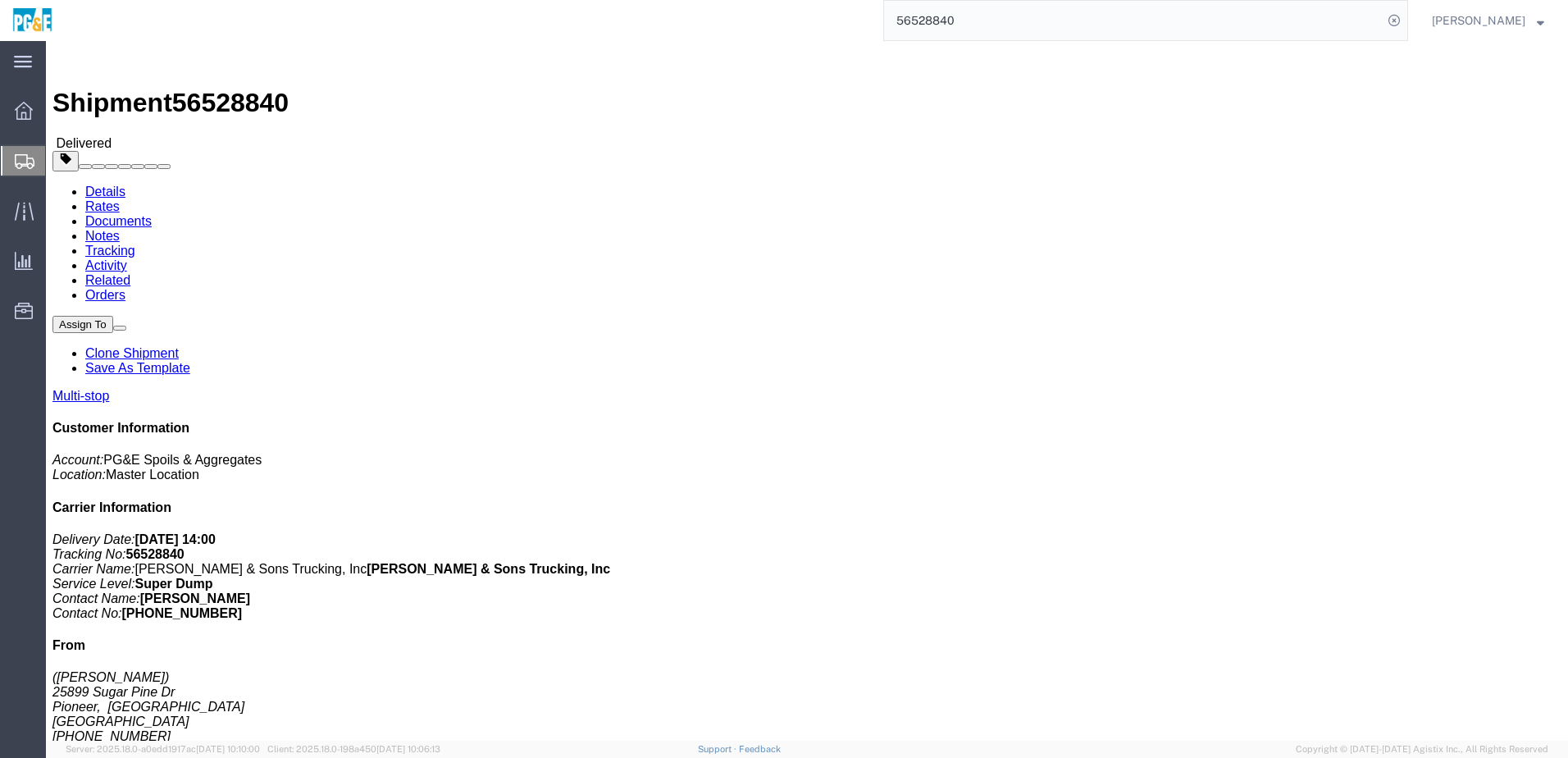
click link "Documents"
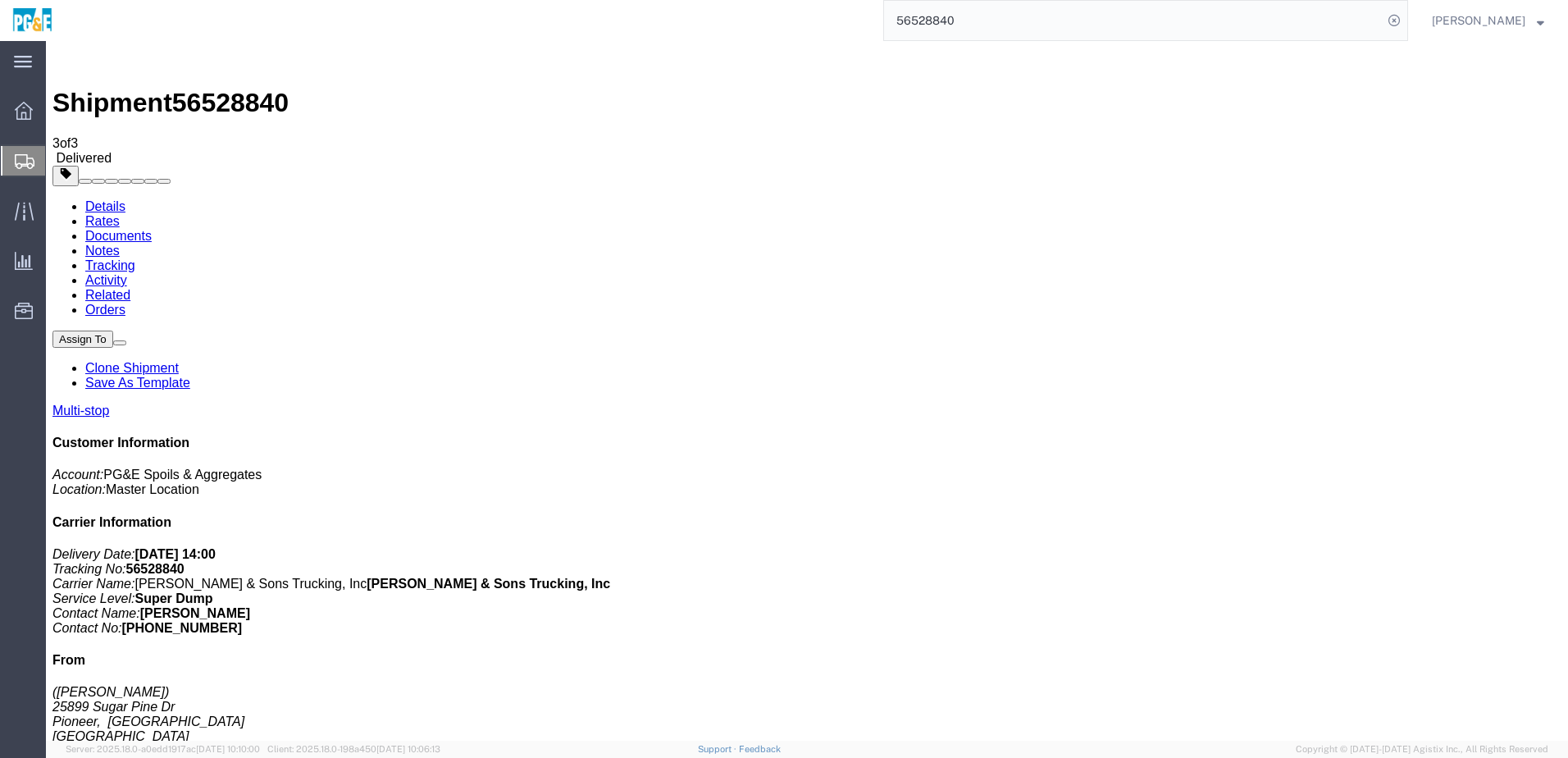
checkbox input "true"
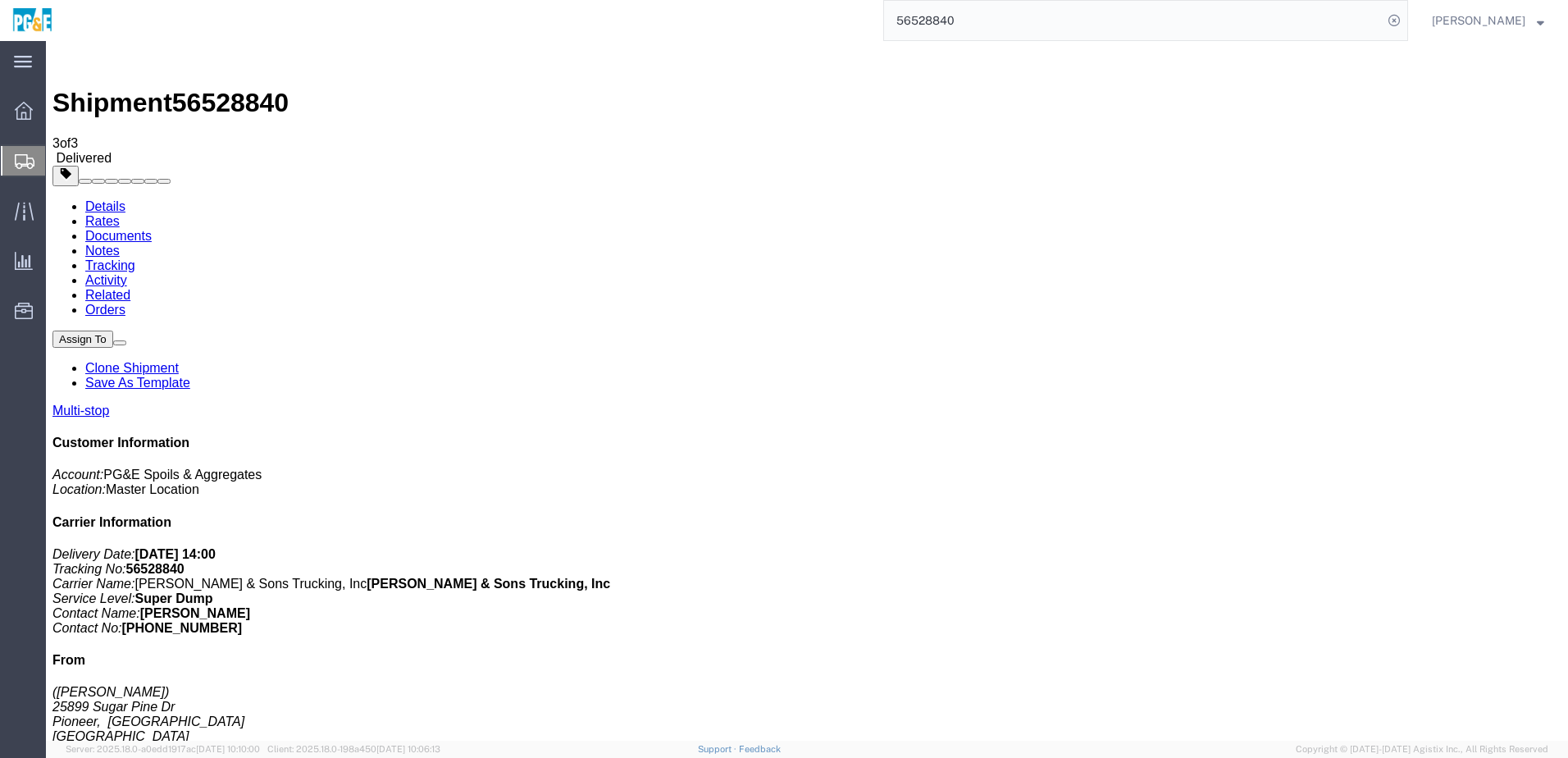
click at [136, 258] on link "Tracking" at bounding box center [111, 265] width 50 height 14
click at [950, 10] on input "56528840" at bounding box center [1133, 21] width 498 height 40
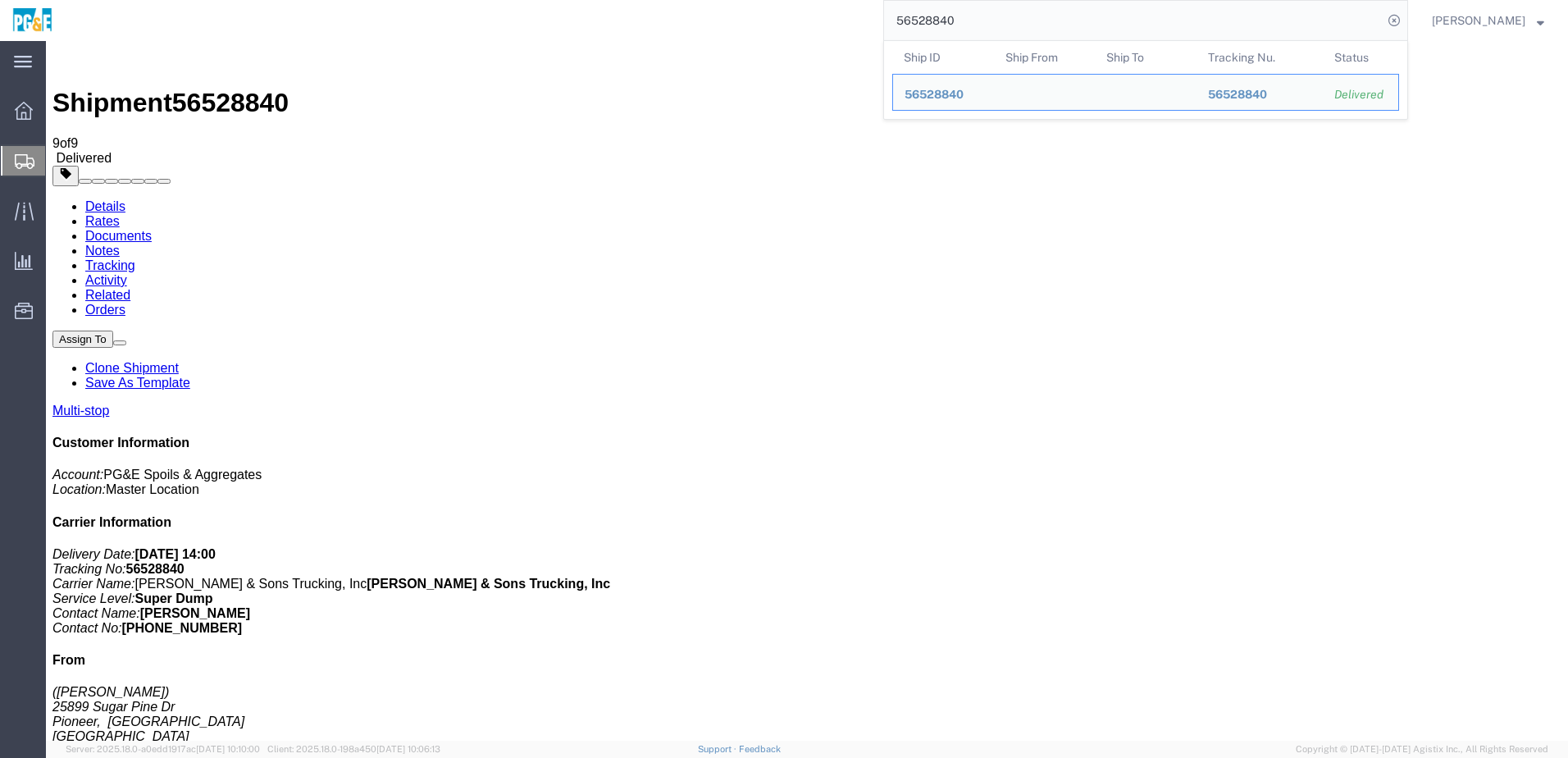
click at [950, 10] on input "56528840" at bounding box center [1133, 21] width 498 height 40
paste input "946"
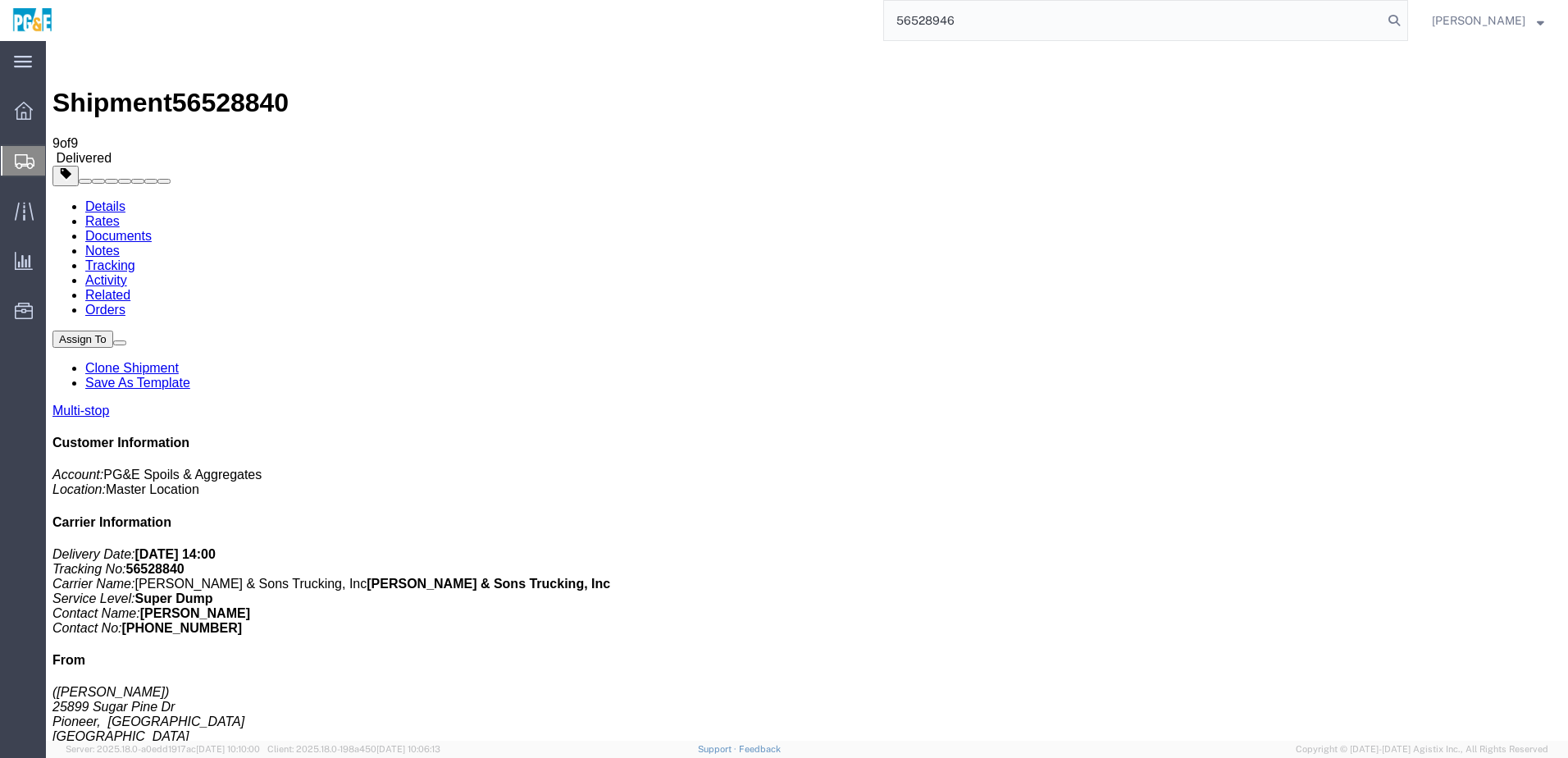
type input "56528946"
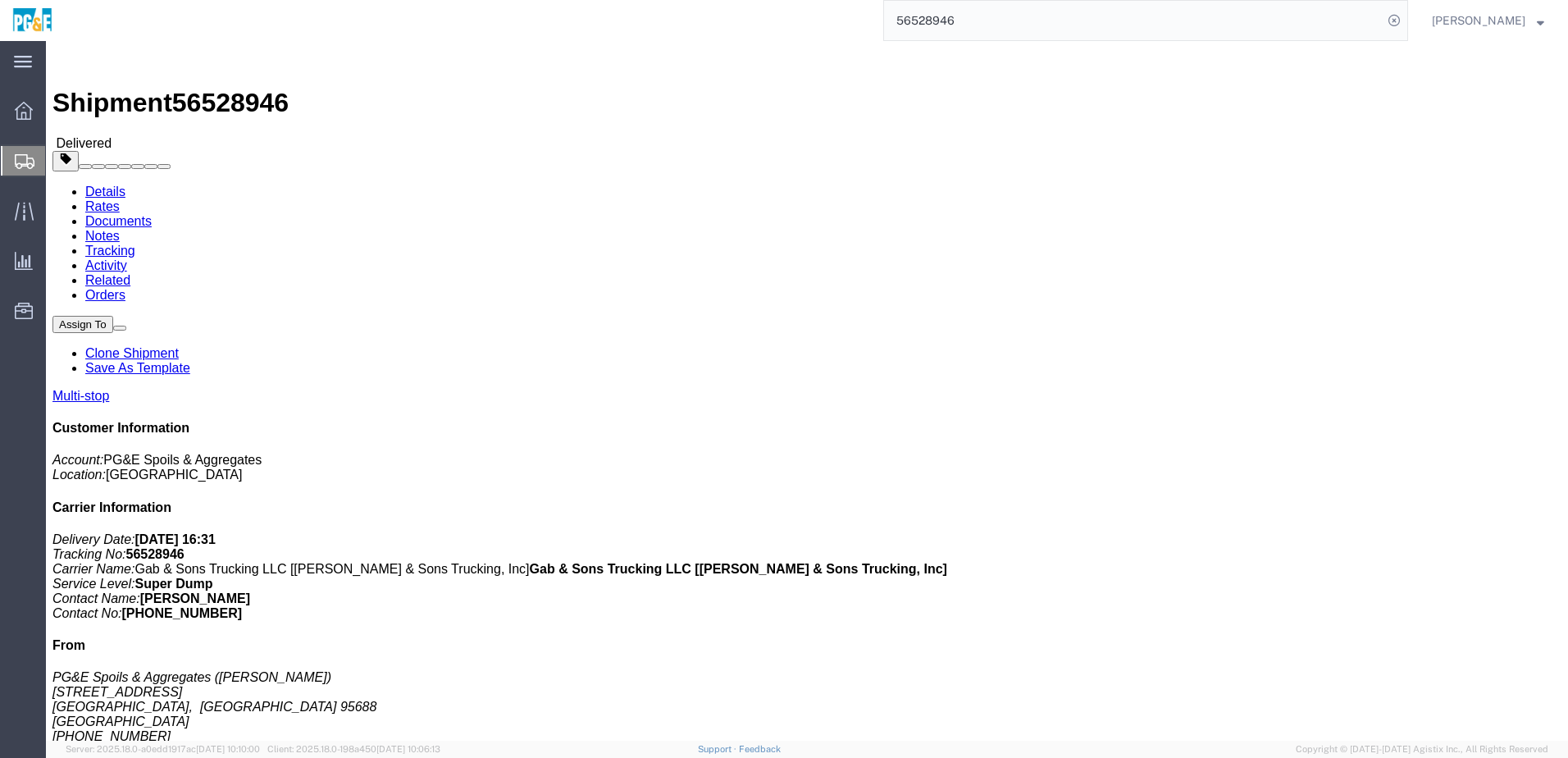
click link "Documents"
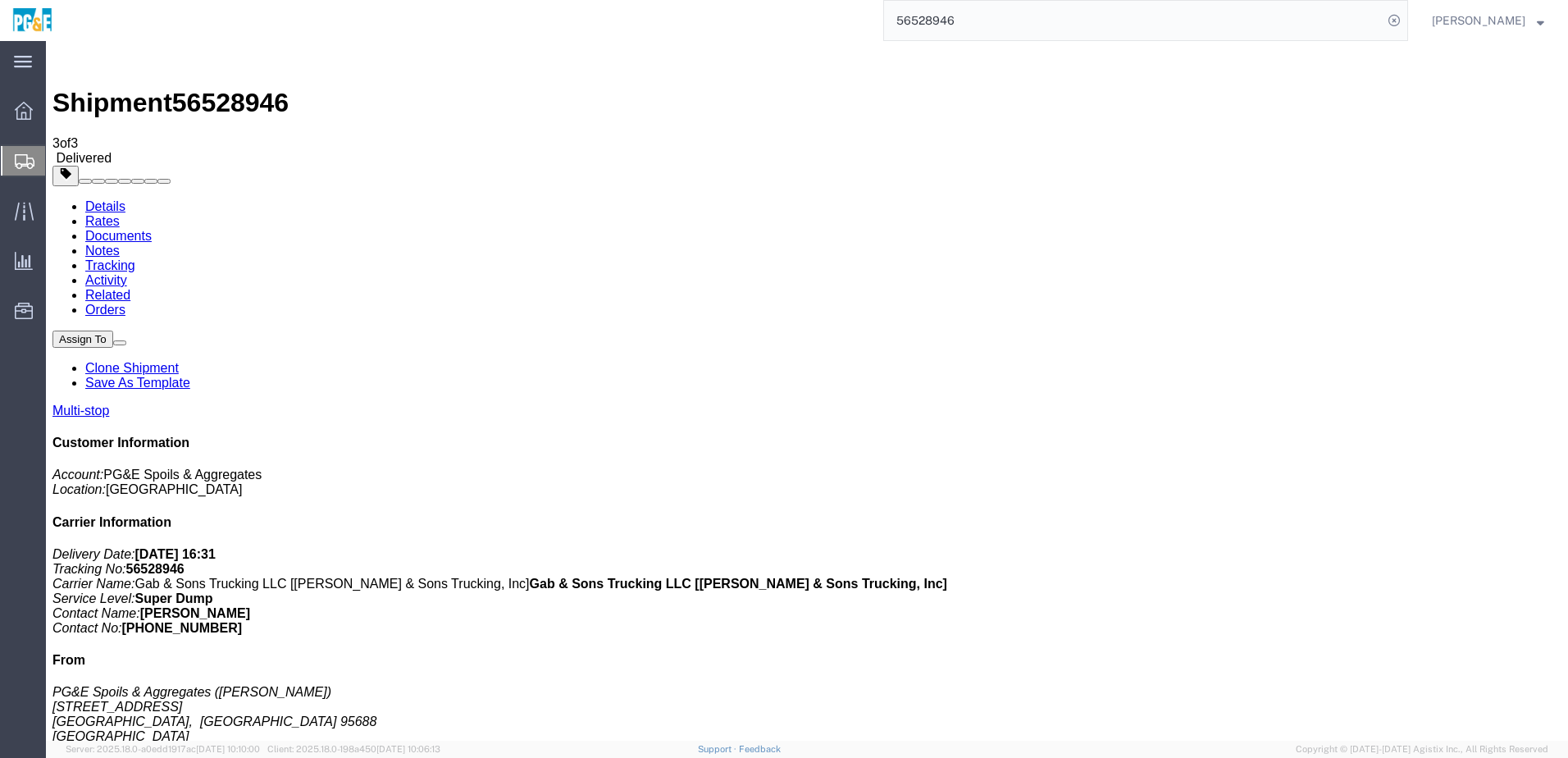
drag, startPoint x: 65, startPoint y: 290, endPoint x: 65, endPoint y: 281, distance: 9.0
checkbox input "true"
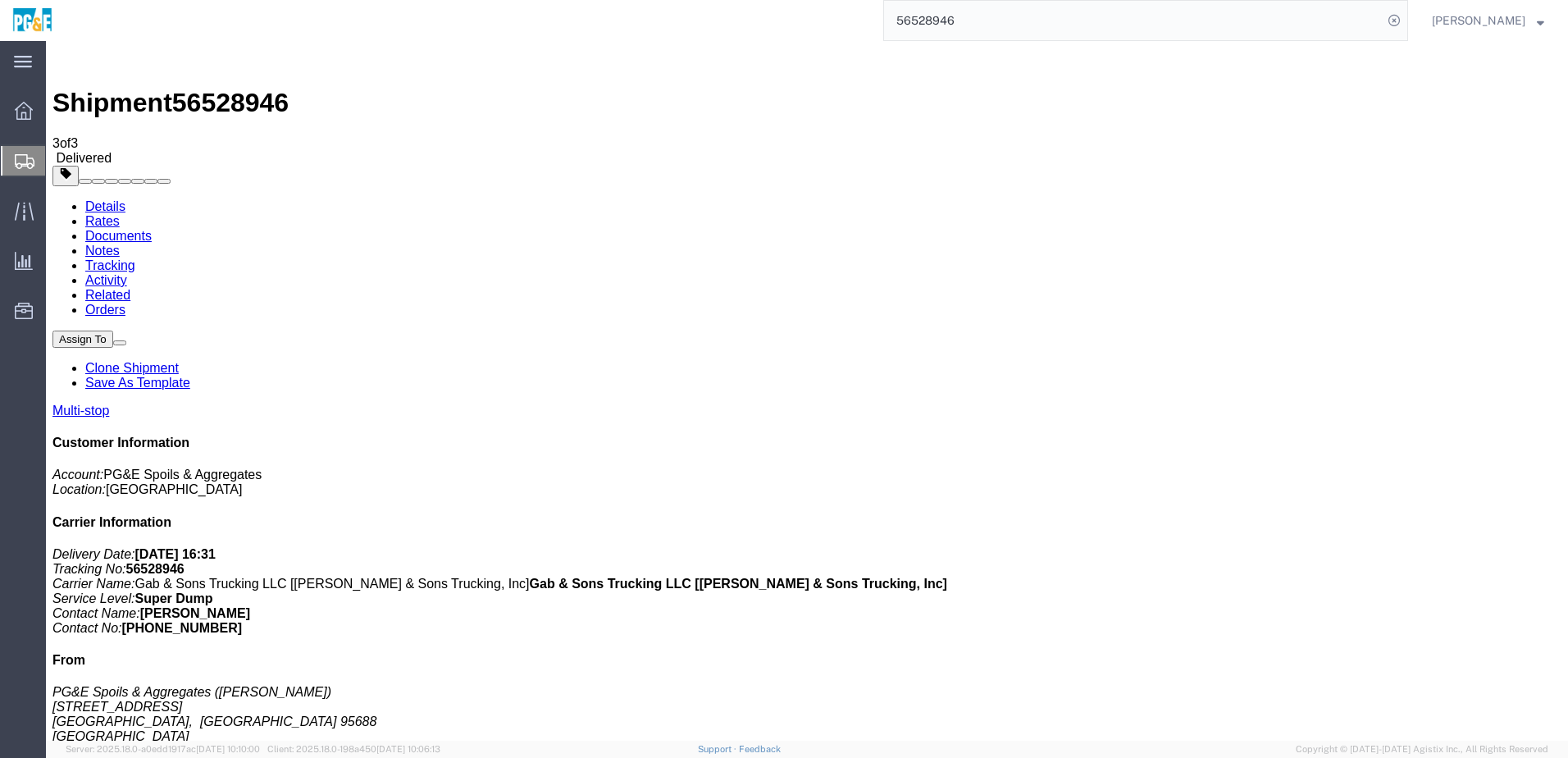
click at [136, 258] on link "Tracking" at bounding box center [111, 265] width 50 height 14
click at [949, 24] on input "56528946" at bounding box center [1133, 21] width 498 height 40
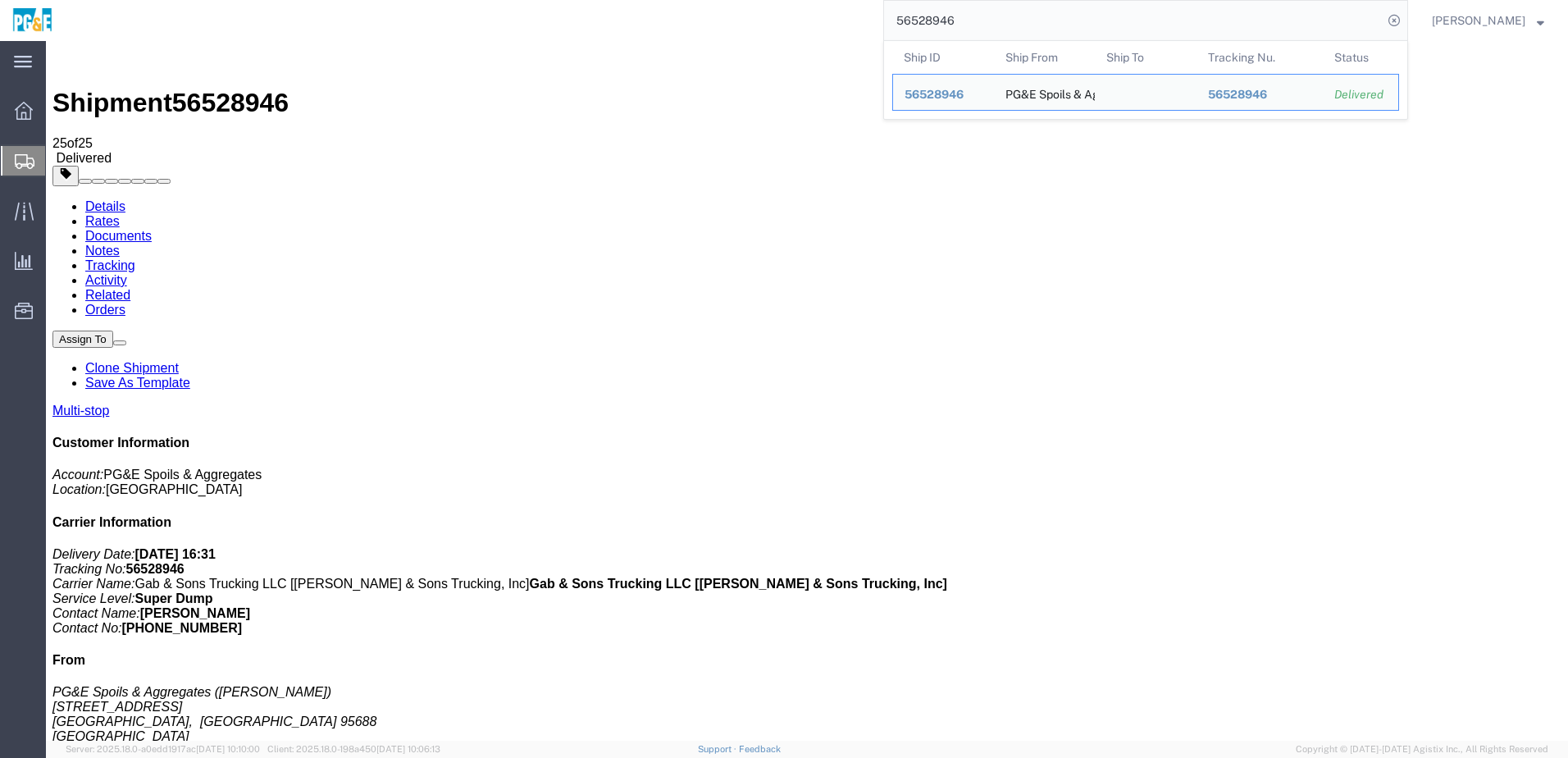
click at [949, 24] on input "56528946" at bounding box center [1133, 21] width 498 height 40
paste input "50"
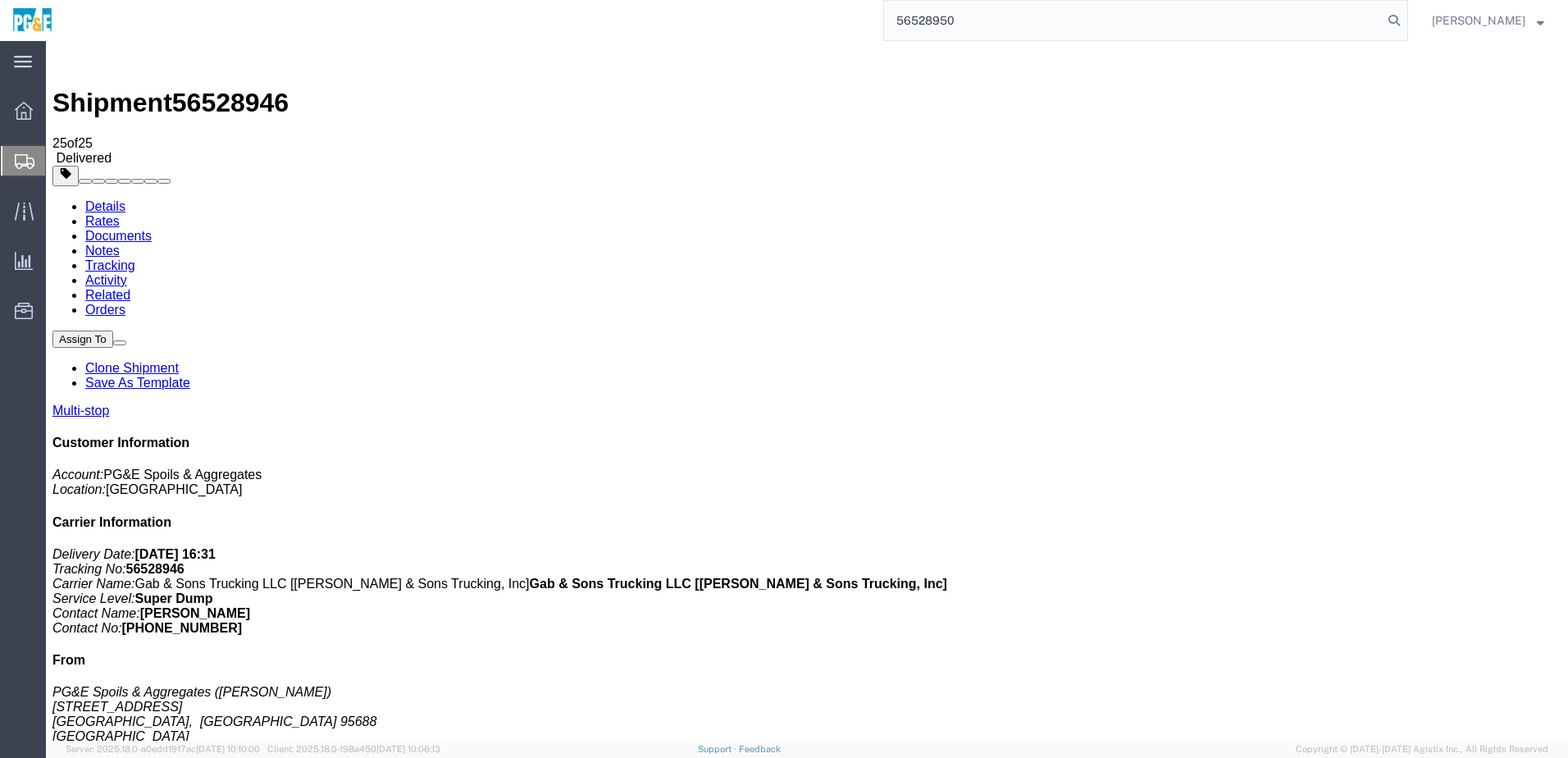
type input "56528950"
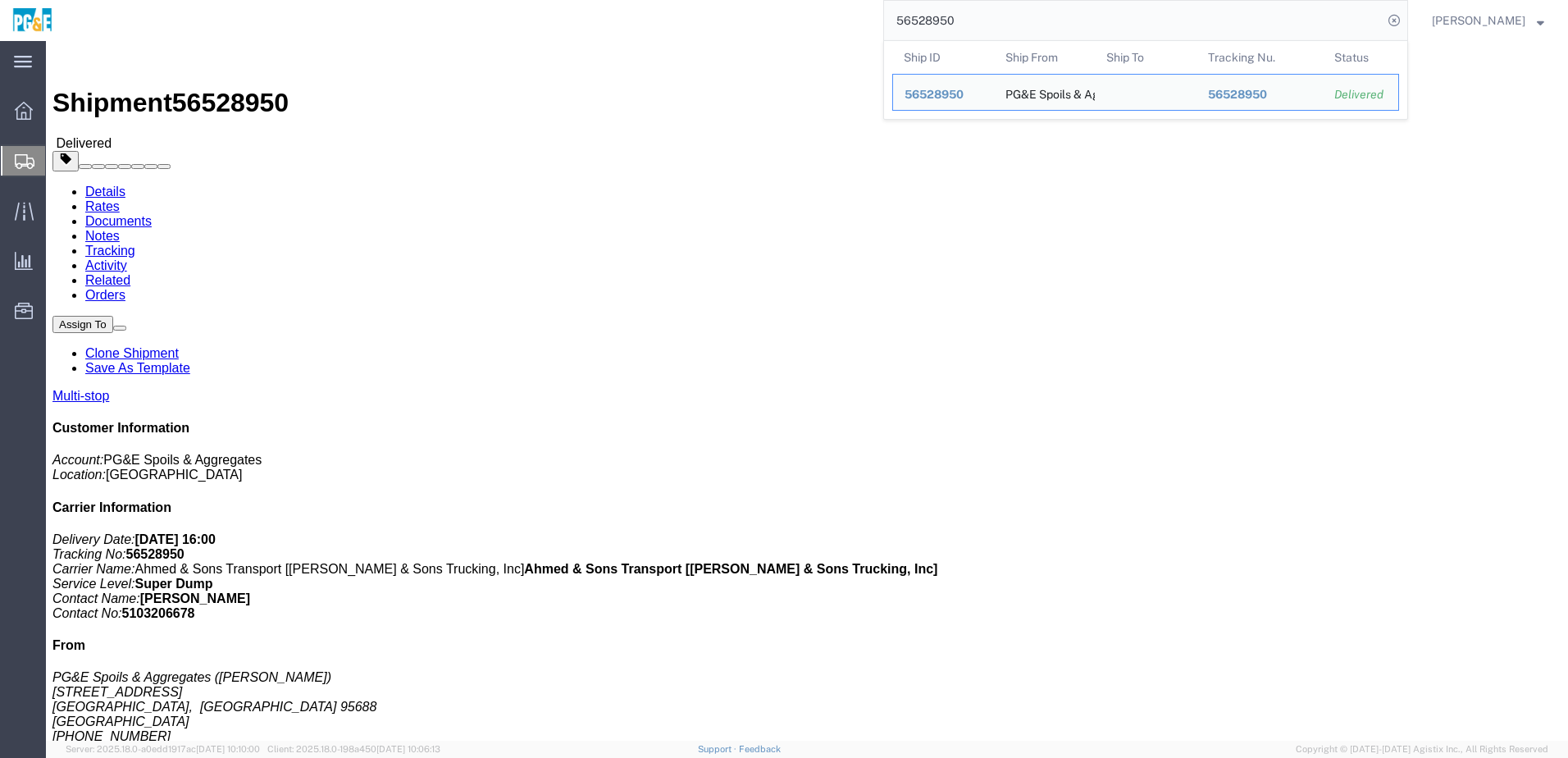
click at [947, 22] on input "56528950" at bounding box center [1133, 21] width 498 height 40
click div "Shipment Detail Multi-stop Ship From PG&E Spoils & Aggregates ([PERSON_NAME]) […"
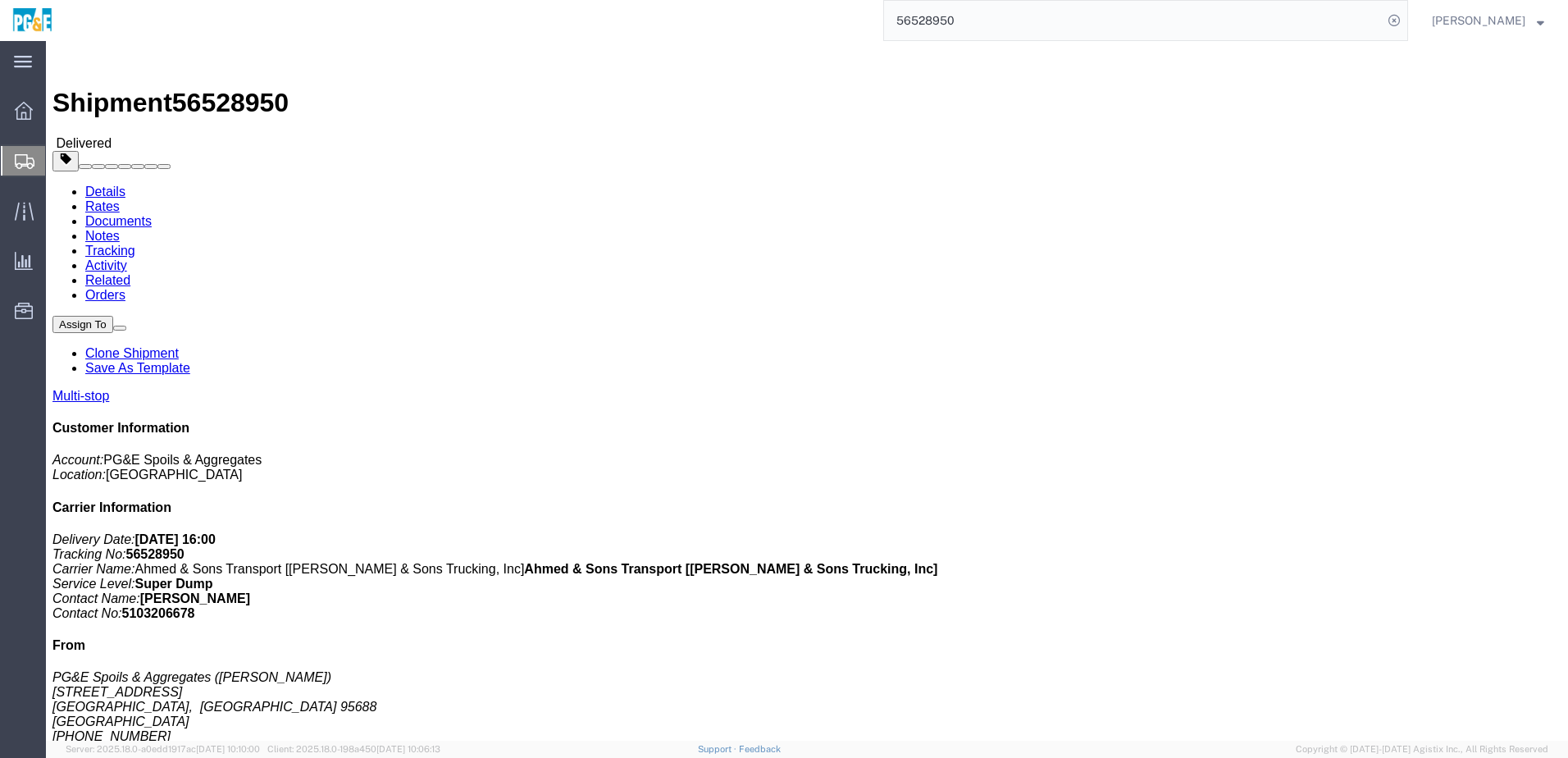
click link "Documents"
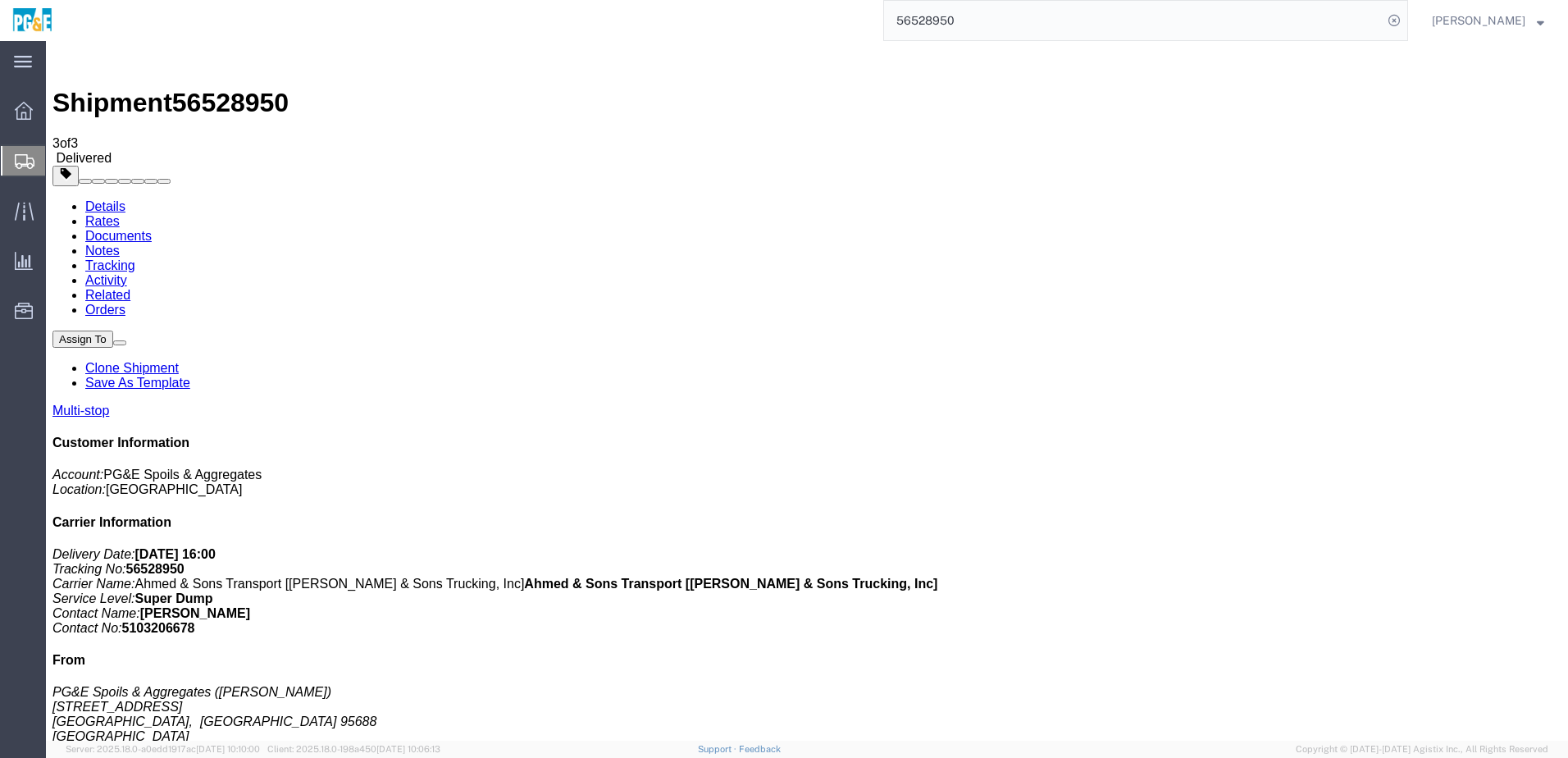
checkbox input "true"
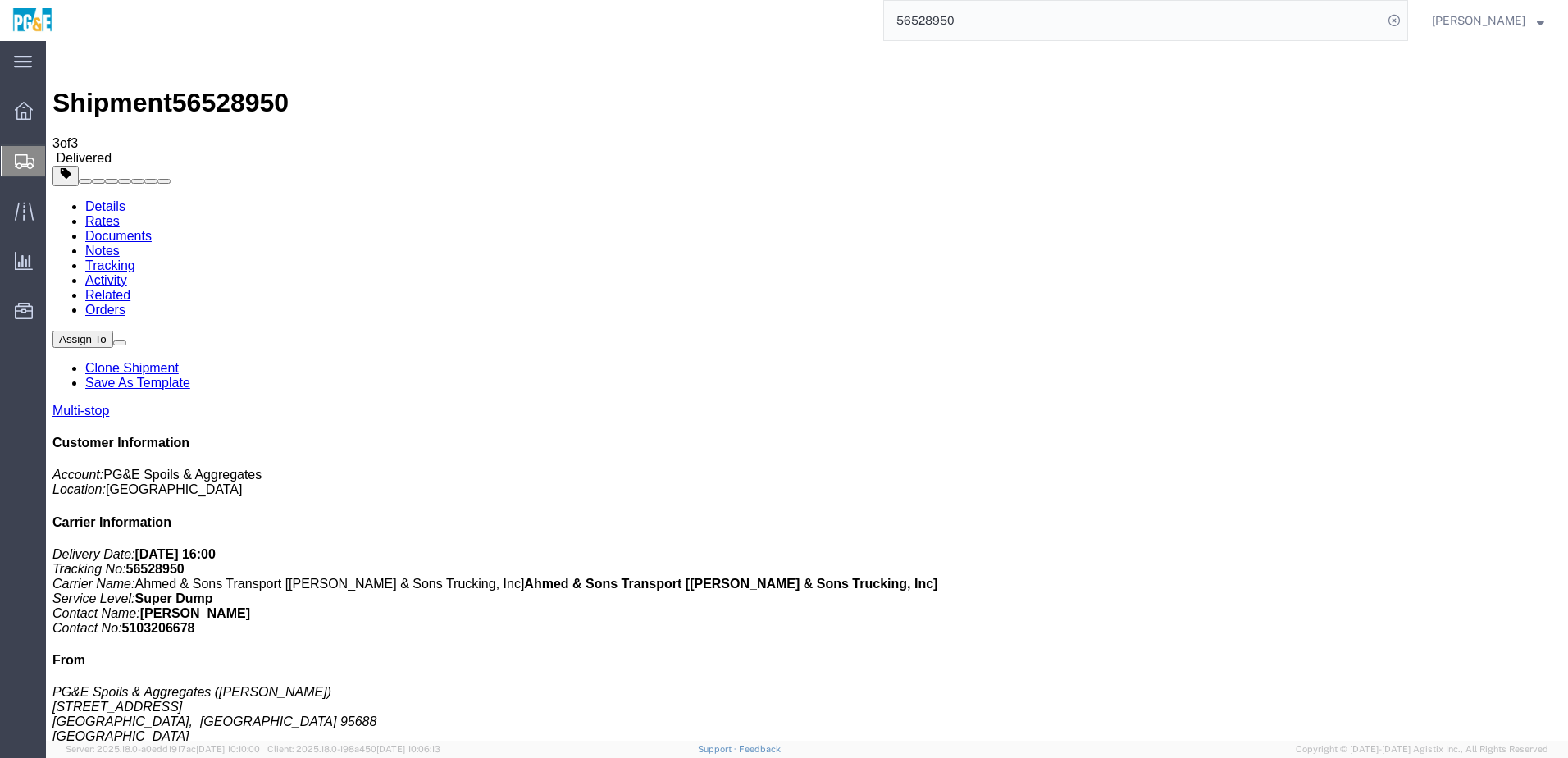
click at [136, 258] on link "Tracking" at bounding box center [111, 265] width 50 height 14
click at [949, 24] on input "56528950" at bounding box center [1133, 21] width 498 height 40
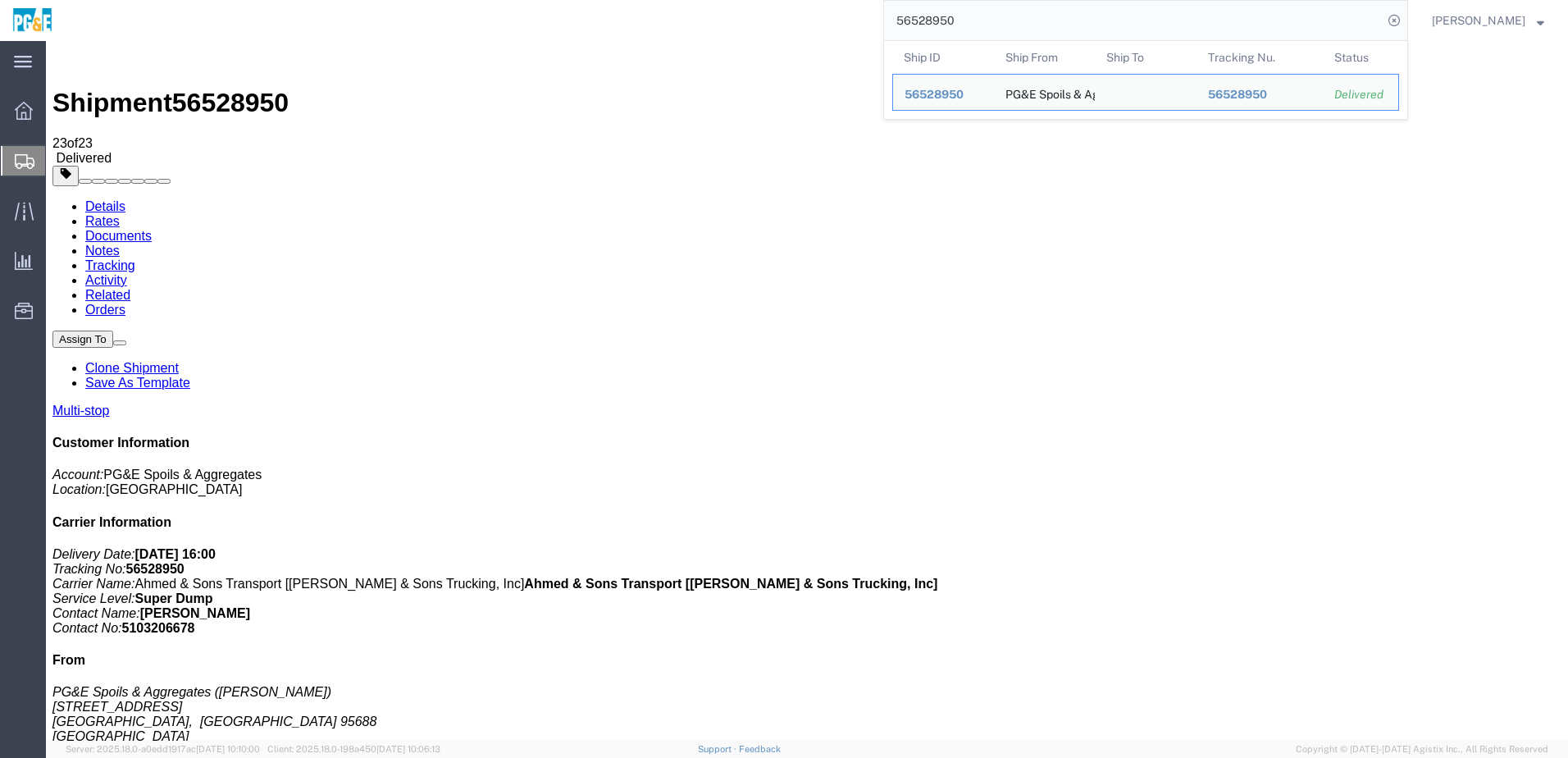
click at [949, 15] on input "56528950" at bounding box center [1133, 21] width 498 height 40
click at [948, 20] on input "56528950" at bounding box center [1133, 21] width 498 height 40
paste input "3"
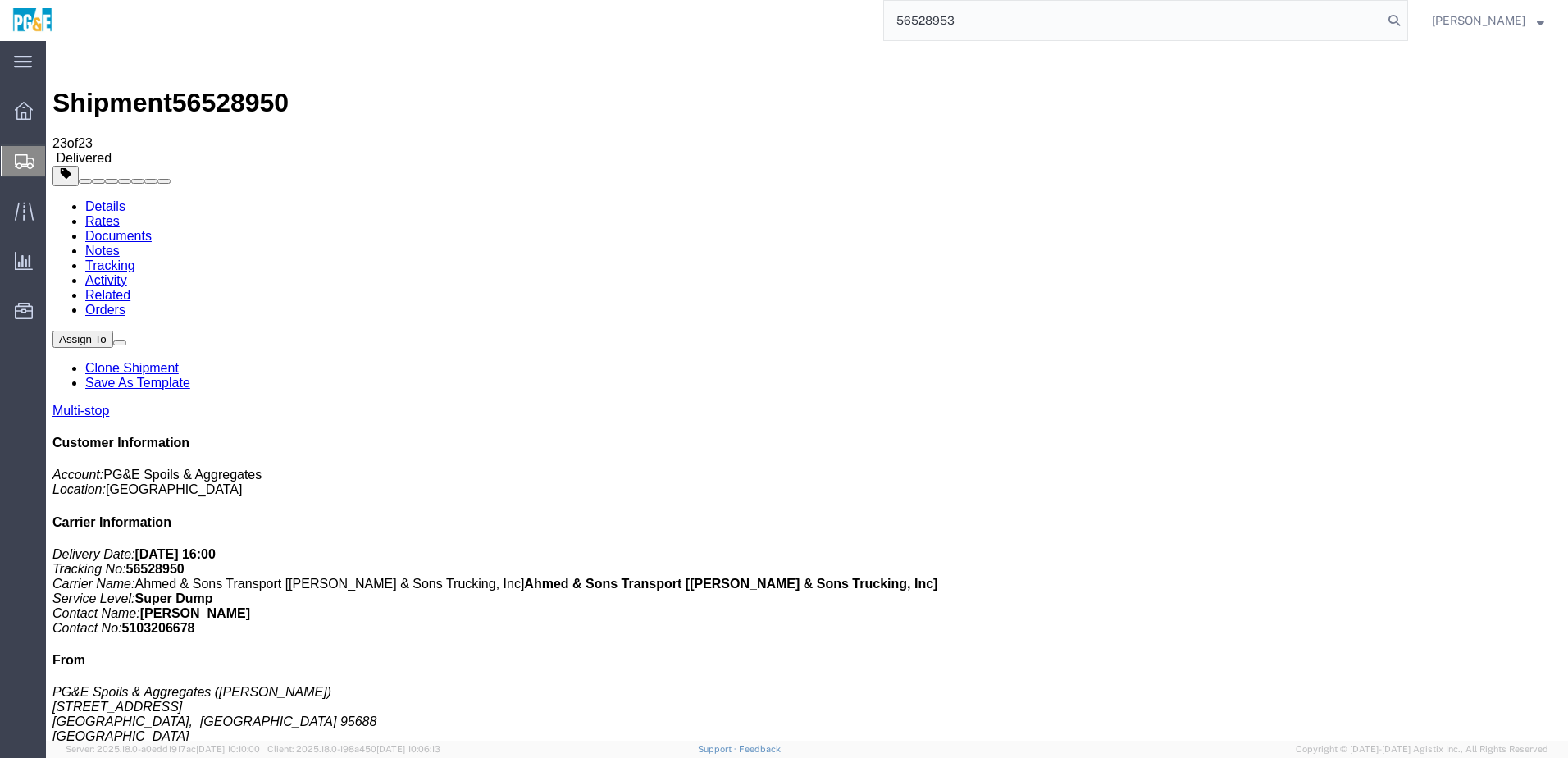
type input "56528953"
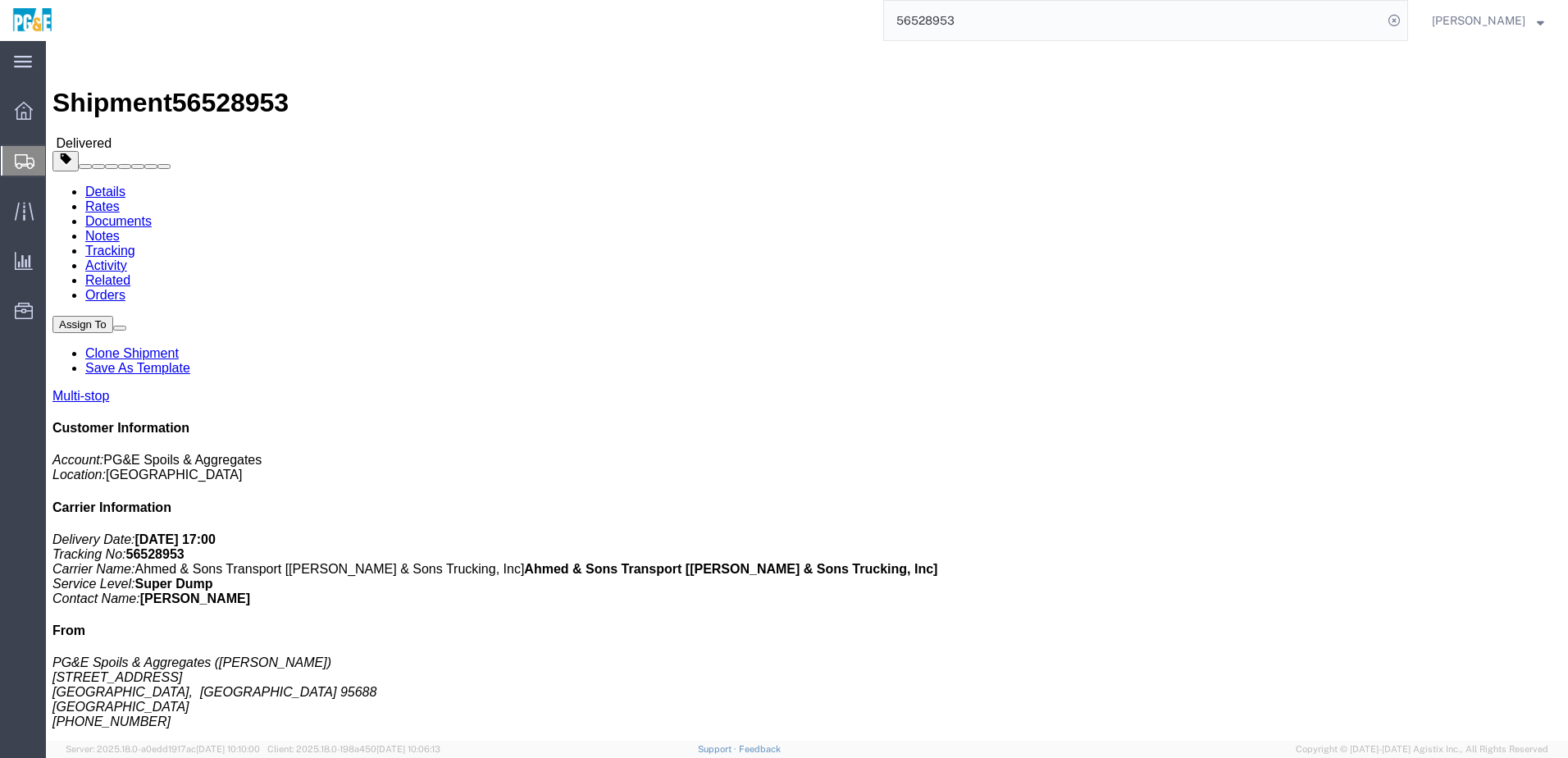
drag, startPoint x: 178, startPoint y: 57, endPoint x: 196, endPoint y: 30, distance: 32.4
click link "Documents"
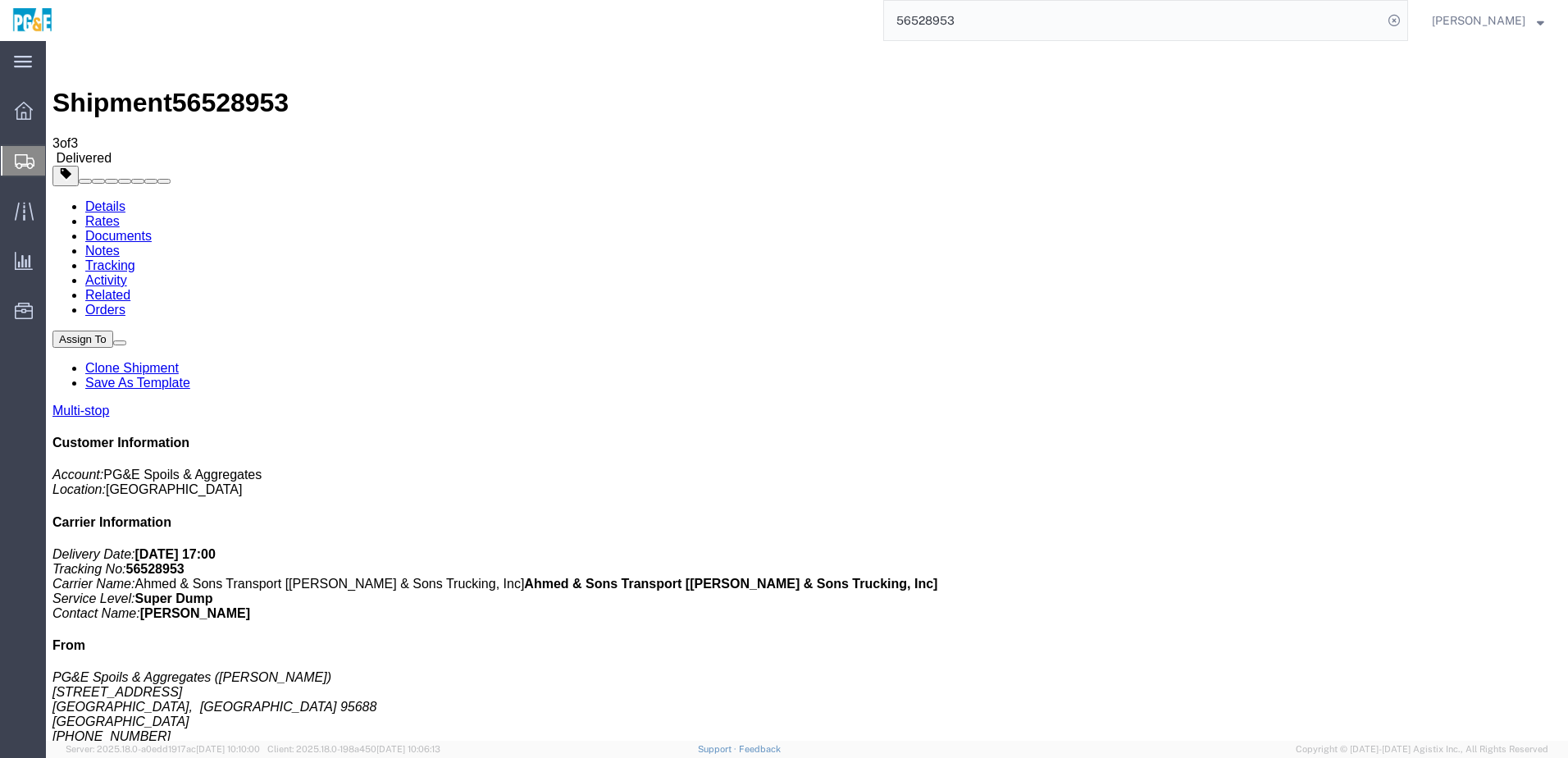
drag, startPoint x: 67, startPoint y: 258, endPoint x: 67, endPoint y: 240, distance: 18.0
checkbox input "true"
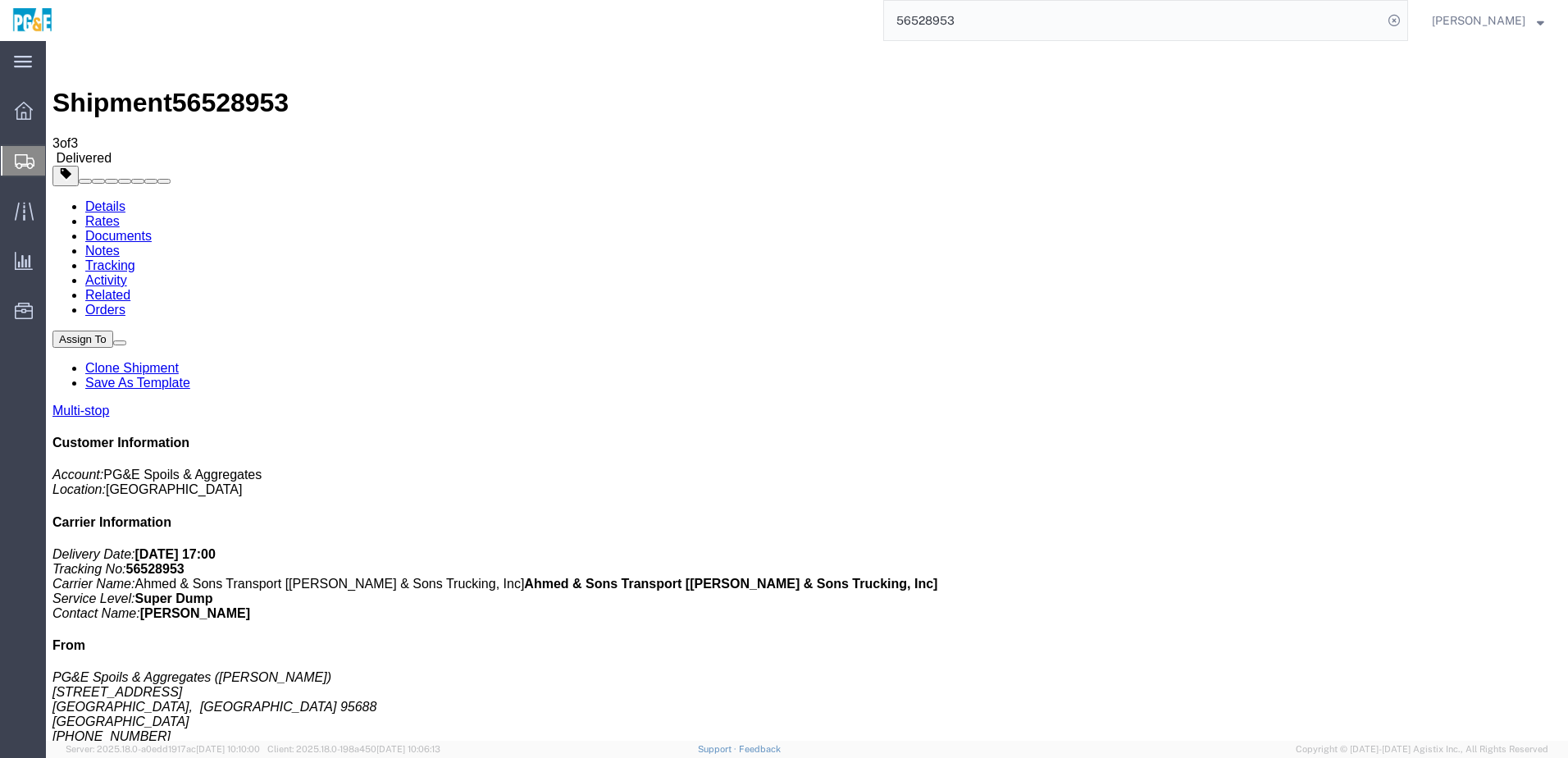
click at [136, 258] on link "Tracking" at bounding box center [111, 265] width 50 height 14
click at [934, 31] on input "56528953" at bounding box center [1133, 21] width 498 height 40
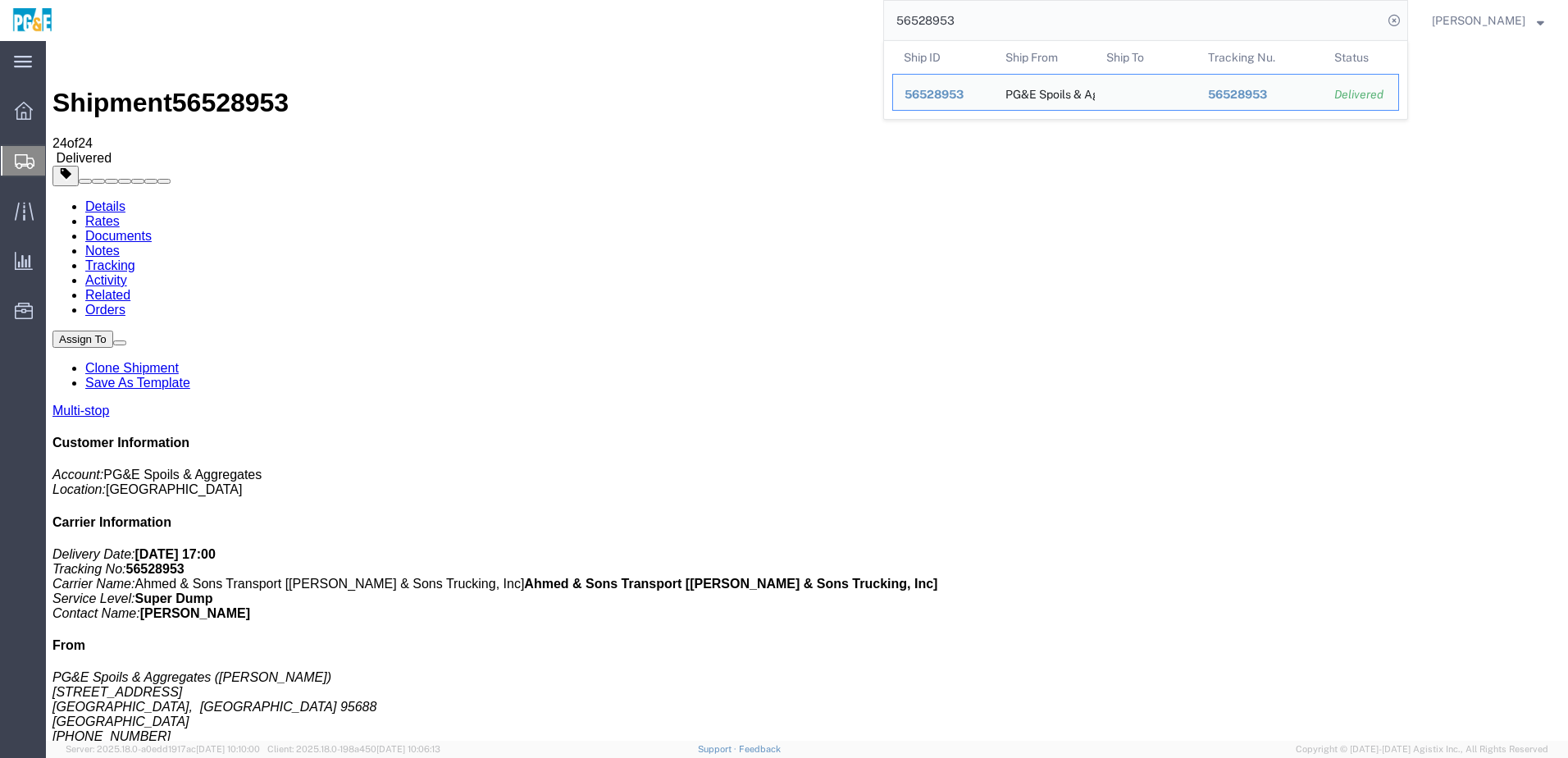
click at [934, 31] on input "56528953" at bounding box center [1133, 21] width 498 height 40
paste input "60"
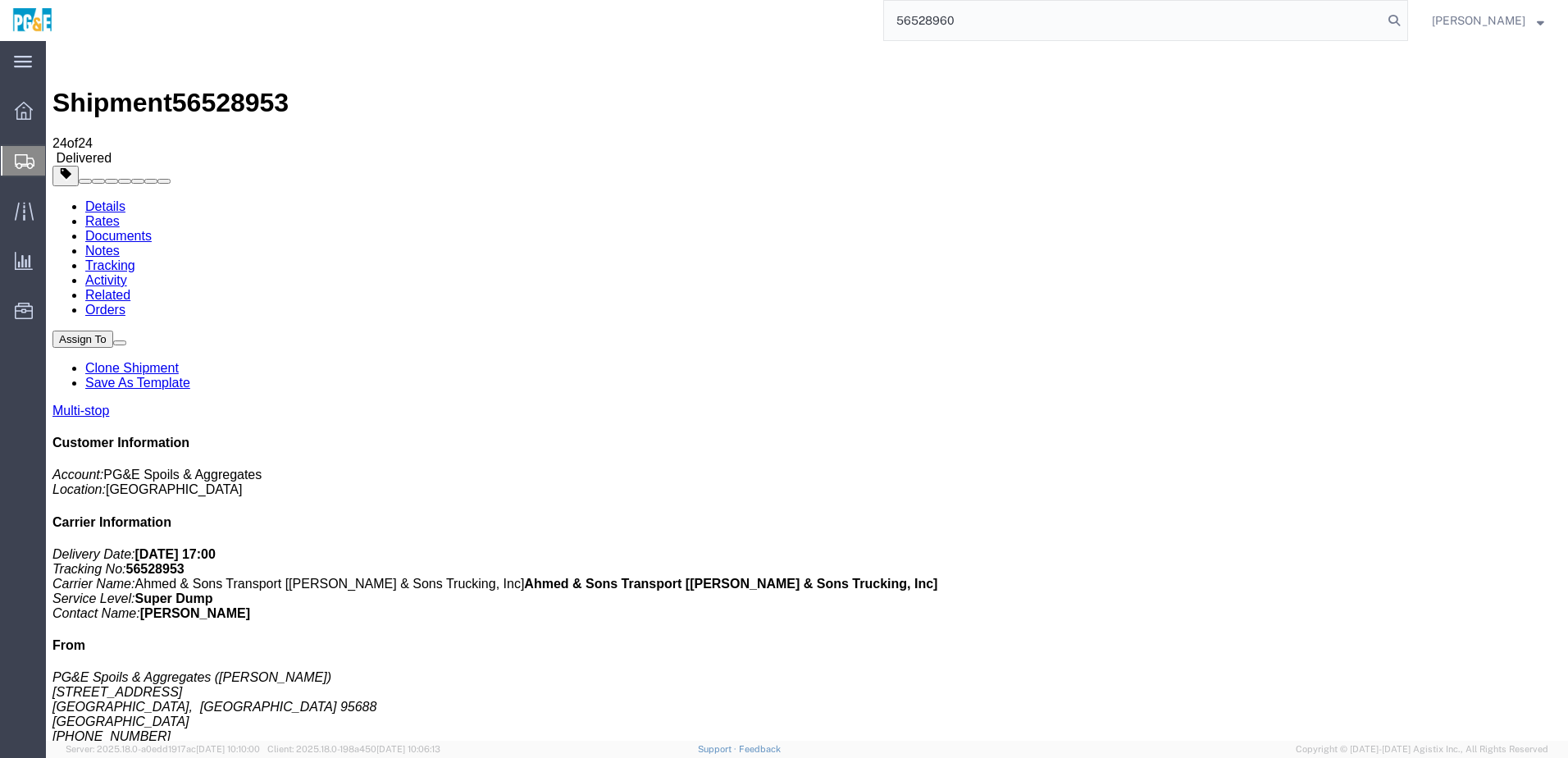
type input "56528960"
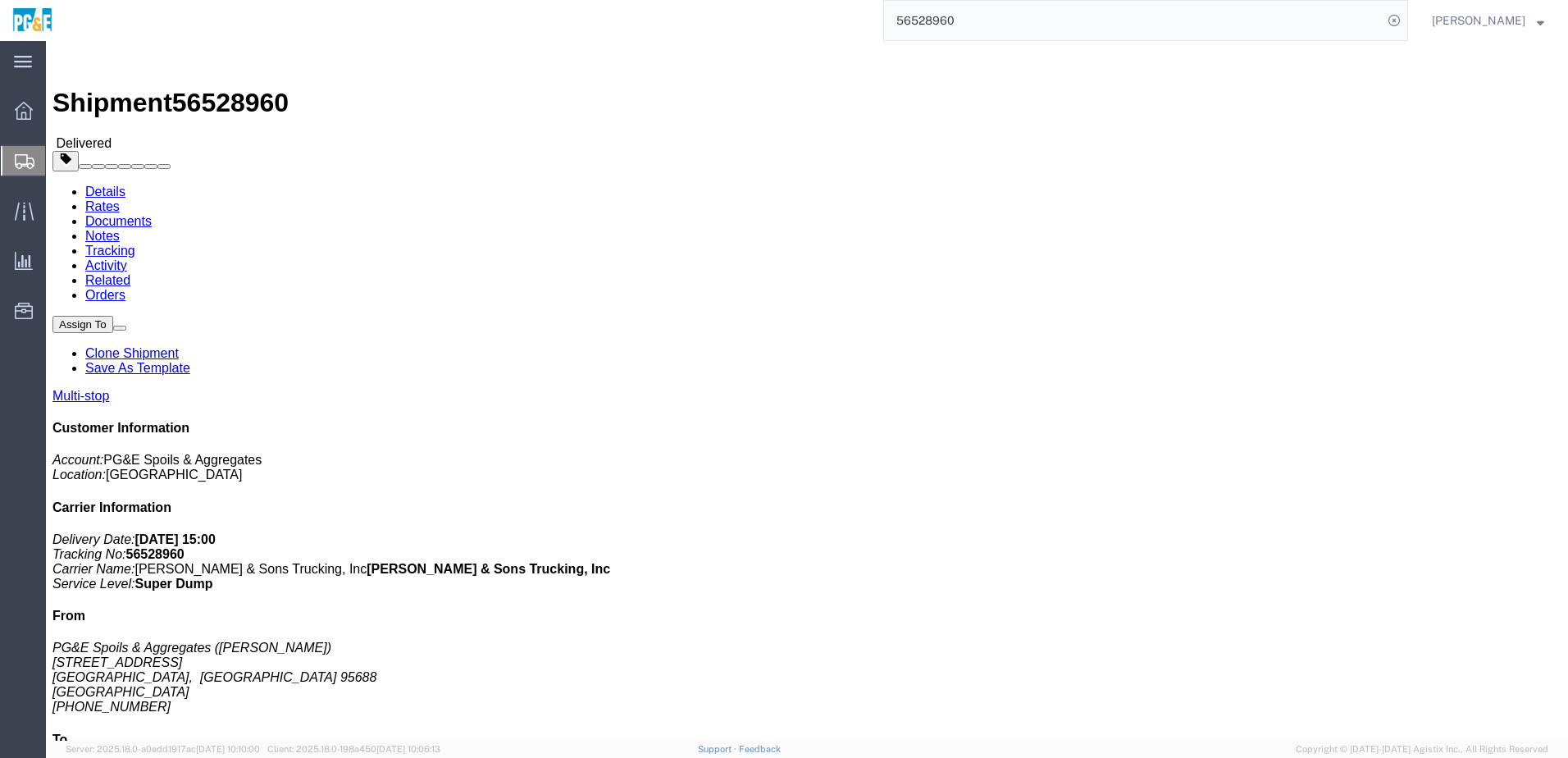
click div "Ship From PG&E Spoils & Aggregates ([PERSON_NAME]) [STREET_ADDRESS] [PHONE_NUMB…"
click link "Documents"
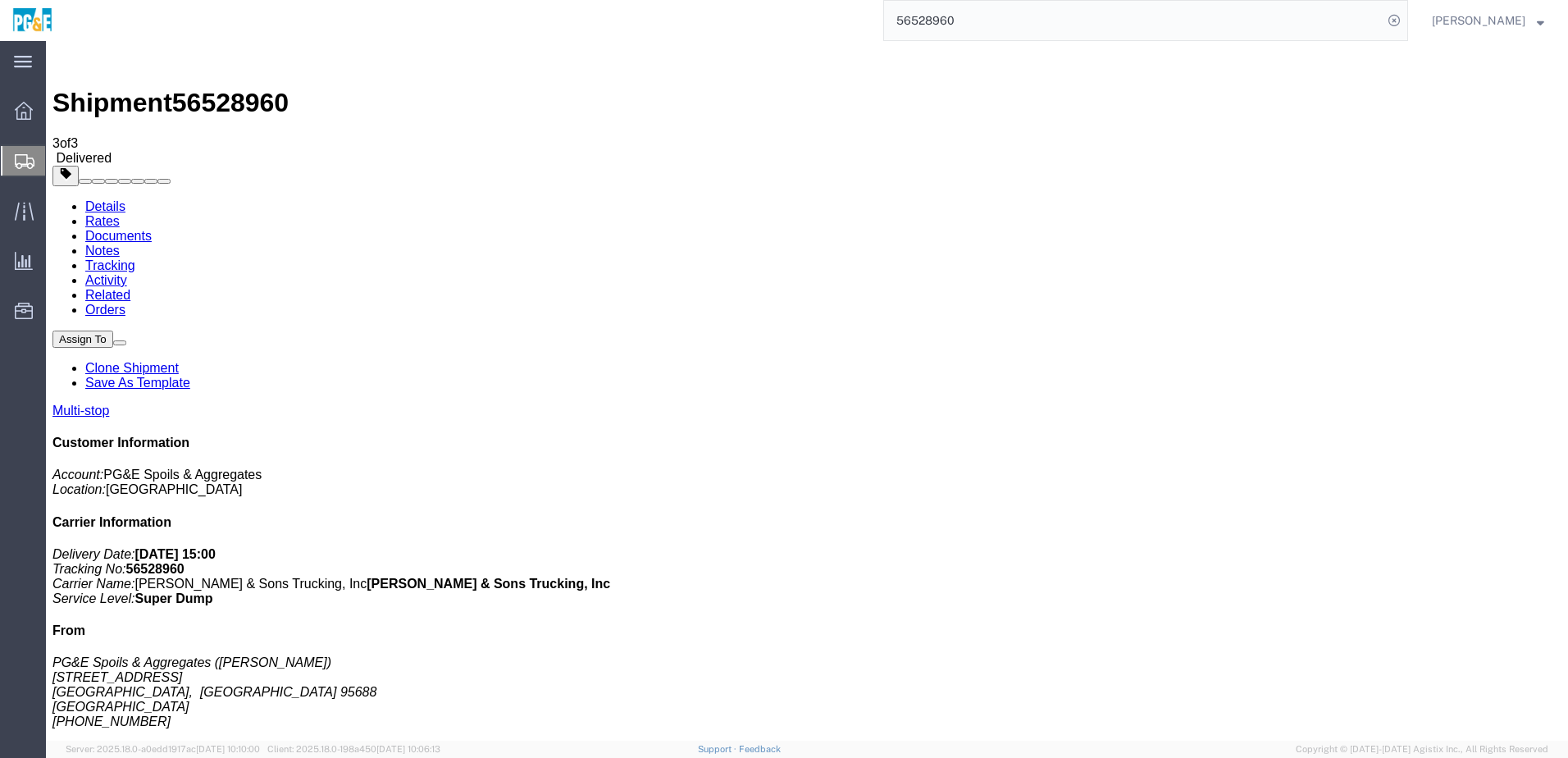
checkbox input "true"
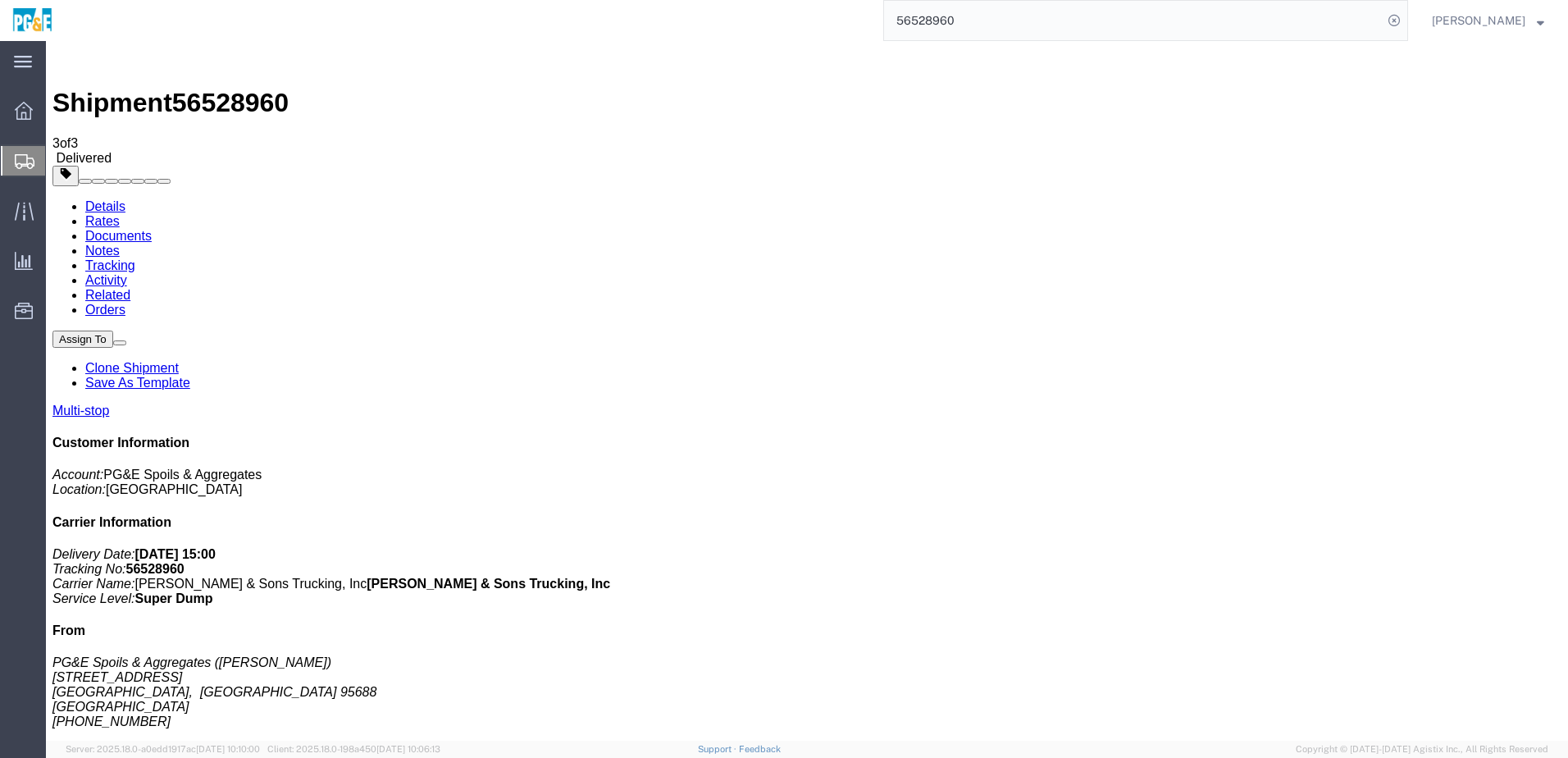
click at [136, 258] on link "Tracking" at bounding box center [111, 265] width 50 height 14
click at [927, 18] on input "56528960" at bounding box center [1133, 21] width 498 height 40
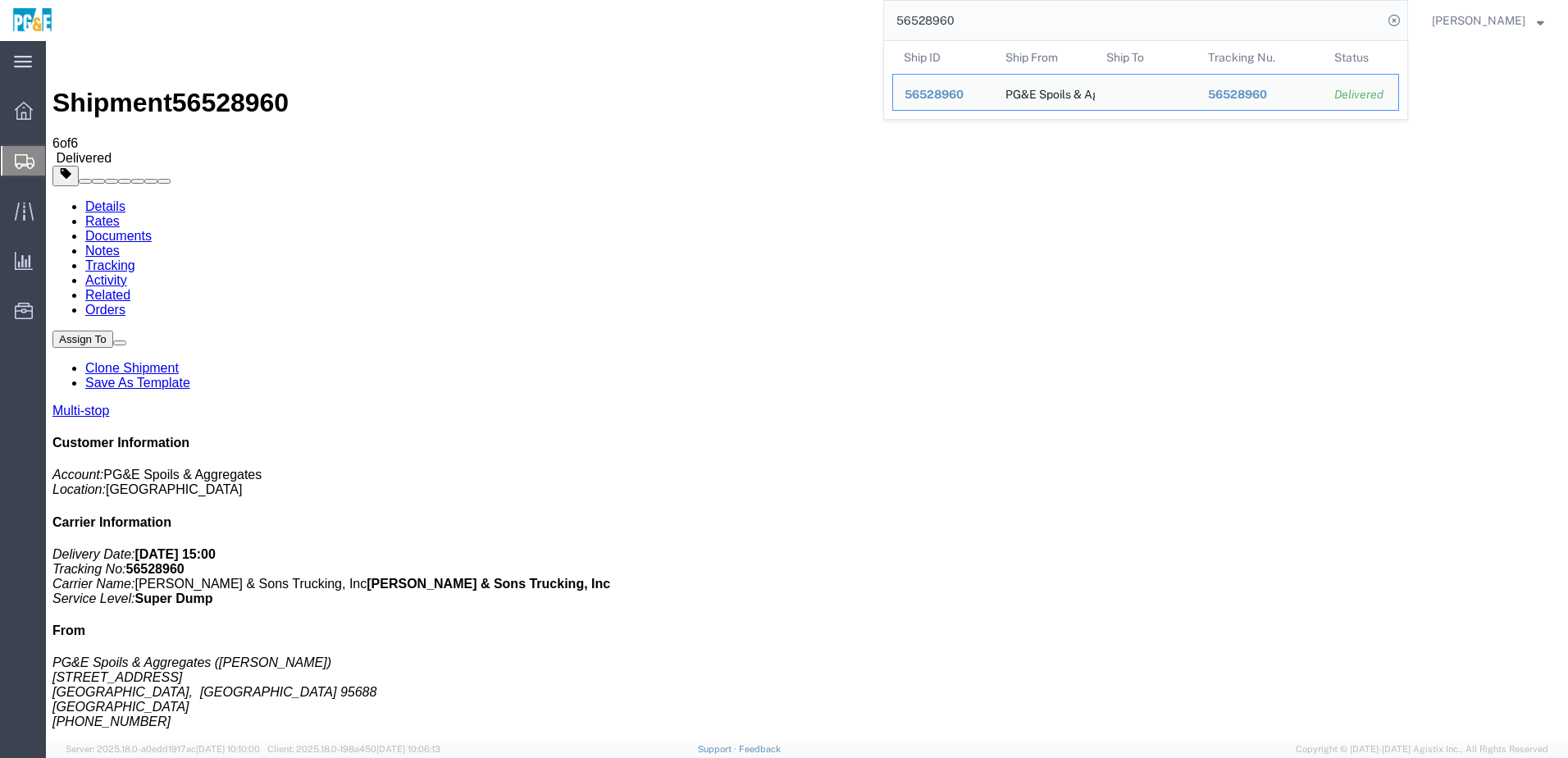
click at [927, 21] on input "56528960" at bounding box center [1133, 21] width 498 height 40
paste input "1"
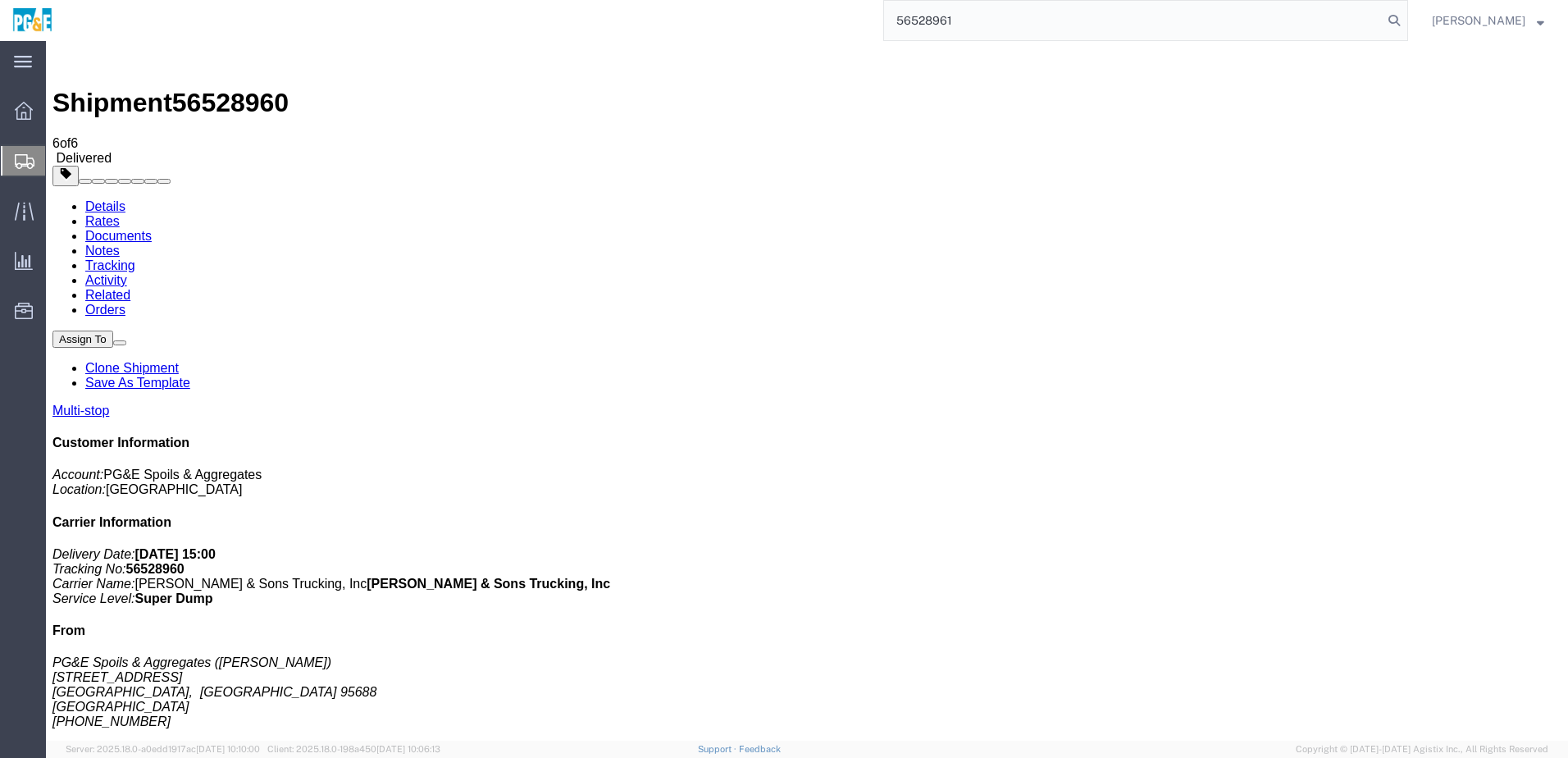
type input "56528961"
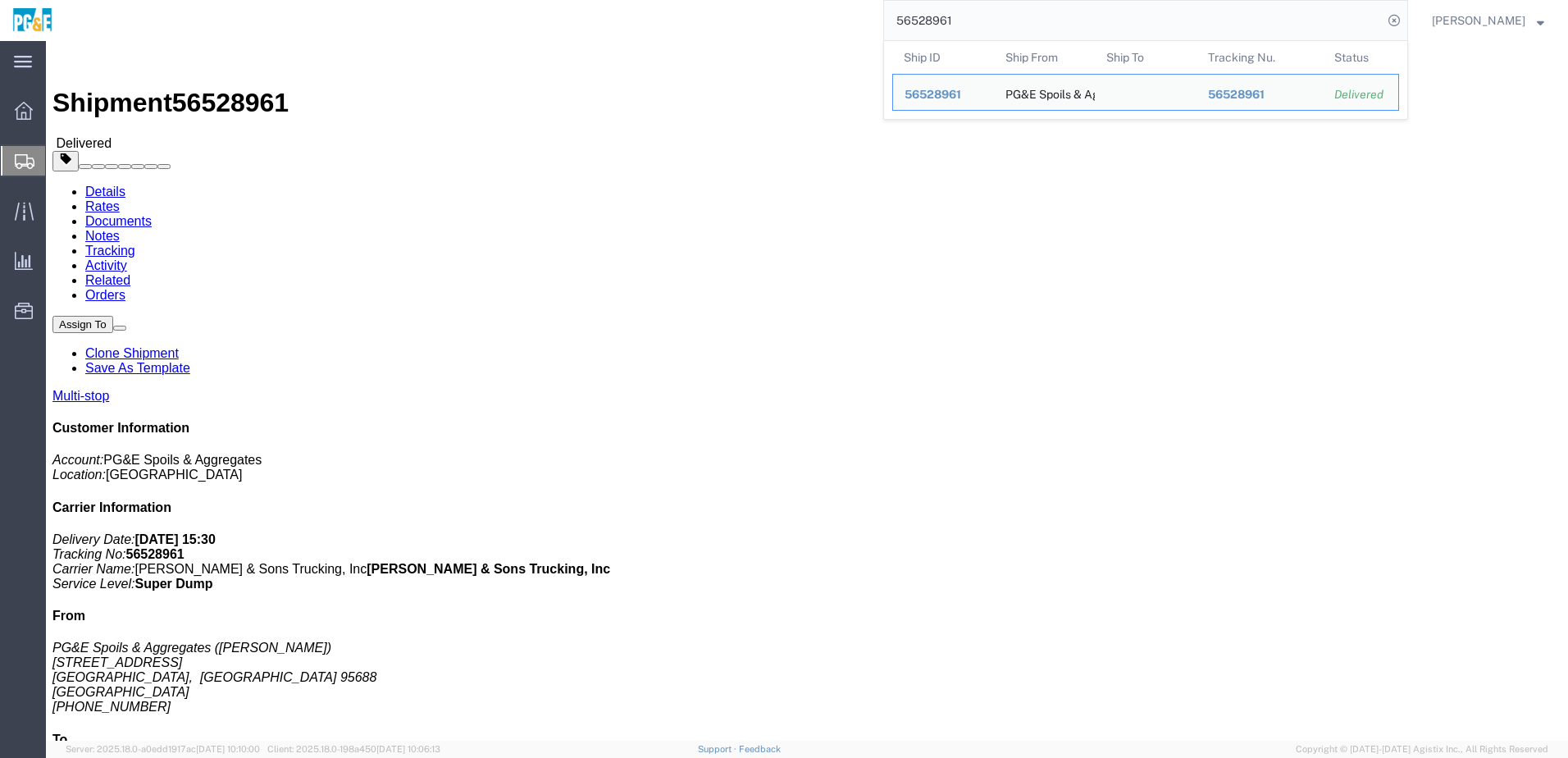
click link "Documents"
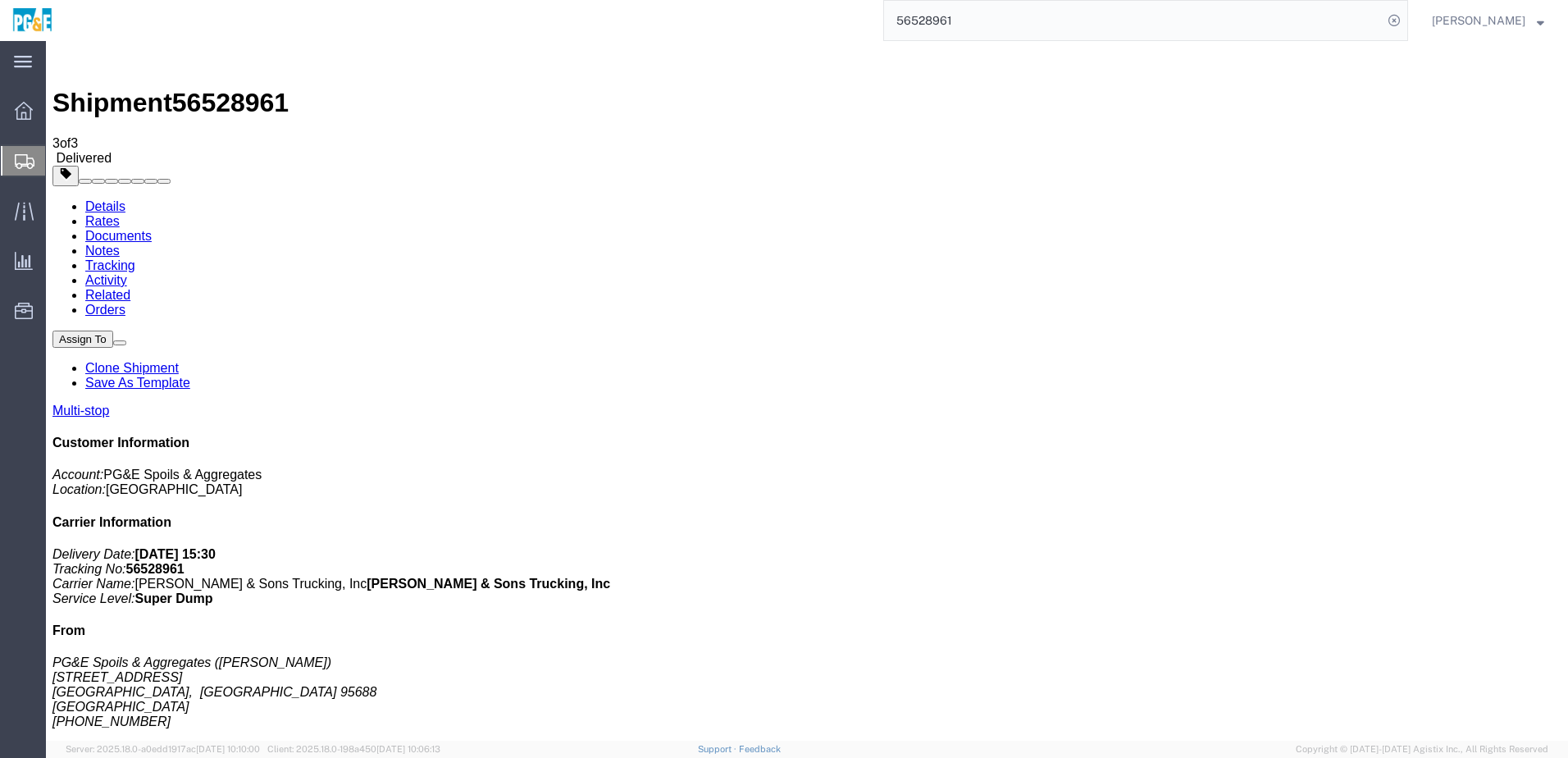
checkbox input "true"
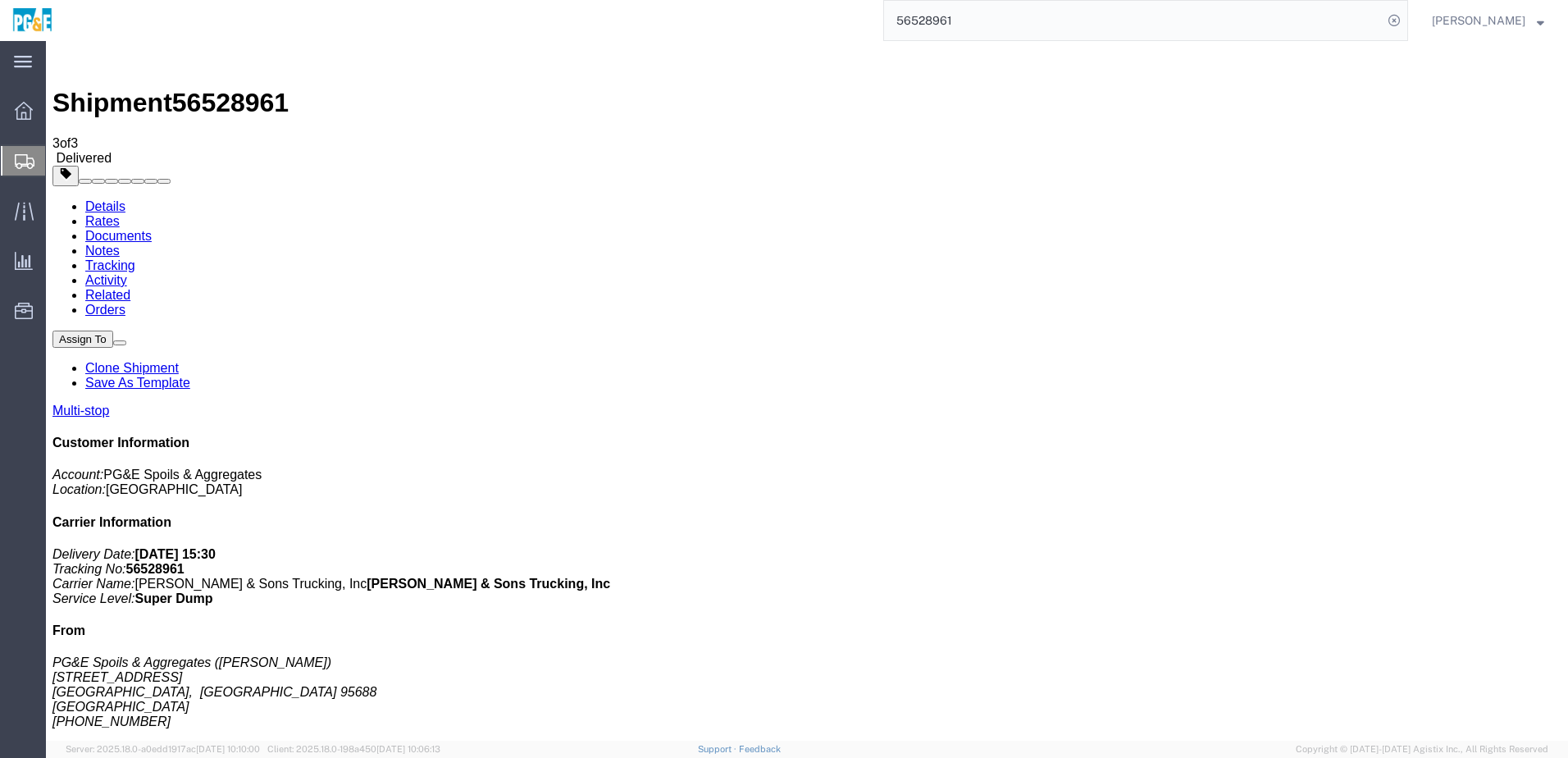
click at [136, 258] on link "Tracking" at bounding box center [111, 265] width 50 height 14
click at [961, 20] on input "56528961" at bounding box center [1133, 21] width 498 height 40
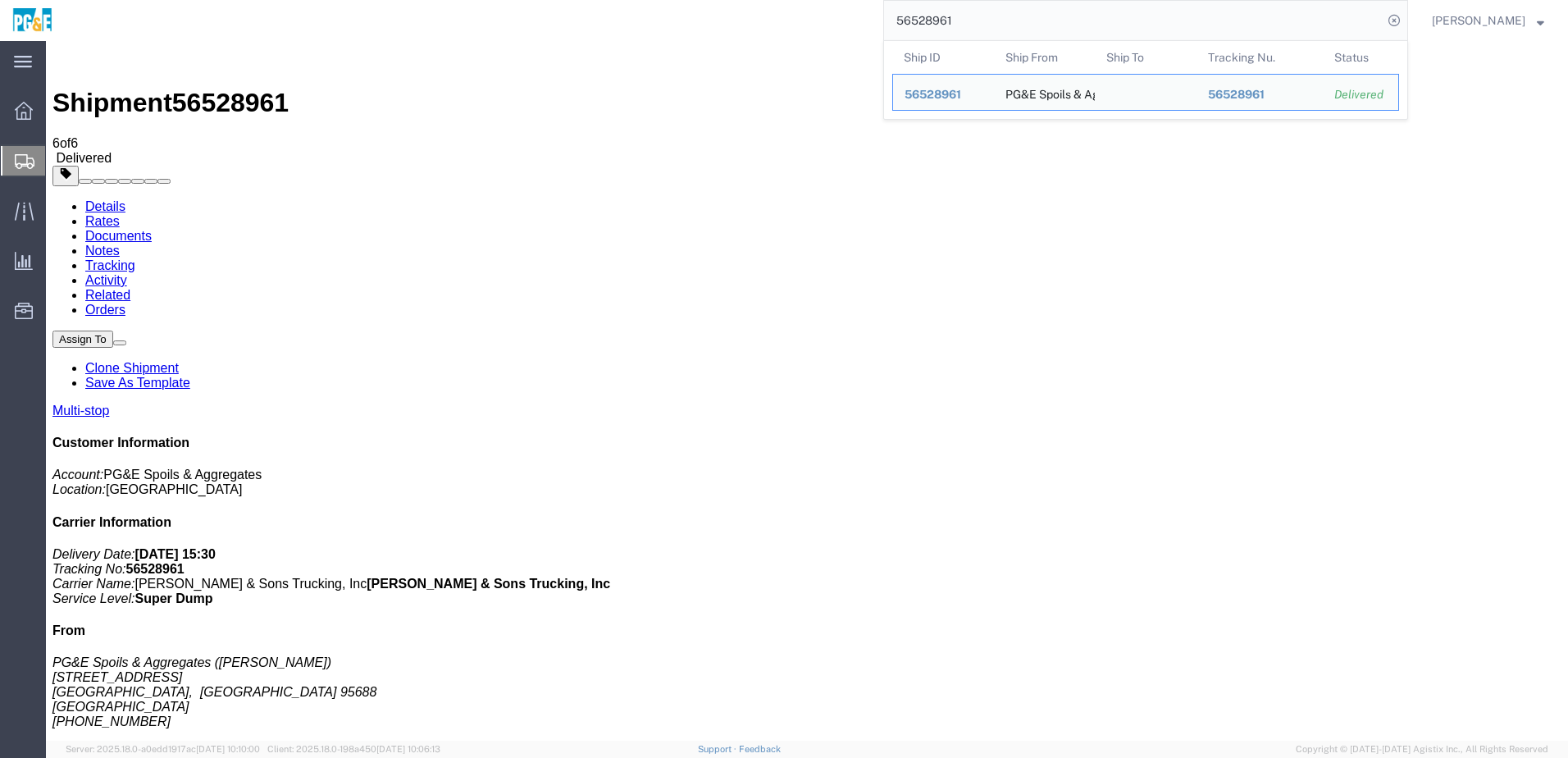
click at [961, 20] on input "56528961" at bounding box center [1133, 21] width 498 height 40
paste input "5"
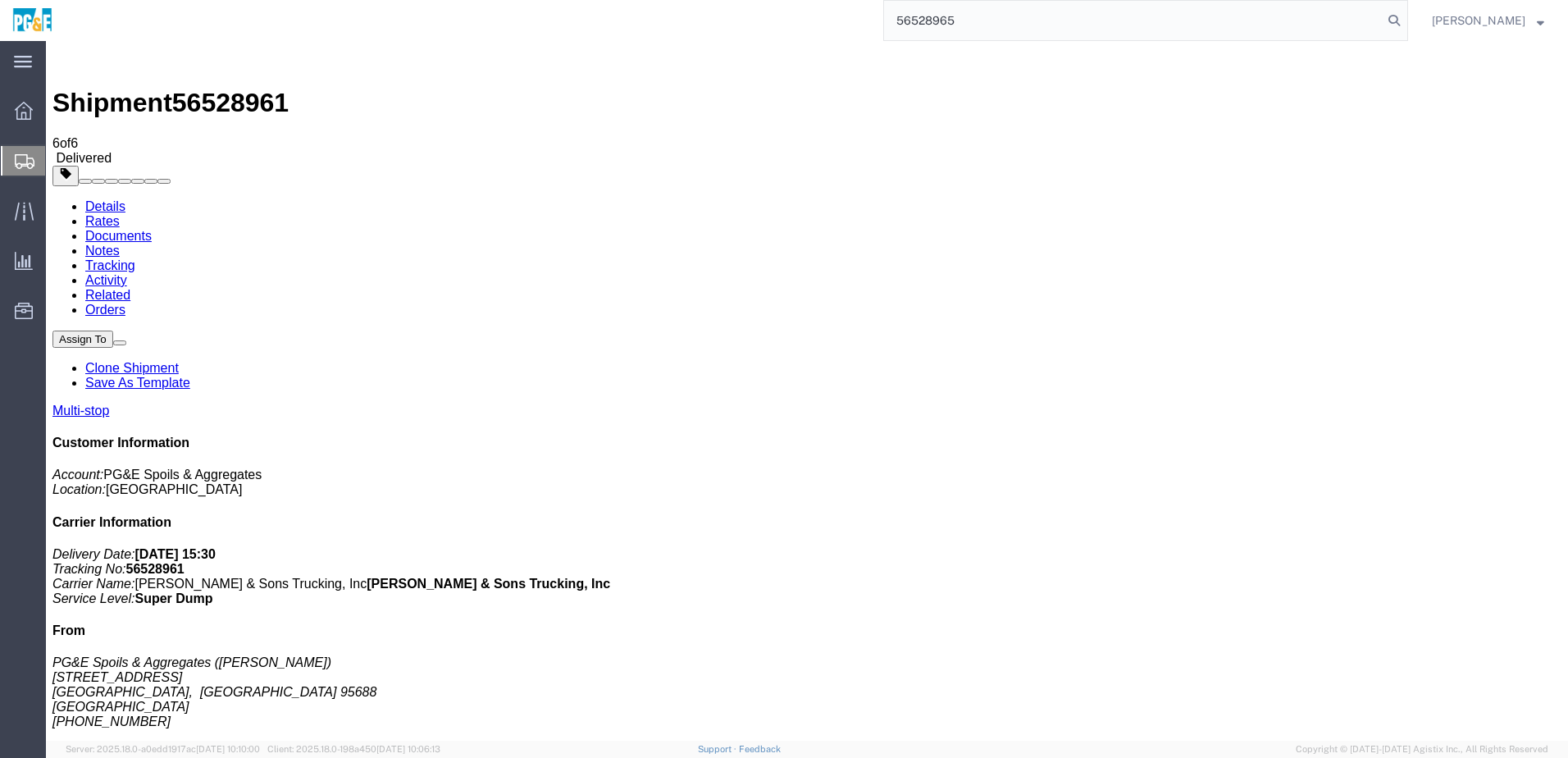
type input "56528965"
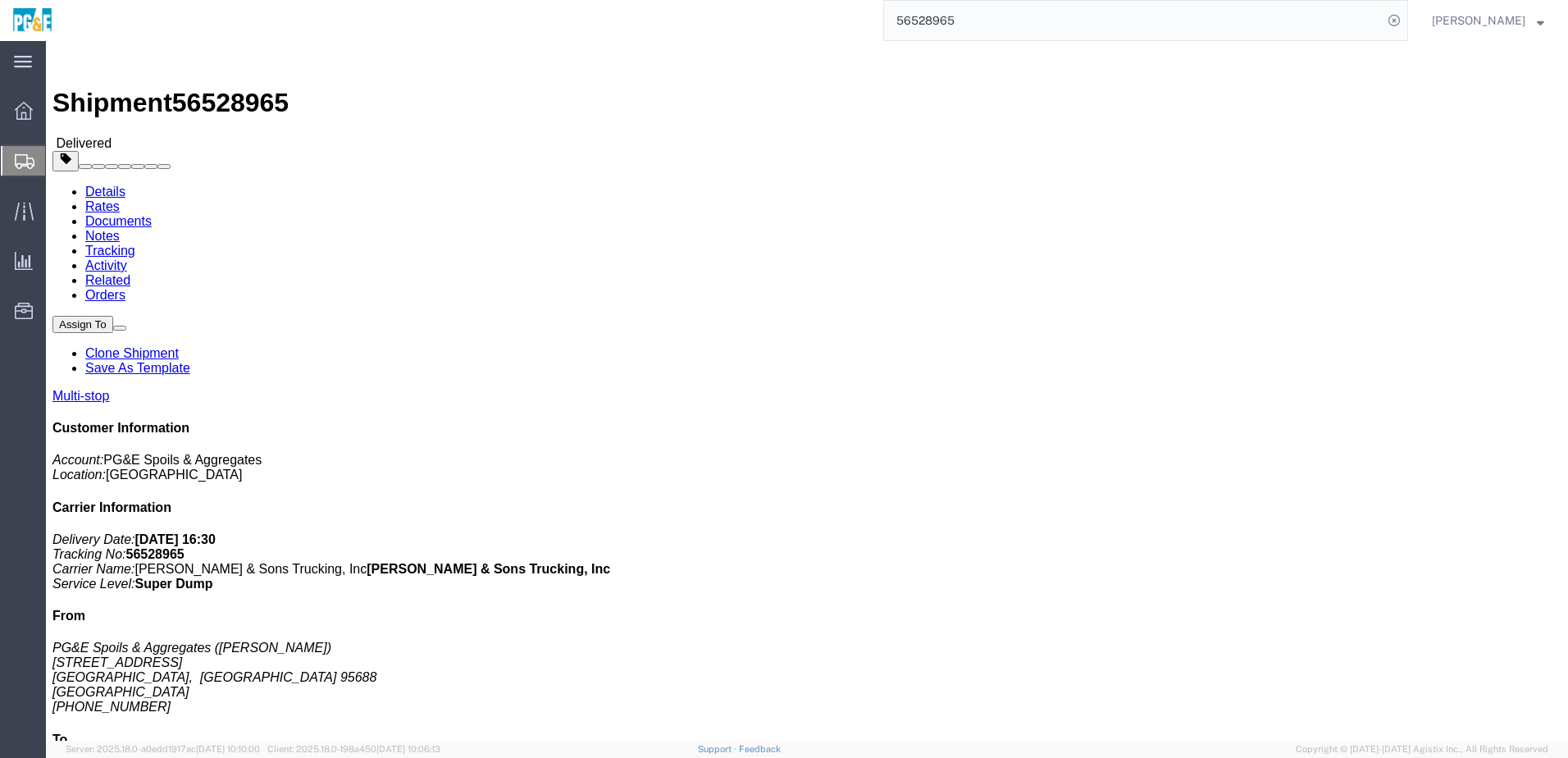
click link "Documents"
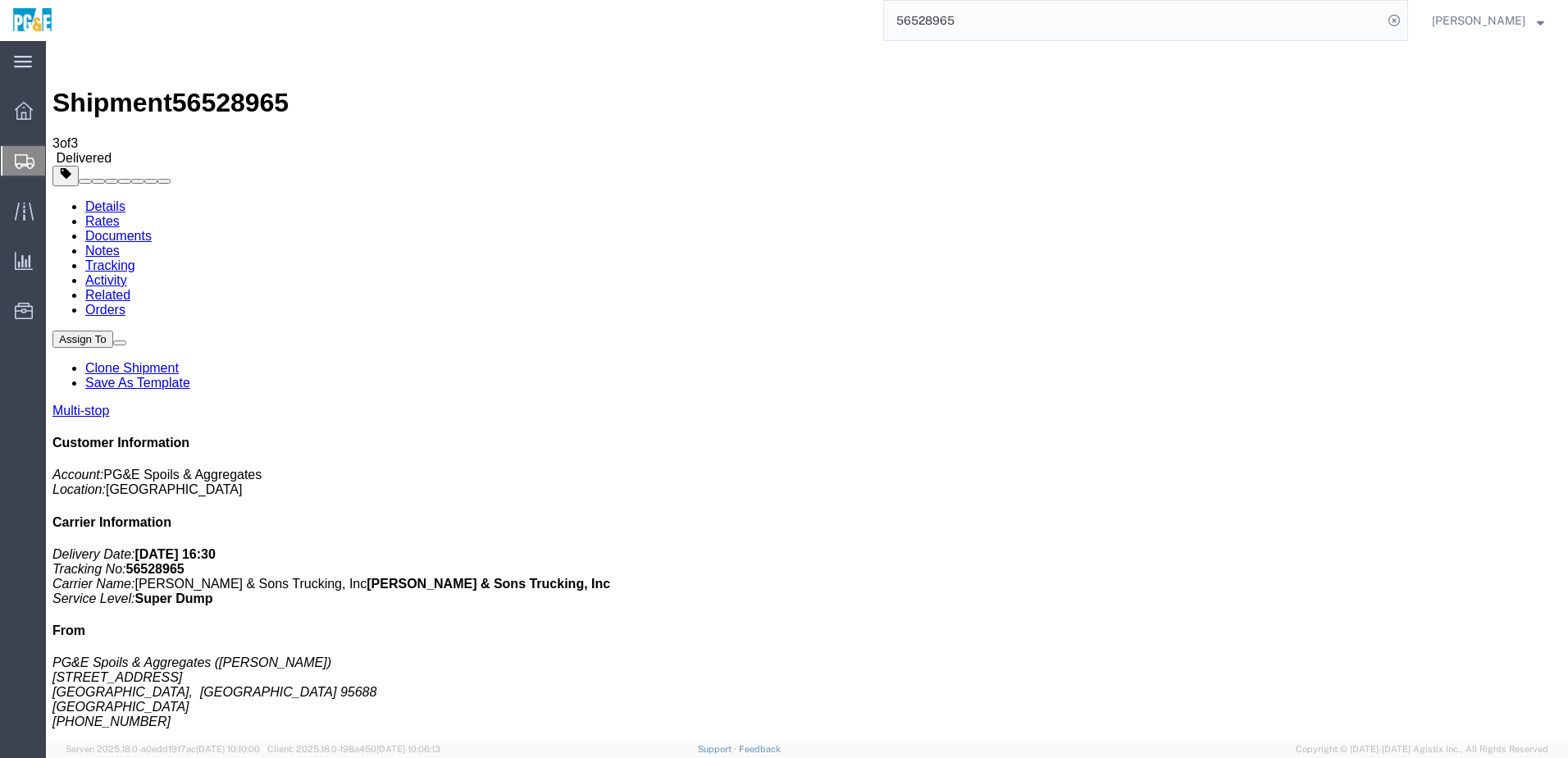
checkbox input "true"
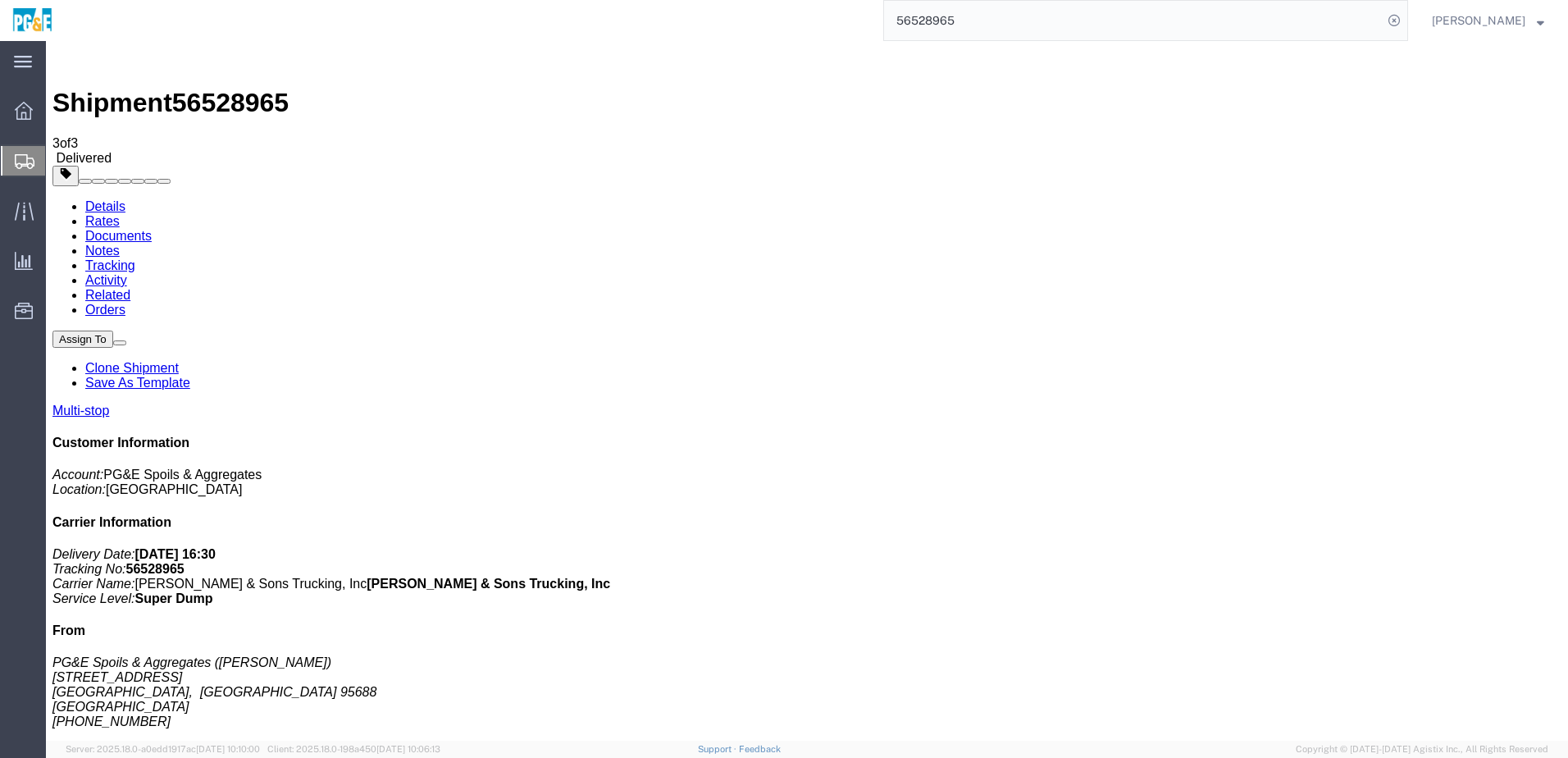
click at [99, 200] on link "Details" at bounding box center [105, 207] width 41 height 14
click link "Tracking"
click at [947, 15] on input "56528965" at bounding box center [1133, 21] width 498 height 40
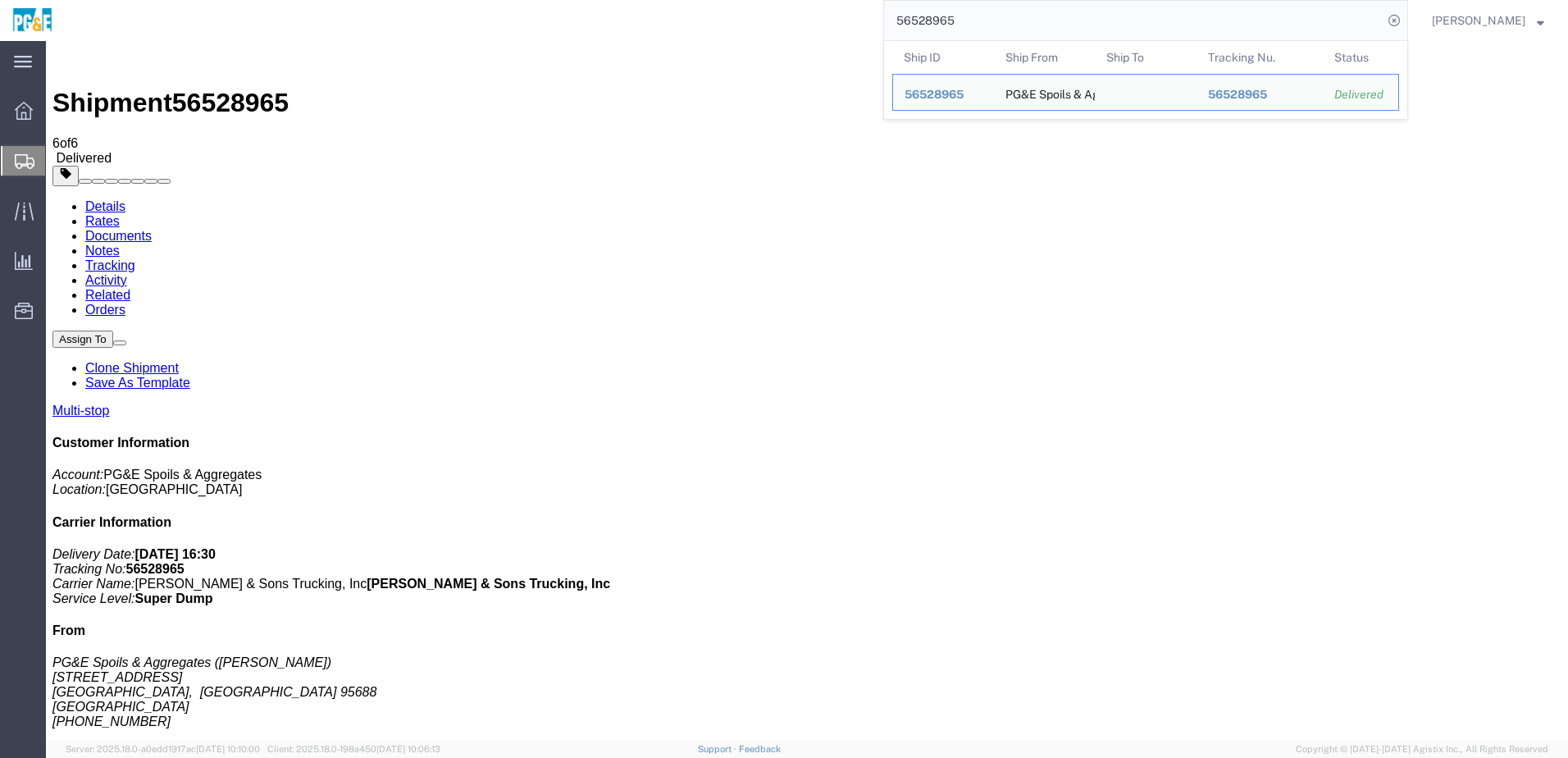
click at [947, 15] on input "56528965" at bounding box center [1133, 21] width 498 height 40
paste input "9004"
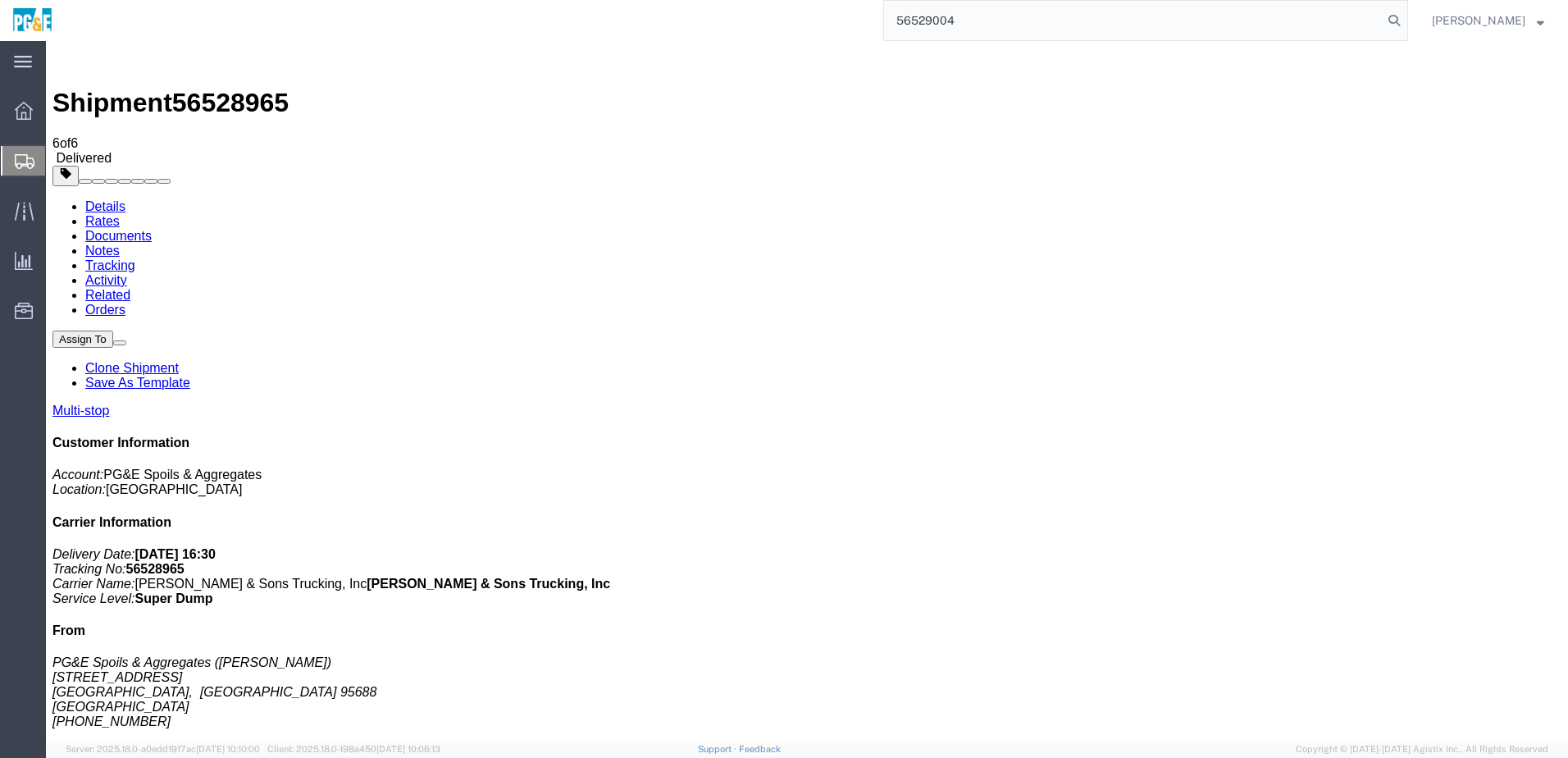
type input "56529004"
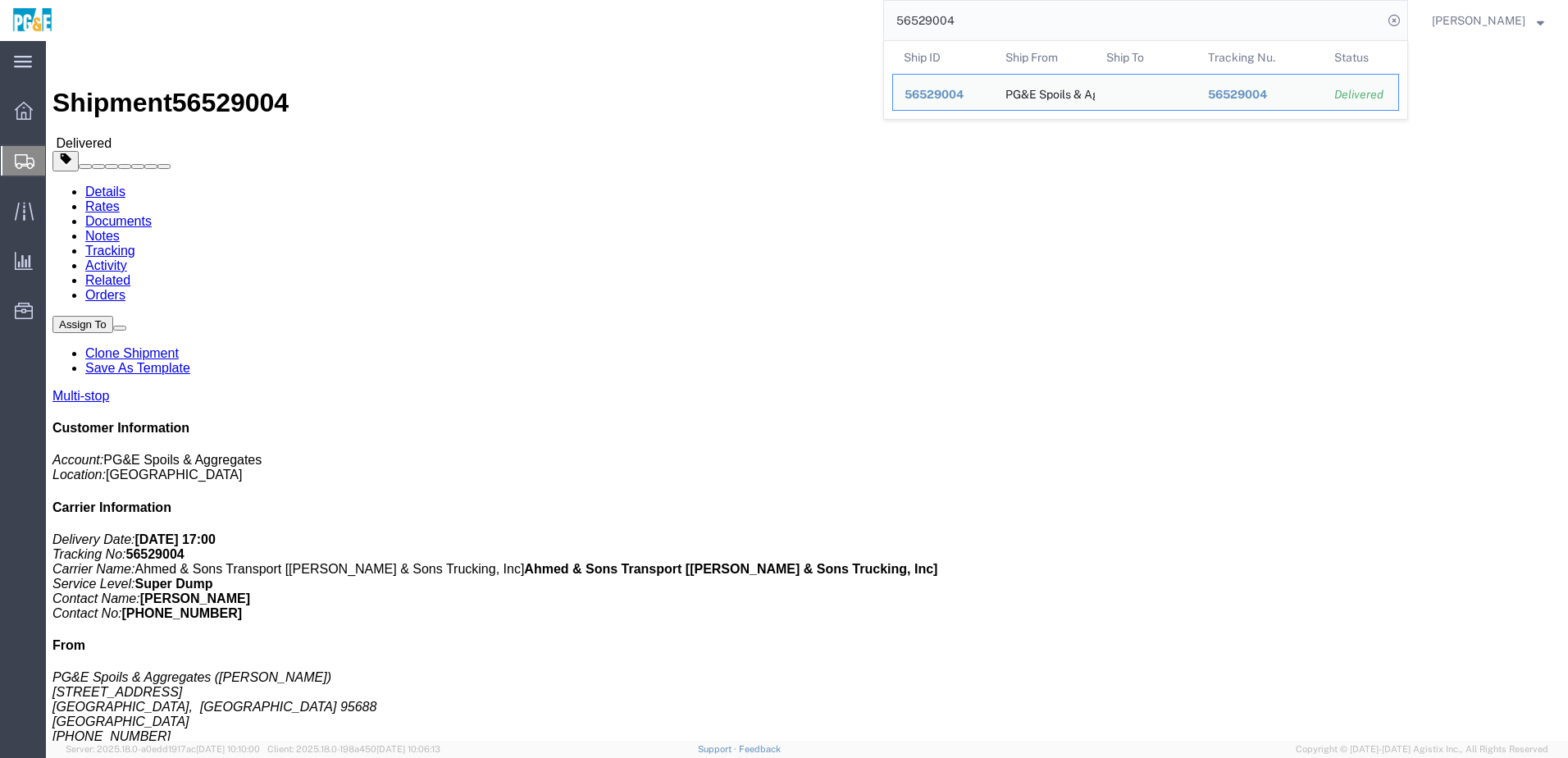
click link "Documents"
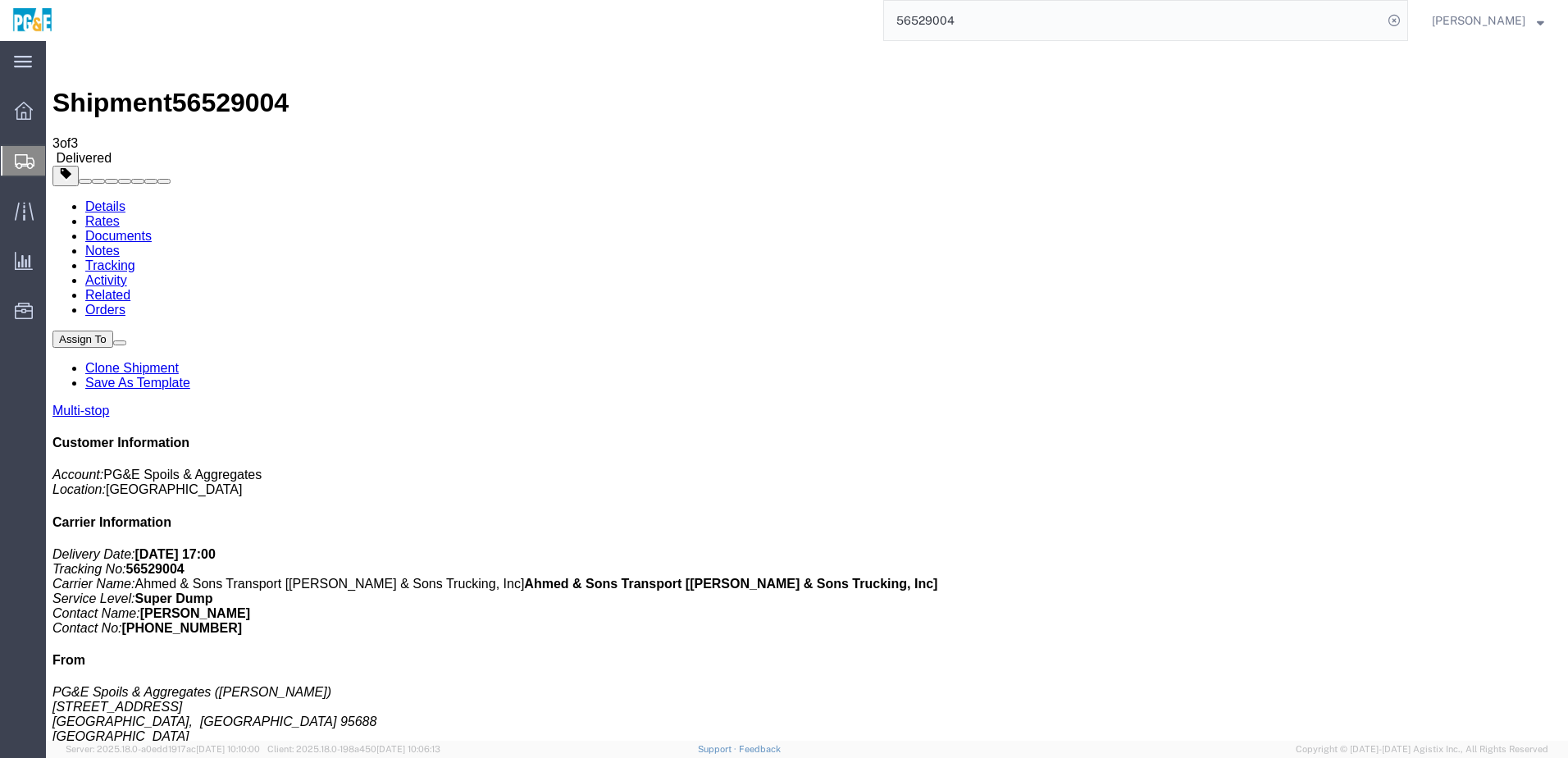
checkbox input "true"
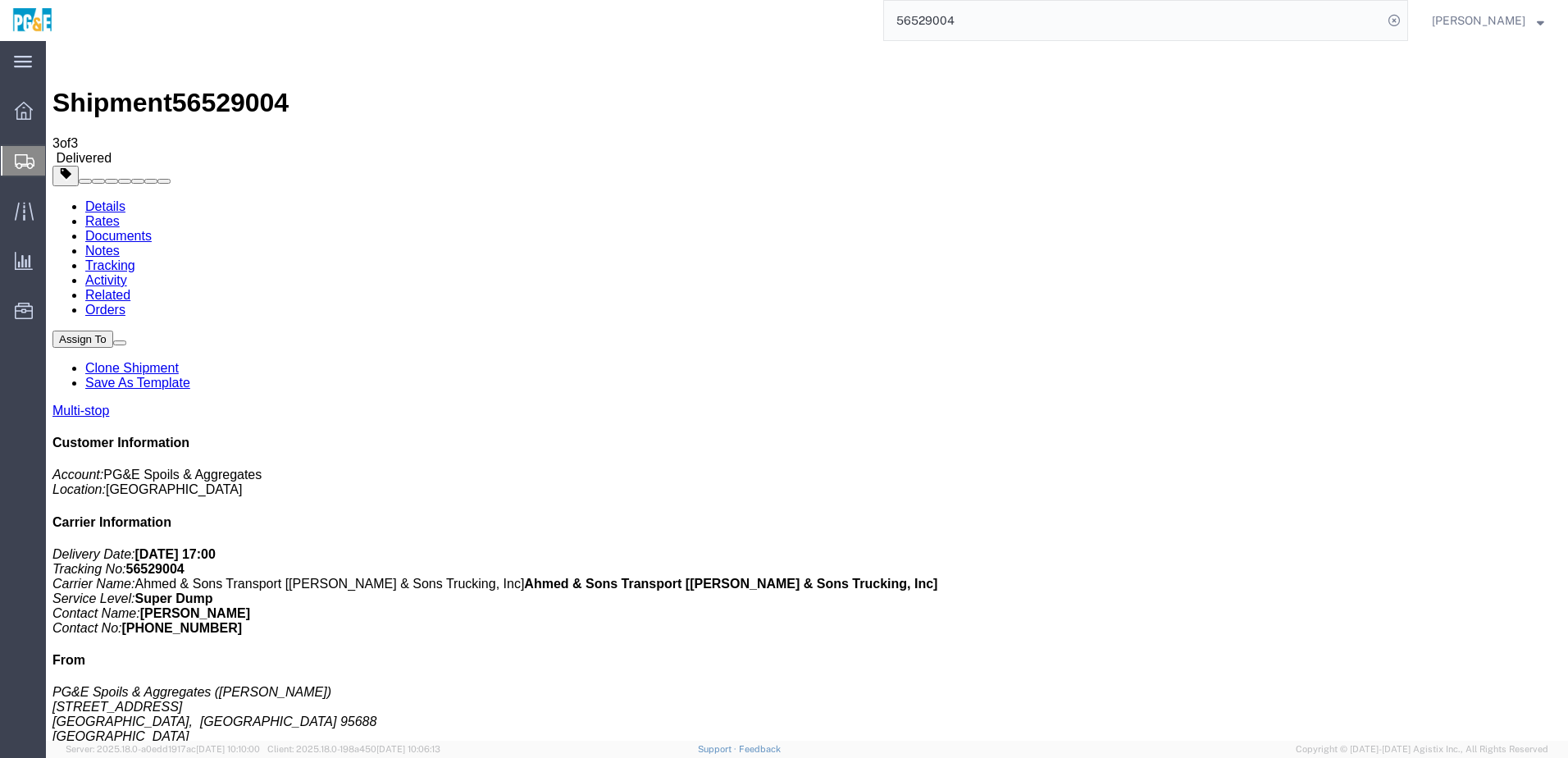
click at [136, 258] on link "Tracking" at bounding box center [111, 265] width 50 height 14
